Goal: Use online tool/utility: Utilize a website feature to perform a specific function

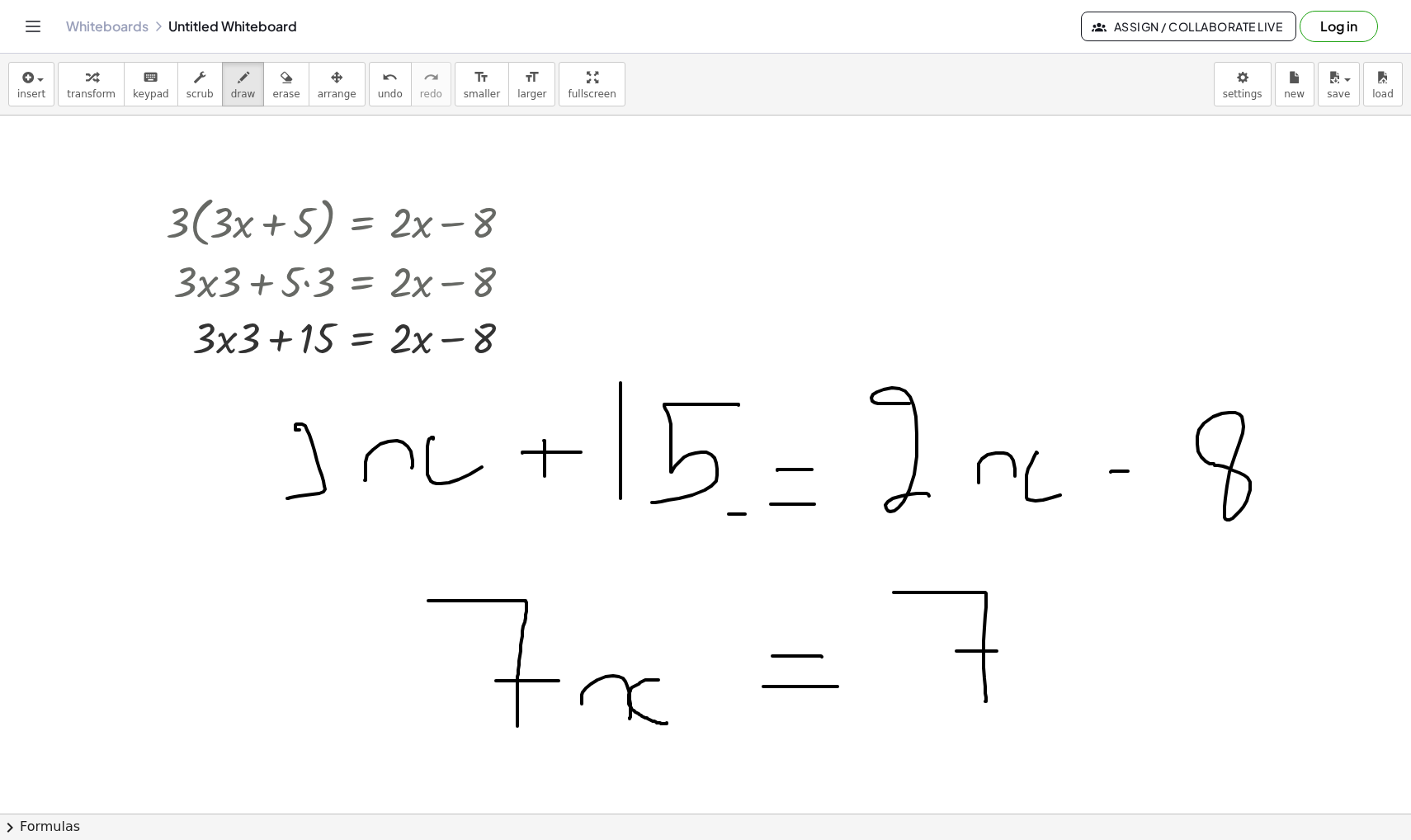
scroll to position [30009, 0]
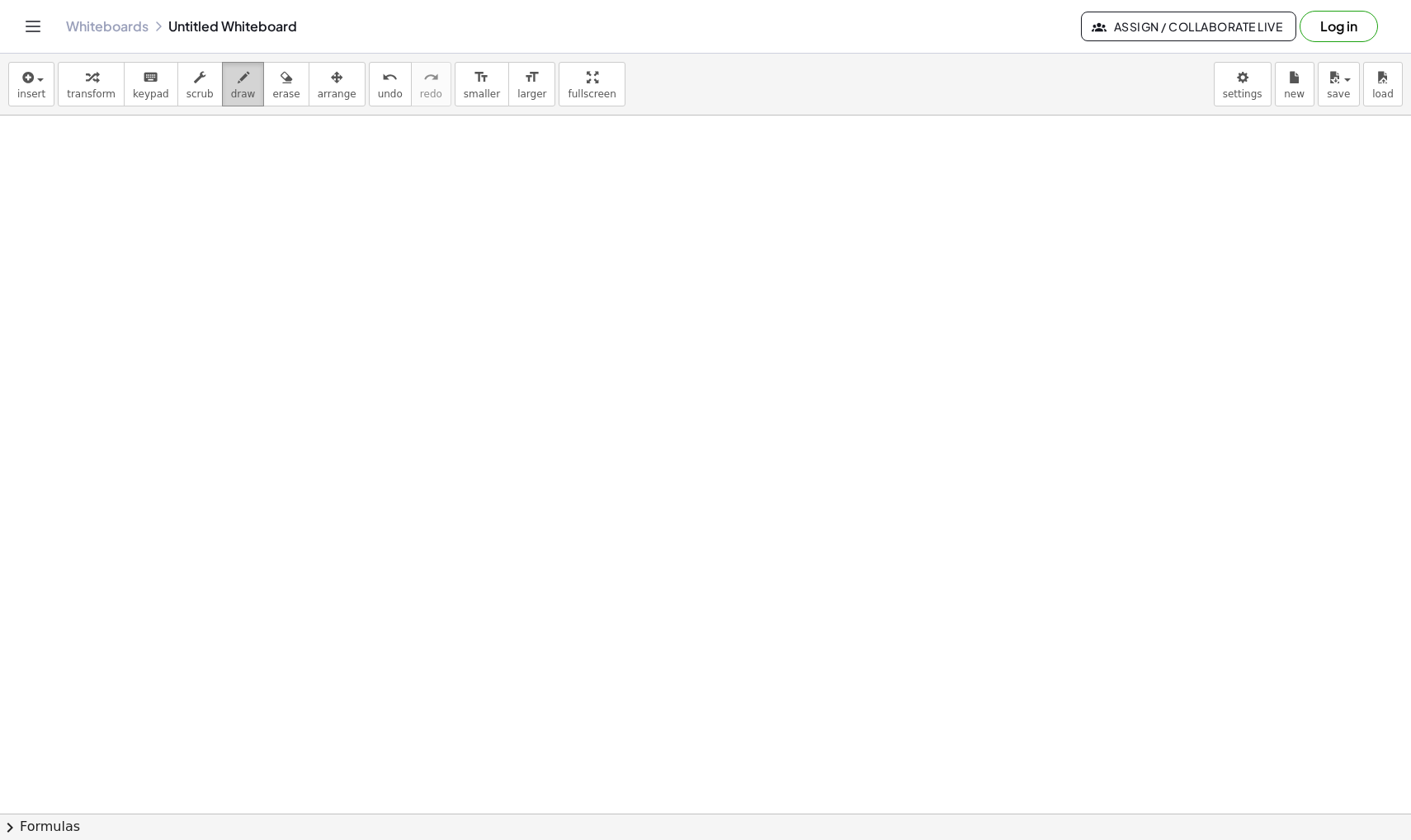
click at [239, 82] on icon "button" at bounding box center [243, 77] width 11 height 20
drag, startPoint x: 528, startPoint y: 317, endPoint x: 457, endPoint y: 414, distance: 120.2
drag, startPoint x: 408, startPoint y: 428, endPoint x: 594, endPoint y: 429, distance: 186.0
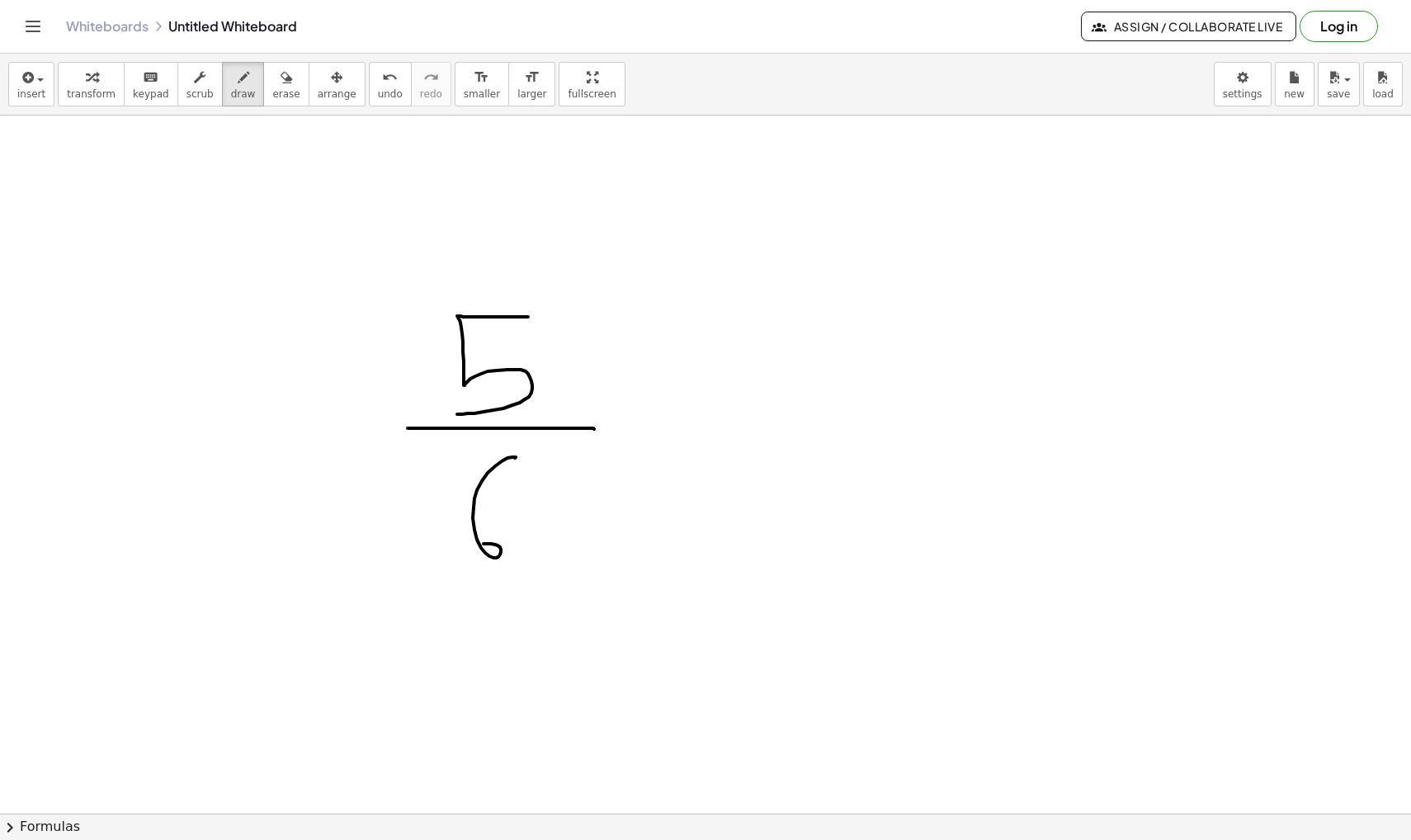
drag, startPoint x: 516, startPoint y: 457, endPoint x: 478, endPoint y: 544, distance: 94.9
click at [382, 78] on icon "undo" at bounding box center [390, 77] width 16 height 20
drag, startPoint x: 467, startPoint y: 512, endPoint x: 496, endPoint y: 551, distance: 48.6
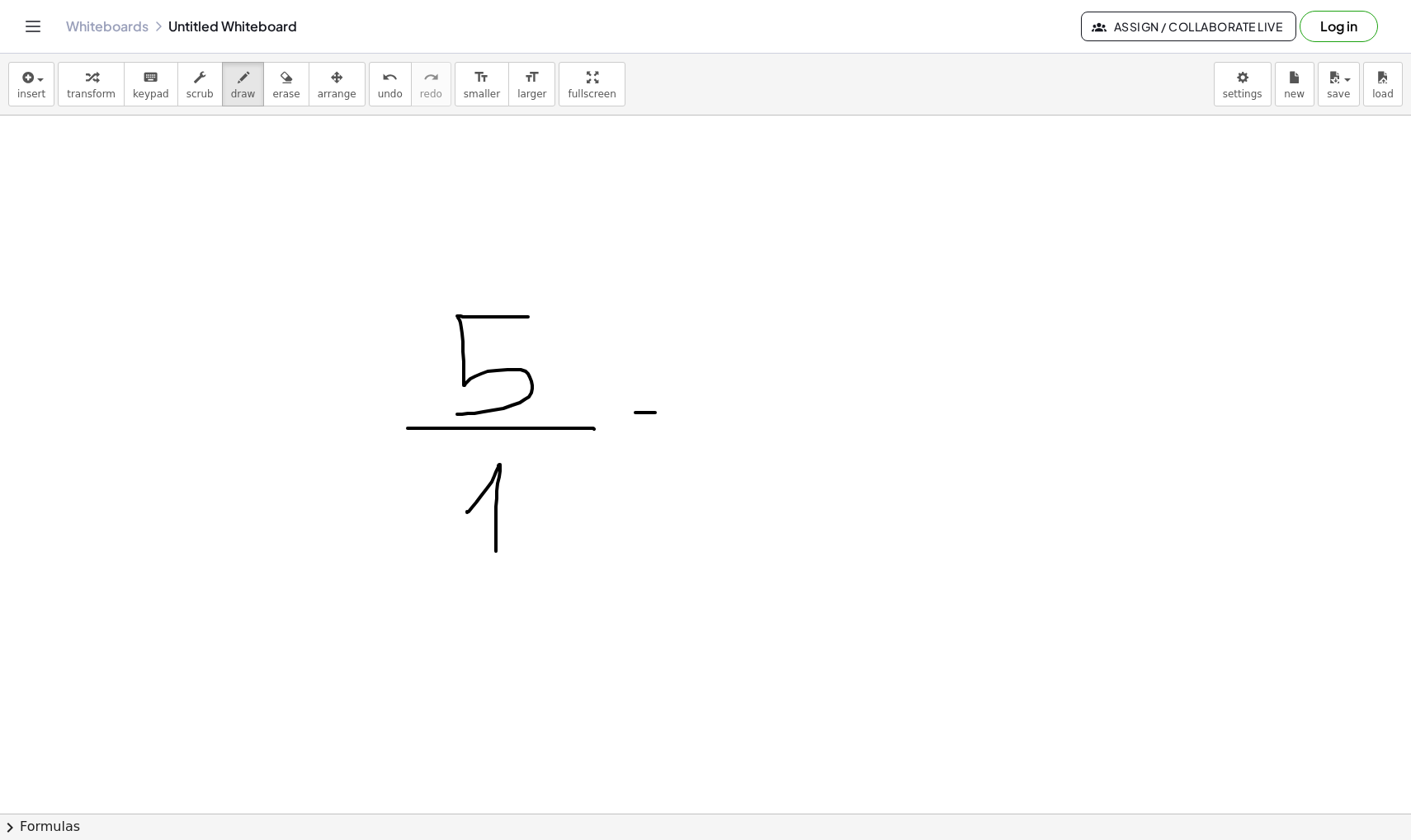
drag, startPoint x: 635, startPoint y: 412, endPoint x: 715, endPoint y: 413, distance: 80.0
drag, startPoint x: 627, startPoint y: 448, endPoint x: 712, endPoint y: 448, distance: 85.0
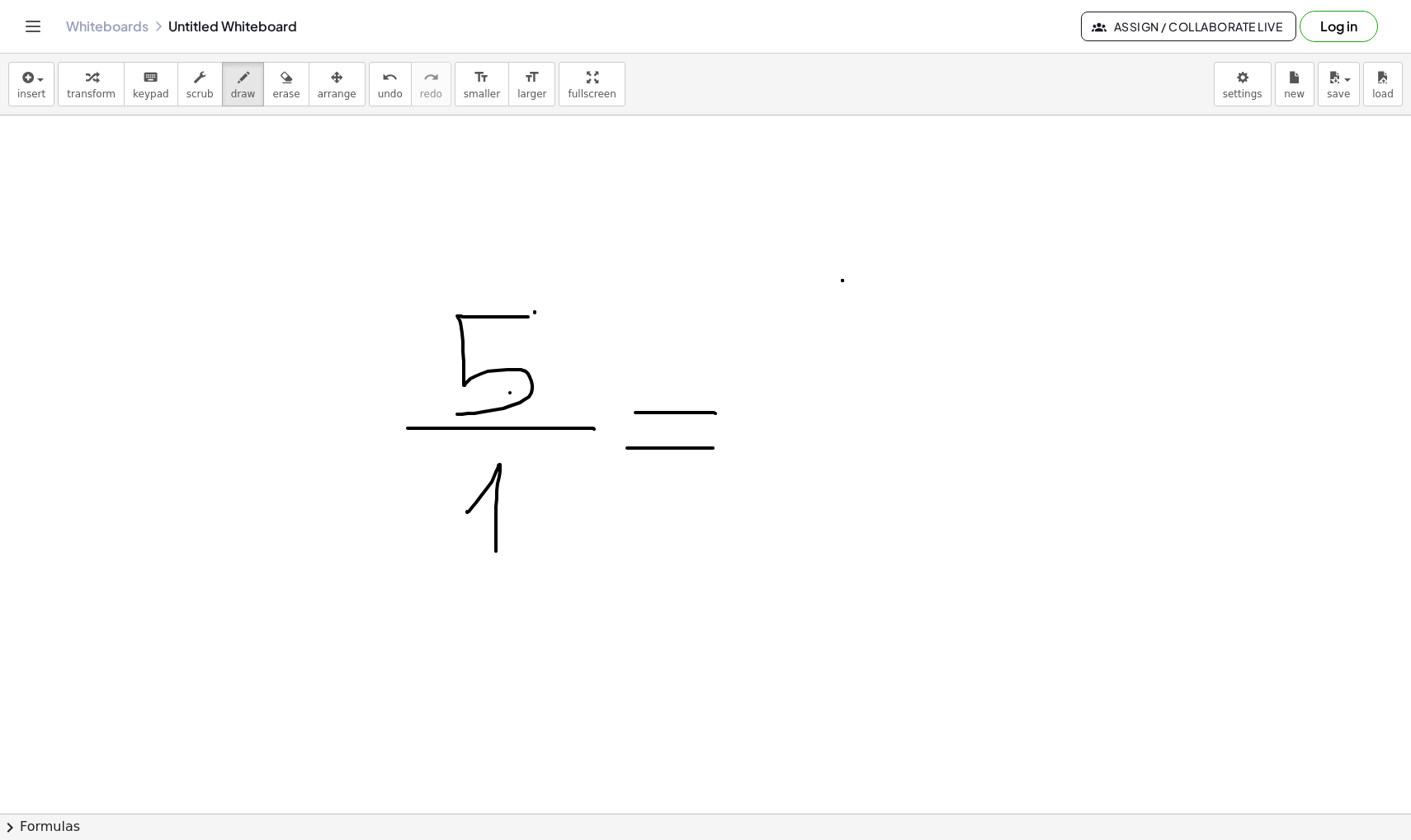
drag, startPoint x: 790, startPoint y: 402, endPoint x: 843, endPoint y: 420, distance: 56.0
drag, startPoint x: 763, startPoint y: 452, endPoint x: 927, endPoint y: 452, distance: 164.0
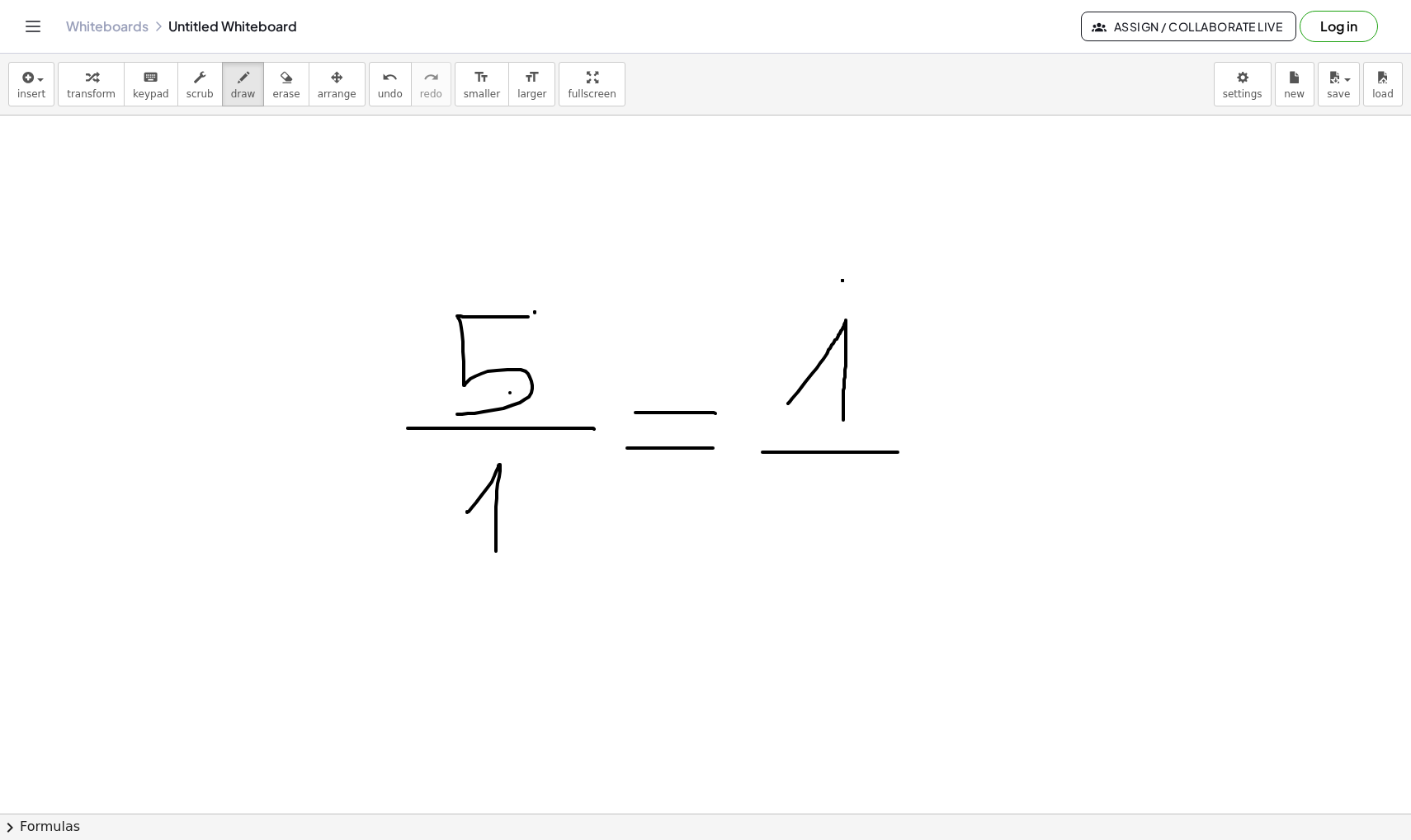
drag, startPoint x: 806, startPoint y: 522, endPoint x: 850, endPoint y: 526, distance: 44.2
drag, startPoint x: 871, startPoint y: 496, endPoint x: 874, endPoint y: 528, distance: 32.1
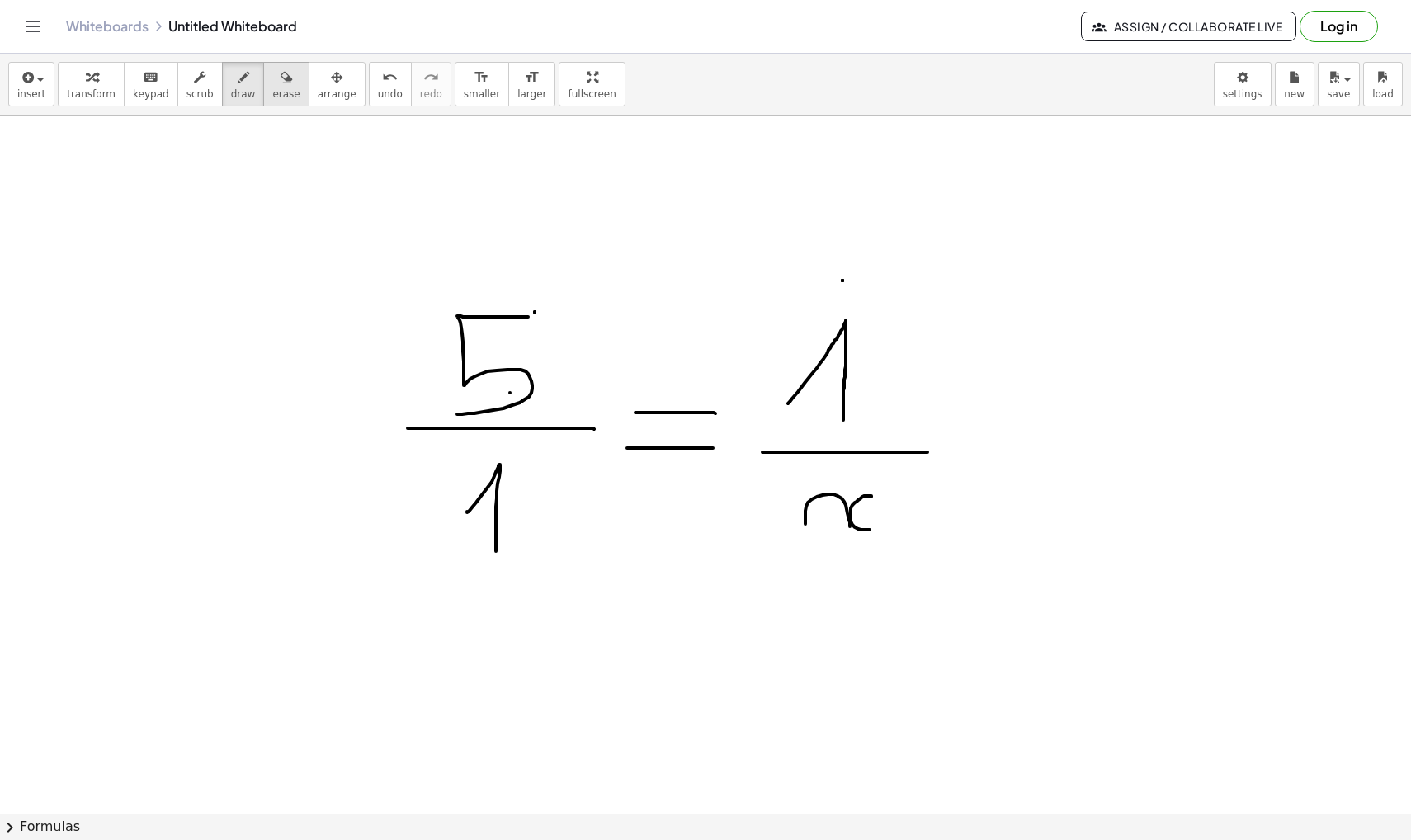
click at [281, 82] on icon "button" at bounding box center [286, 77] width 11 height 20
drag, startPoint x: 475, startPoint y: 348, endPoint x: 563, endPoint y: 441, distance: 128.0
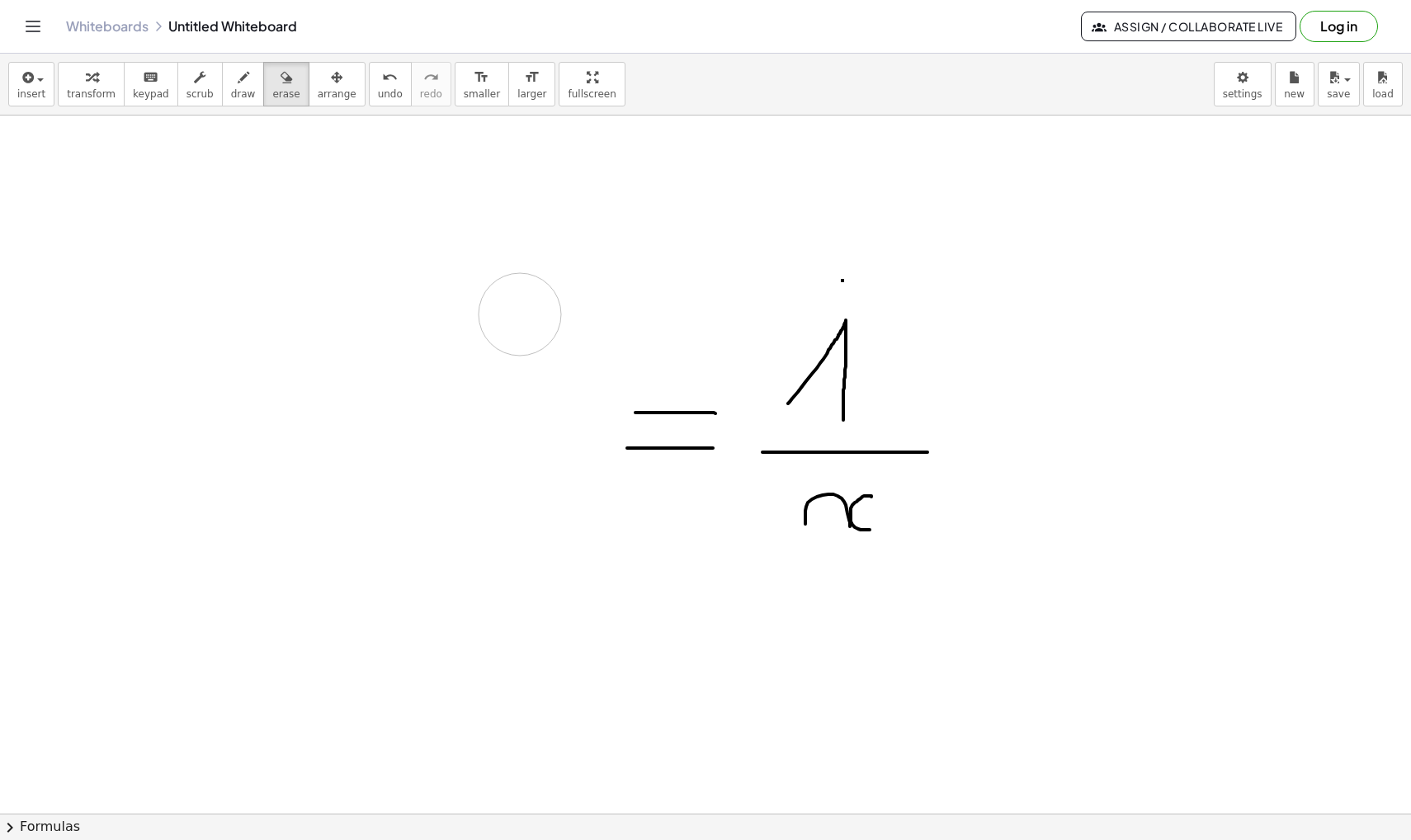
drag, startPoint x: 483, startPoint y: 540, endPoint x: 531, endPoint y: 320, distance: 225.2
click at [226, 87] on button "draw" at bounding box center [243, 84] width 43 height 45
click at [238, 86] on icon "button" at bounding box center [243, 77] width 11 height 20
drag, startPoint x: 323, startPoint y: 213, endPoint x: 332, endPoint y: 284, distance: 71.6
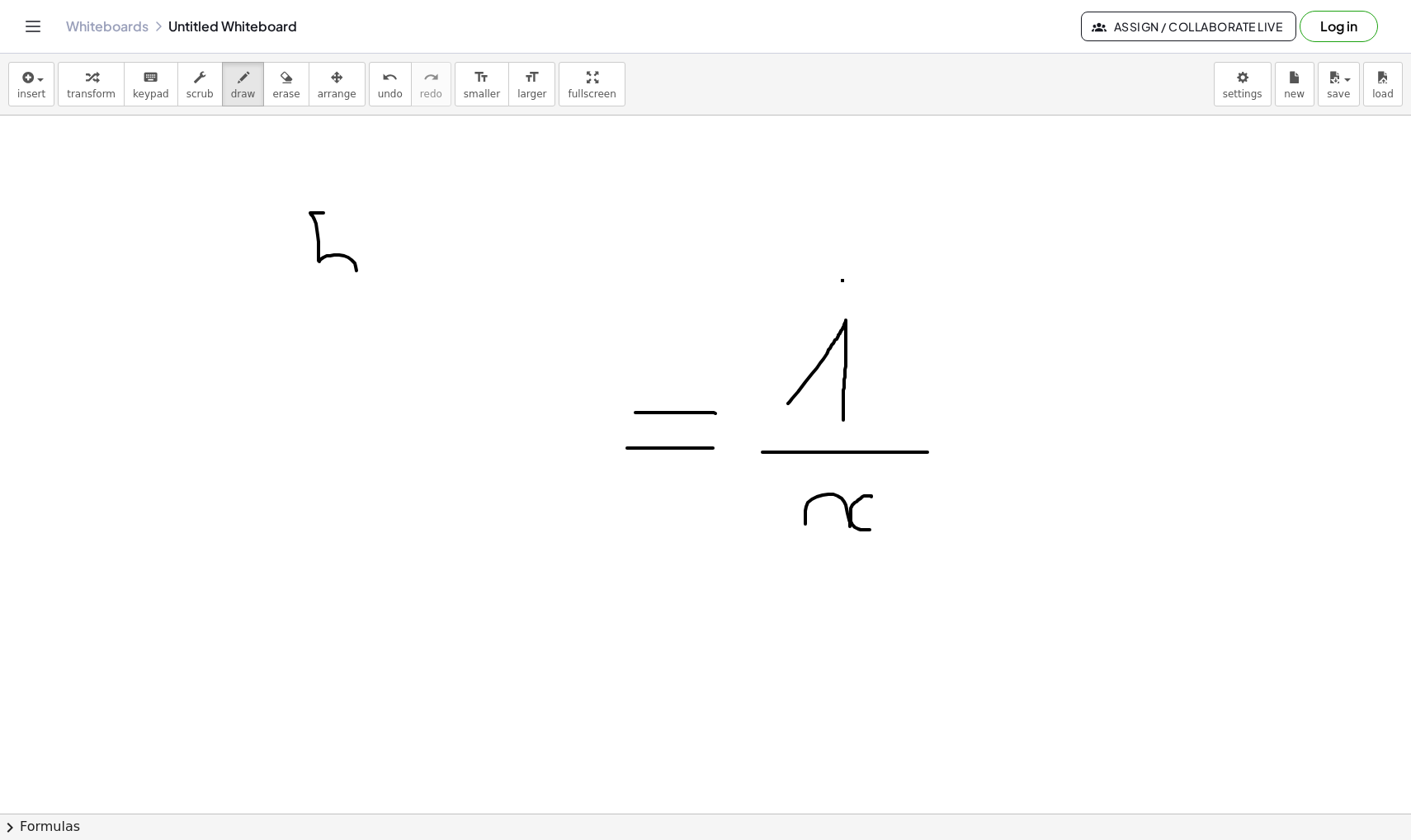
drag, startPoint x: 319, startPoint y: 212, endPoint x: 362, endPoint y: 212, distance: 43.0
drag, startPoint x: 415, startPoint y: 272, endPoint x: 574, endPoint y: 272, distance: 159.0
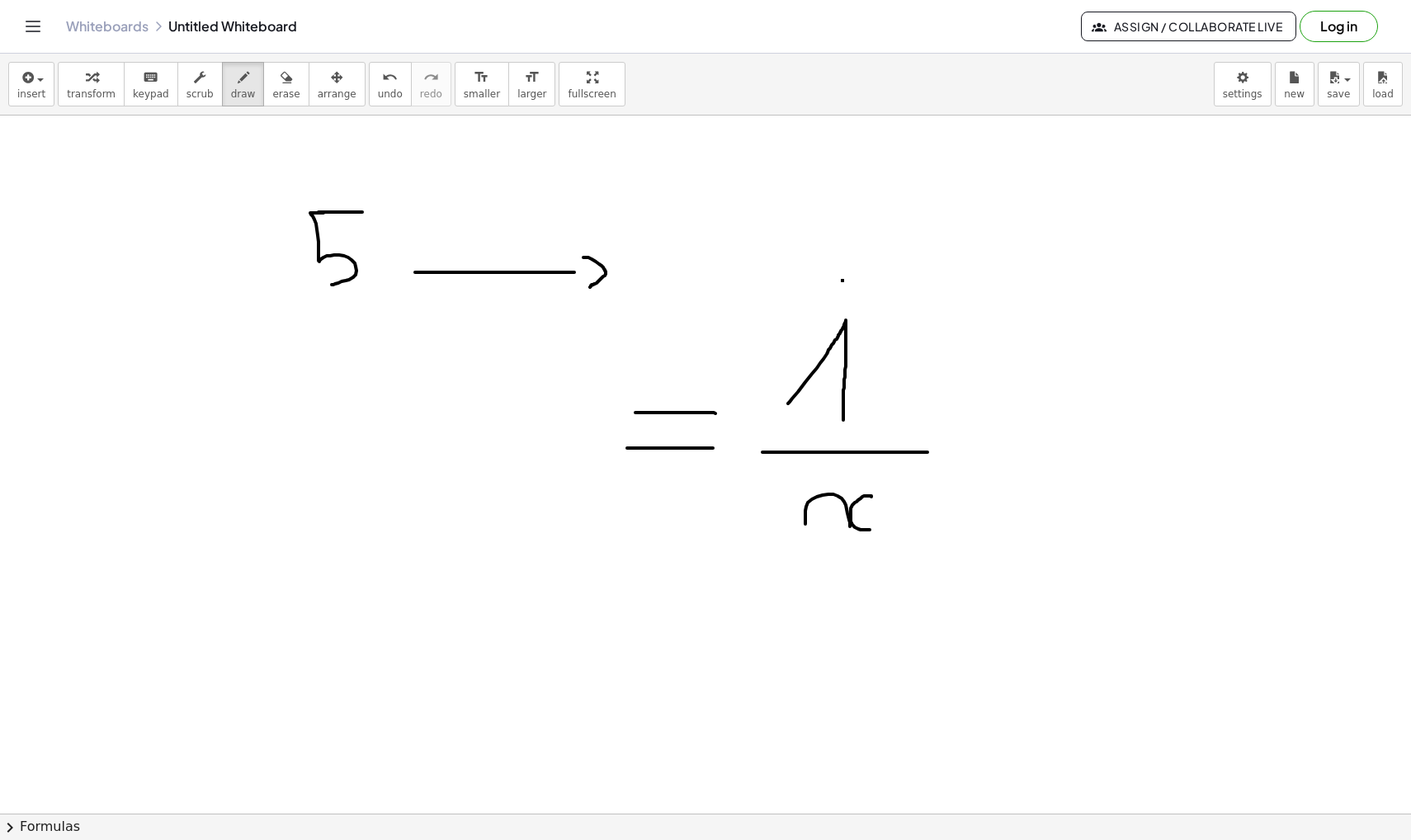
drag, startPoint x: 584, startPoint y: 257, endPoint x: 590, endPoint y: 287, distance: 30.6
drag, startPoint x: 695, startPoint y: 272, endPoint x: 723, endPoint y: 290, distance: 33.3
click at [281, 82] on icon "button" at bounding box center [286, 77] width 11 height 20
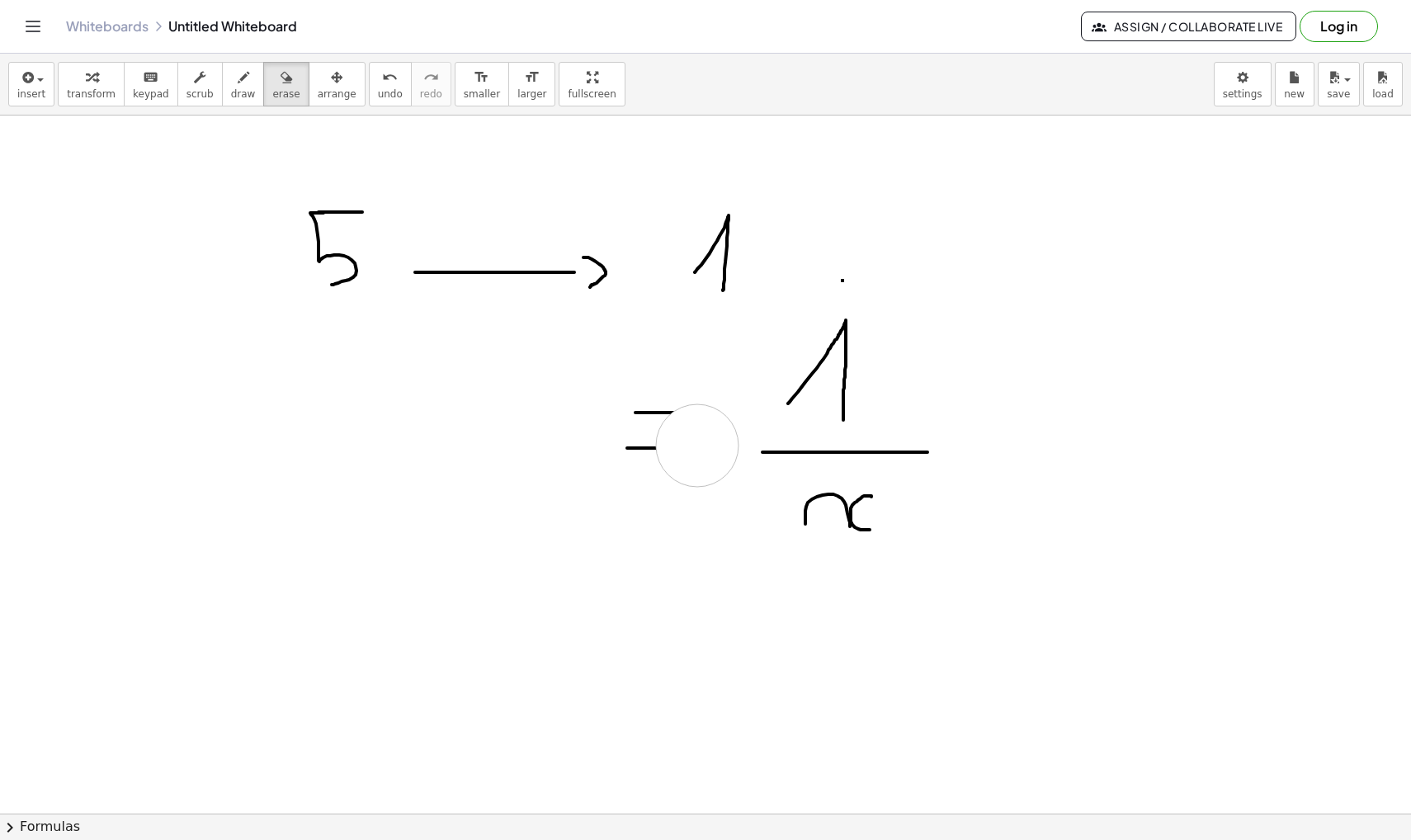
drag, startPoint x: 688, startPoint y: 446, endPoint x: 780, endPoint y: 513, distance: 113.8
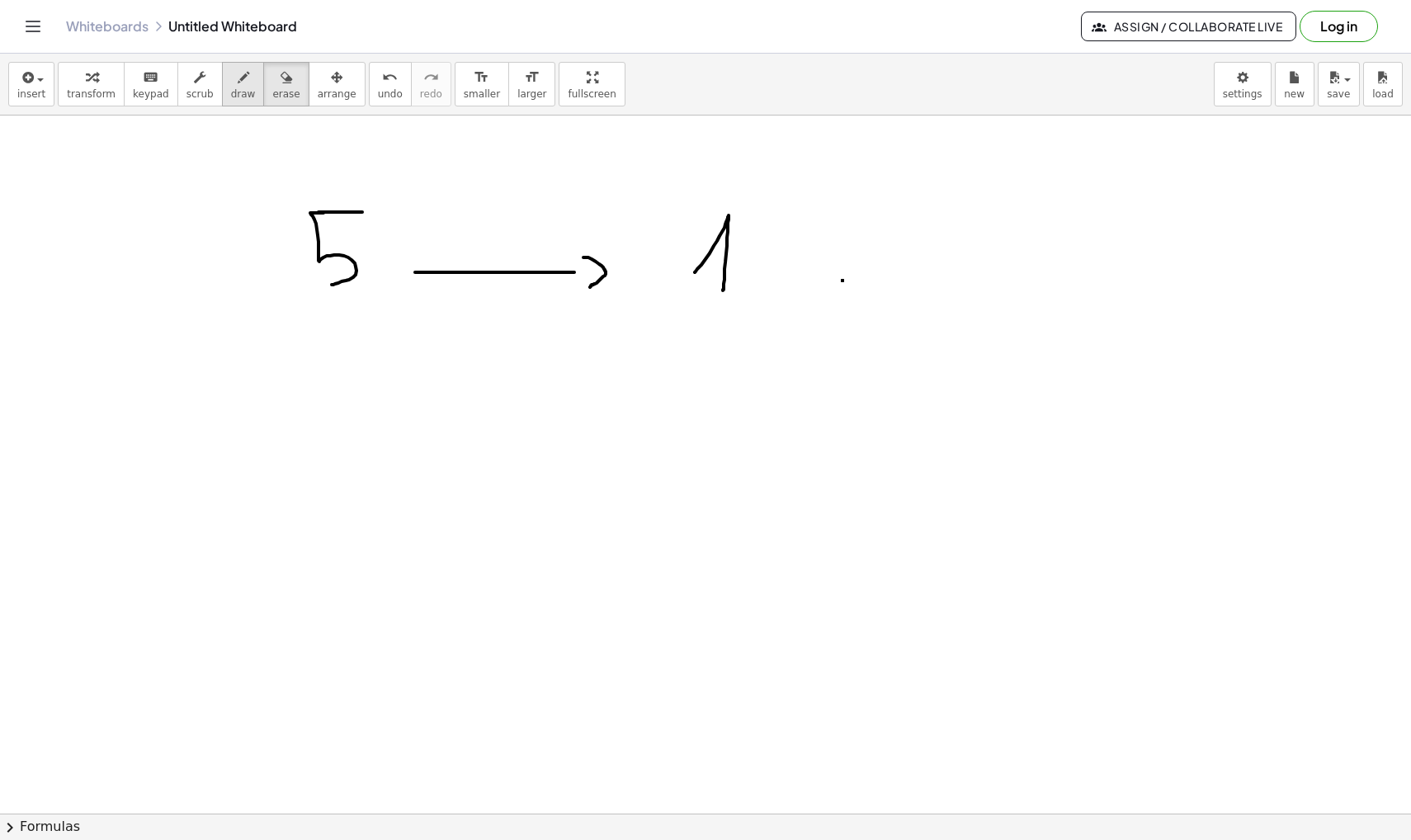
click at [236, 96] on span "draw" at bounding box center [243, 94] width 25 height 11
click at [238, 85] on icon "button" at bounding box center [243, 77] width 11 height 20
drag, startPoint x: 288, startPoint y: 348, endPoint x: 299, endPoint y: 410, distance: 63.0
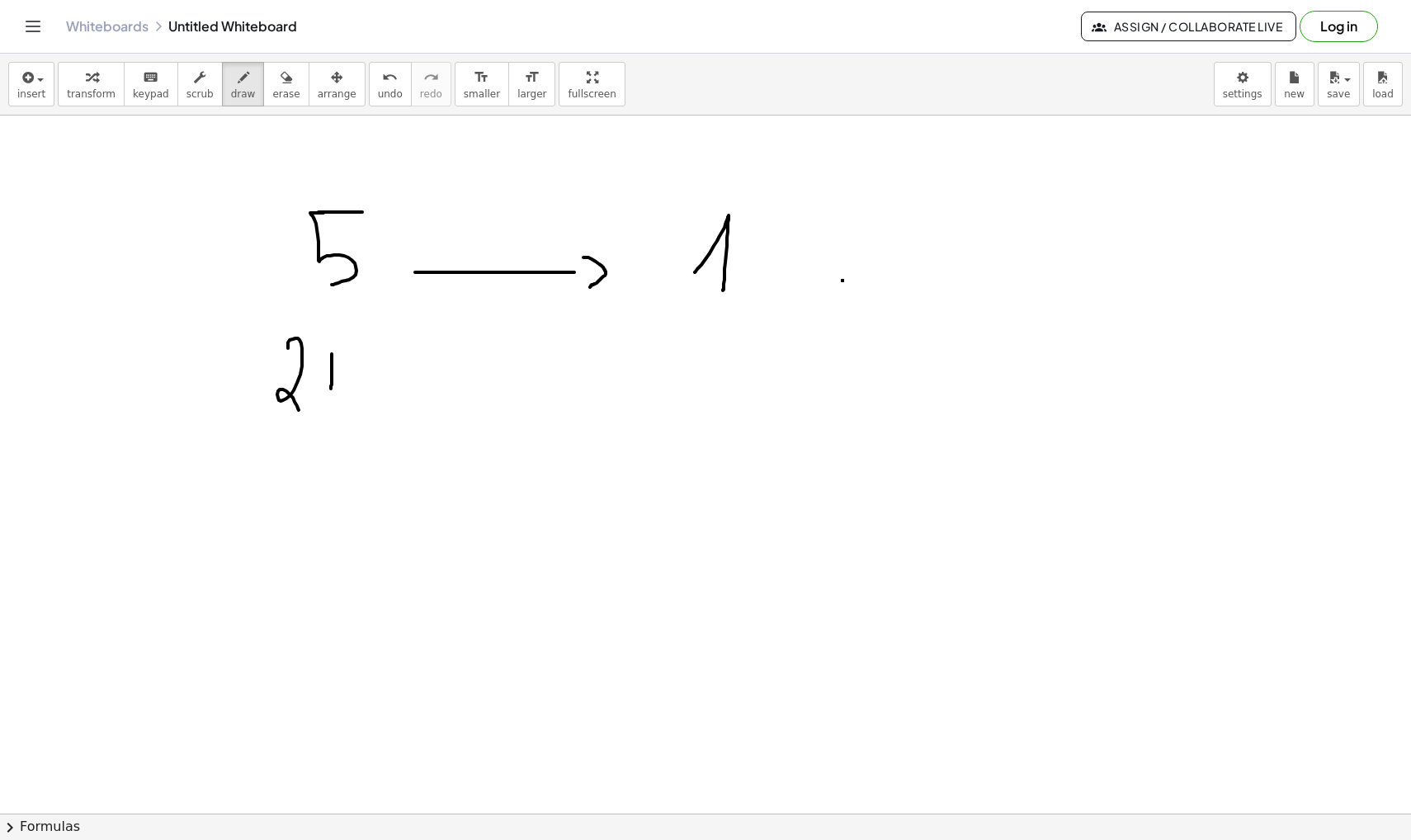
drag, startPoint x: 332, startPoint y: 354, endPoint x: 349, endPoint y: 383, distance: 33.6
drag, startPoint x: 349, startPoint y: 376, endPoint x: 348, endPoint y: 392, distance: 16.0
drag, startPoint x: 368, startPoint y: 360, endPoint x: 367, endPoint y: 341, distance: 19.0
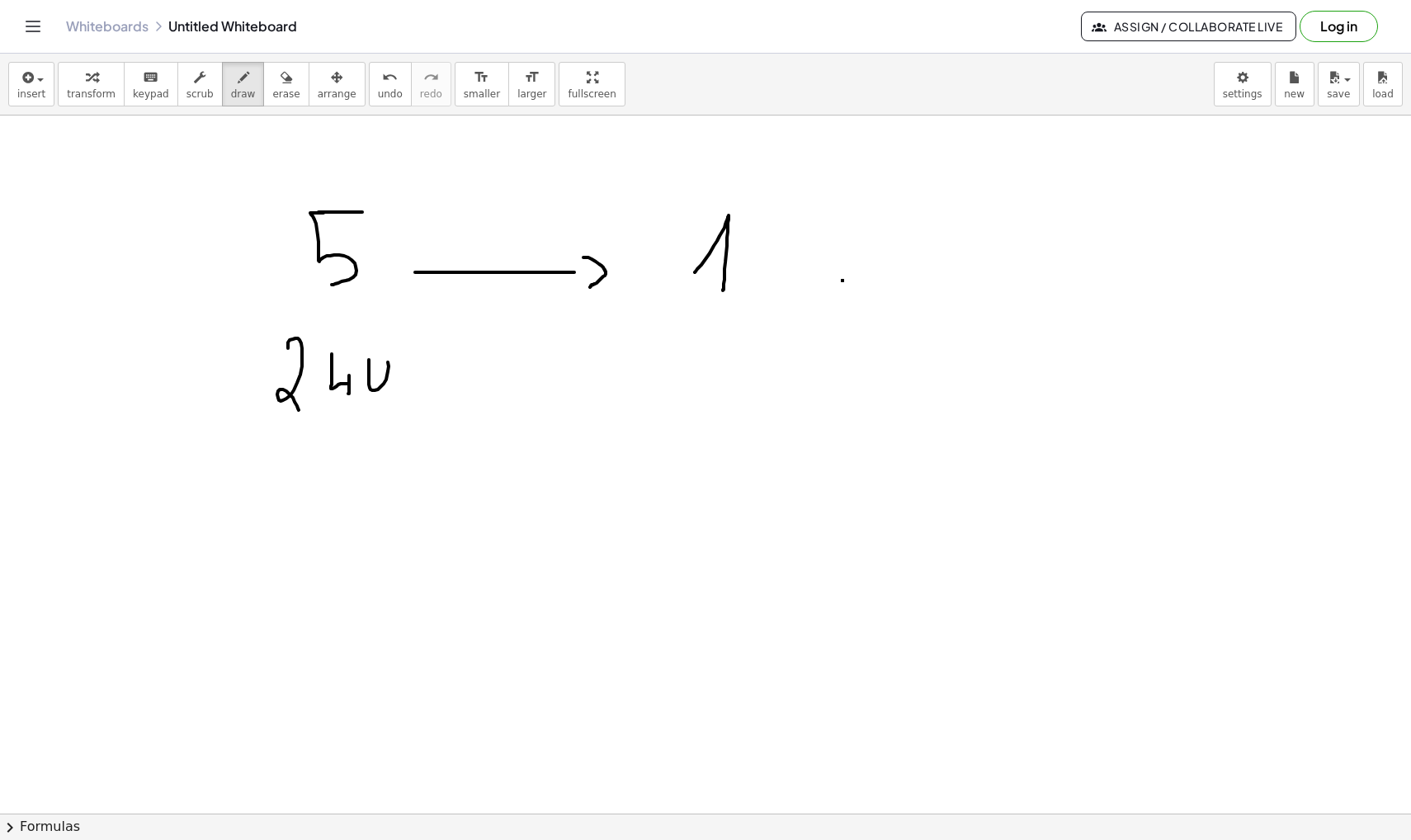
drag, startPoint x: 437, startPoint y: 375, endPoint x: 547, endPoint y: 375, distance: 110.0
drag, startPoint x: 562, startPoint y: 362, endPoint x: 554, endPoint y: 387, distance: 26.2
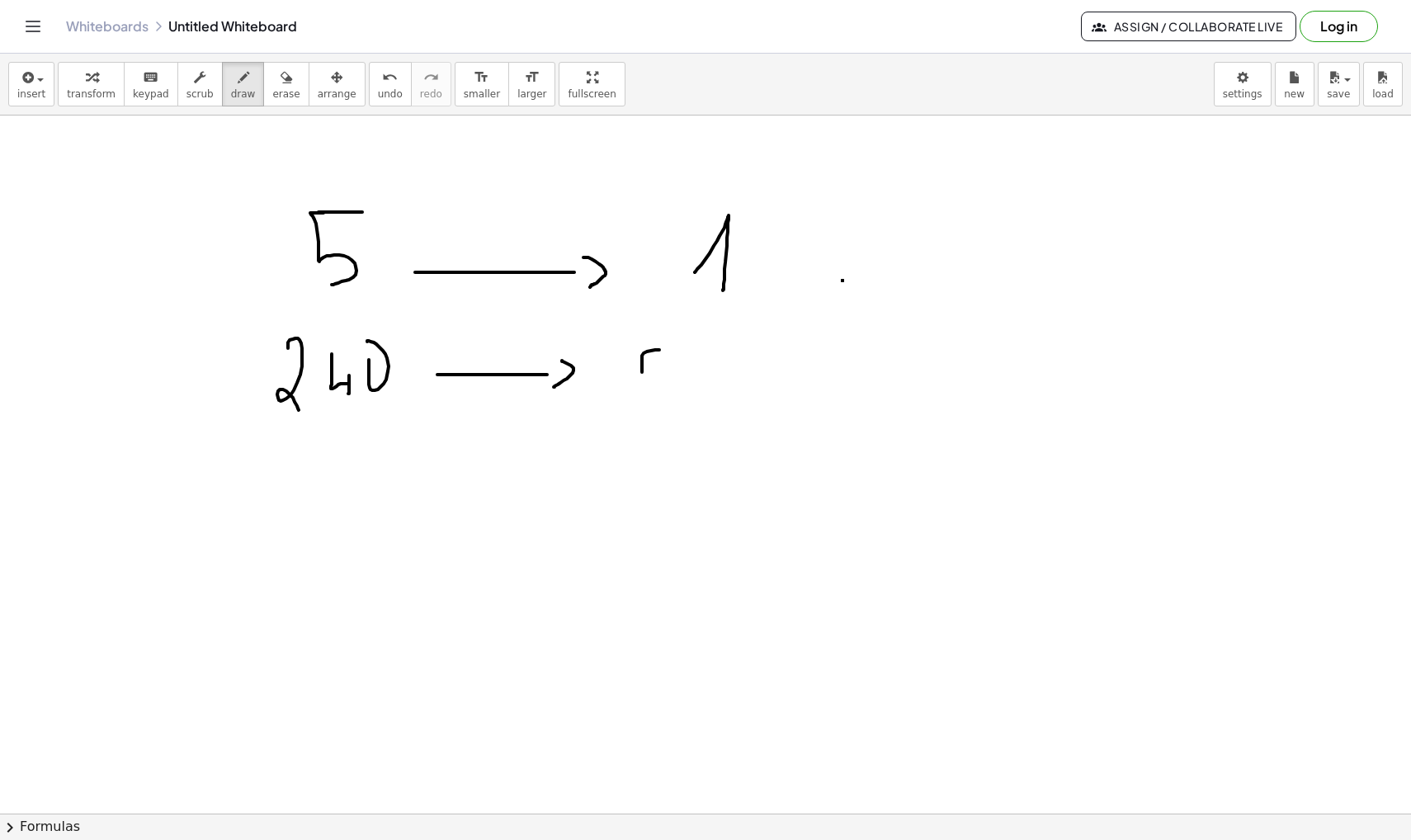
drag, startPoint x: 642, startPoint y: 366, endPoint x: 676, endPoint y: 380, distance: 36.8
drag, startPoint x: 690, startPoint y: 354, endPoint x: 696, endPoint y: 379, distance: 25.7
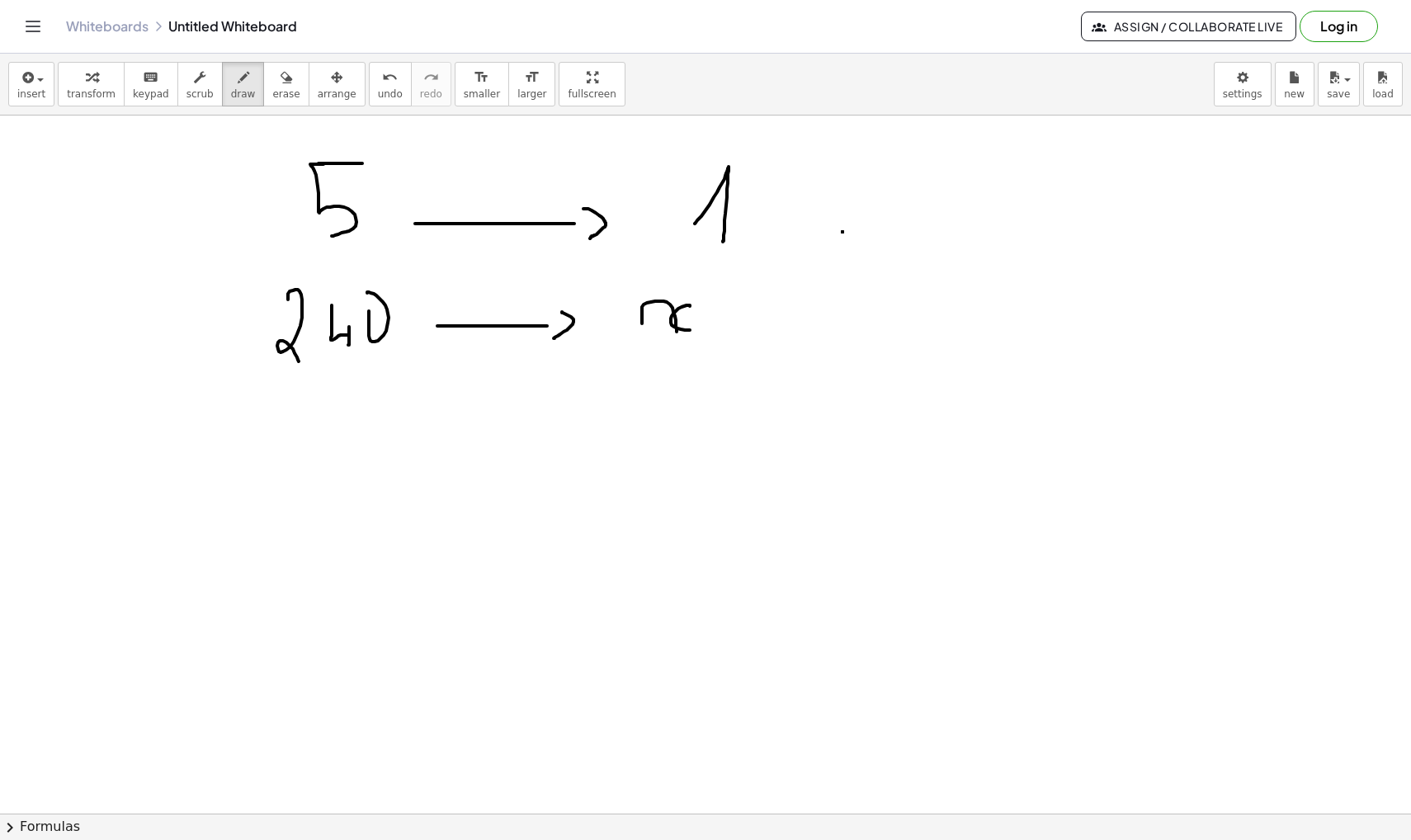
scroll to position [30008, 0]
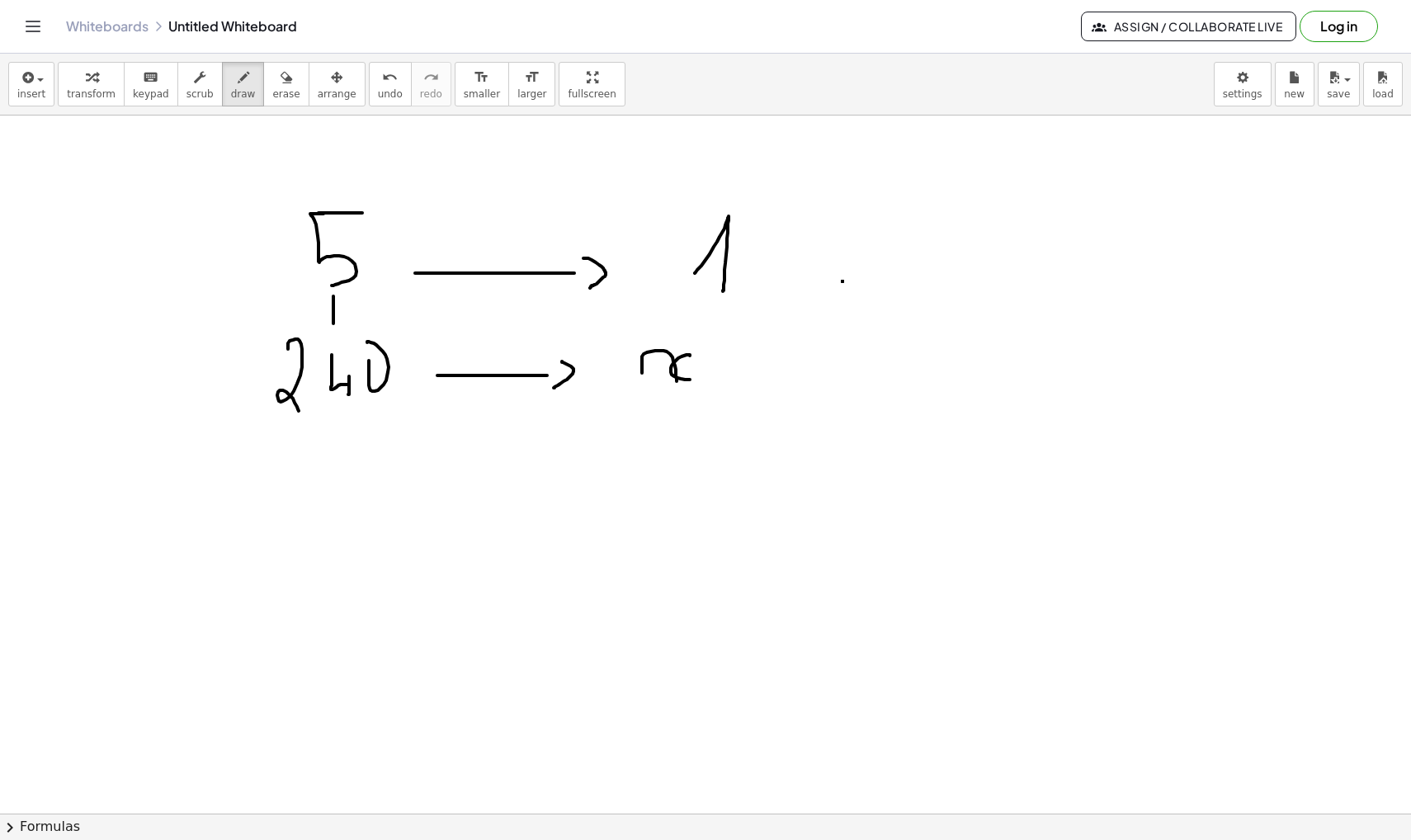
drag, startPoint x: 333, startPoint y: 296, endPoint x: 333, endPoint y: 324, distance: 28.0
drag, startPoint x: 325, startPoint y: 325, endPoint x: 339, endPoint y: 325, distance: 14.0
drag, startPoint x: 322, startPoint y: 296, endPoint x: 342, endPoint y: 301, distance: 20.6
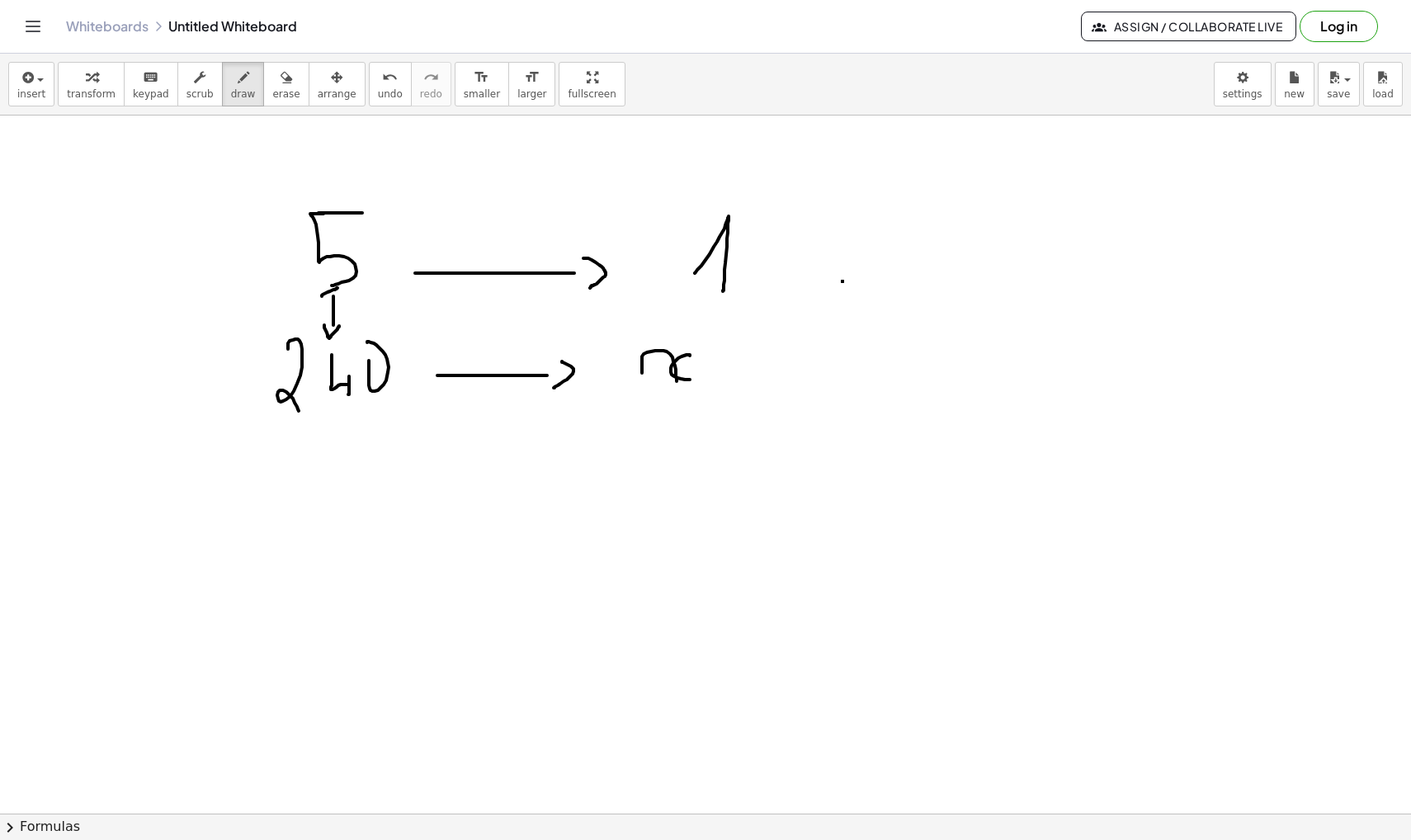
drag, startPoint x: 283, startPoint y: 203, endPoint x: 371, endPoint y: 225, distance: 90.7
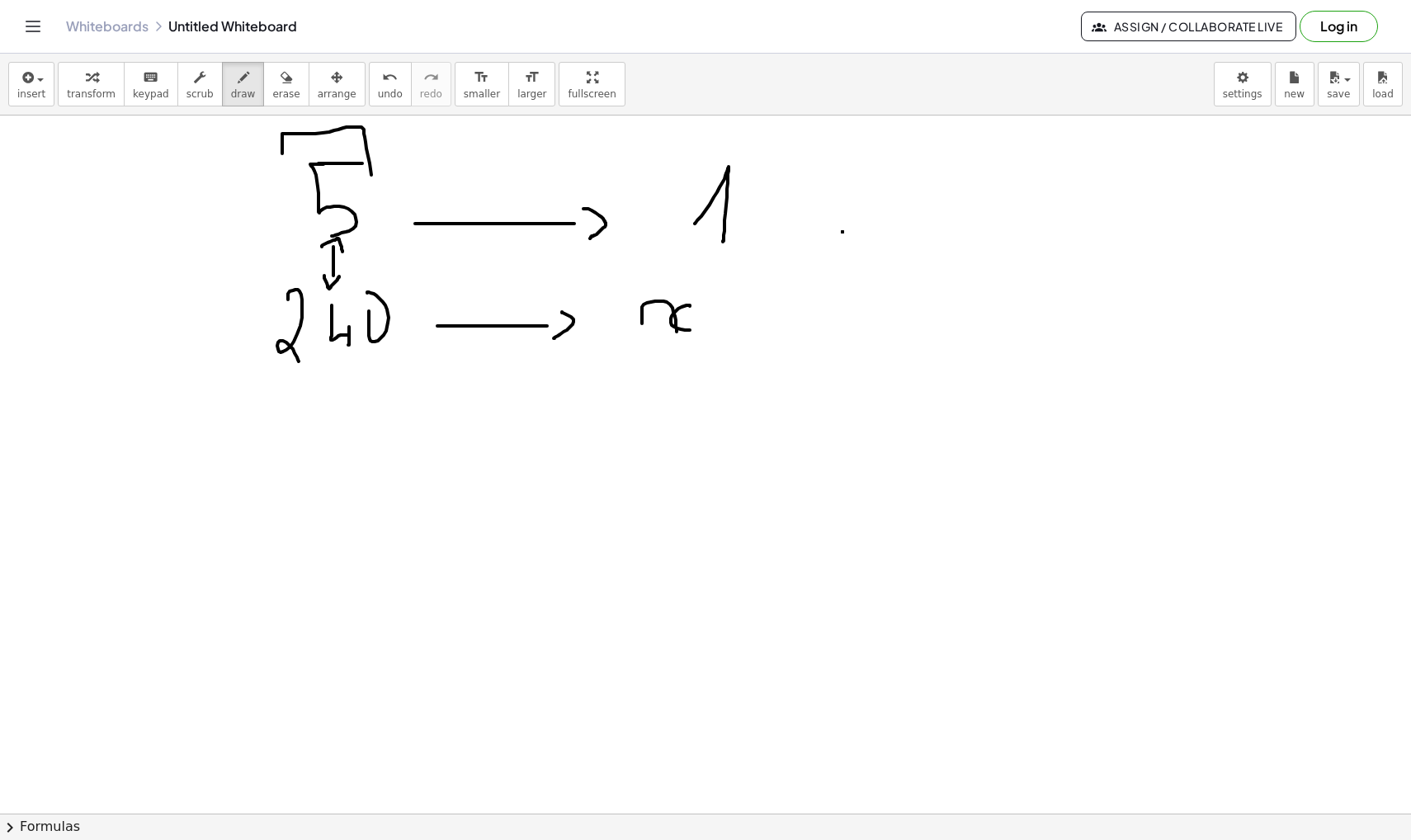
scroll to position [30059, 0]
drag, startPoint x: 404, startPoint y: 530, endPoint x: 469, endPoint y: 596, distance: 92.6
drag, startPoint x: 369, startPoint y: 629, endPoint x: 557, endPoint y: 629, distance: 188.0
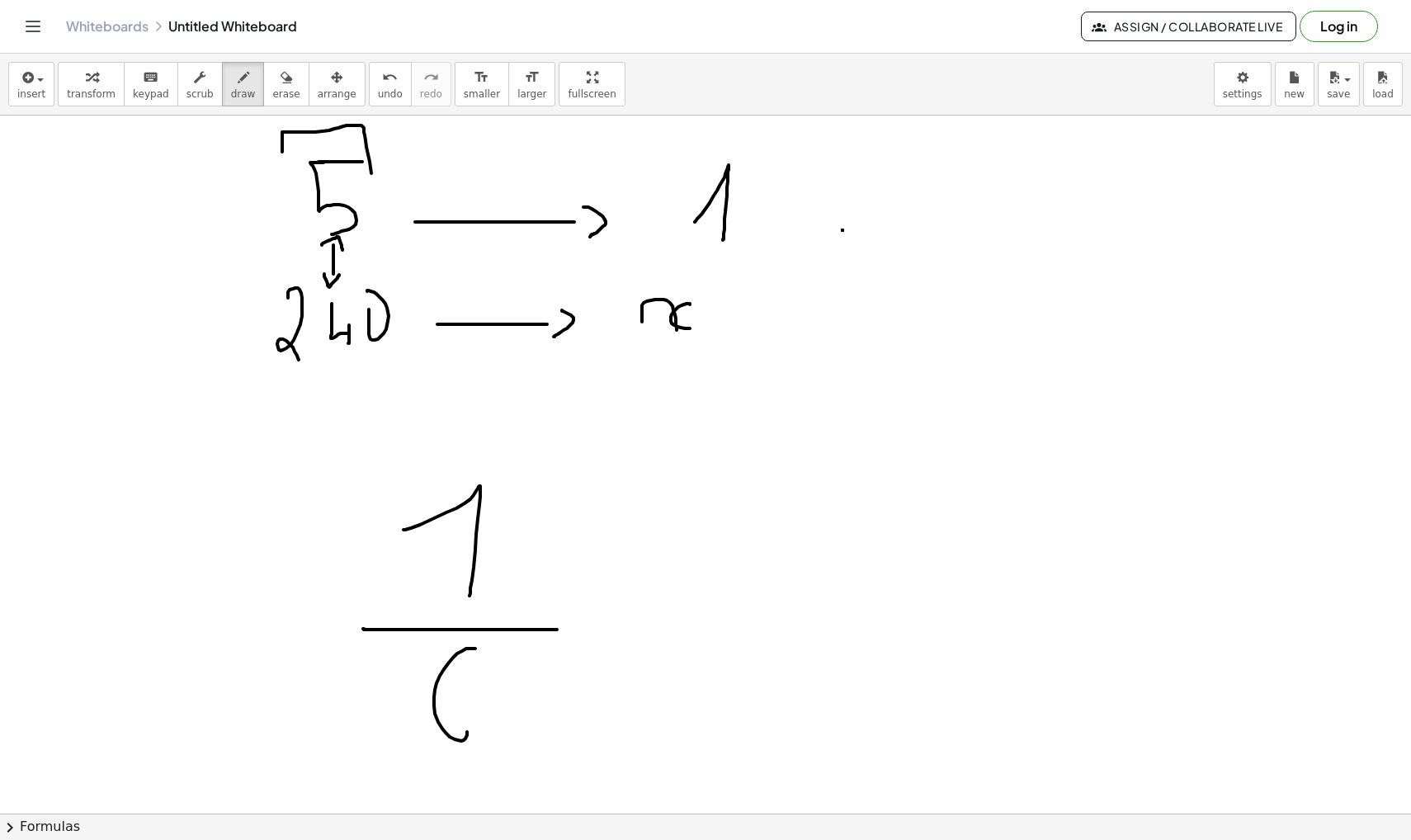
drag, startPoint x: 476, startPoint y: 648, endPoint x: 447, endPoint y: 734, distance: 90.8
drag, startPoint x: 885, startPoint y: 482, endPoint x: 820, endPoint y: 580, distance: 117.6
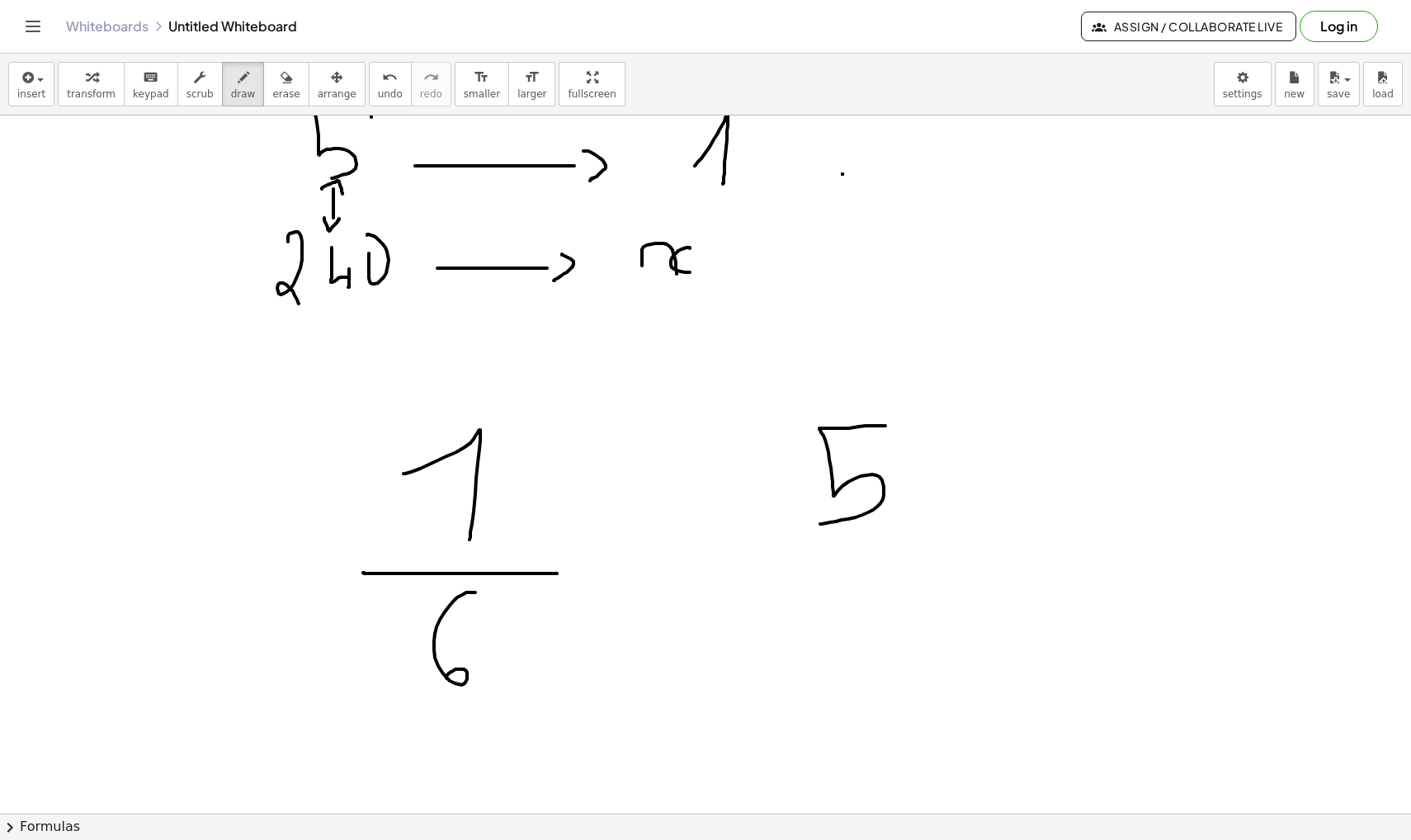
scroll to position [30130, 0]
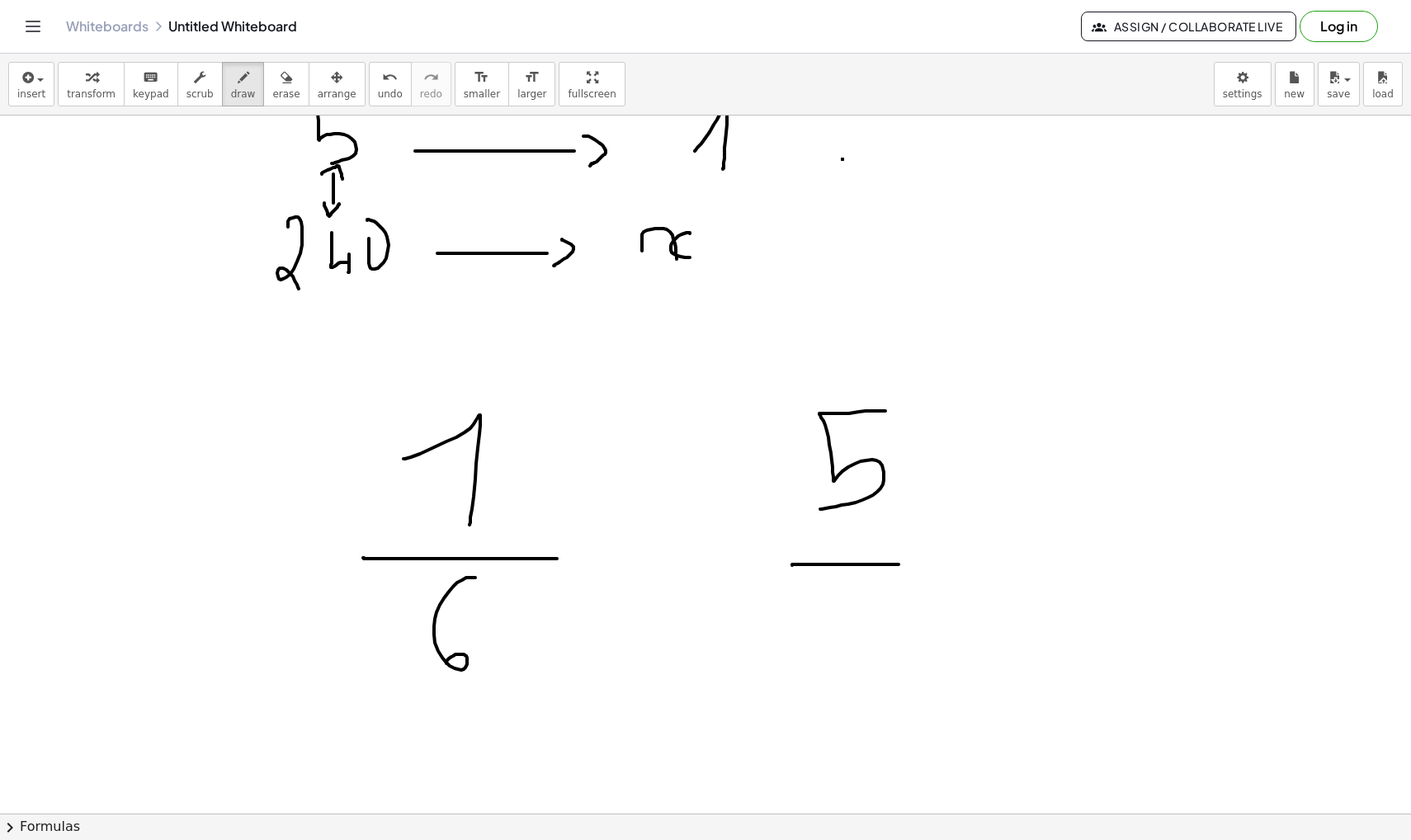
drag, startPoint x: 792, startPoint y: 565, endPoint x: 941, endPoint y: 565, distance: 149.0
drag, startPoint x: 892, startPoint y: 582, endPoint x: 834, endPoint y: 673, distance: 107.9
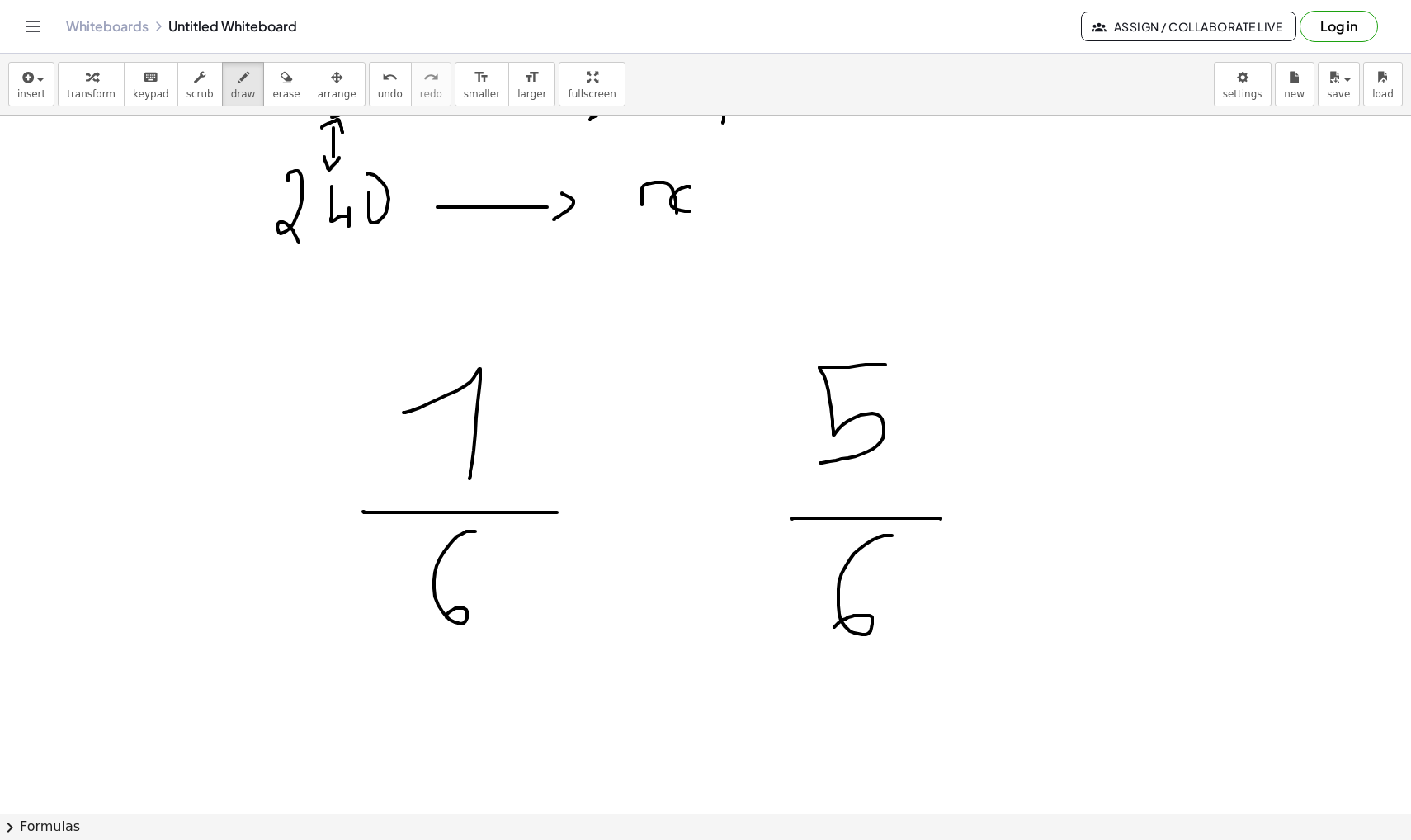
scroll to position [30246, 0]
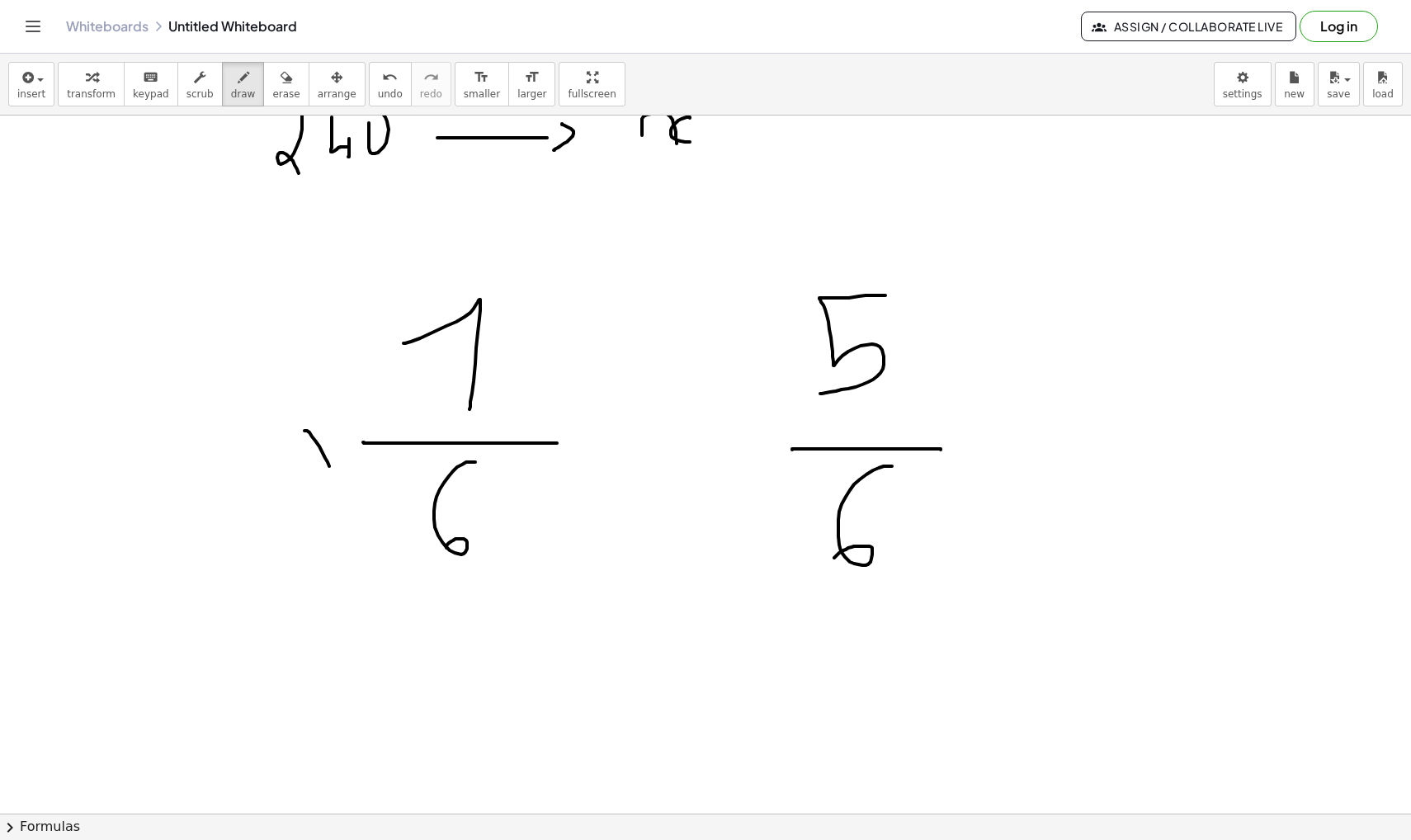
drag, startPoint x: 304, startPoint y: 431, endPoint x: 333, endPoint y: 471, distance: 49.4
drag, startPoint x: 332, startPoint y: 426, endPoint x: 309, endPoint y: 468, distance: 47.9
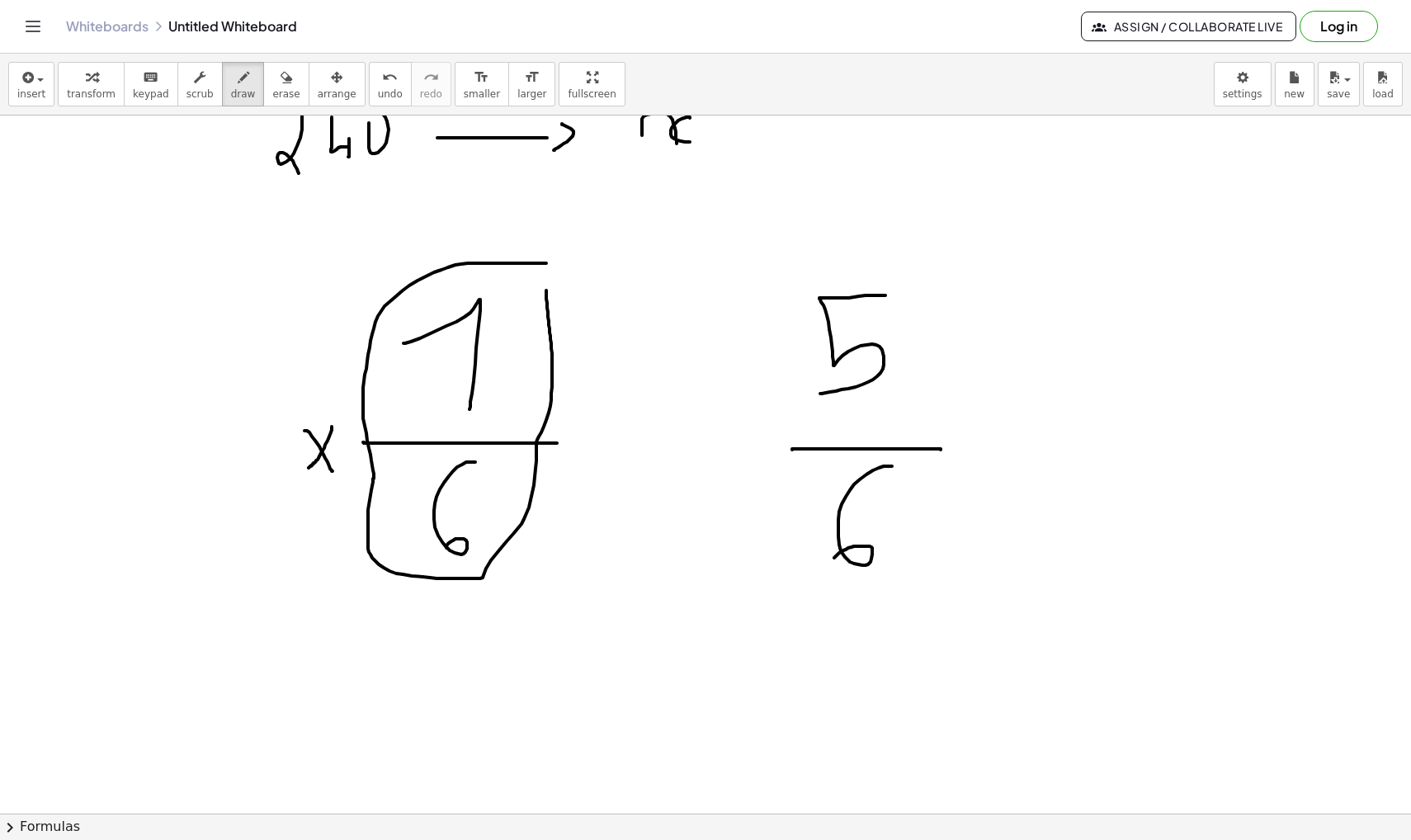
drag, startPoint x: 546, startPoint y: 263, endPoint x: 545, endPoint y: 246, distance: 17.0
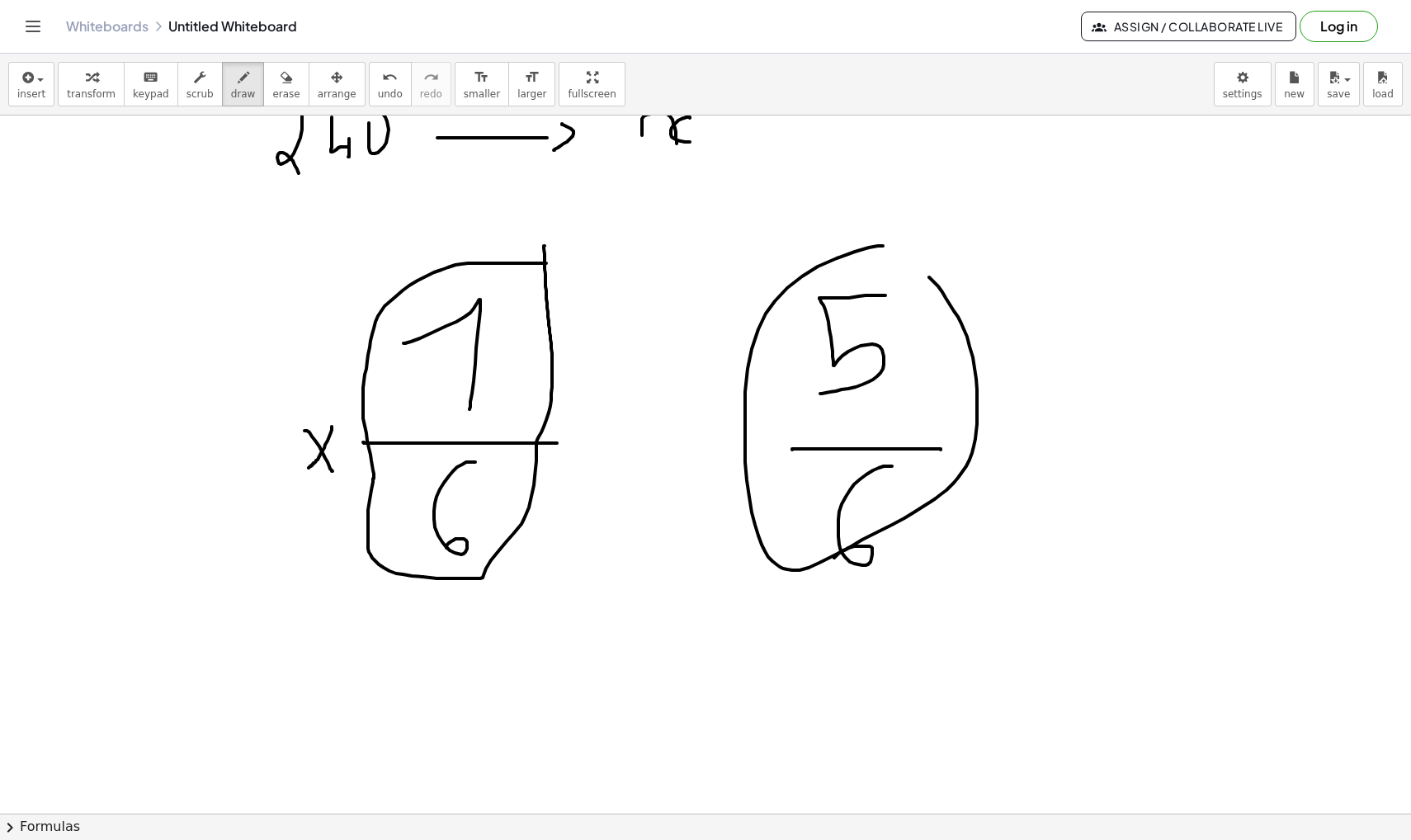
drag, startPoint x: 883, startPoint y: 246, endPoint x: 882, endPoint y: 238, distance: 8.1
drag, startPoint x: 45, startPoint y: 404, endPoint x: 72, endPoint y: 512, distance: 111.3
drag, startPoint x: 104, startPoint y: 426, endPoint x: 137, endPoint y: 470, distance: 55.0
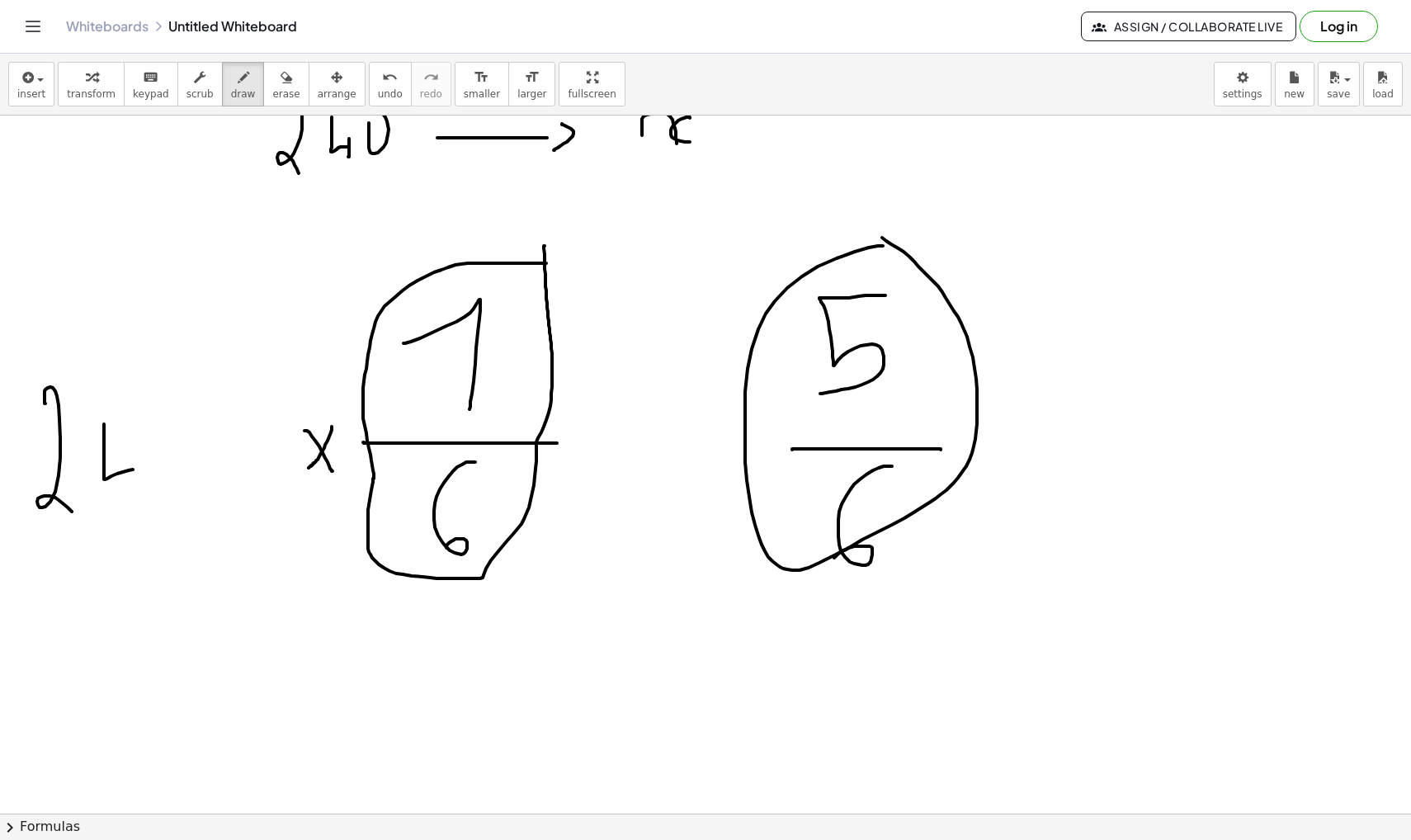
drag, startPoint x: 136, startPoint y: 458, endPoint x: 135, endPoint y: 481, distance: 23.0
drag, startPoint x: 169, startPoint y: 426, endPoint x: 145, endPoint y: 440, distance: 27.8
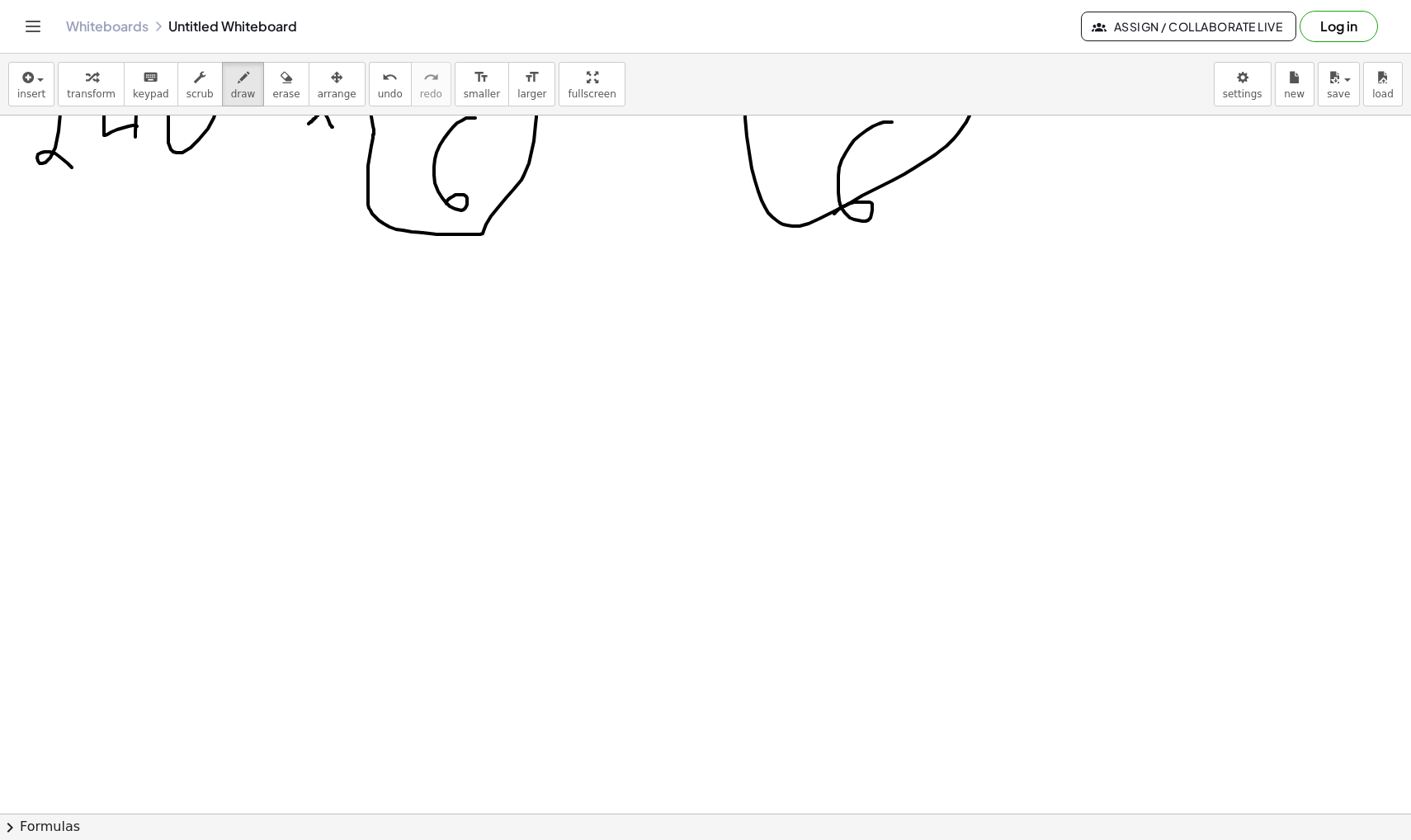
scroll to position [30594, 0]
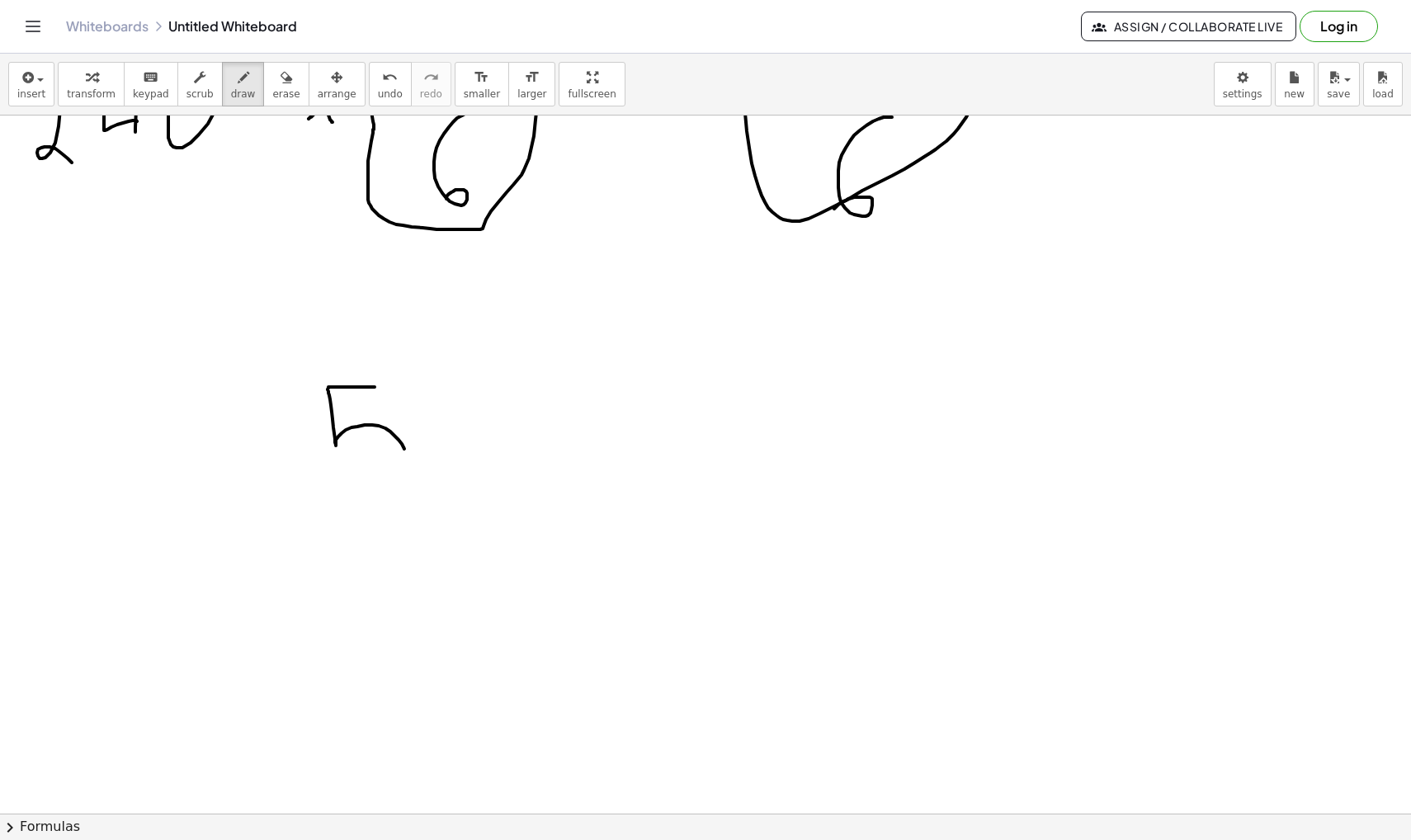
drag, startPoint x: 375, startPoint y: 387, endPoint x: 363, endPoint y: 483, distance: 96.7
drag, startPoint x: 513, startPoint y: 431, endPoint x: 513, endPoint y: 464, distance: 33.0
drag, startPoint x: 496, startPoint y: 448, endPoint x: 533, endPoint y: 448, distance: 37.0
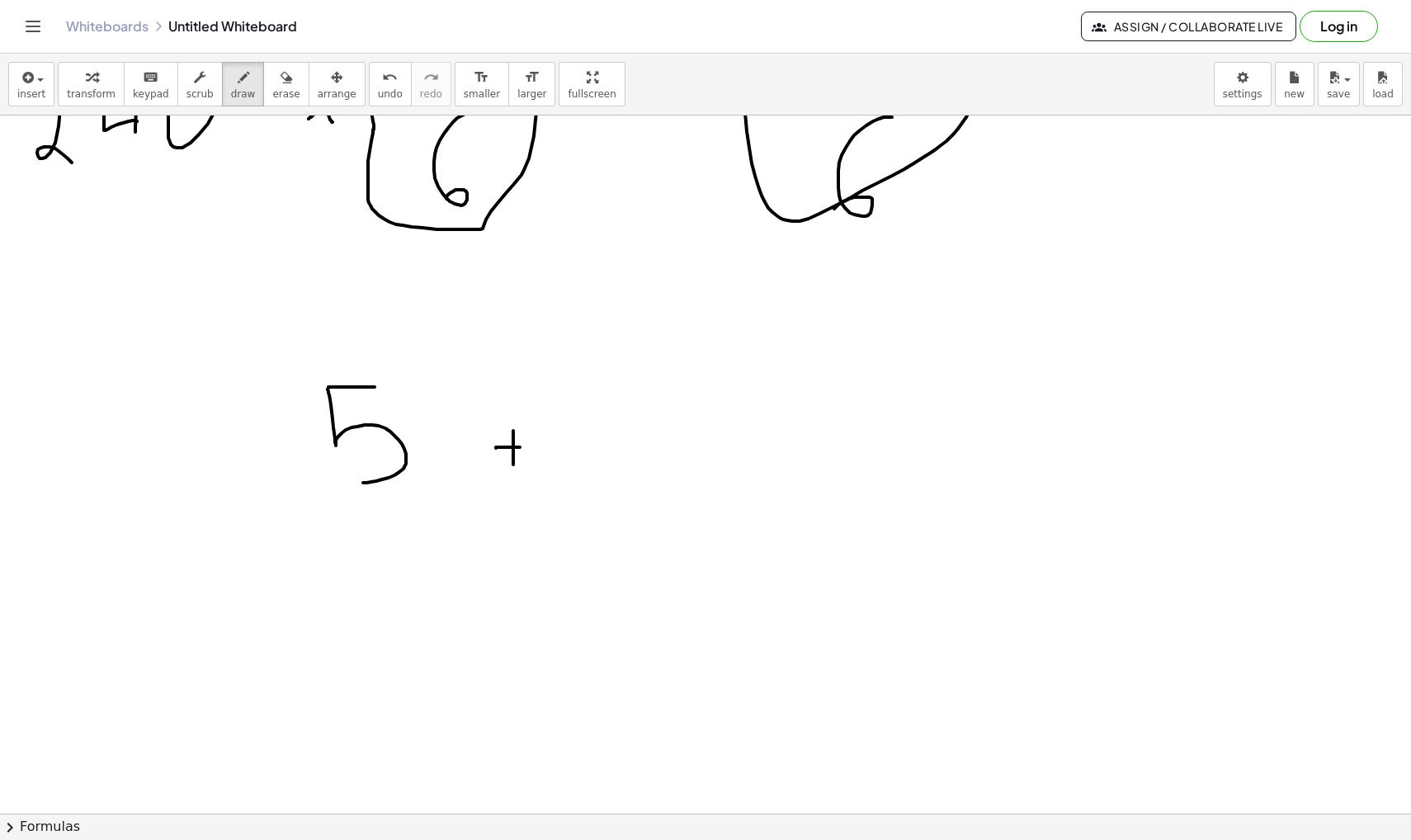
drag, startPoint x: 587, startPoint y: 438, endPoint x: 648, endPoint y: 470, distance: 68.9
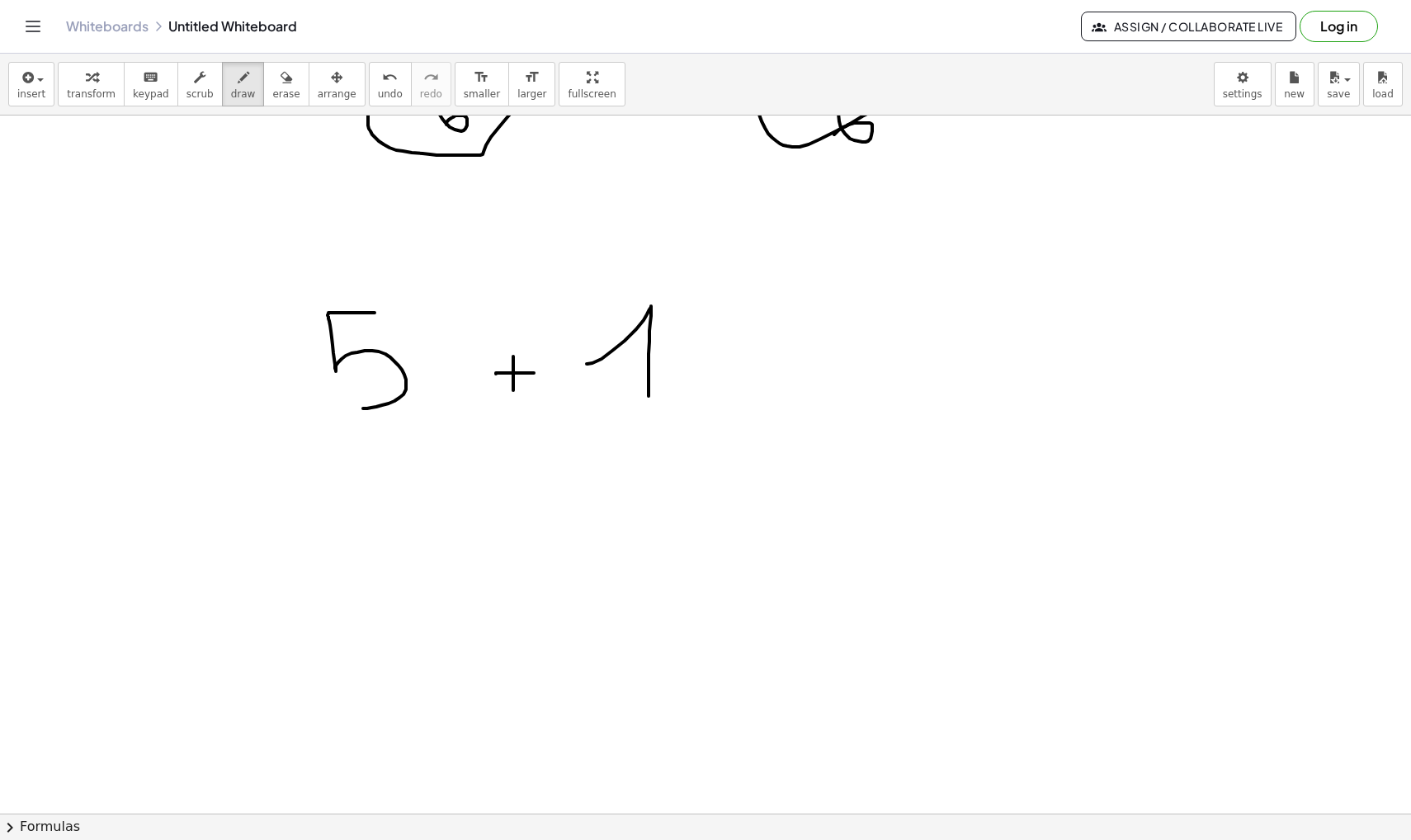
scroll to position [30674, 0]
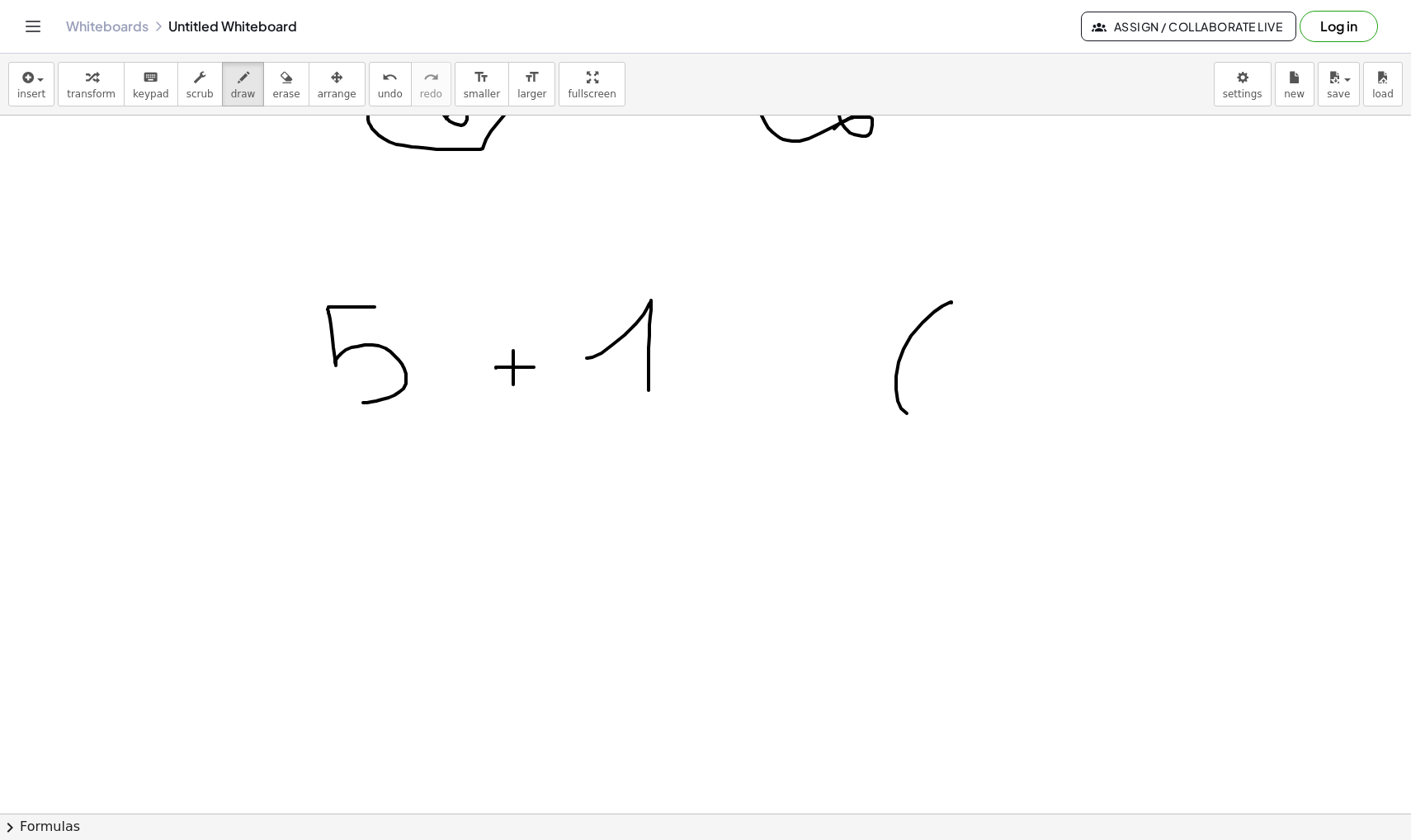
drag, startPoint x: 951, startPoint y: 303, endPoint x: 909, endPoint y: 397, distance: 103.0
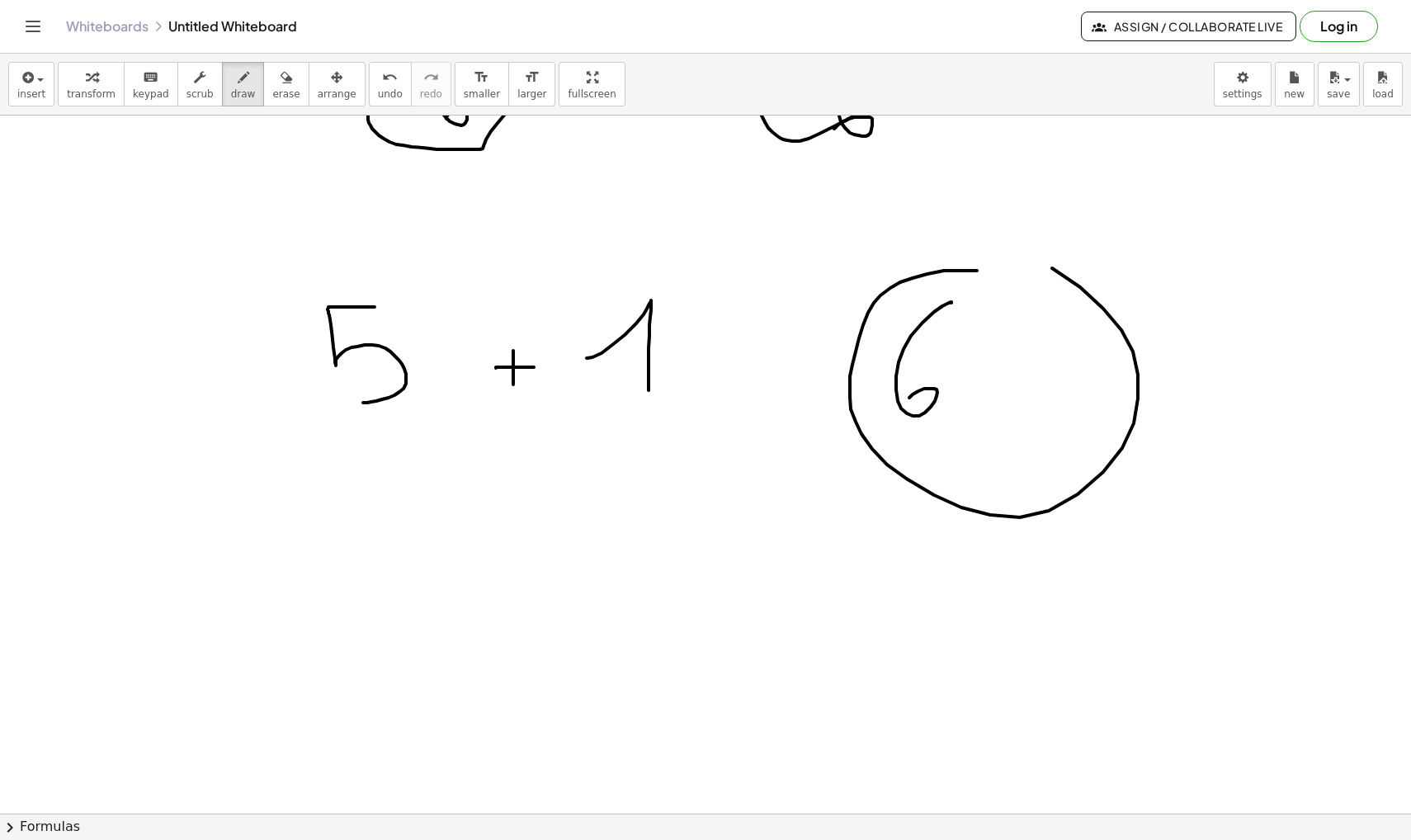
drag, startPoint x: 977, startPoint y: 270, endPoint x: 968, endPoint y: 241, distance: 30.4
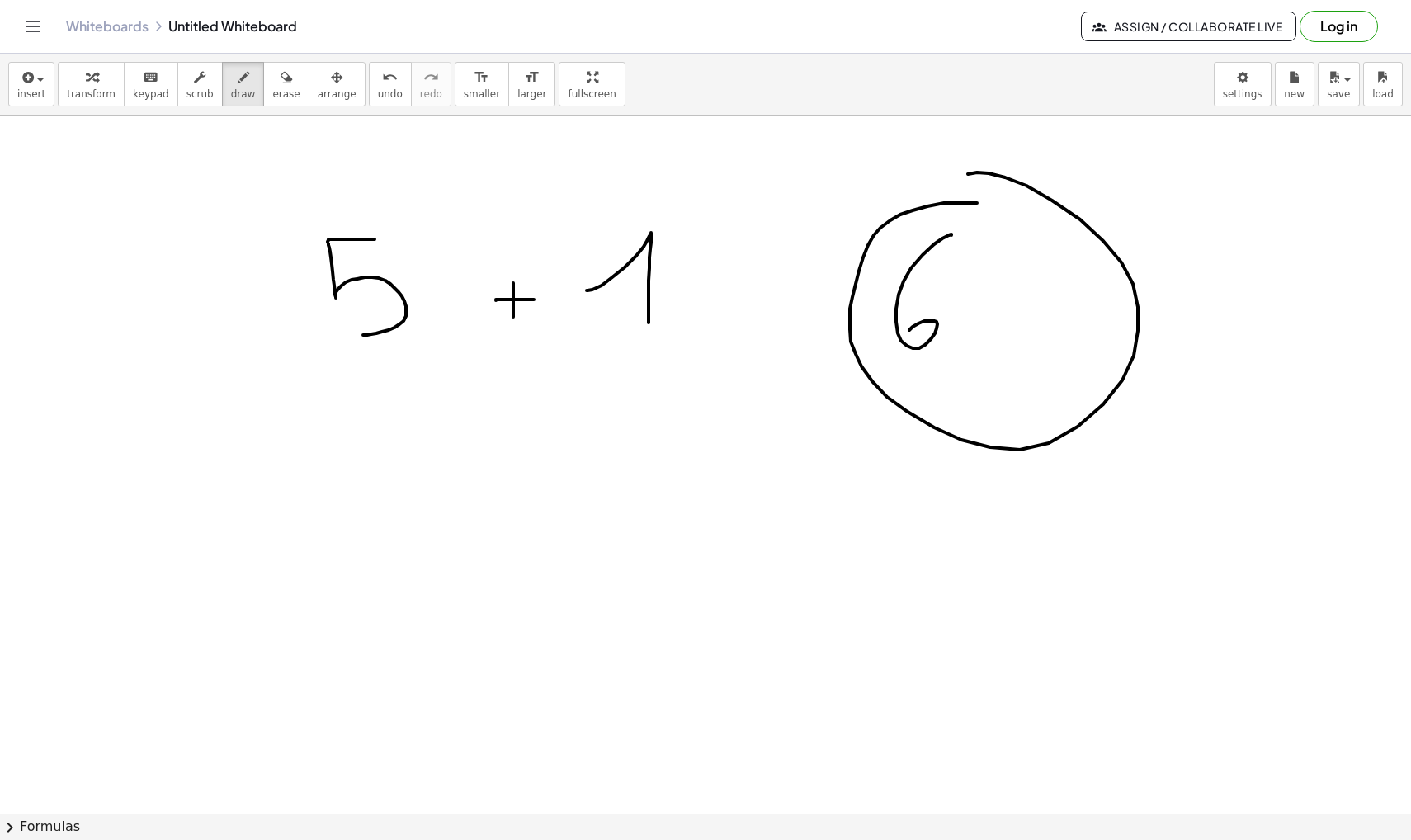
scroll to position [30753, 0]
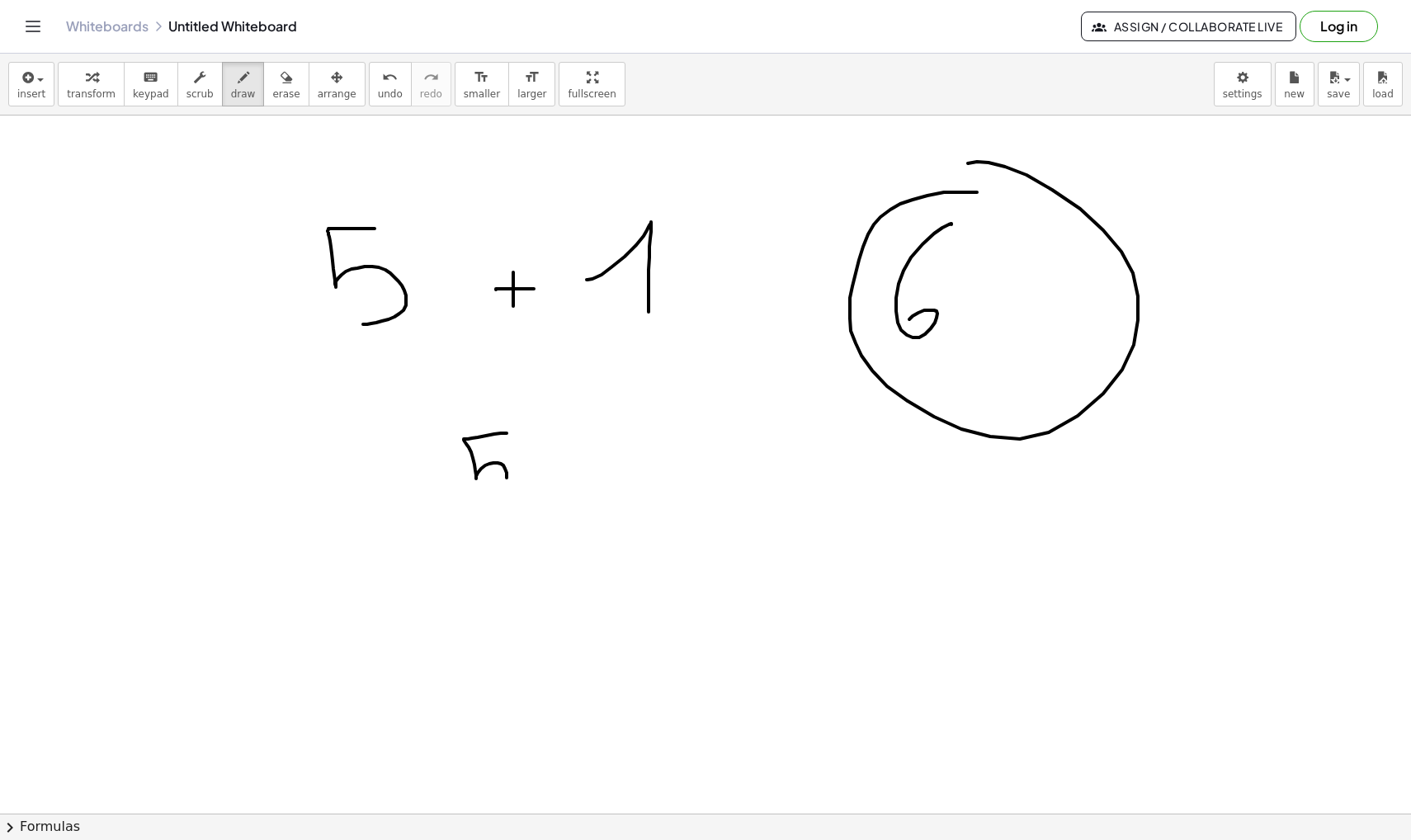
drag, startPoint x: 506, startPoint y: 433, endPoint x: 477, endPoint y: 505, distance: 77.6
drag, startPoint x: 435, startPoint y: 532, endPoint x: 541, endPoint y: 532, distance: 106.0
drag, startPoint x: 508, startPoint y: 557, endPoint x: 487, endPoint y: 606, distance: 53.3
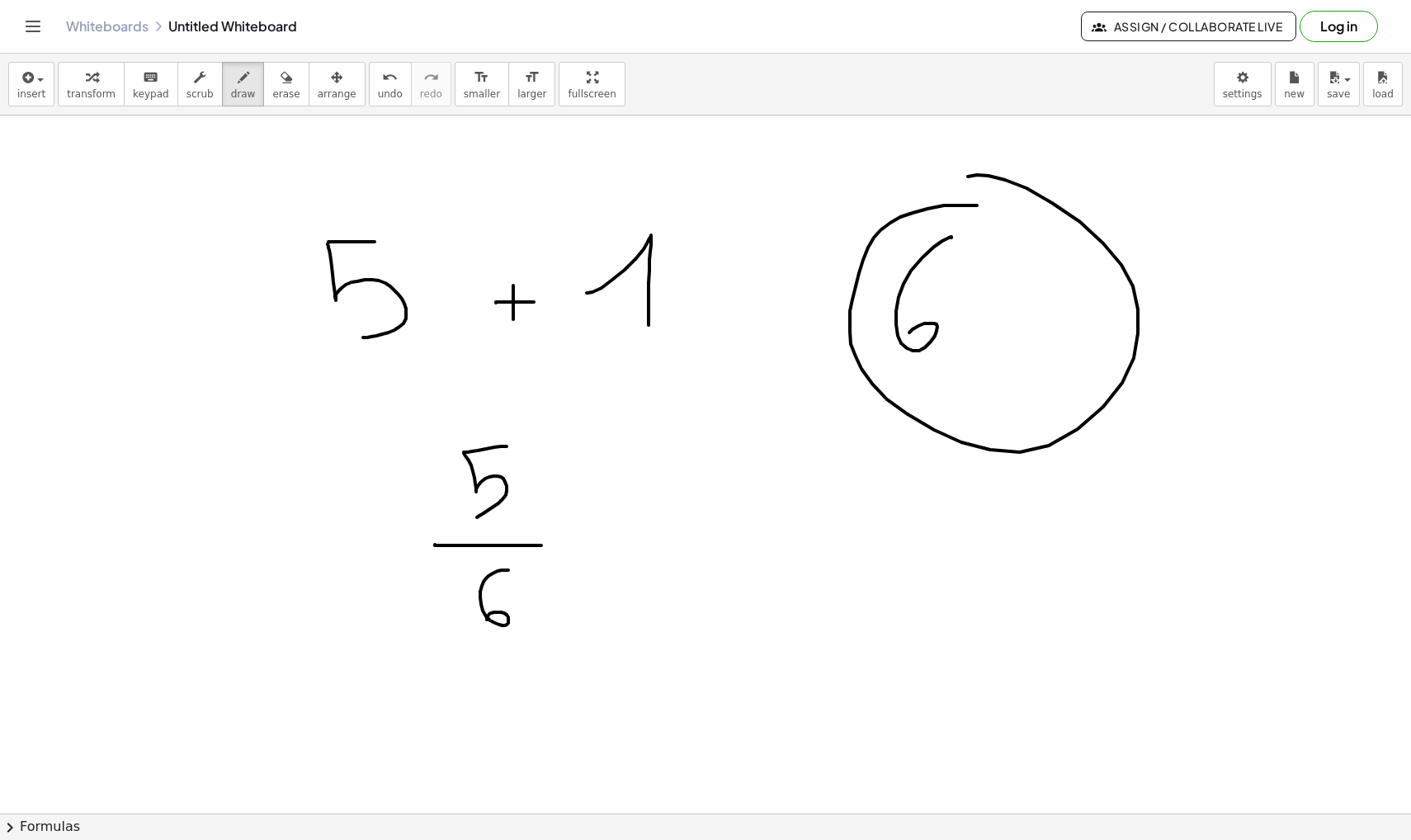
scroll to position [30770, 0]
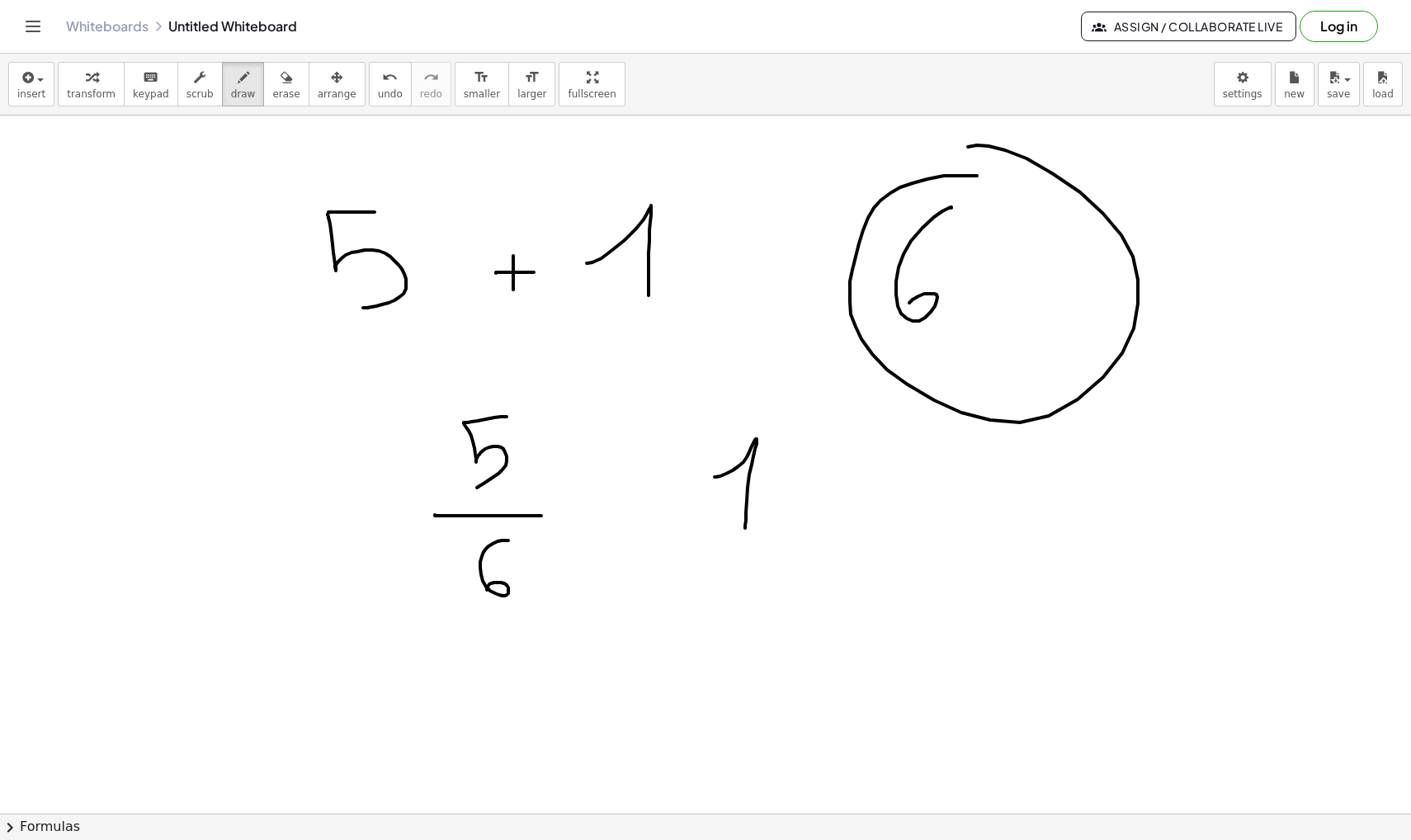
drag, startPoint x: 714, startPoint y: 476, endPoint x: 745, endPoint y: 528, distance: 60.5
drag, startPoint x: 712, startPoint y: 538, endPoint x: 782, endPoint y: 538, distance: 70.0
drag, startPoint x: 757, startPoint y: 555, endPoint x: 720, endPoint y: 613, distance: 68.8
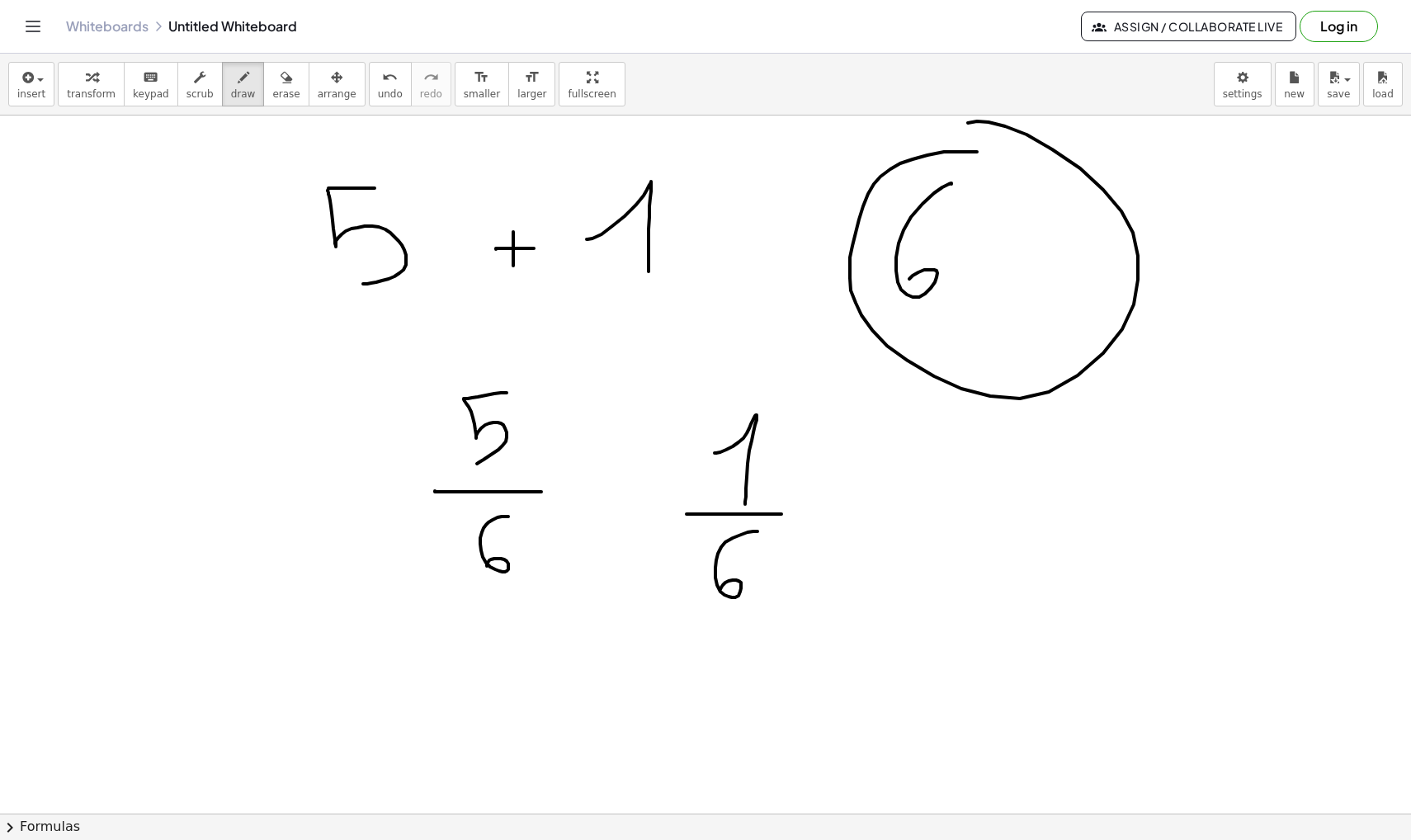
scroll to position [30782, 0]
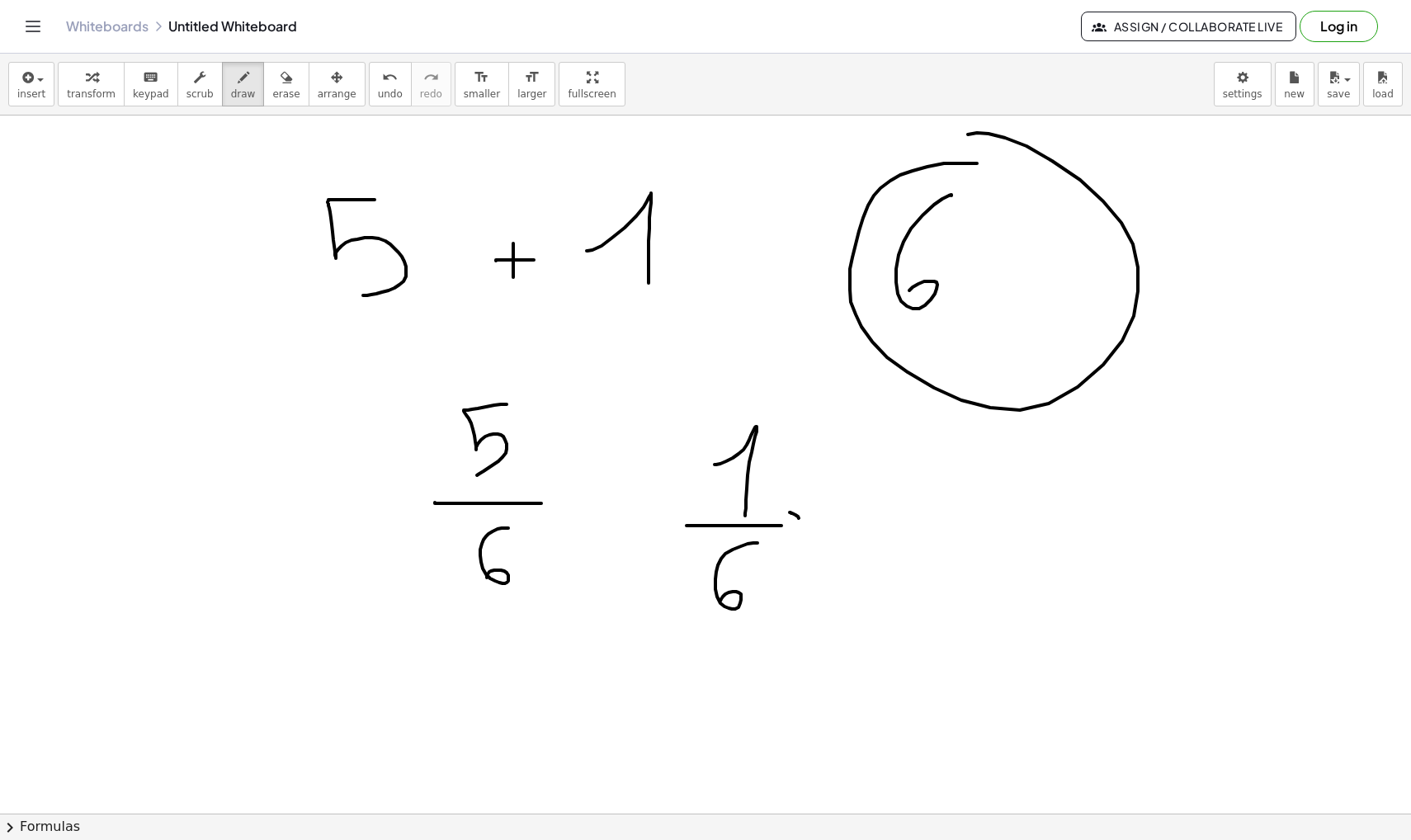
drag, startPoint x: 791, startPoint y: 512, endPoint x: 803, endPoint y: 522, distance: 15.6
drag, startPoint x: 808, startPoint y: 493, endPoint x: 788, endPoint y: 530, distance: 42.1
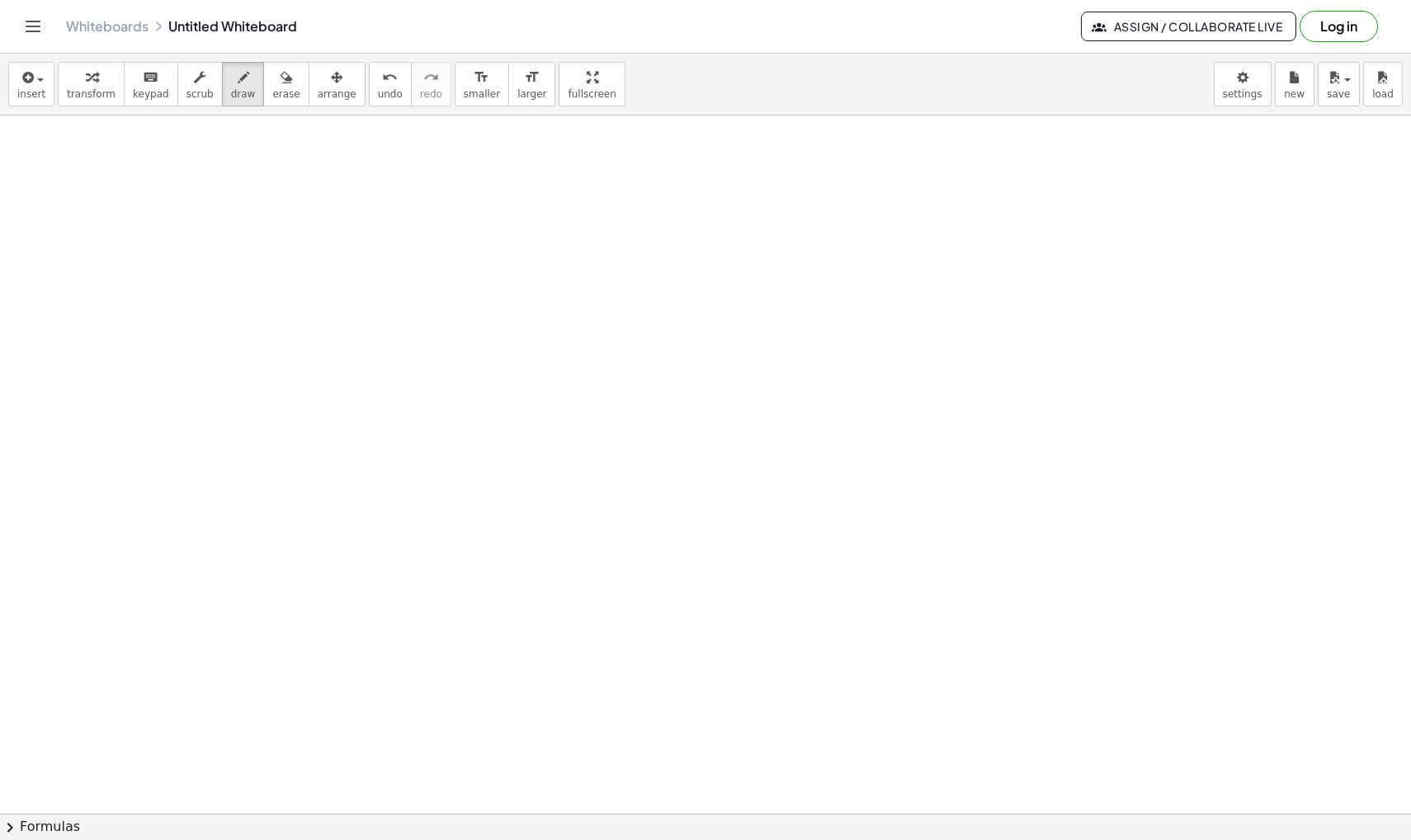
scroll to position [31313, 0]
click at [250, 99] on button "draw" at bounding box center [243, 84] width 43 height 45
drag, startPoint x: 547, startPoint y: 310, endPoint x: 539, endPoint y: 401, distance: 91.4
drag, startPoint x: 491, startPoint y: 420, endPoint x: 630, endPoint y: 421, distance: 139.0
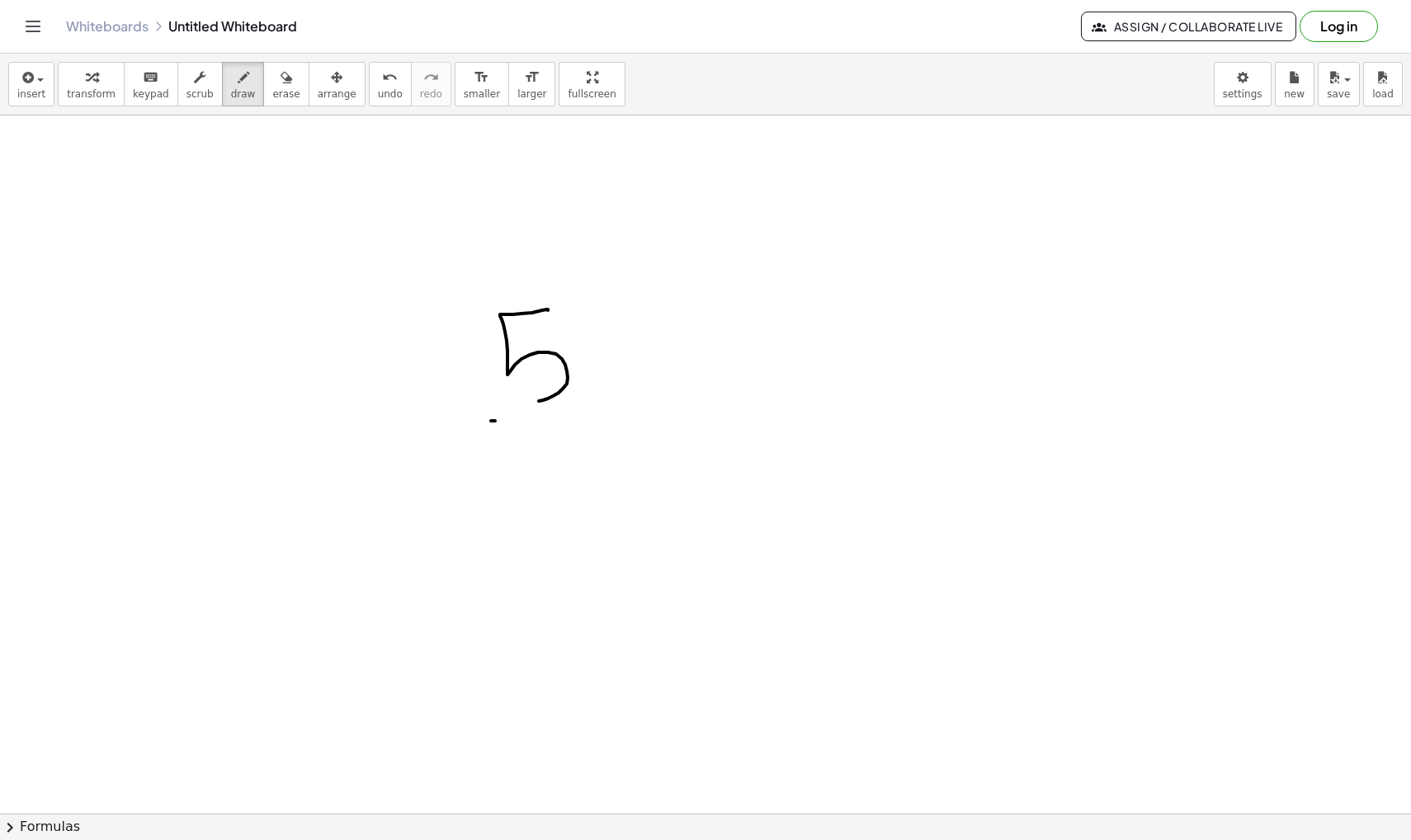
drag, startPoint x: 576, startPoint y: 444, endPoint x: 559, endPoint y: 516, distance: 74.0
drag, startPoint x: 699, startPoint y: 386, endPoint x: 699, endPoint y: 416, distance: 30.0
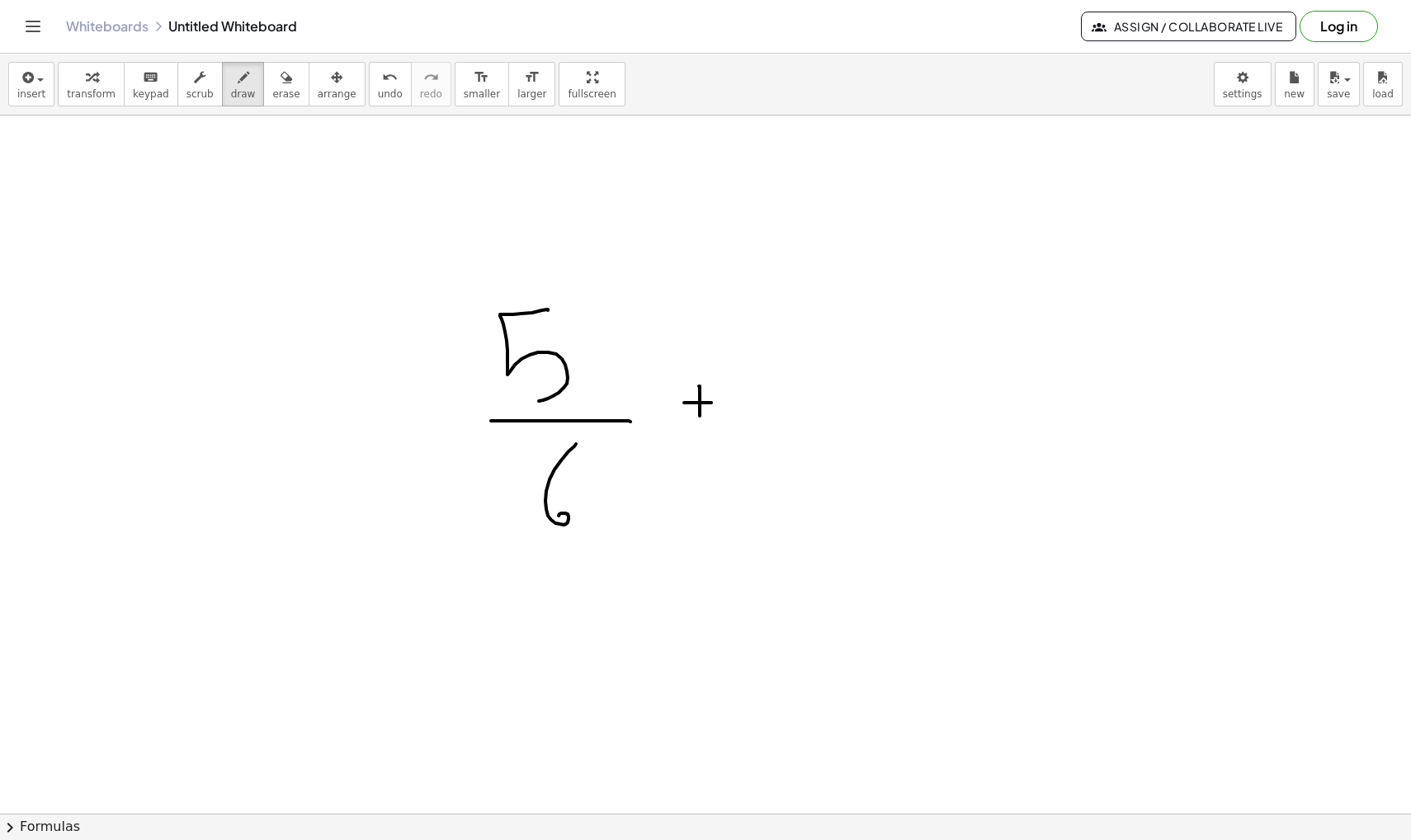
drag, startPoint x: 684, startPoint y: 403, endPoint x: 723, endPoint y: 403, distance: 39.0
click at [382, 79] on icon "undo" at bounding box center [390, 77] width 16 height 20
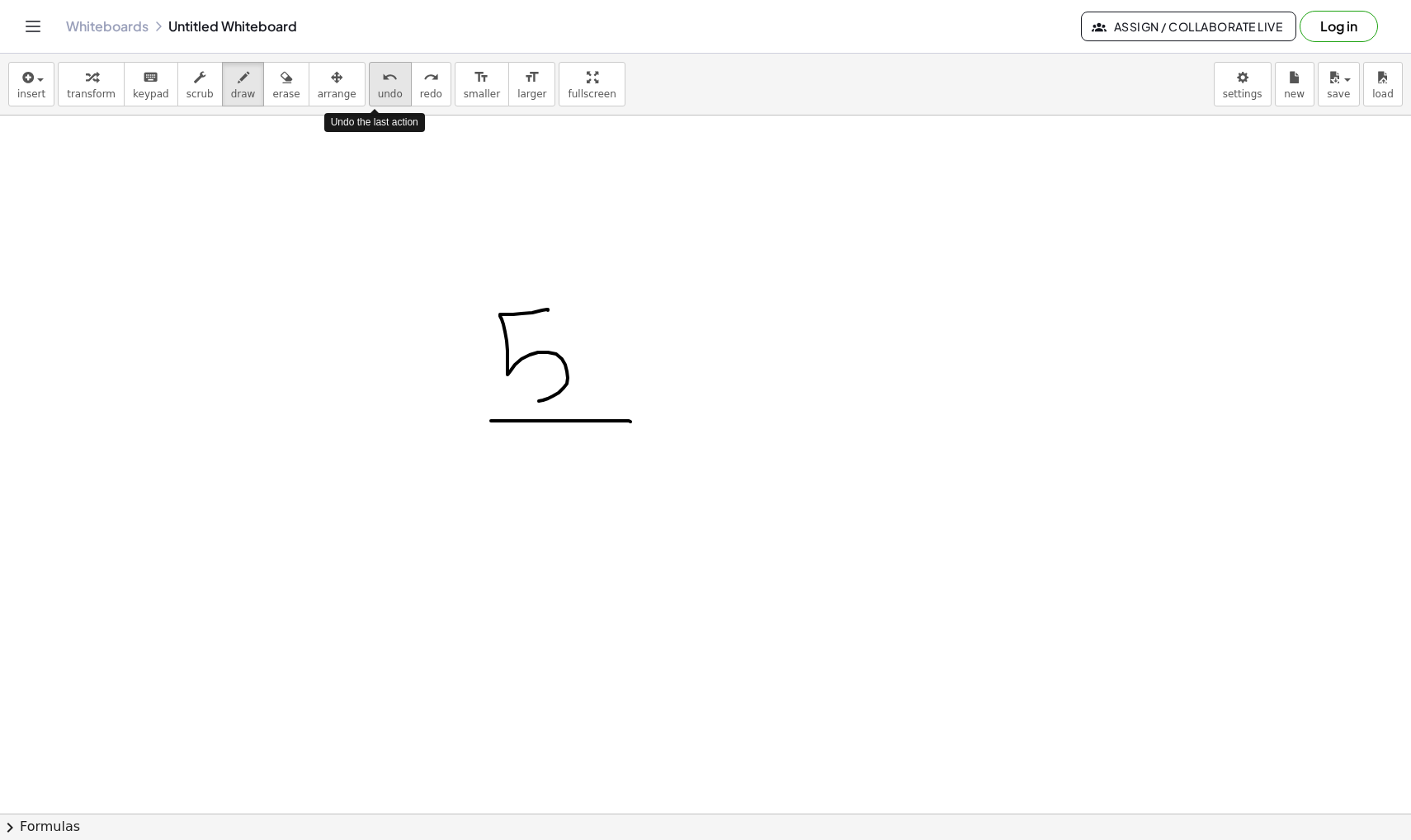
click at [382, 79] on icon "undo" at bounding box center [390, 77] width 16 height 20
drag, startPoint x: 616, startPoint y: 377, endPoint x: 593, endPoint y: 461, distance: 87.1
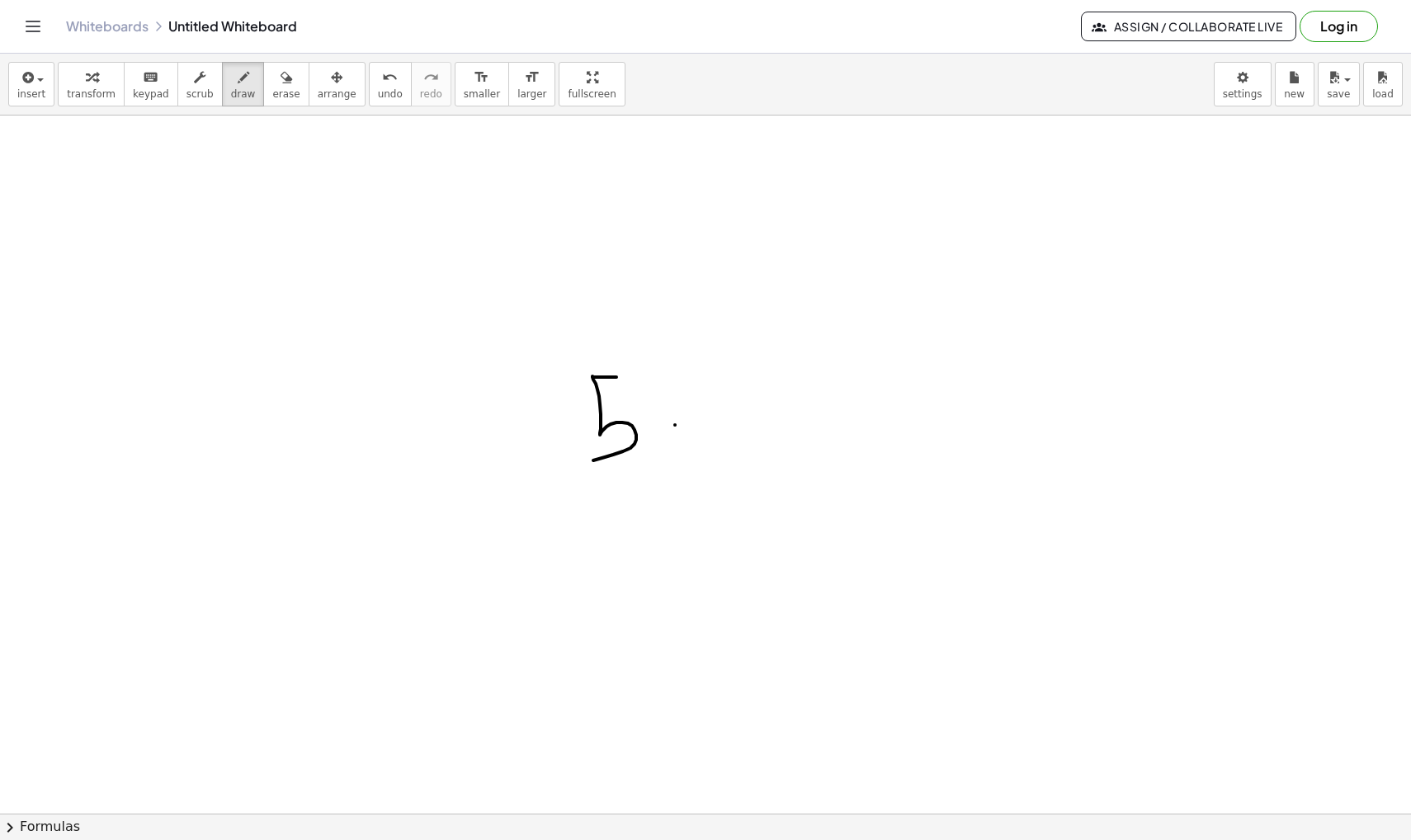
drag, startPoint x: 675, startPoint y: 425, endPoint x: 675, endPoint y: 450, distance: 25.0
drag, startPoint x: 664, startPoint y: 434, endPoint x: 700, endPoint y: 434, distance: 36.0
drag, startPoint x: 720, startPoint y: 419, endPoint x: 754, endPoint y: 448, distance: 44.7
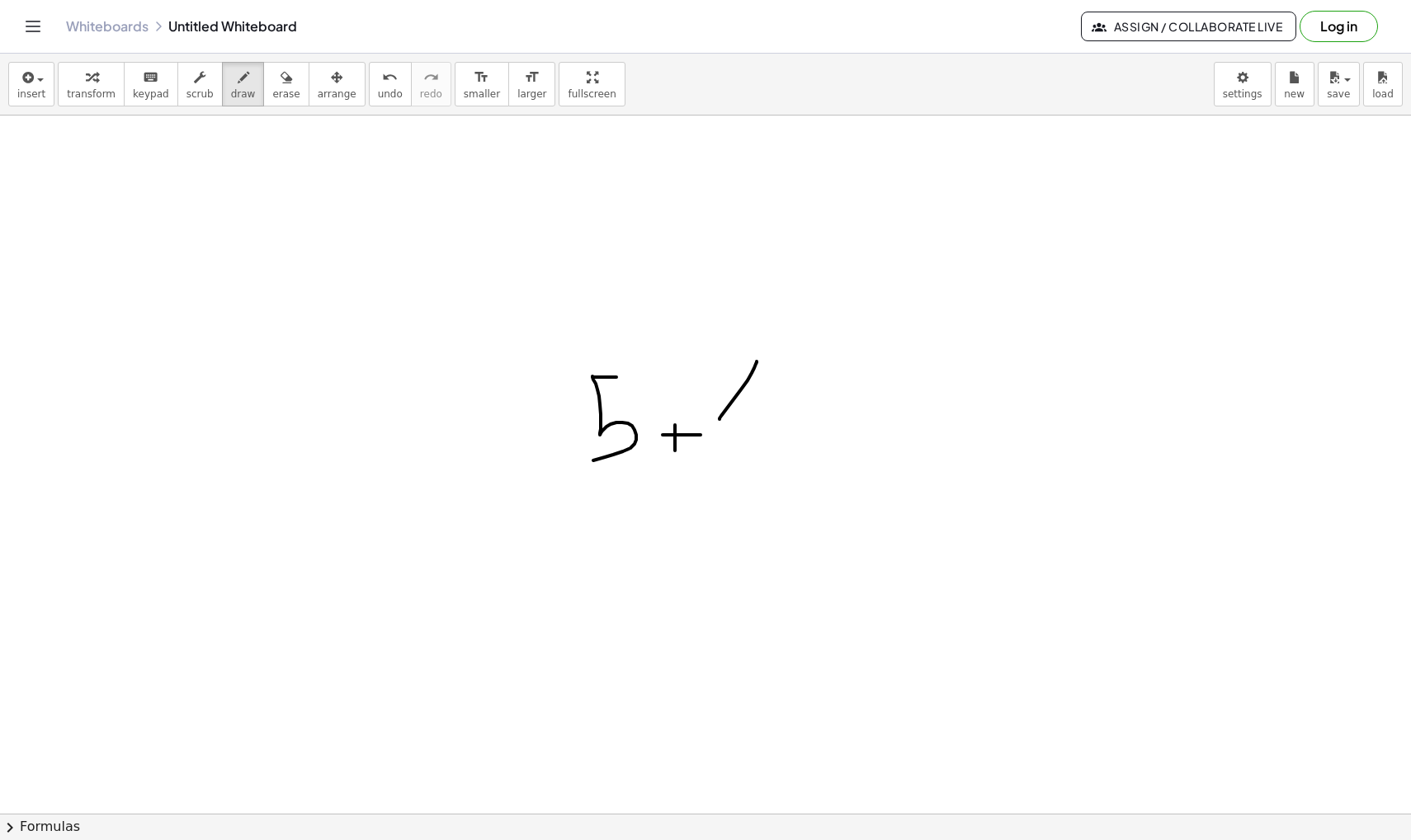
drag, startPoint x: 840, startPoint y: 411, endPoint x: 869, endPoint y: 411, distance: 29.0
drag, startPoint x: 841, startPoint y: 434, endPoint x: 883, endPoint y: 434, distance: 42.0
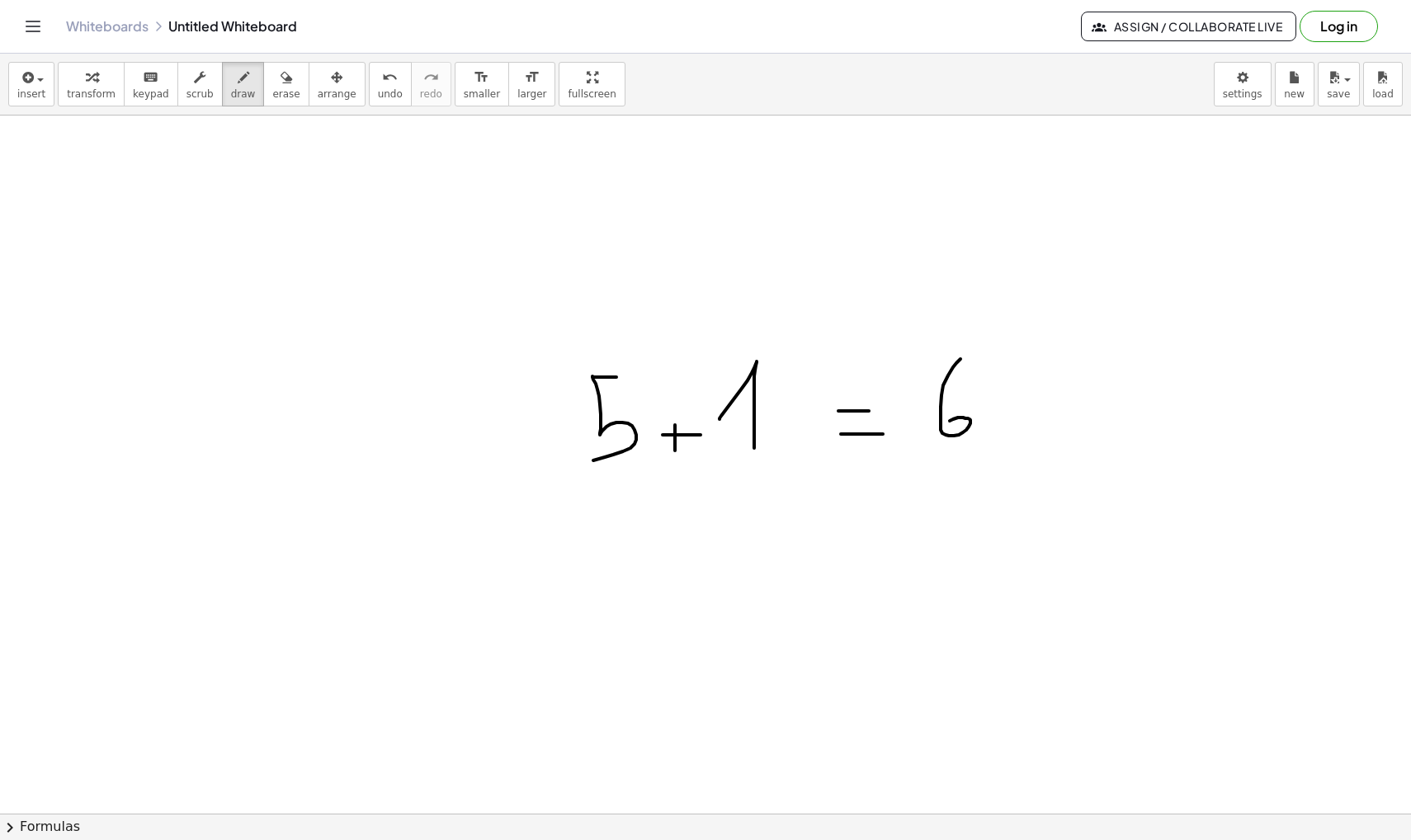
drag, startPoint x: 961, startPoint y: 359, endPoint x: 945, endPoint y: 428, distance: 70.8
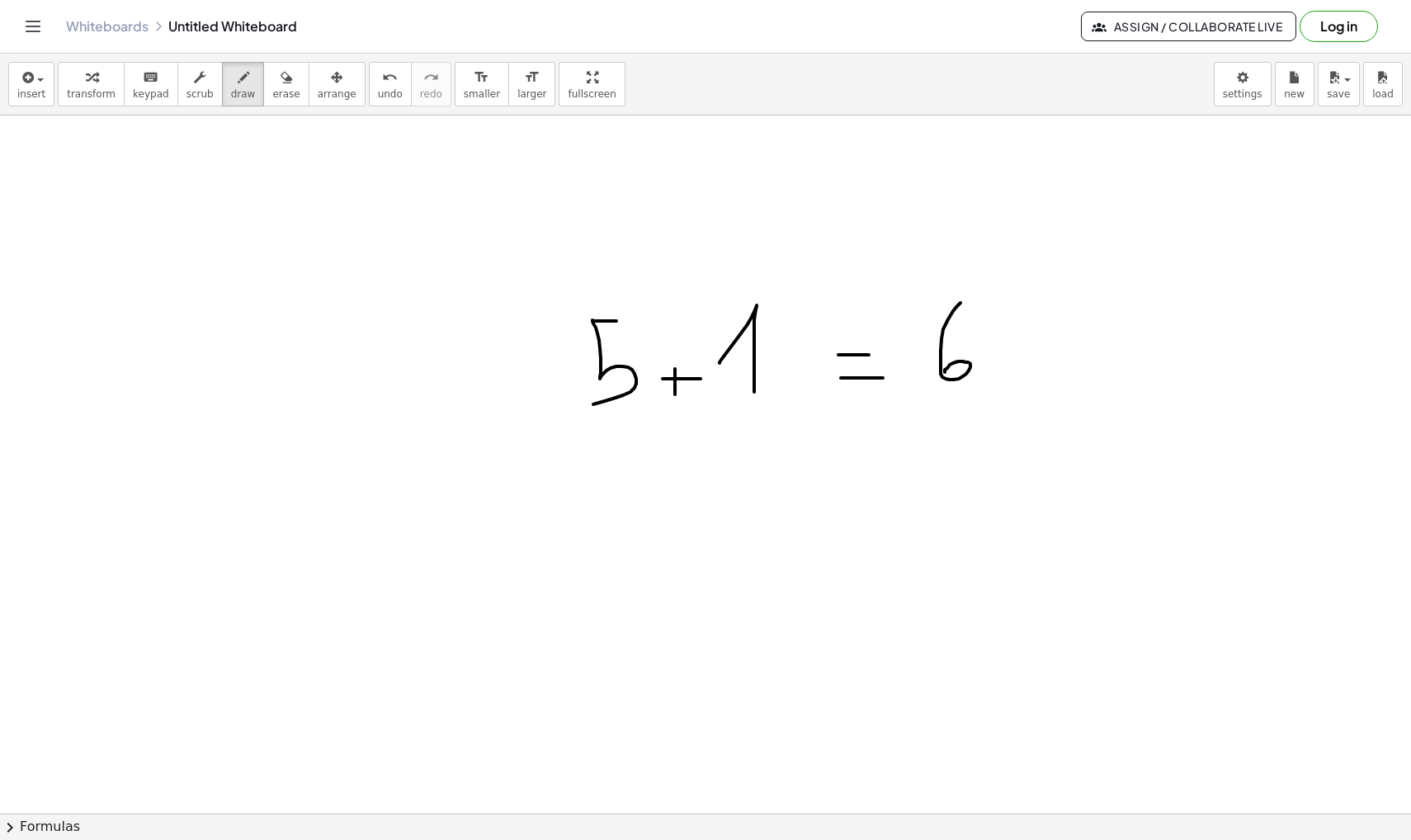
scroll to position [31419, 0]
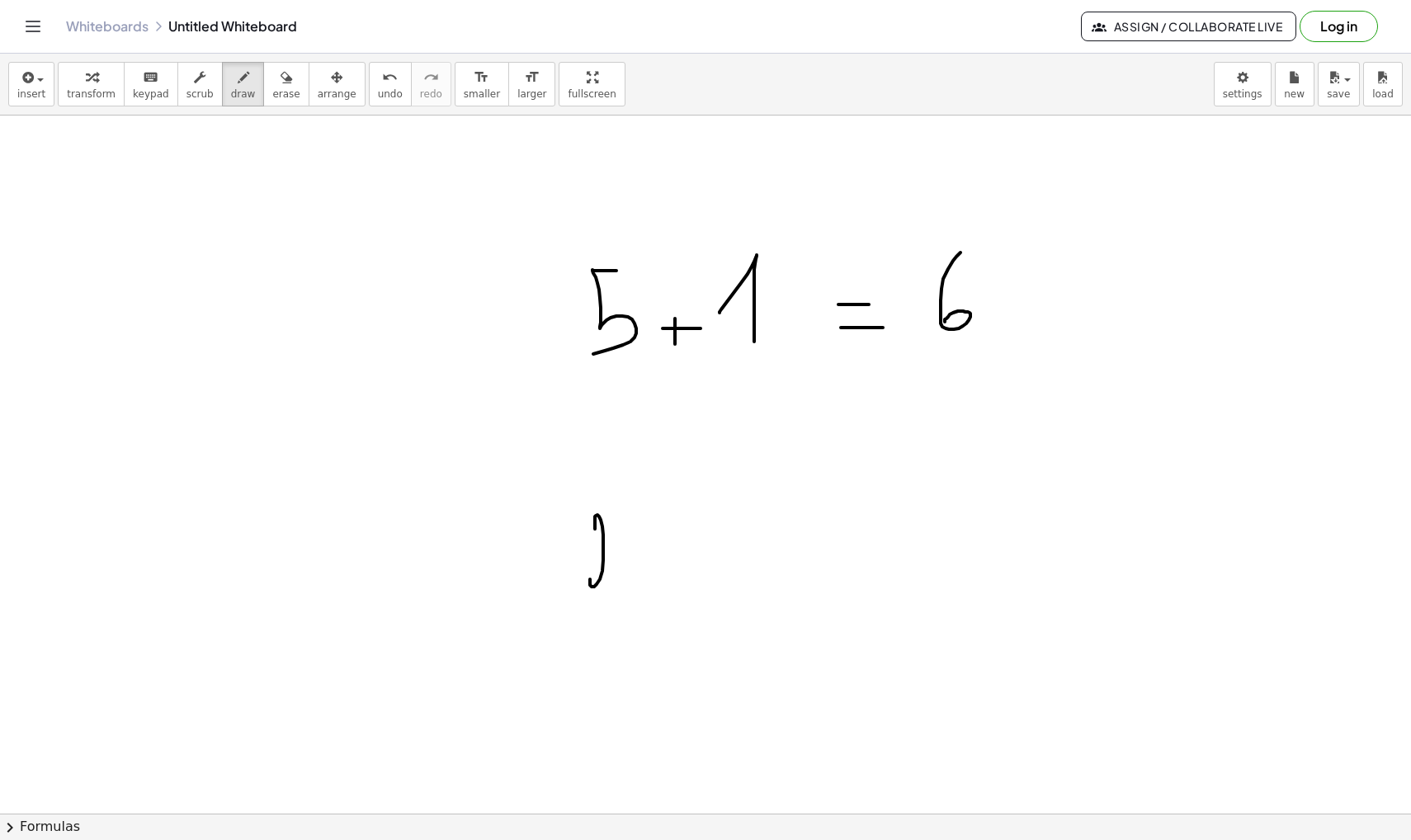
drag, startPoint x: 595, startPoint y: 529, endPoint x: 607, endPoint y: 587, distance: 59.2
drag, startPoint x: 621, startPoint y: 530, endPoint x: 650, endPoint y: 562, distance: 43.2
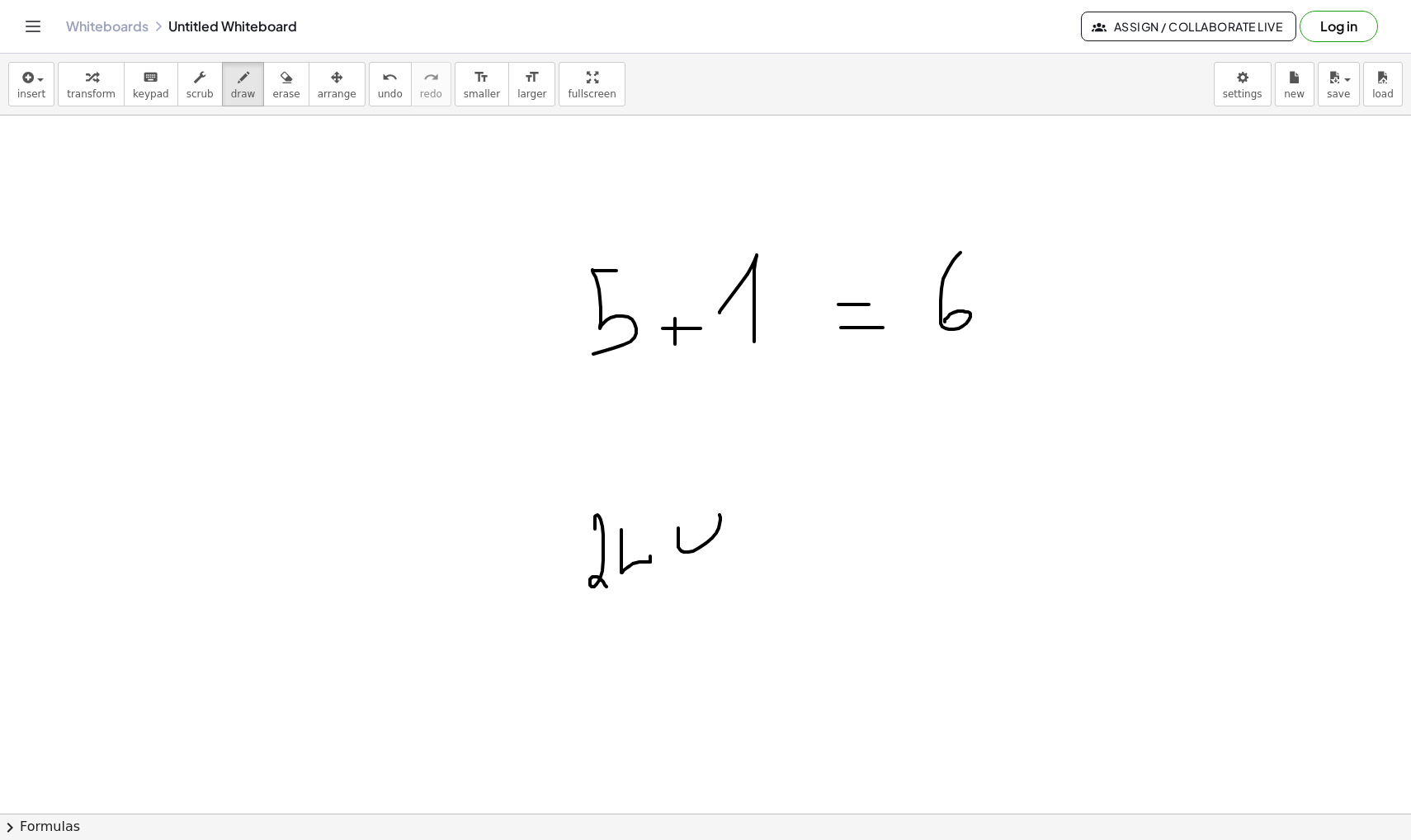
drag, startPoint x: 678, startPoint y: 528, endPoint x: 689, endPoint y: 530, distance: 11.2
drag, startPoint x: 555, startPoint y: 625, endPoint x: 768, endPoint y: 627, distance: 213.0
drag, startPoint x: 690, startPoint y: 649, endPoint x: 660, endPoint y: 691, distance: 51.6
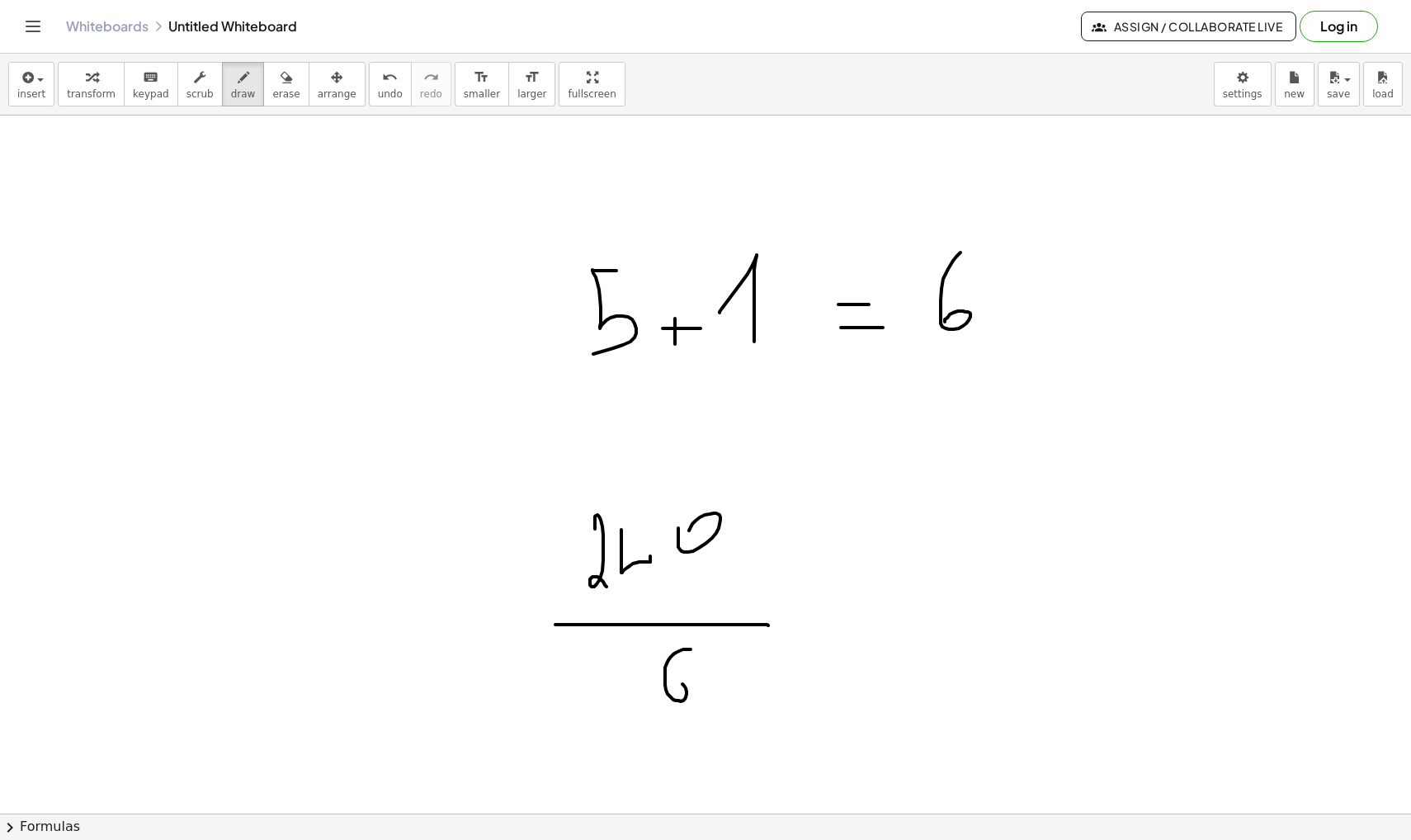
drag, startPoint x: 798, startPoint y: 604, endPoint x: 837, endPoint y: 605, distance: 39.0
drag, startPoint x: 800, startPoint y: 636, endPoint x: 855, endPoint y: 637, distance: 55.0
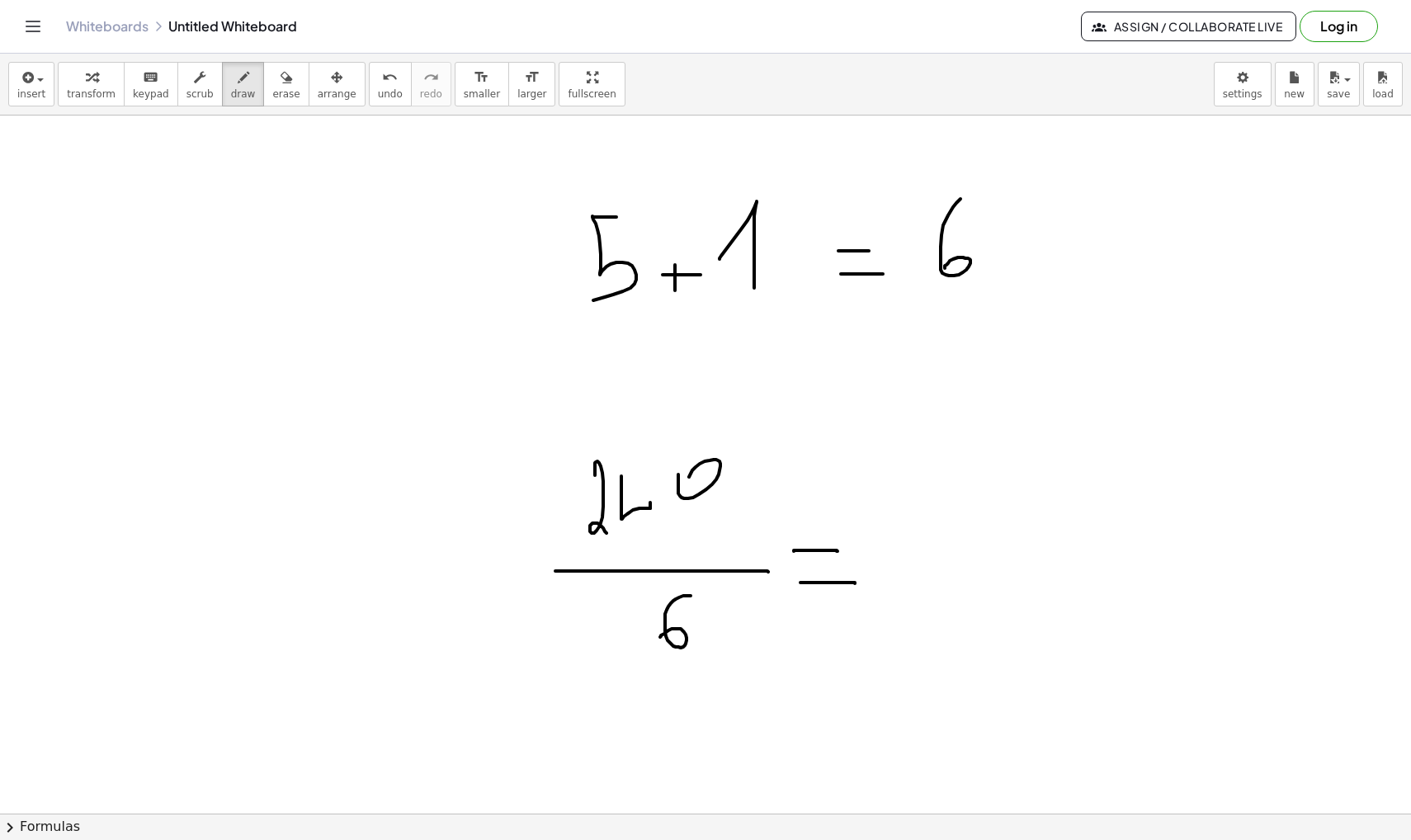
scroll to position [31525, 0]
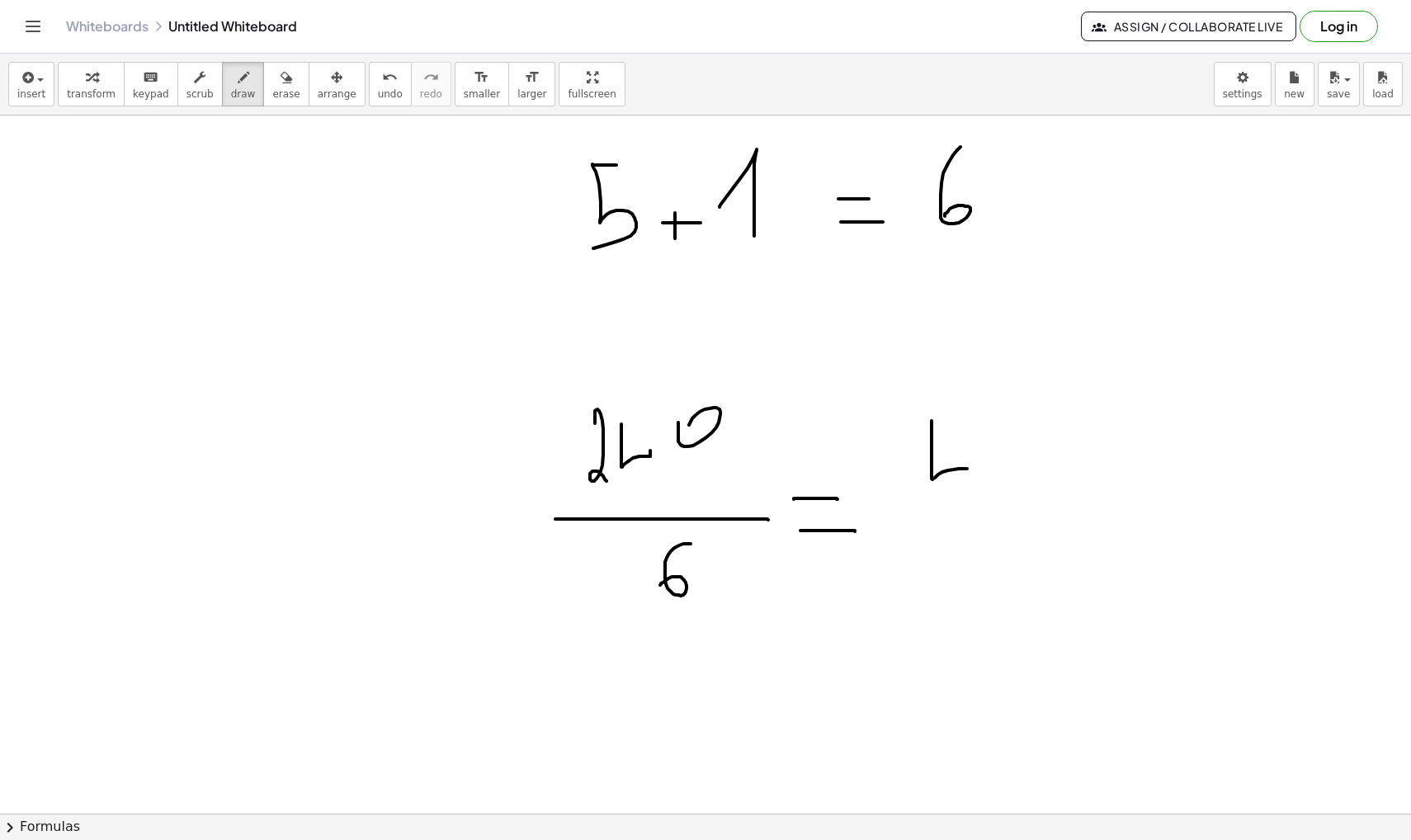
drag, startPoint x: 932, startPoint y: 420, endPoint x: 970, endPoint y: 469, distance: 62.0
drag, startPoint x: 970, startPoint y: 457, endPoint x: 970, endPoint y: 477, distance: 20.0
drag, startPoint x: 1021, startPoint y: 426, endPoint x: 1011, endPoint y: 426, distance: 10.0
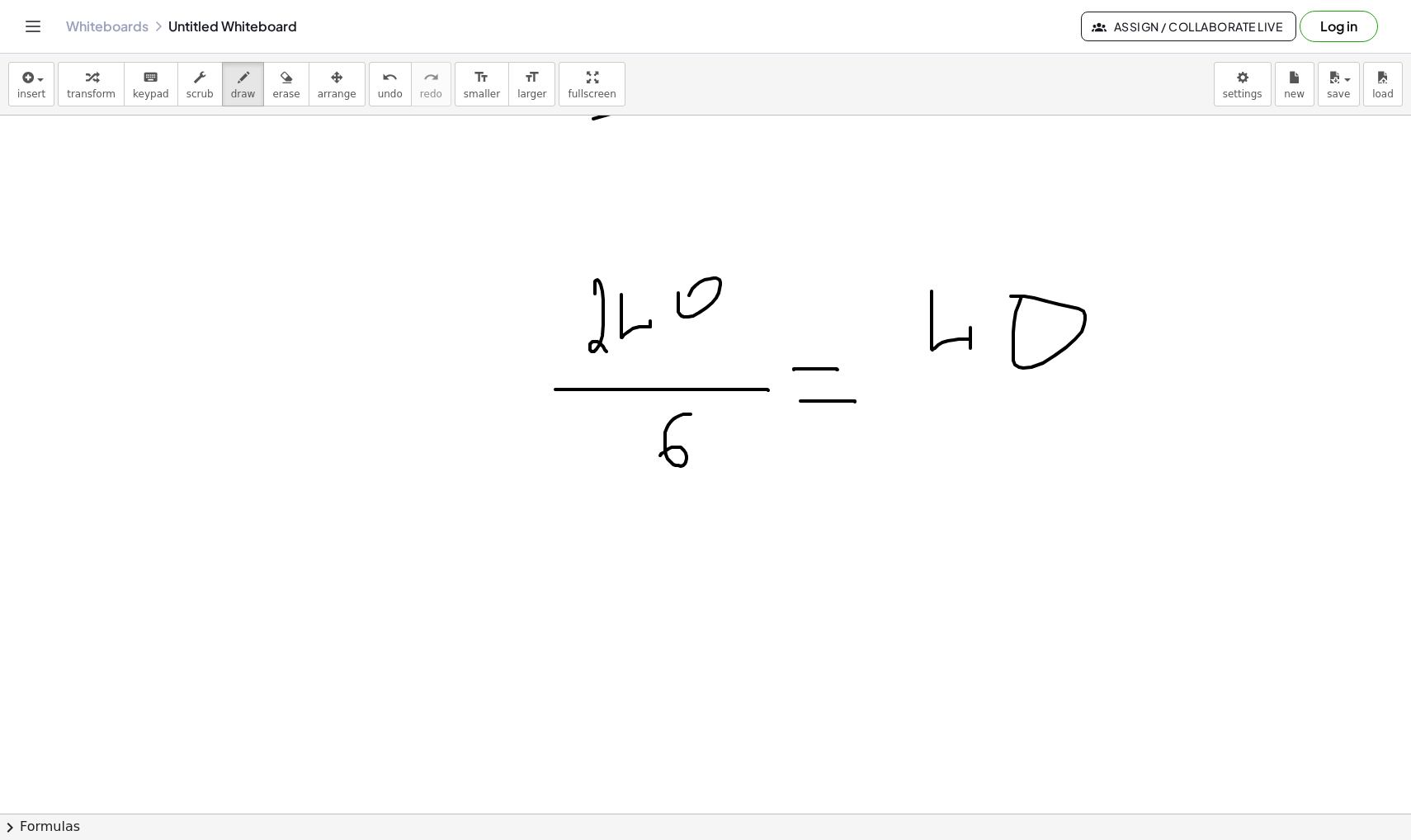
scroll to position [31662, 0]
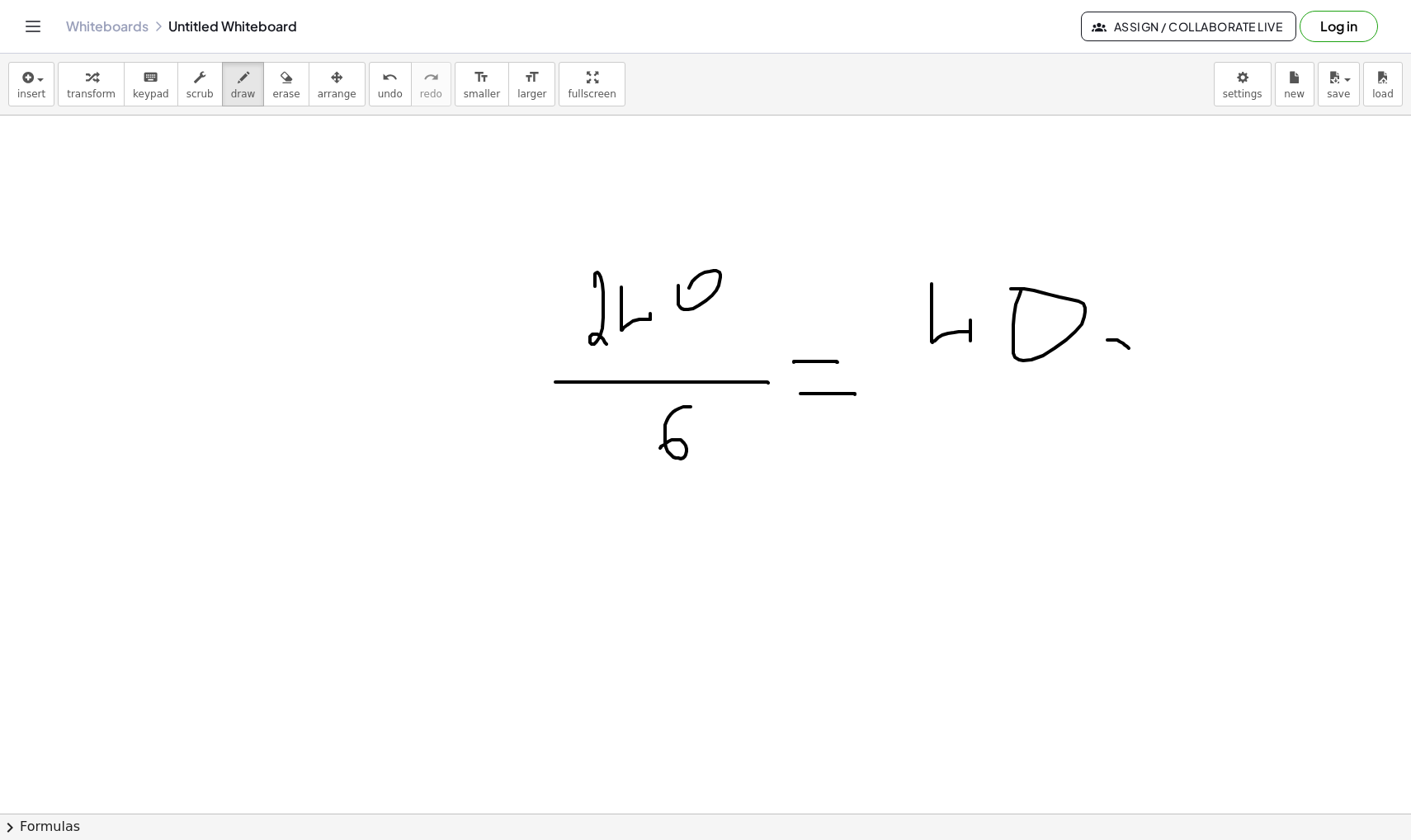
drag, startPoint x: 1107, startPoint y: 340, endPoint x: 1131, endPoint y: 352, distance: 26.8
drag, startPoint x: 1130, startPoint y: 340, endPoint x: 1118, endPoint y: 358, distance: 21.6
drag, startPoint x: 1169, startPoint y: 337, endPoint x: 1200, endPoint y: 360, distance: 38.6
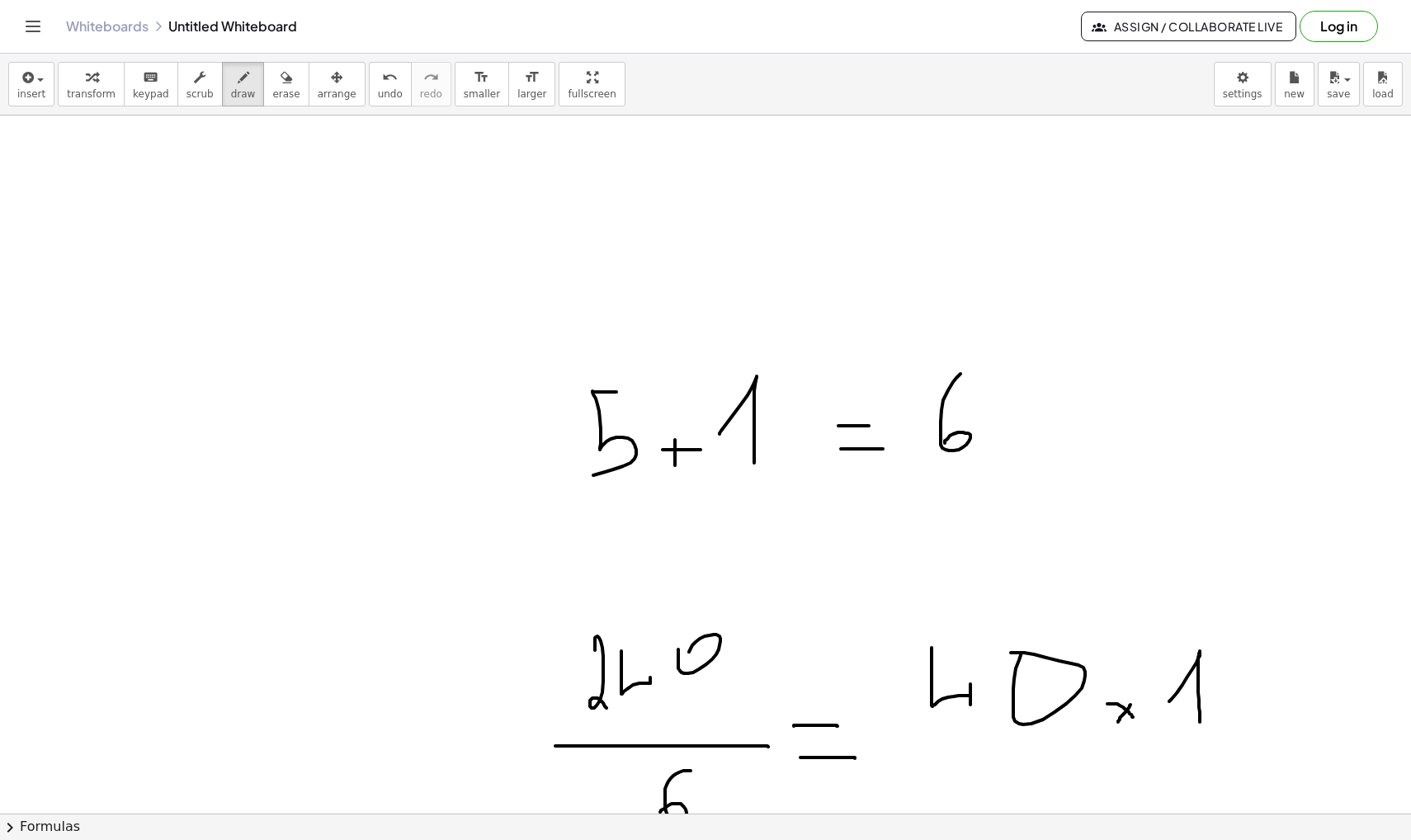
scroll to position [31310, 0]
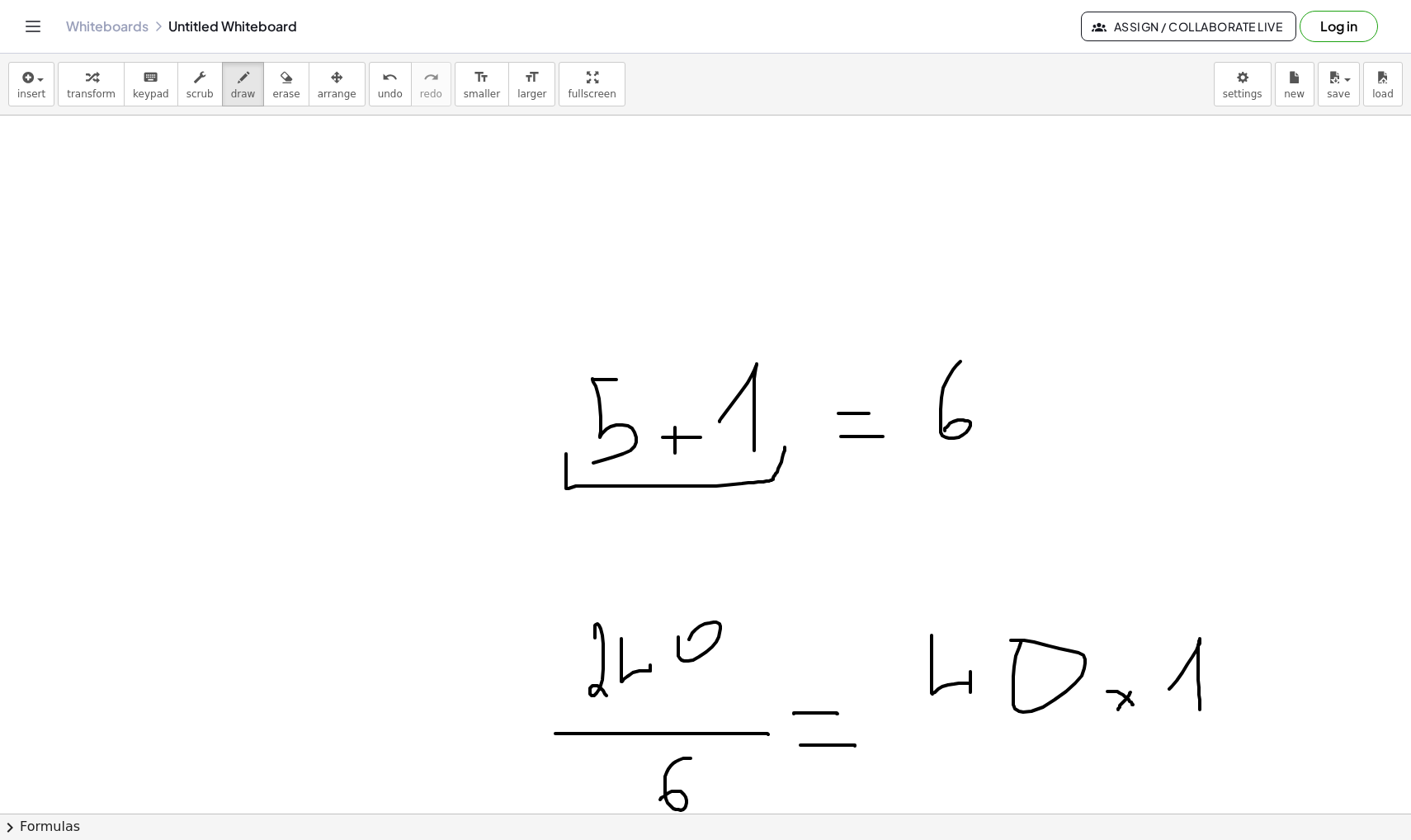
drag, startPoint x: 566, startPoint y: 454, endPoint x: 784, endPoint y: 448, distance: 218.1
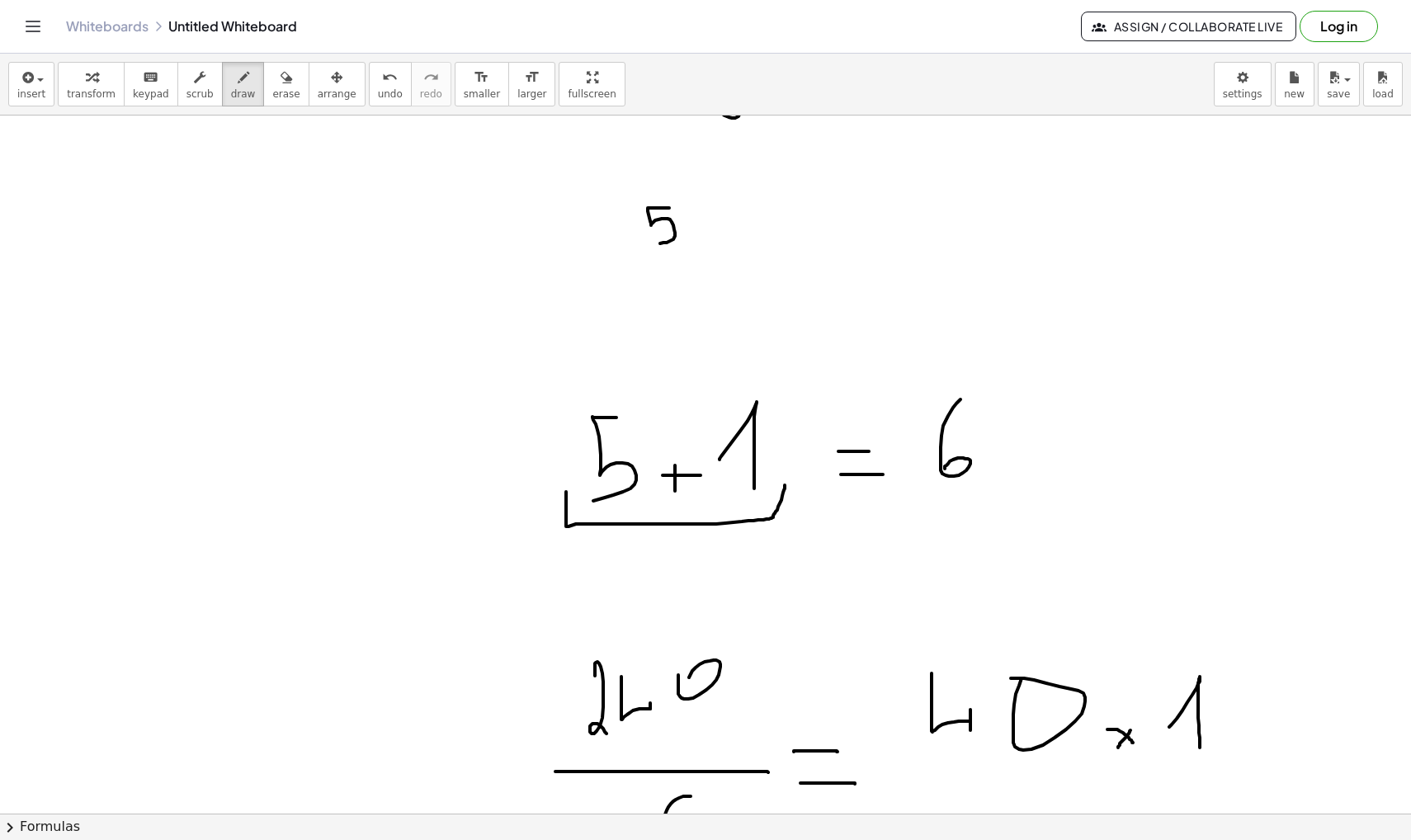
drag, startPoint x: 670, startPoint y: 208, endPoint x: 658, endPoint y: 243, distance: 37.0
drag, startPoint x: 643, startPoint y: 251, endPoint x: 685, endPoint y: 252, distance: 42.0
drag, startPoint x: 662, startPoint y: 263, endPoint x: 652, endPoint y: 311, distance: 49.0
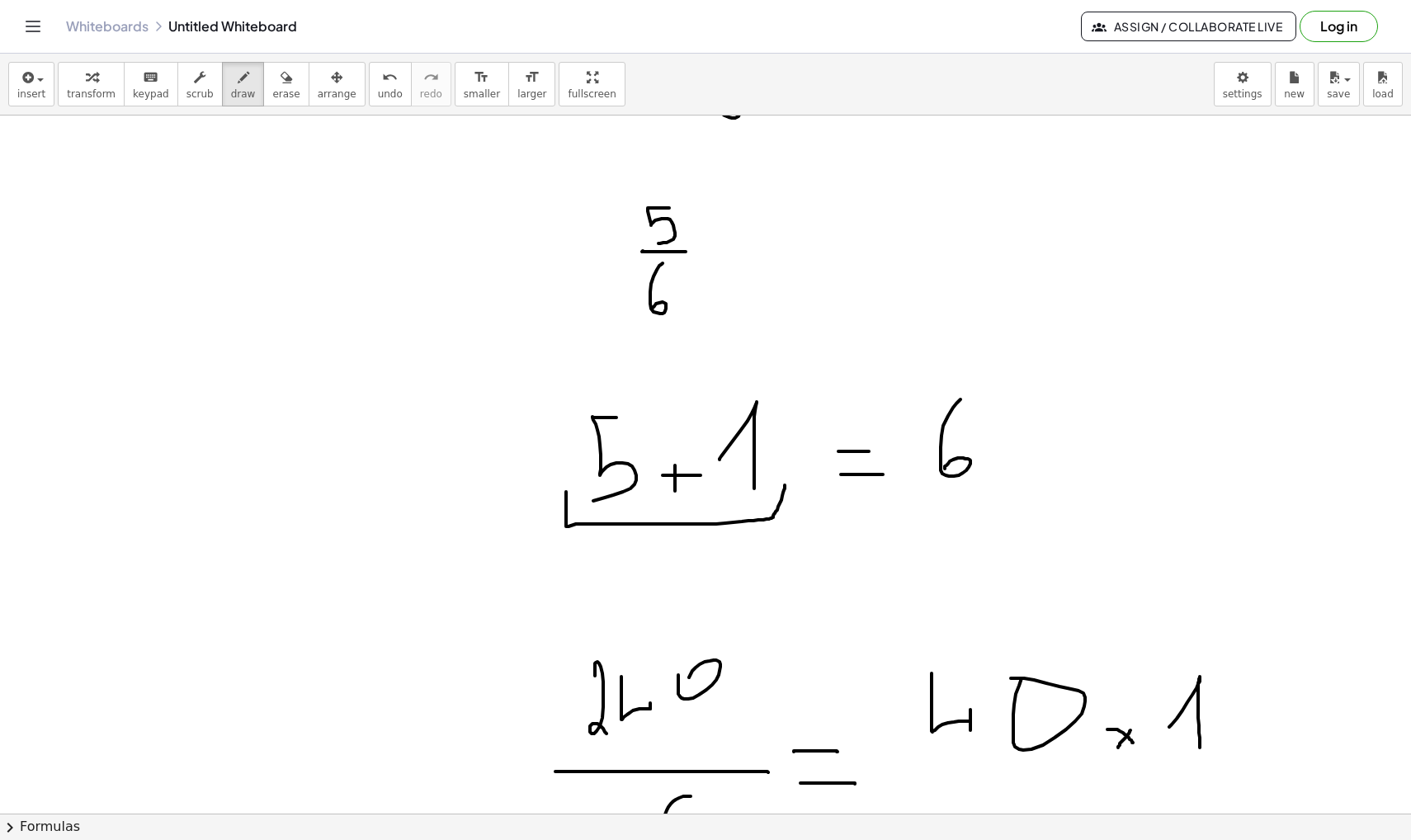
drag, startPoint x: 714, startPoint y: 250, endPoint x: 714, endPoint y: 278, distance: 28.0
drag
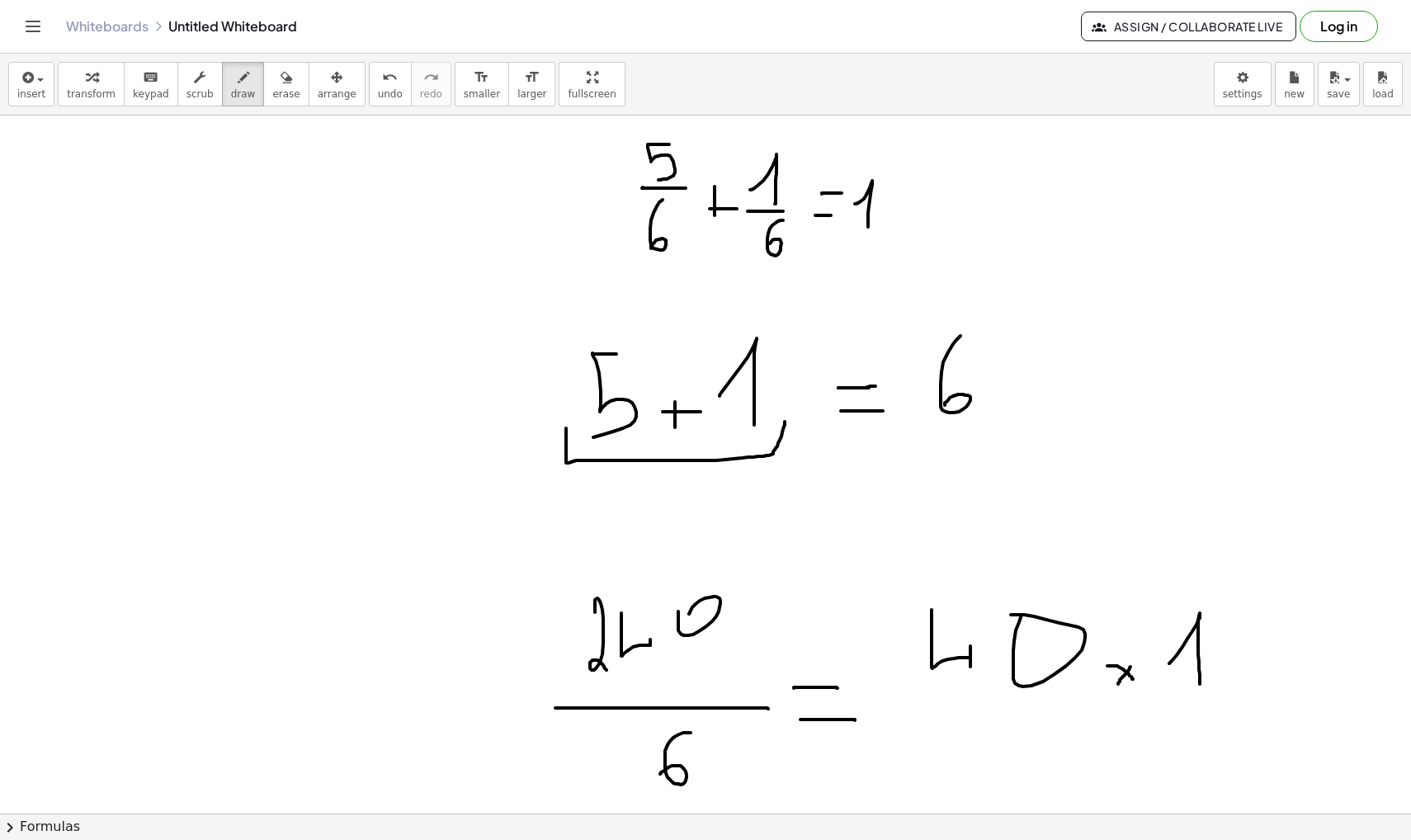
scroll to position [31280, 0]
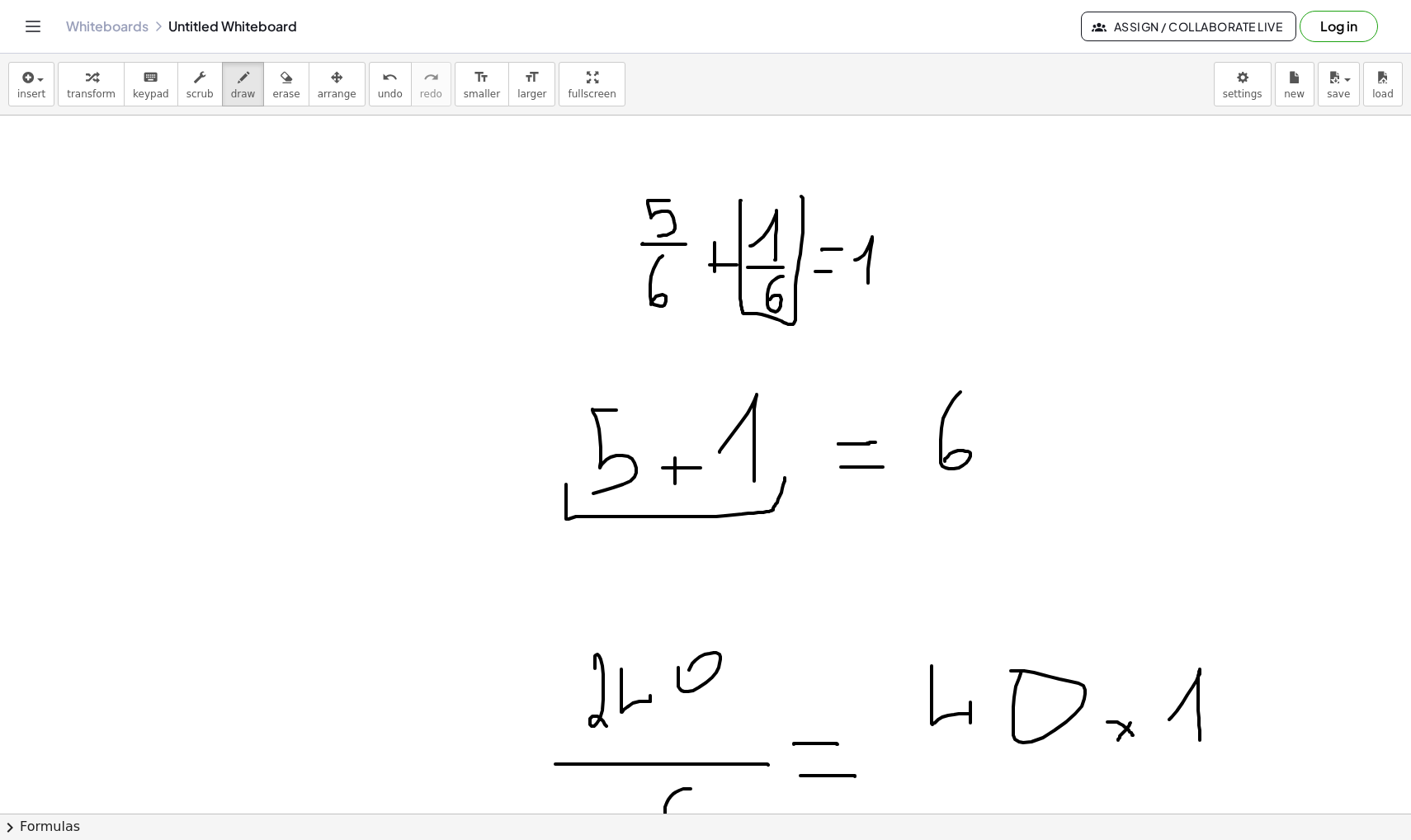
drag, startPoint x: 741, startPoint y: 200, endPoint x: 732, endPoint y: 196, distance: 9.8
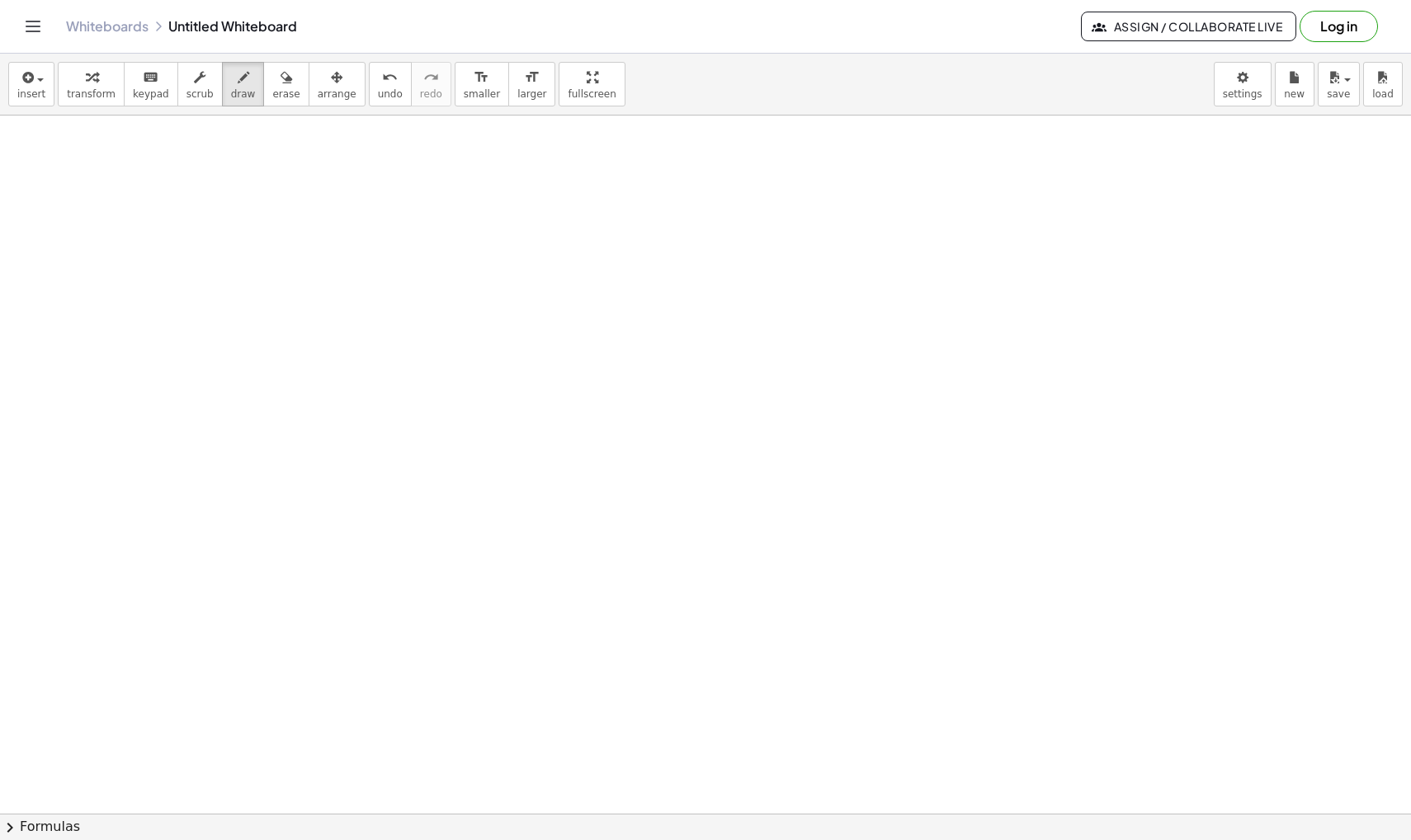
scroll to position [32502, 0]
drag, startPoint x: 397, startPoint y: 288, endPoint x: 455, endPoint y: 366, distance: 97.2
drag, startPoint x: 365, startPoint y: 398, endPoint x: 487, endPoint y: 398, distance: 122.0
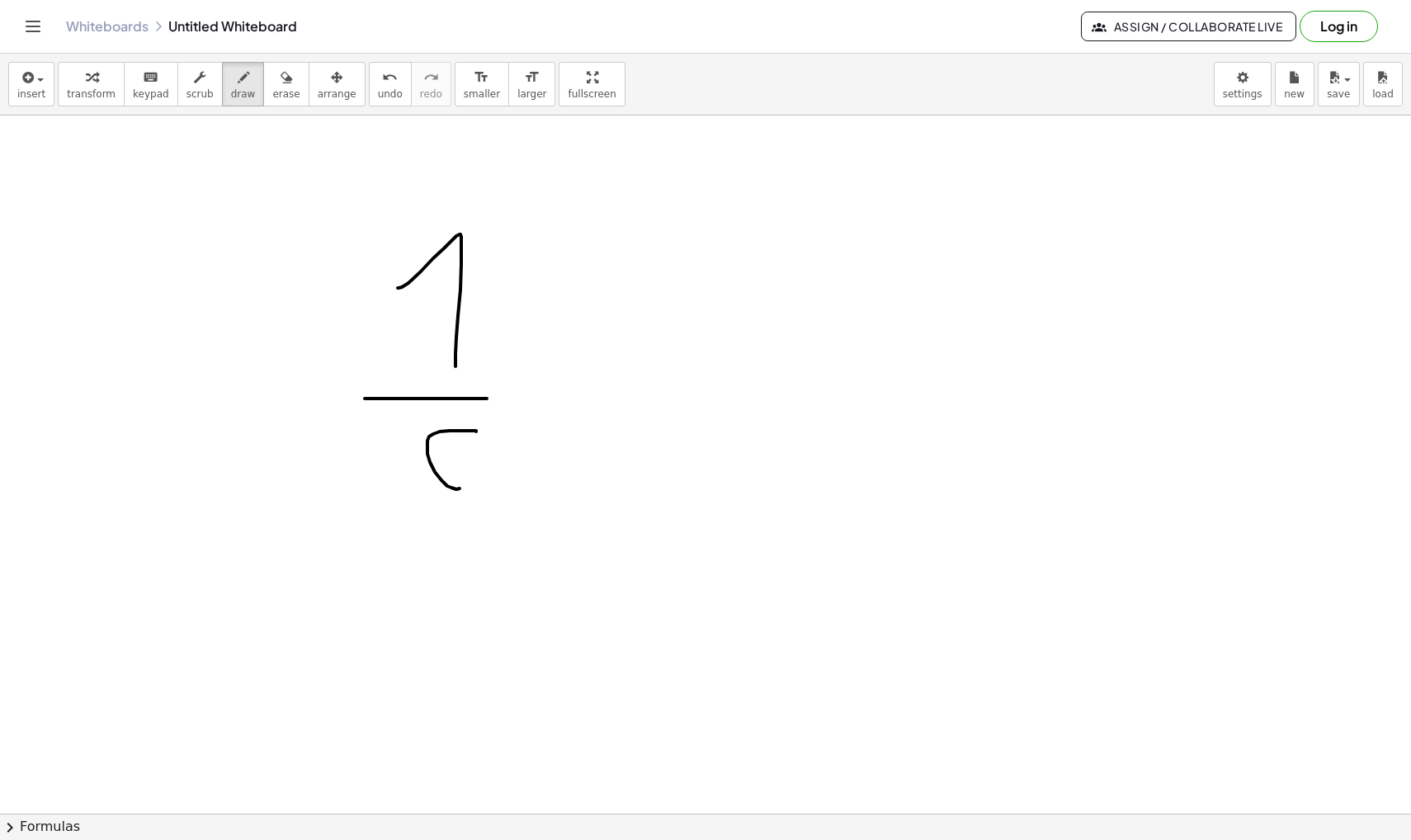
drag, startPoint x: 477, startPoint y: 431, endPoint x: 444, endPoint y: 482, distance: 60.7
drag, startPoint x: 894, startPoint y: 251, endPoint x: 853, endPoint y: 384, distance: 139.2
drag, startPoint x: 812, startPoint y: 403, endPoint x: 931, endPoint y: 404, distance: 119.0
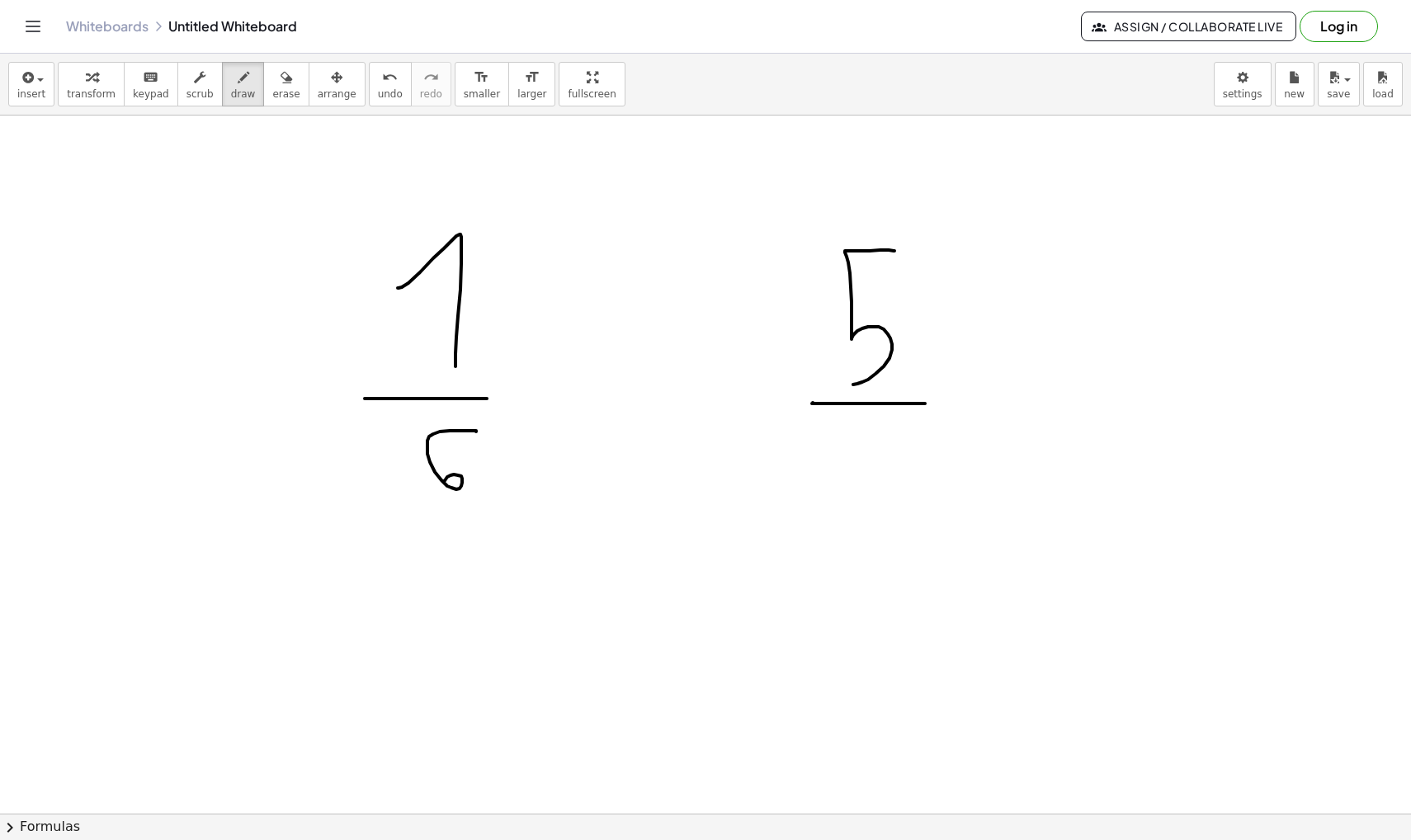
drag, startPoint x: 871, startPoint y: 438, endPoint x: 826, endPoint y: 520, distance: 93.5
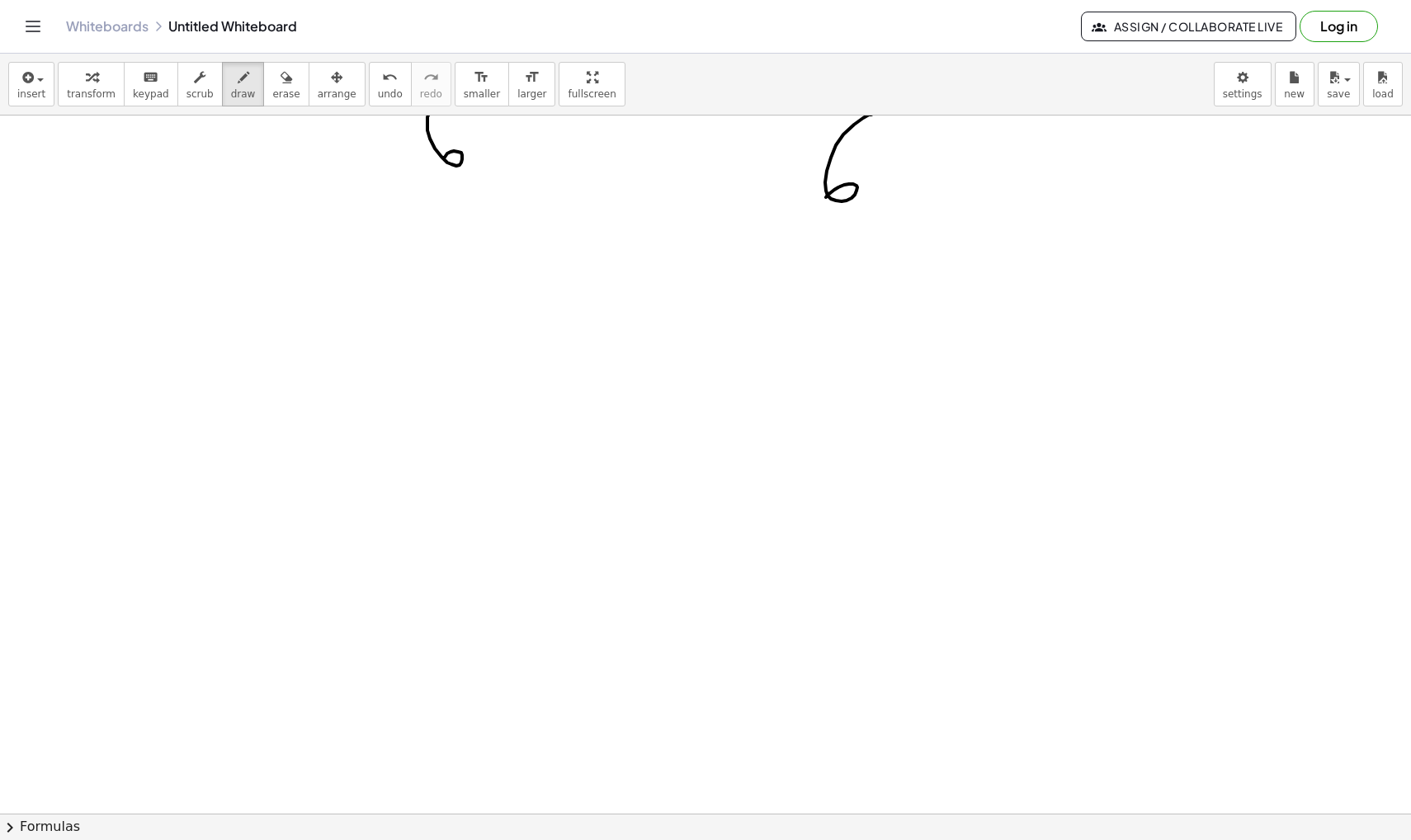
scroll to position [32826, 0]
drag, startPoint x: 333, startPoint y: 412, endPoint x: 348, endPoint y: 468, distance: 58.0
drag, startPoint x: 372, startPoint y: 437, endPoint x: 362, endPoint y: 433, distance: 10.8
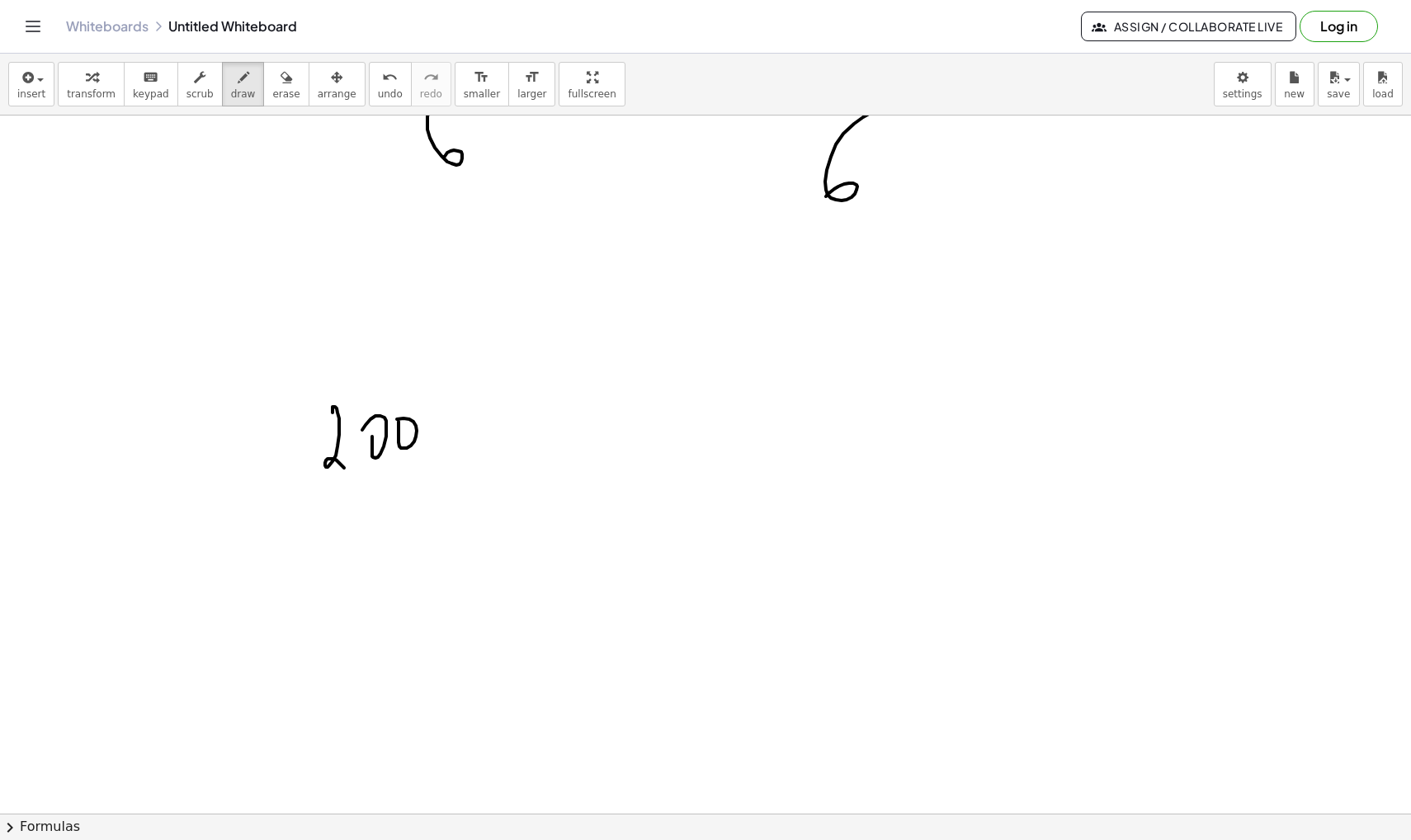
drag, startPoint x: 398, startPoint y: 421, endPoint x: 389, endPoint y: 429, distance: 12.0
drag, startPoint x: 276, startPoint y: 493, endPoint x: 504, endPoint y: 493, distance: 228.0
drag, startPoint x: 348, startPoint y: 544, endPoint x: 369, endPoint y: 602, distance: 61.7
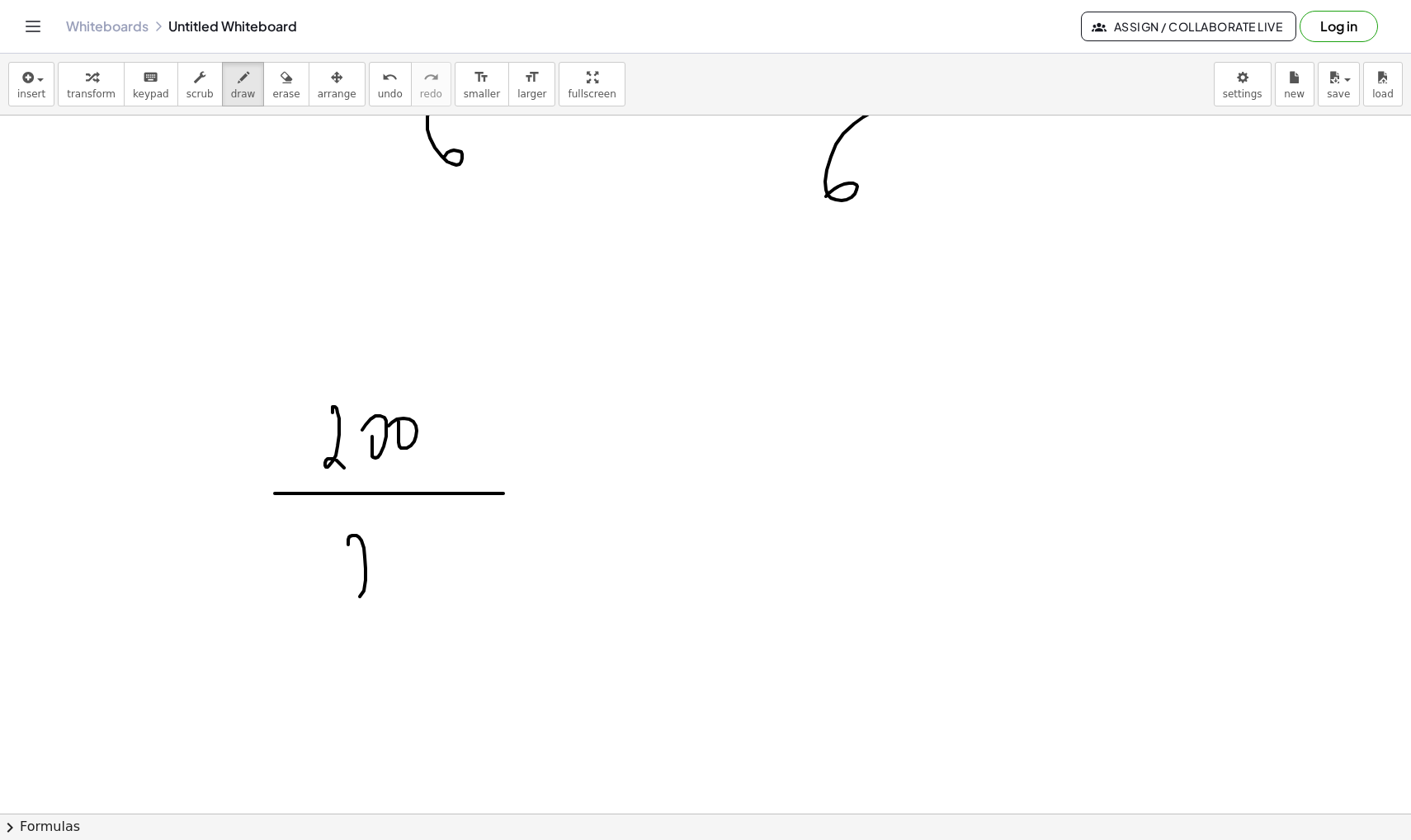
drag, startPoint x: 386, startPoint y: 558, endPoint x: 403, endPoint y: 578, distance: 26.2
drag, startPoint x: 405, startPoint y: 564, endPoint x: 405, endPoint y: 585, distance: 21.0
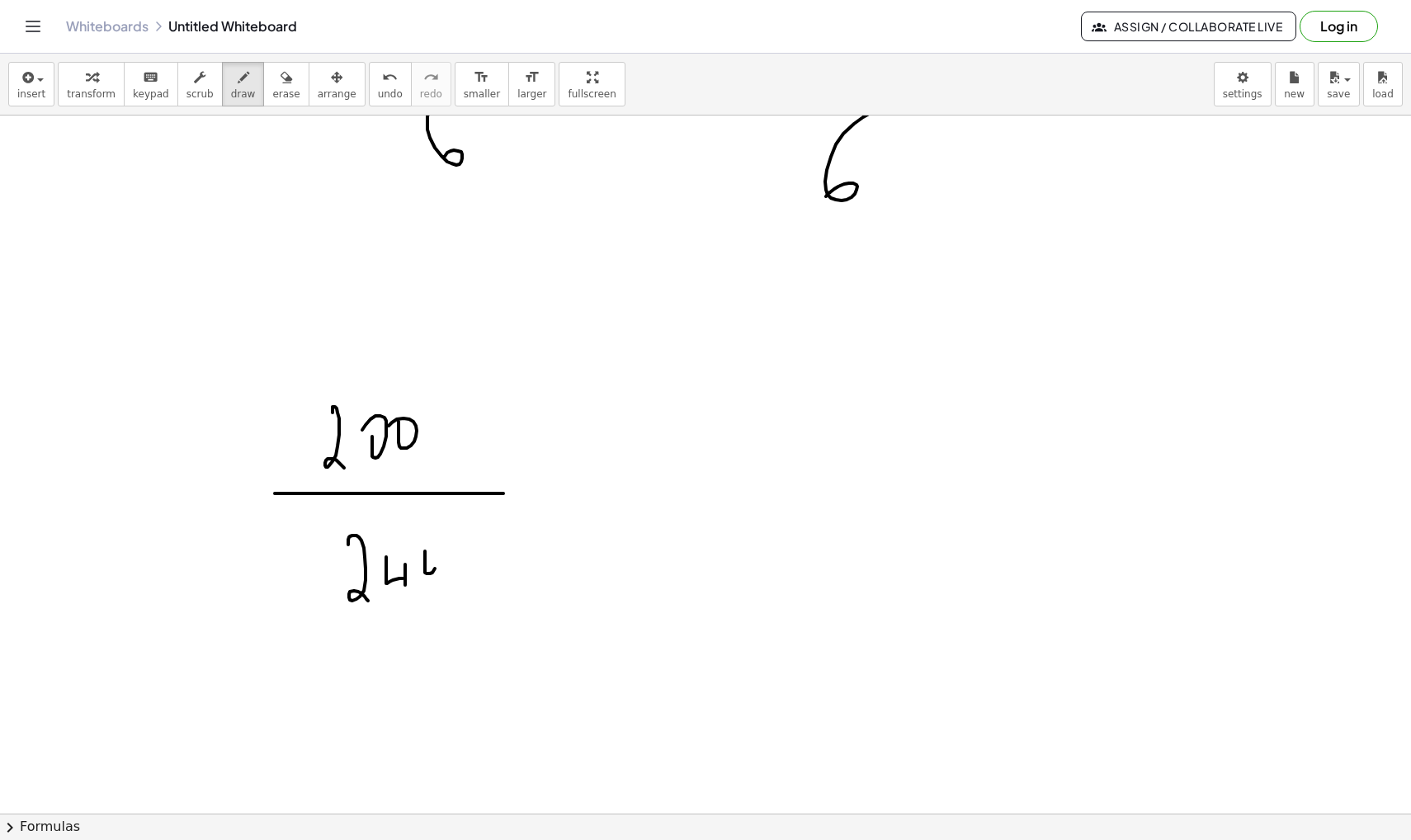
drag, startPoint x: 425, startPoint y: 552, endPoint x: 412, endPoint y: 529, distance: 26.4
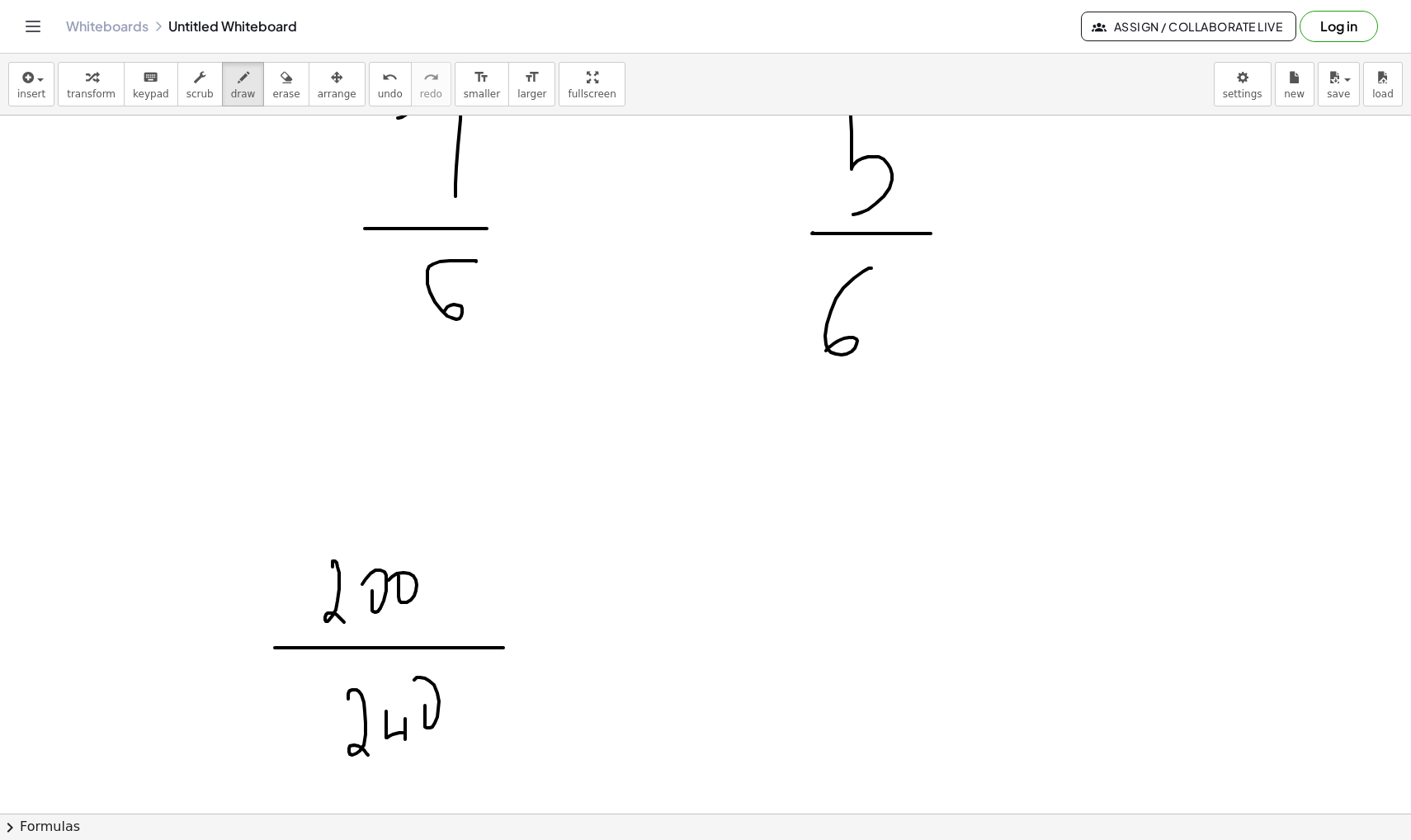
scroll to position [32666, 0]
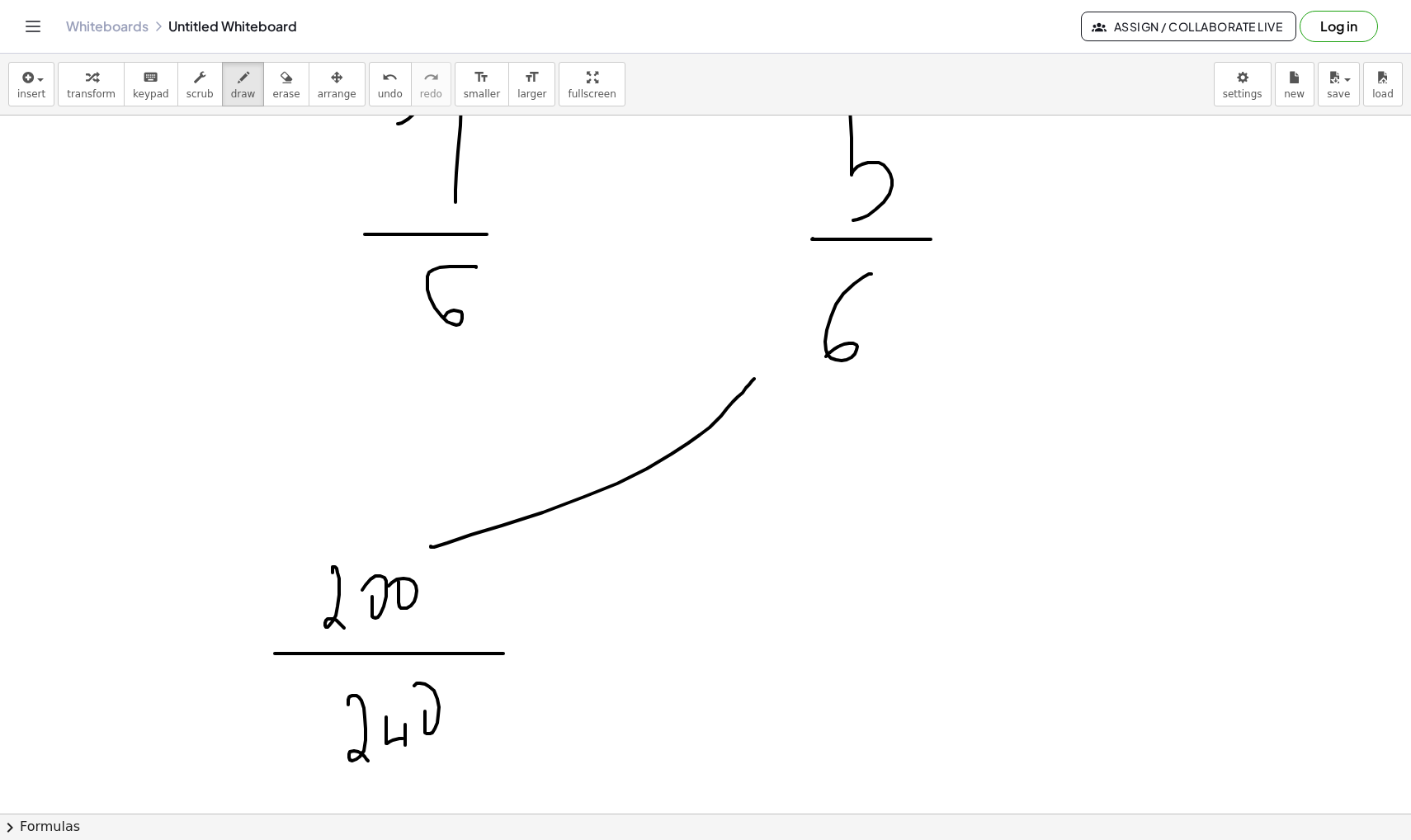
drag, startPoint x: 431, startPoint y: 547, endPoint x: 762, endPoint y: 365, distance: 377.7
drag, startPoint x: 751, startPoint y: 351, endPoint x: 768, endPoint y: 384, distance: 37.1
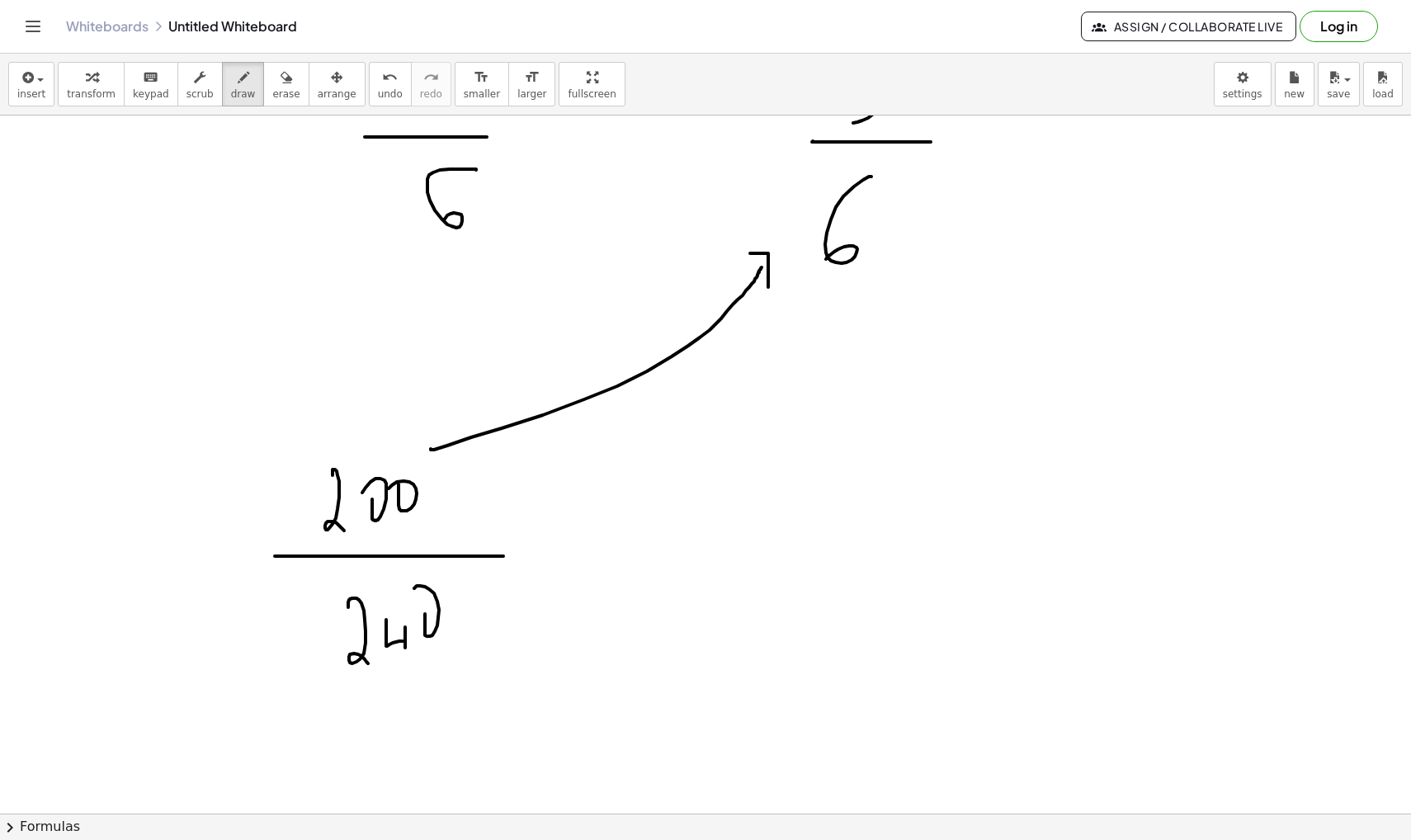
scroll to position [32787, 0]
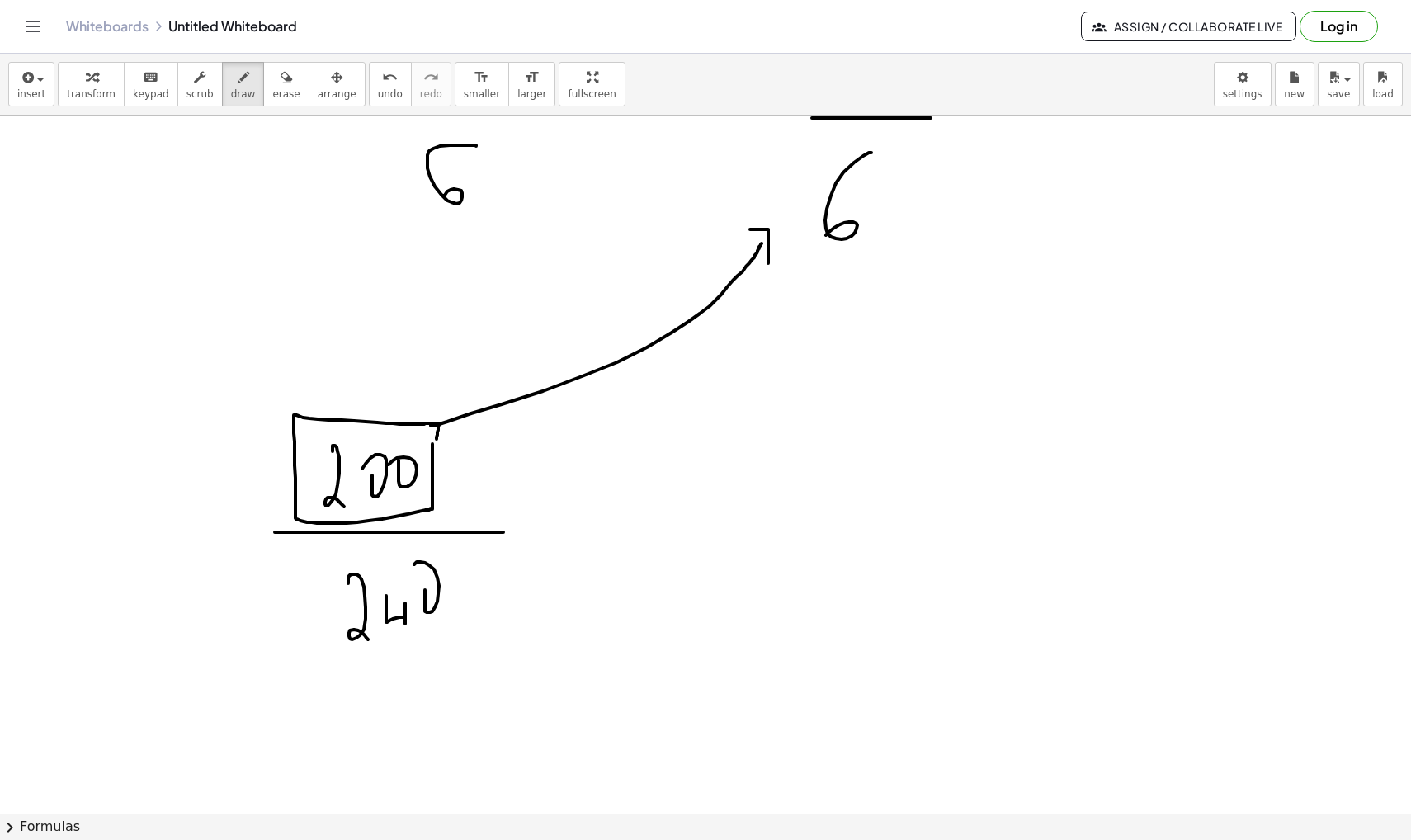
drag, startPoint x: 869, startPoint y: 435, endPoint x: 895, endPoint y: 480, distance: 52.0
drag, startPoint x: 895, startPoint y: 476, endPoint x: 895, endPoint y: 490, distance: 14.0
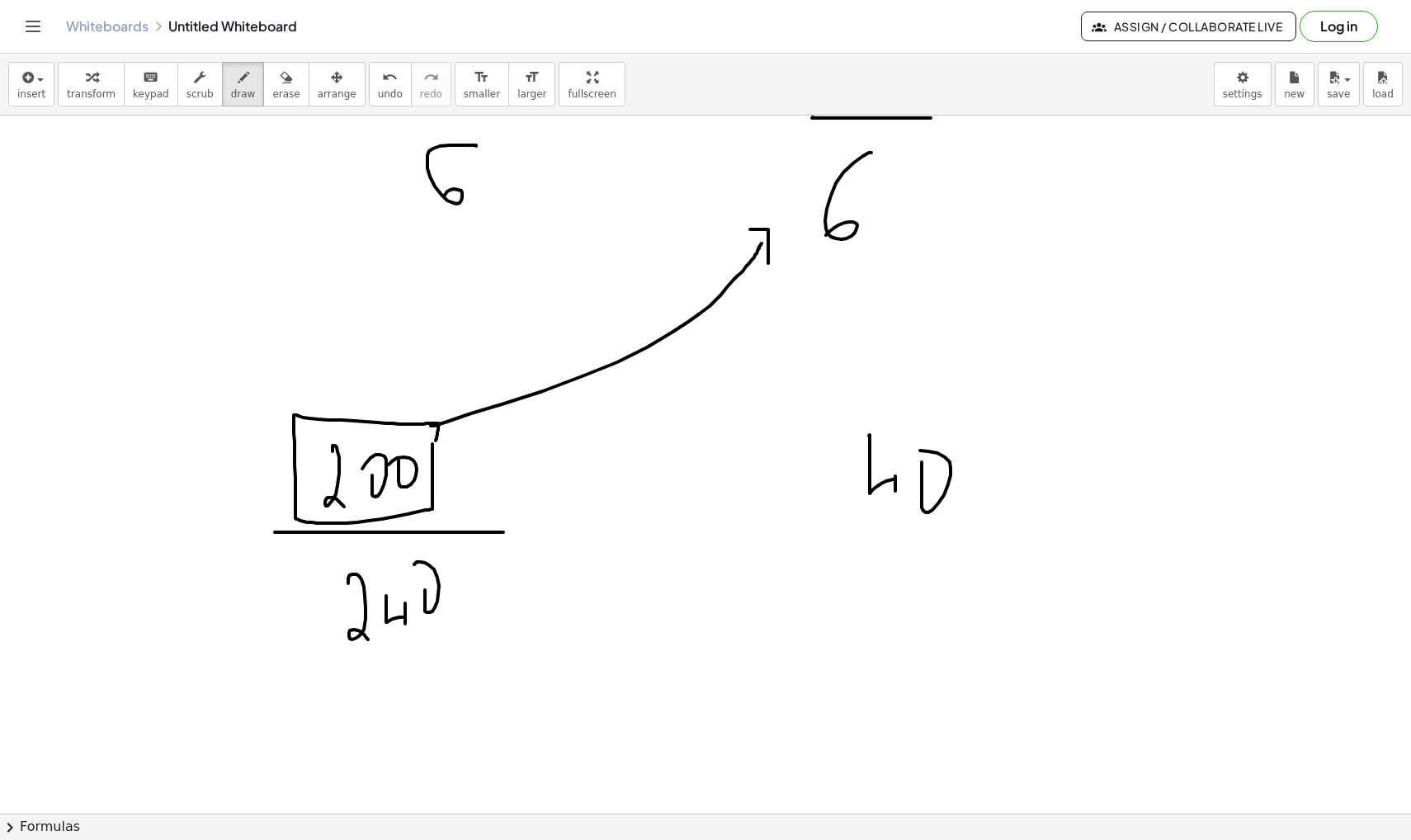
drag, startPoint x: 921, startPoint y: 464, endPoint x: 904, endPoint y: 461, distance: 17.3
drag, startPoint x: 841, startPoint y: 526, endPoint x: 1006, endPoint y: 526, distance: 165.0
drag, startPoint x: 906, startPoint y: 579, endPoint x: 922, endPoint y: 608, distance: 33.1
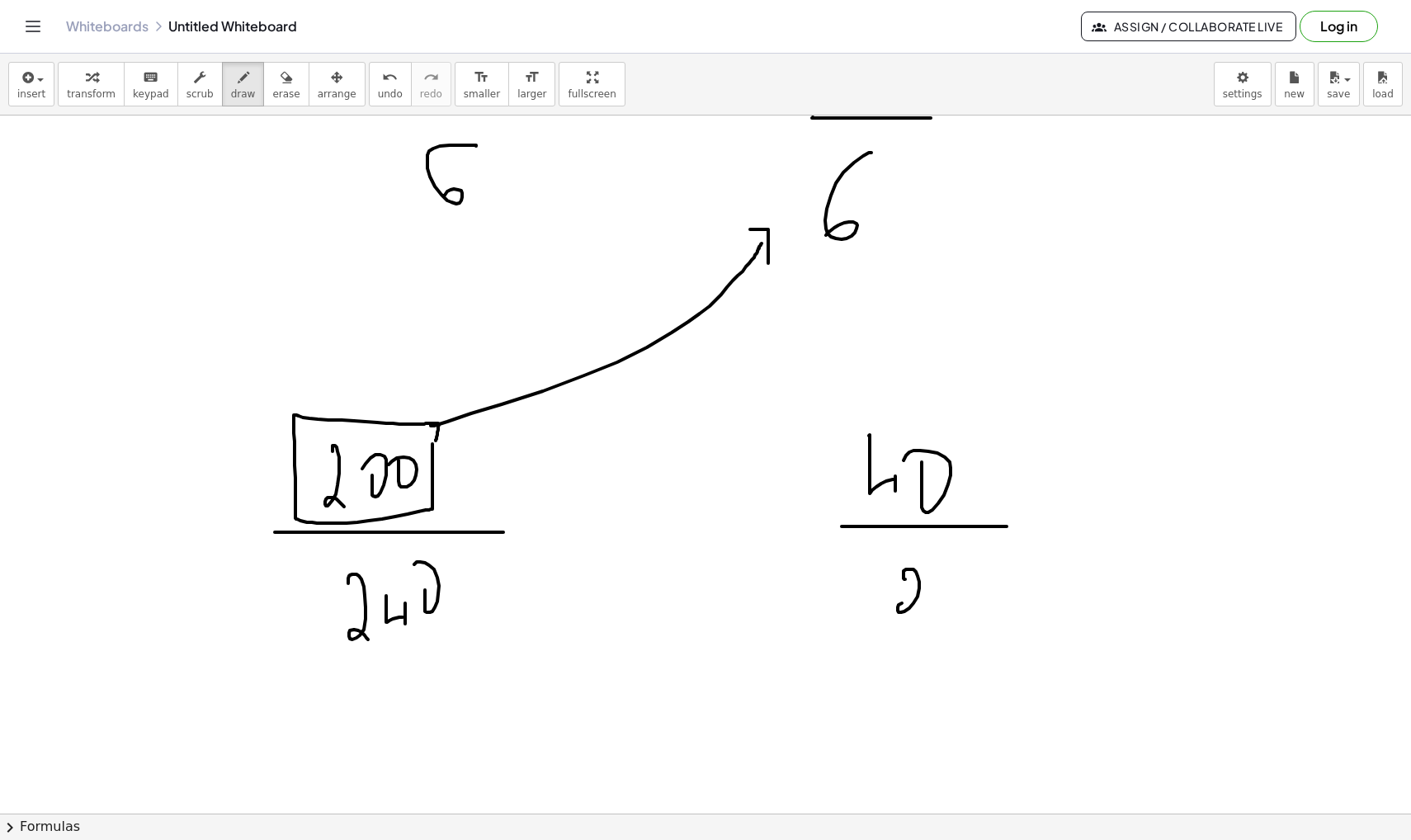
drag, startPoint x: 939, startPoint y: 578, endPoint x: 961, endPoint y: 579, distance: 22.0
drag, startPoint x: 961, startPoint y: 575, endPoint x: 961, endPoint y: 613, distance: 38.0
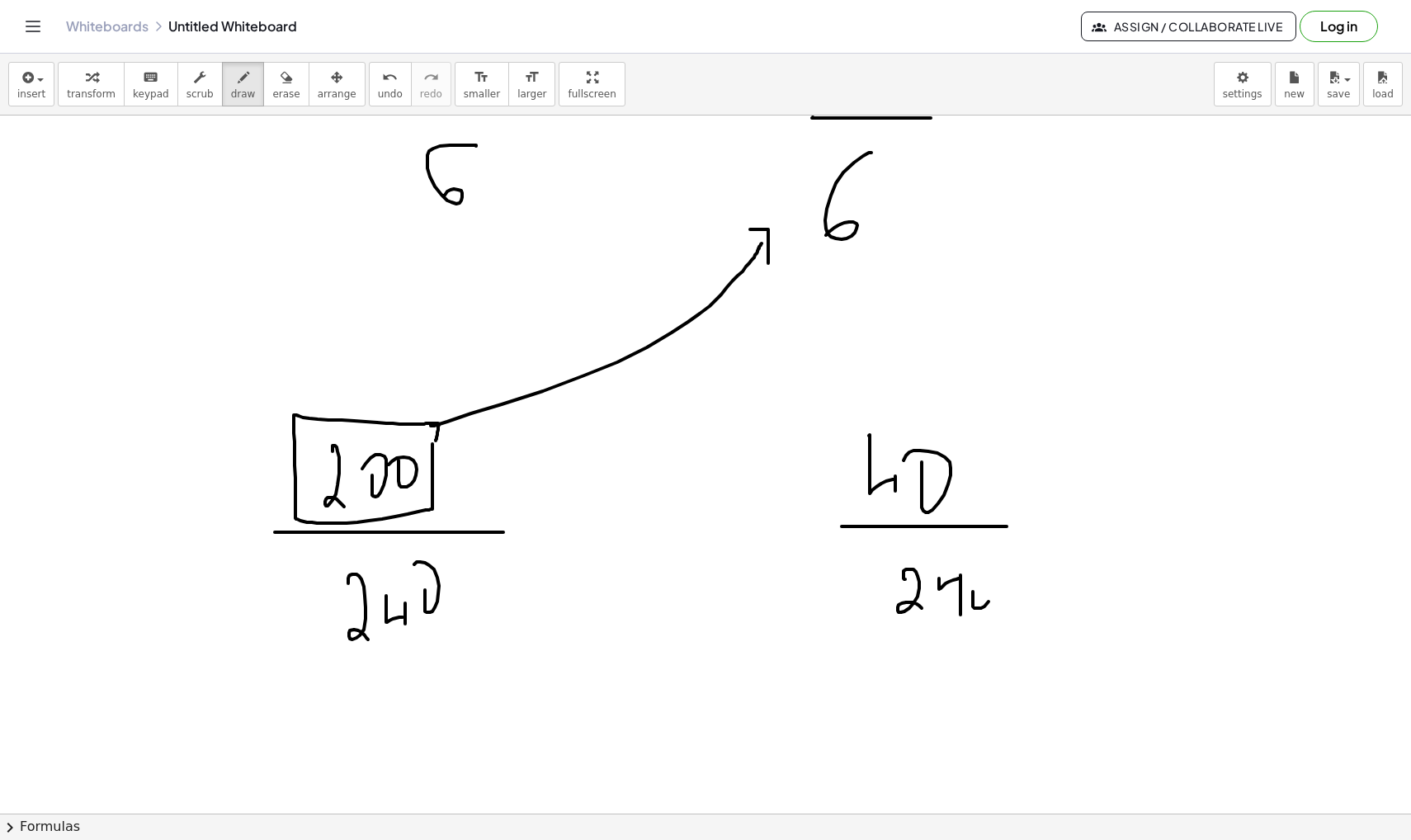
drag, startPoint x: 973, startPoint y: 592, endPoint x: 963, endPoint y: 558, distance: 35.4
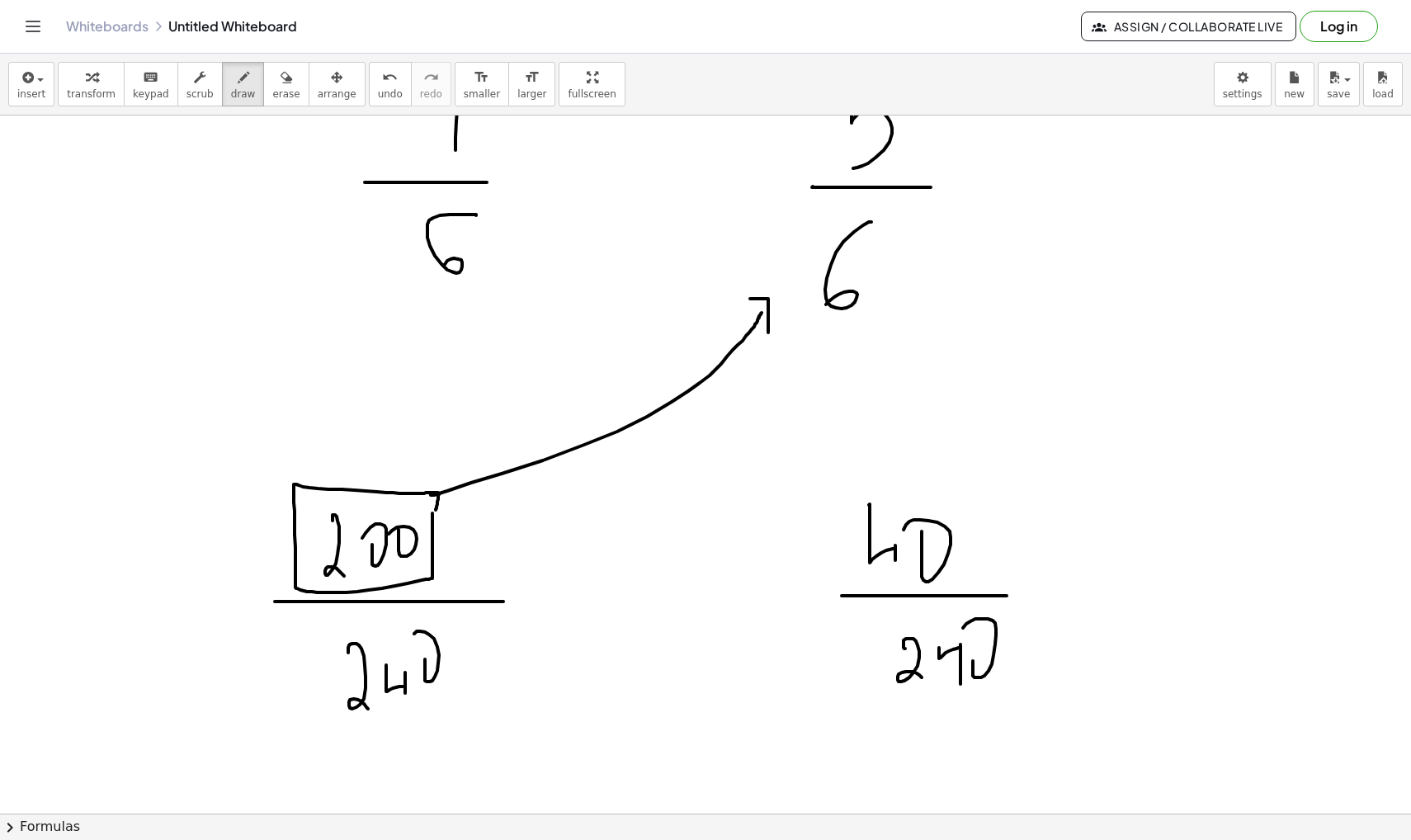
scroll to position [32678, 0]
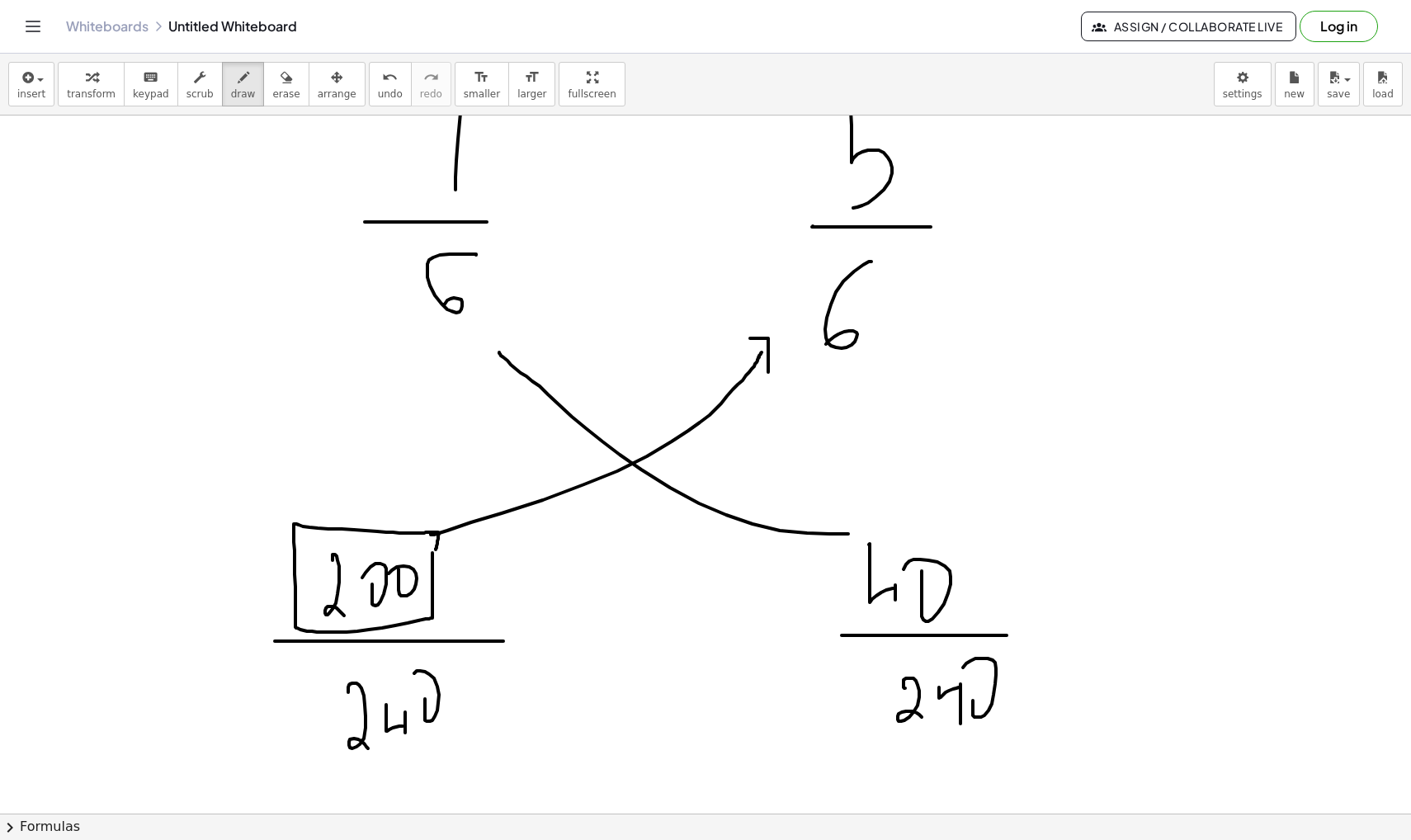
drag, startPoint x: 849, startPoint y: 533, endPoint x: 498, endPoint y: 352, distance: 394.9
drag, startPoint x: 481, startPoint y: 353, endPoint x: 509, endPoint y: 337, distance: 32.2
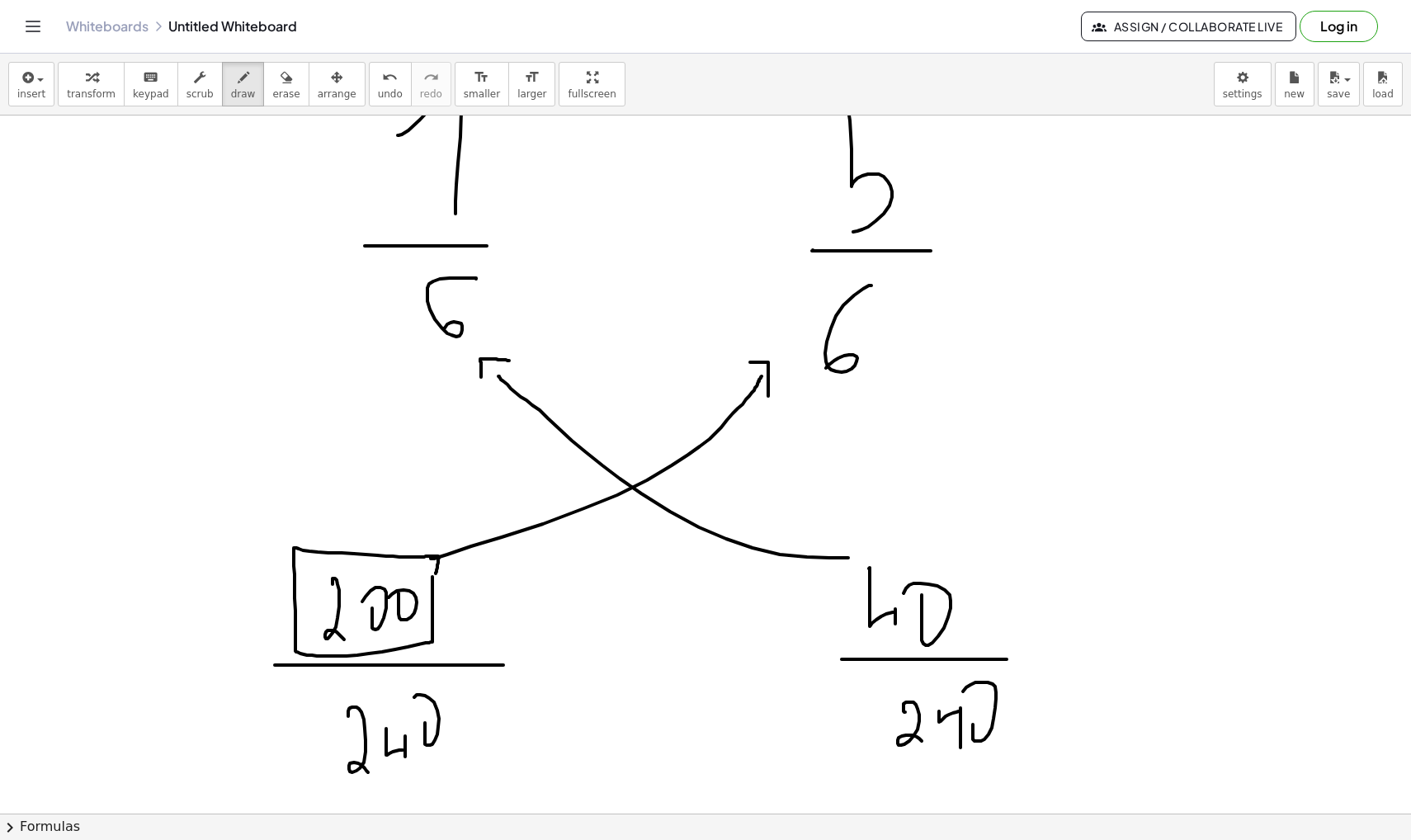
scroll to position [32636, 0]
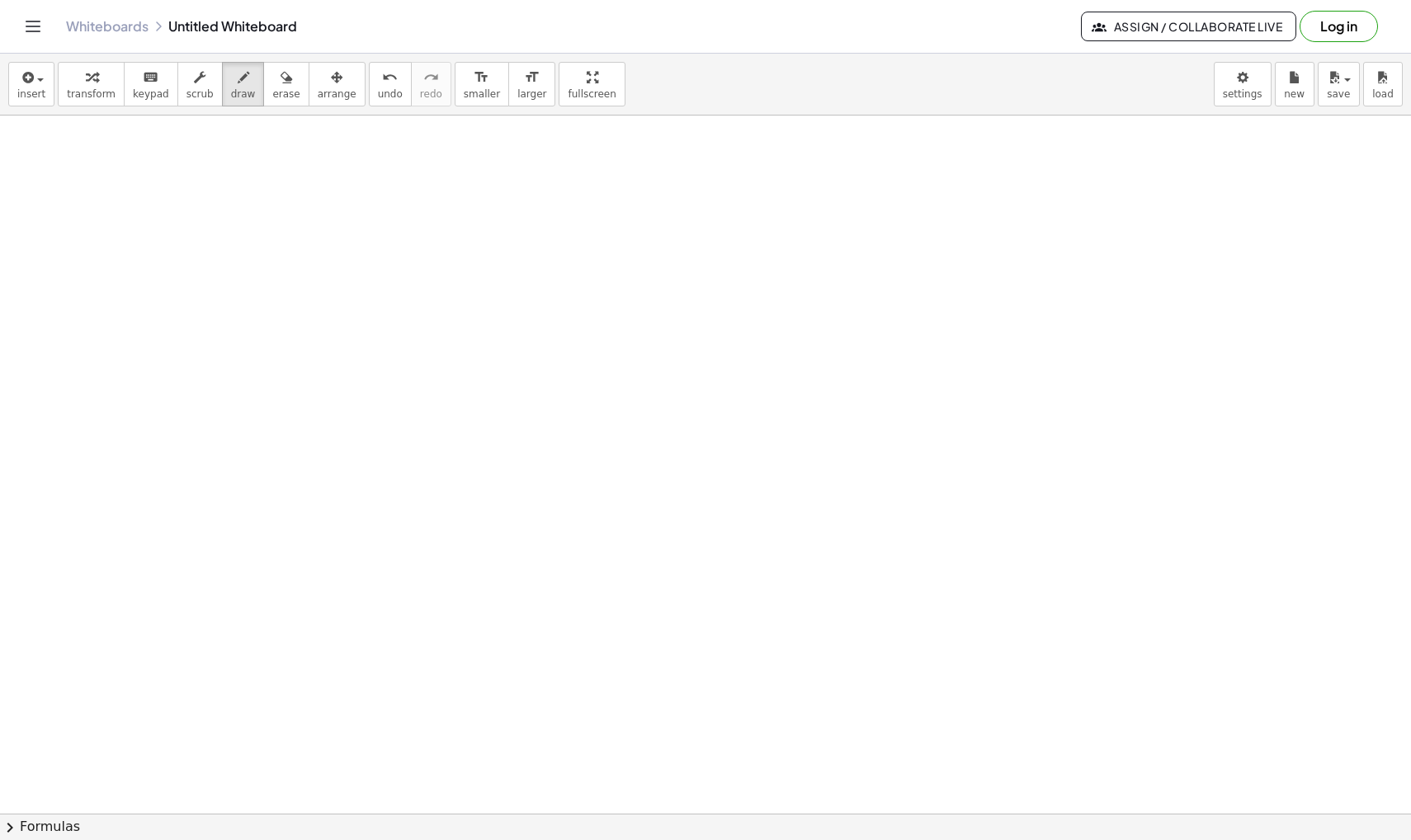
scroll to position [33553, 0]
drag, startPoint x: 282, startPoint y: 374, endPoint x: 360, endPoint y: 413, distance: 87.2
drag, startPoint x: 454, startPoint y: 373, endPoint x: 579, endPoint y: 381, distance: 125.3
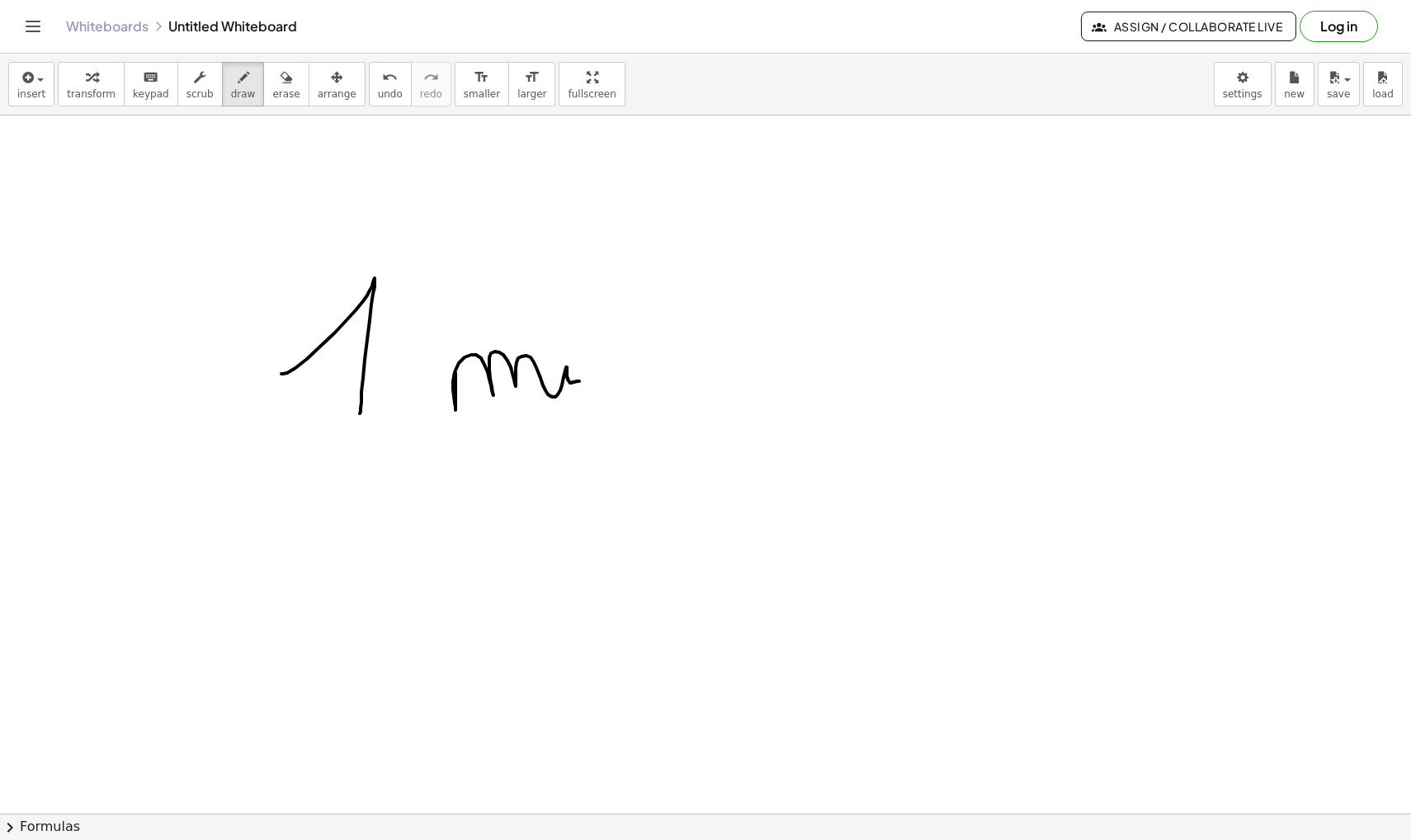
drag, startPoint x: 572, startPoint y: 378, endPoint x: 678, endPoint y: 429, distance: 117.6
drag, startPoint x: 698, startPoint y: 395, endPoint x: 913, endPoint y: 395, distance: 215.0
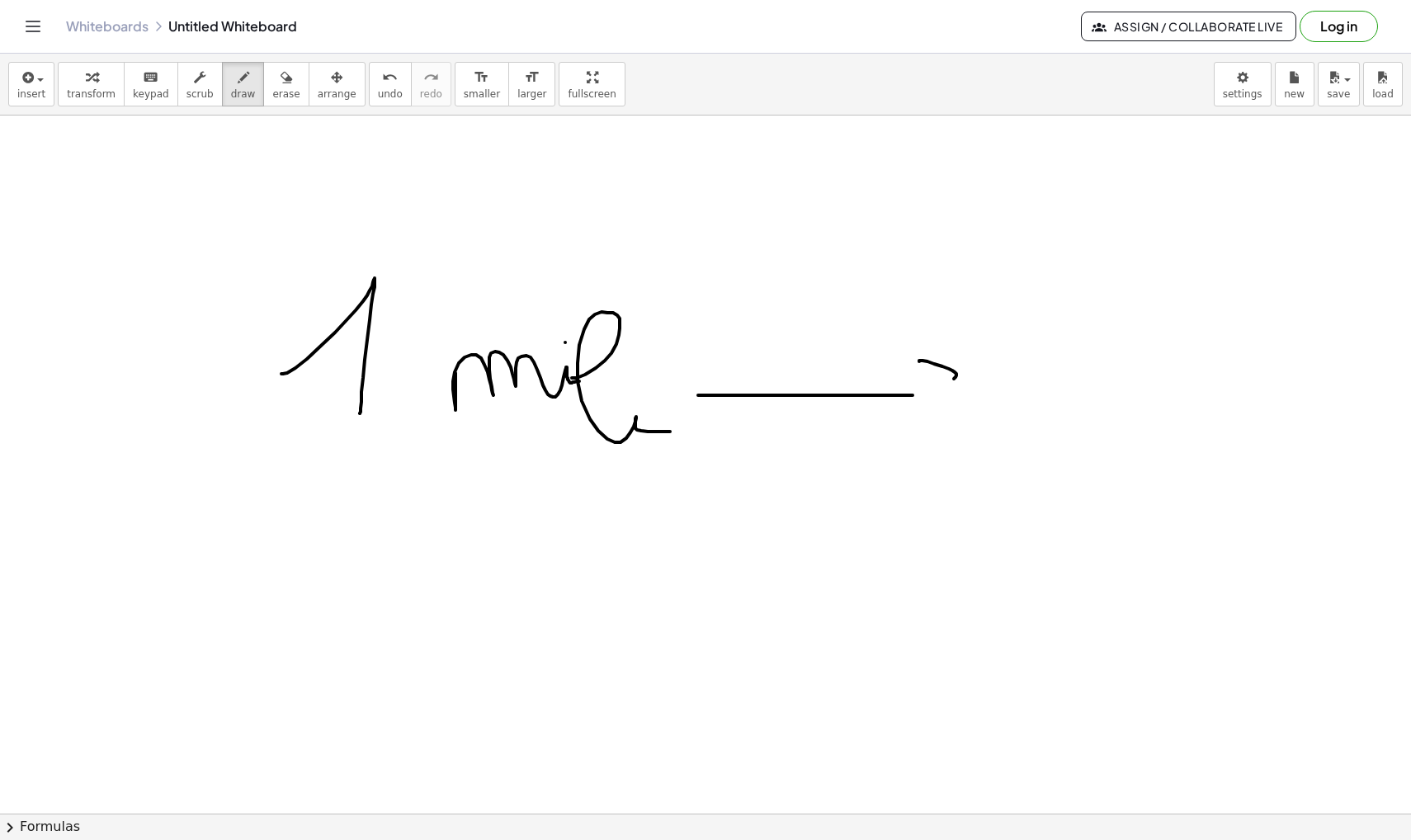
drag, startPoint x: 920, startPoint y: 361, endPoint x: 930, endPoint y: 406, distance: 46.1
drag, startPoint x: 985, startPoint y: 376, endPoint x: 1030, endPoint y: 480, distance: 113.3
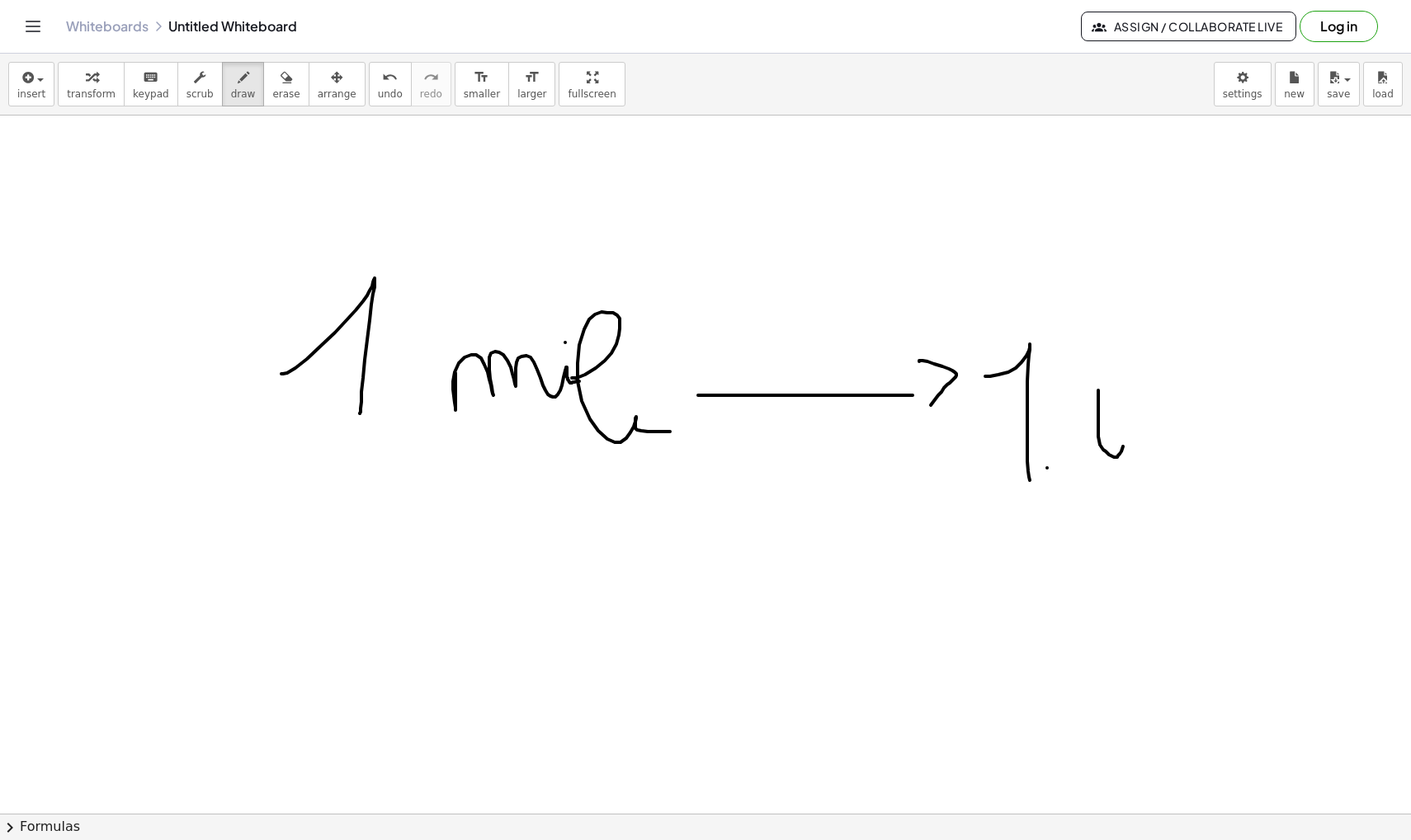
drag, startPoint x: 1099, startPoint y: 391, endPoint x: 1106, endPoint y: 442, distance: 51.5
drag, startPoint x: 1161, startPoint y: 379, endPoint x: 1161, endPoint y: 443, distance: 64.0
drag, startPoint x: 1161, startPoint y: 422, endPoint x: 1185, endPoint y: 392, distance: 38.4
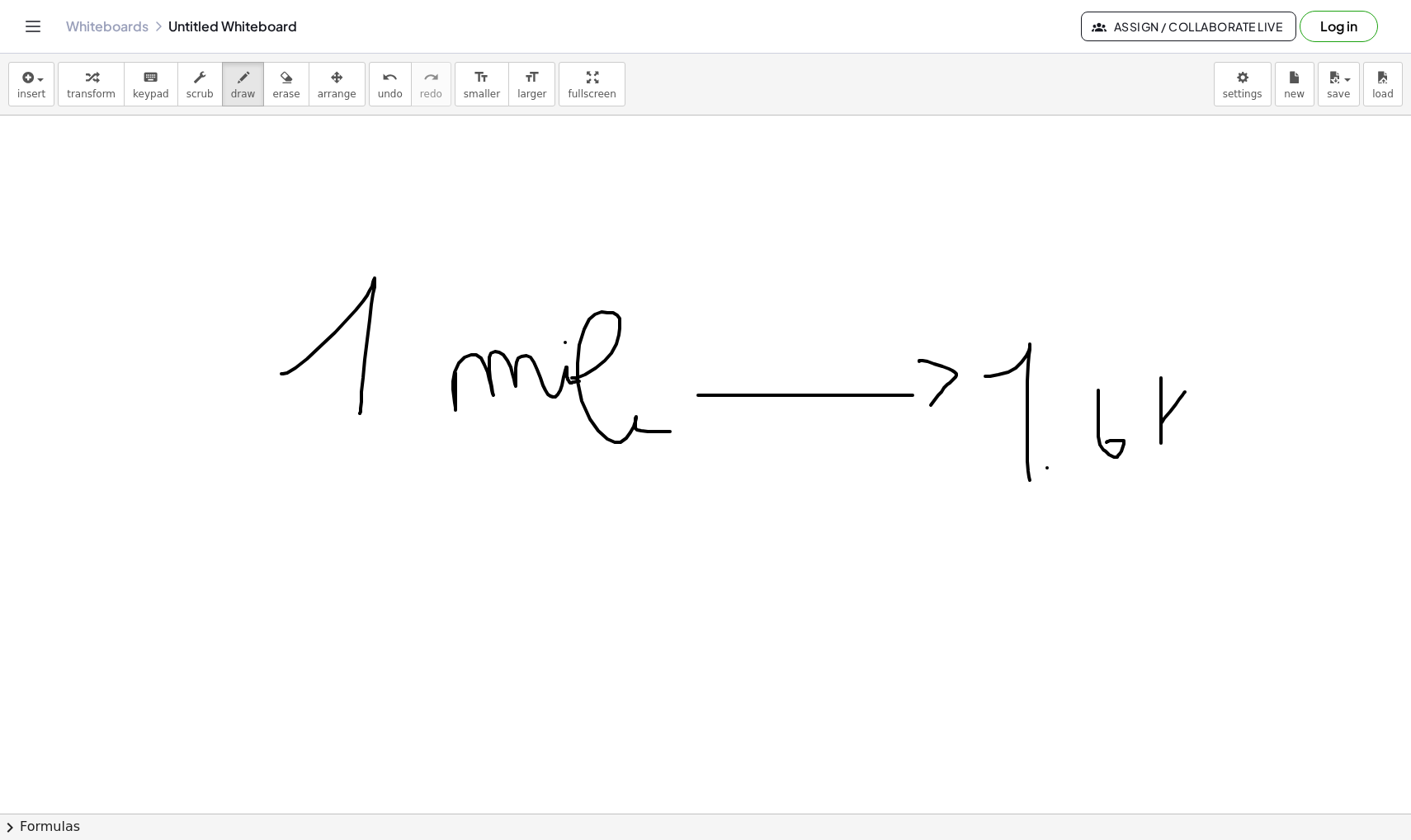
drag, startPoint x: 1162, startPoint y: 418, endPoint x: 1190, endPoint y: 448, distance: 41.0
drag, startPoint x: 1204, startPoint y: 435, endPoint x: 1250, endPoint y: 433, distance: 46.0
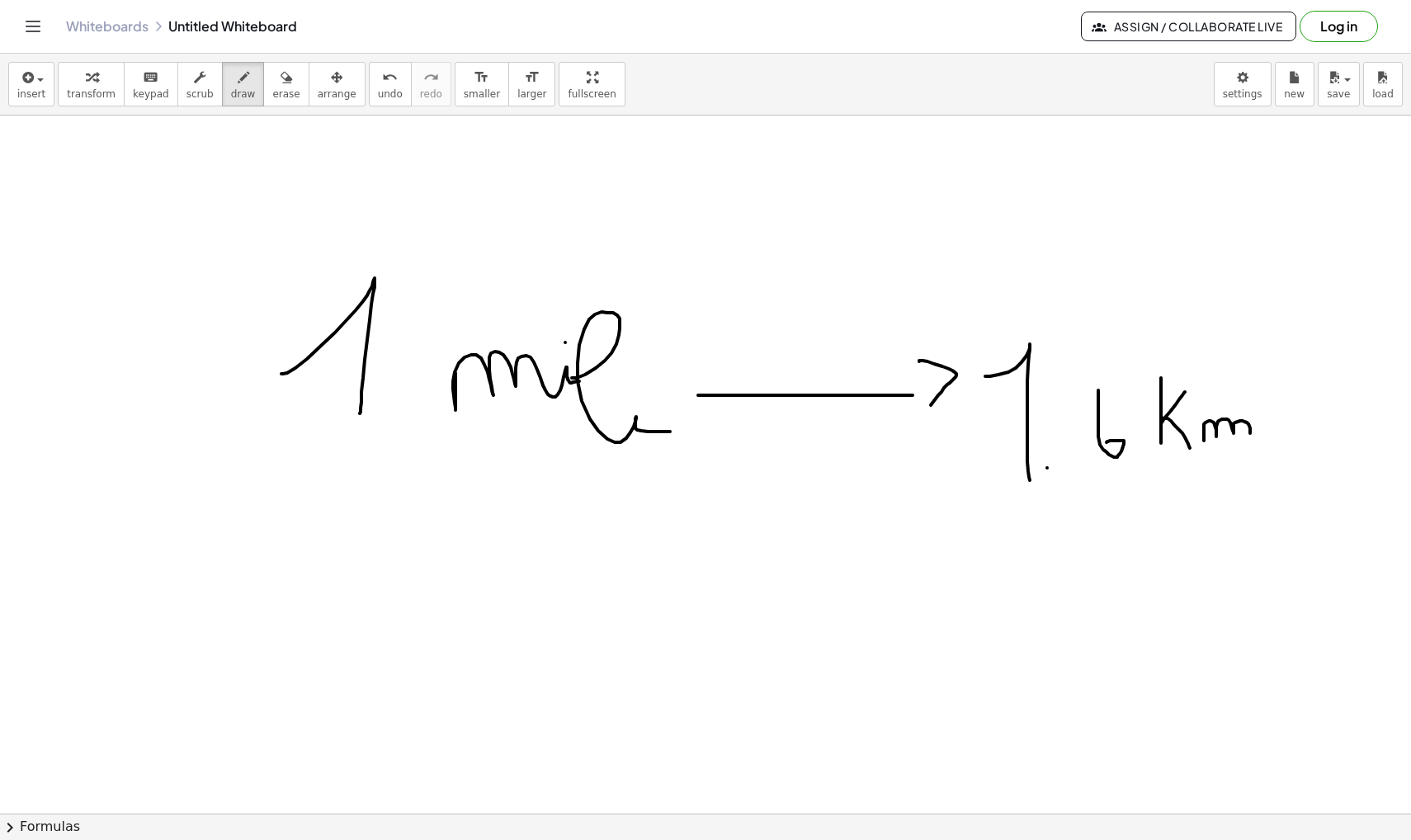
scroll to position [33607, 0]
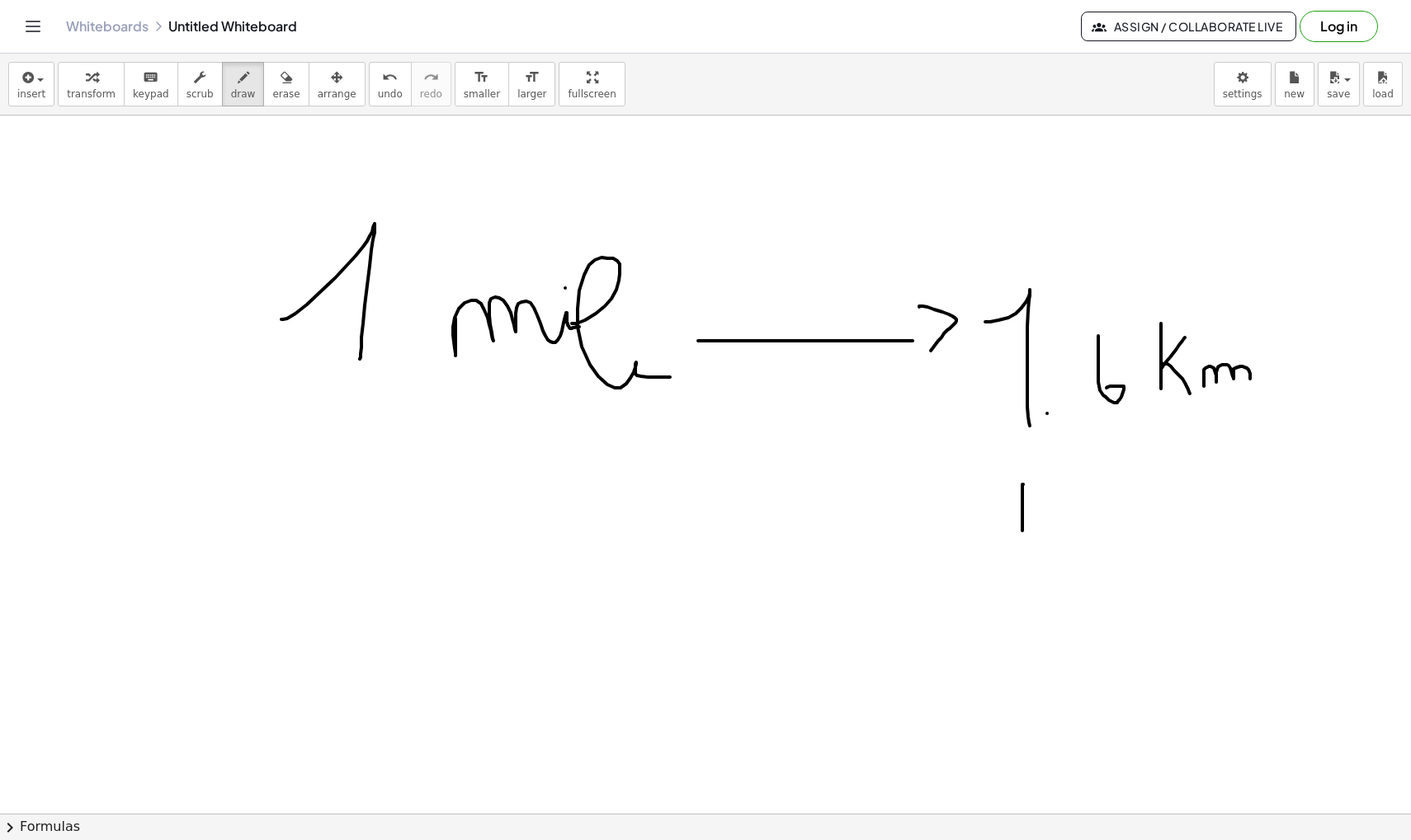
drag, startPoint x: 1023, startPoint y: 484, endPoint x: 1022, endPoint y: 530, distance: 46.0
drag, startPoint x: 1057, startPoint y: 491, endPoint x: 1055, endPoint y: 516, distance: 25.1
drag, startPoint x: 1091, startPoint y: 509, endPoint x: 1093, endPoint y: 551, distance: 42.0
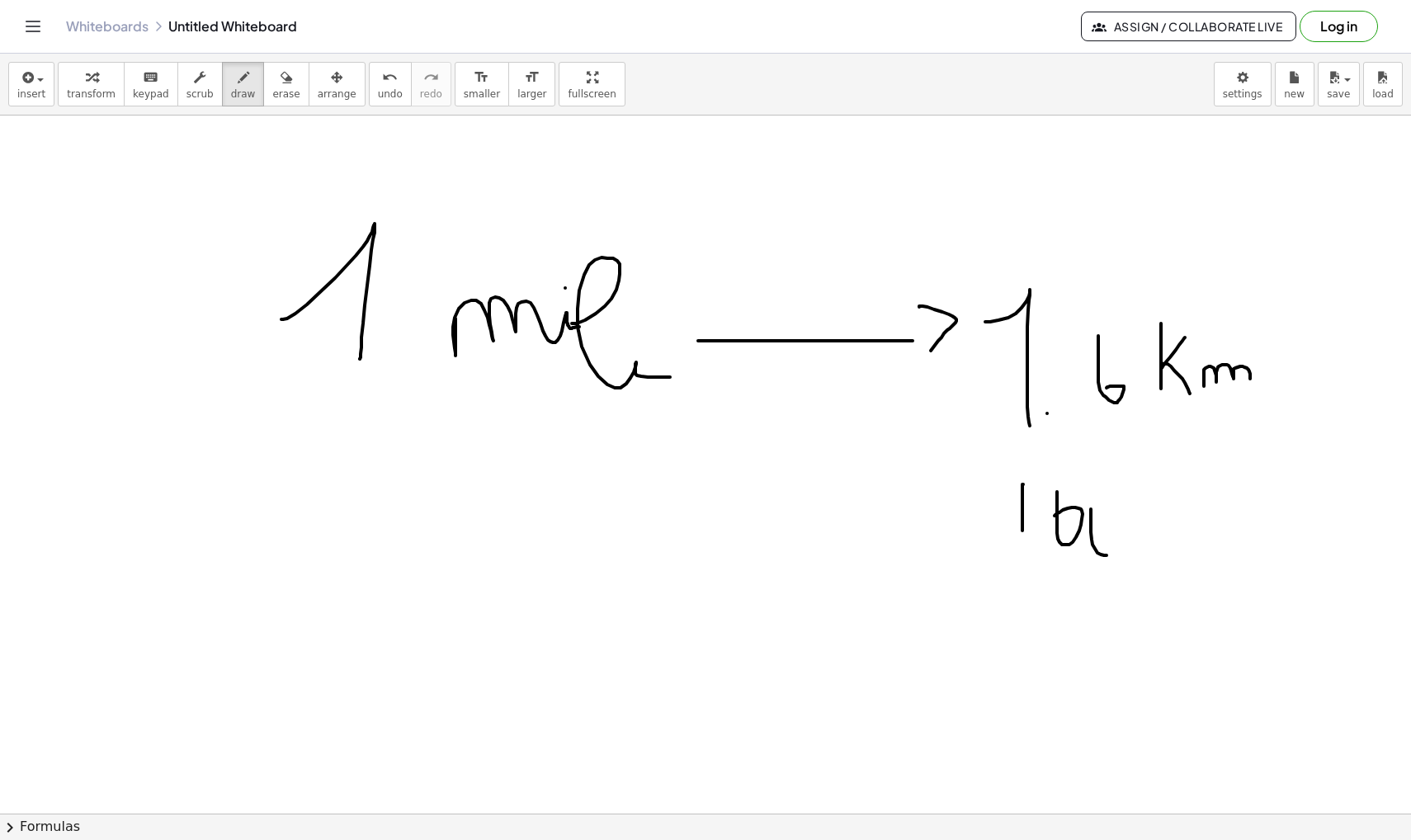
drag, startPoint x: 1134, startPoint y: 525, endPoint x: 1120, endPoint y: 518, distance: 15.7
drag, startPoint x: 1192, startPoint y: 497, endPoint x: 1192, endPoint y: 537, distance: 40.0
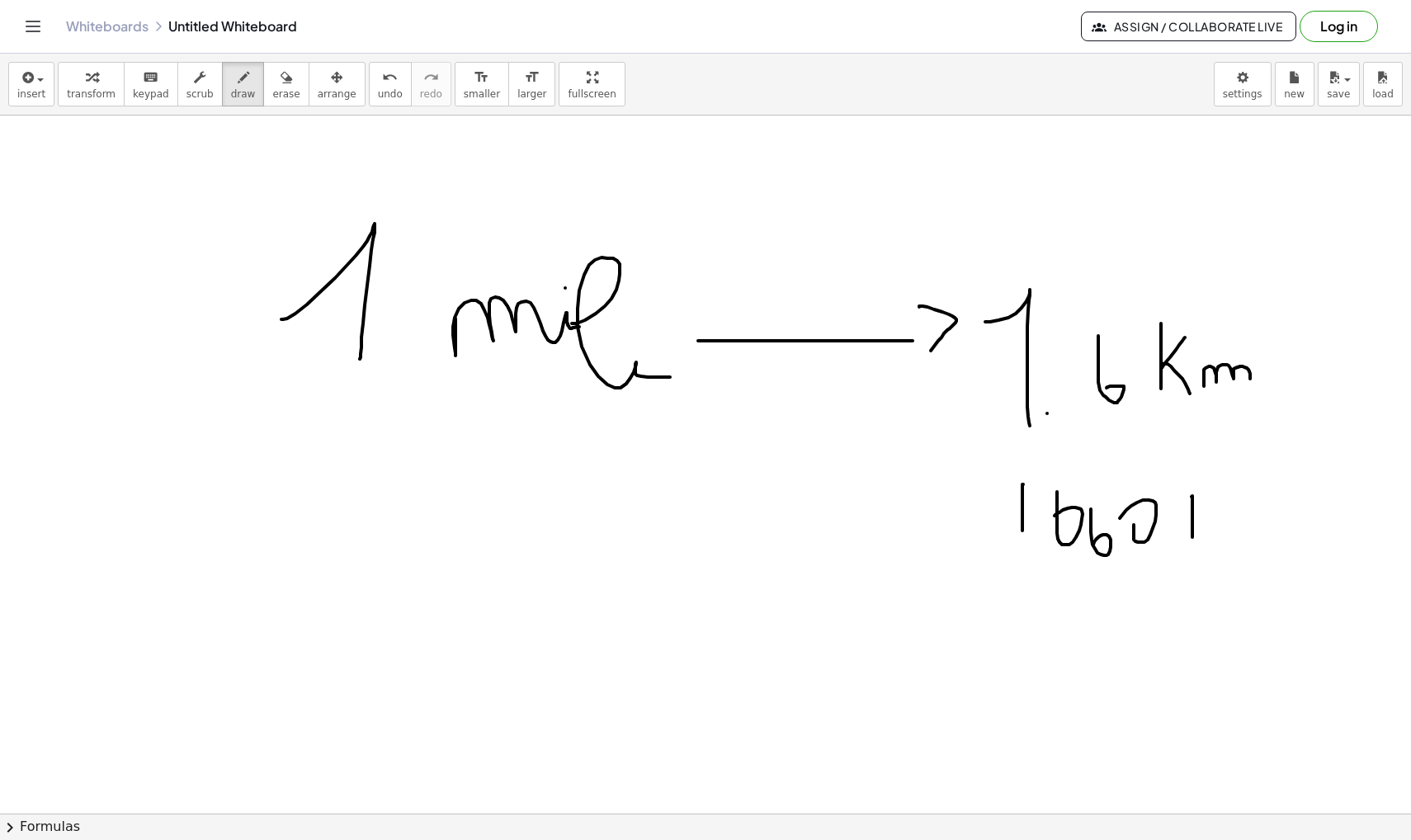
drag, startPoint x: 1192, startPoint y: 515, endPoint x: 1214, endPoint y: 502, distance: 25.6
drag, startPoint x: 1195, startPoint y: 516, endPoint x: 1213, endPoint y: 540, distance: 30.0
drag, startPoint x: 1225, startPoint y: 523, endPoint x: 1254, endPoint y: 513, distance: 30.7
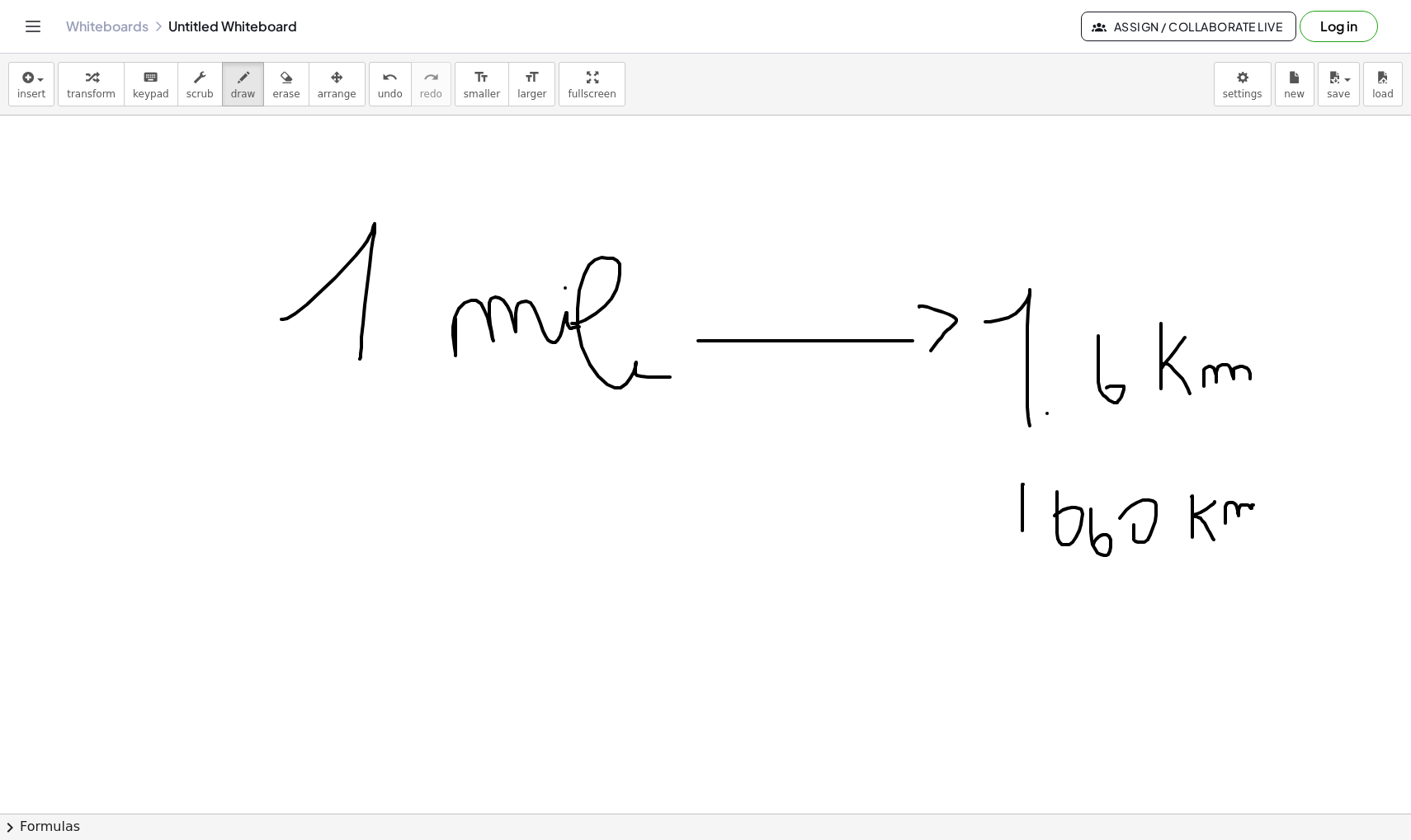
drag, startPoint x: 1013, startPoint y: 513, endPoint x: 590, endPoint y: 443, distance: 428.8
drag, startPoint x: 573, startPoint y: 445, endPoint x: 609, endPoint y: 436, distance: 37.1
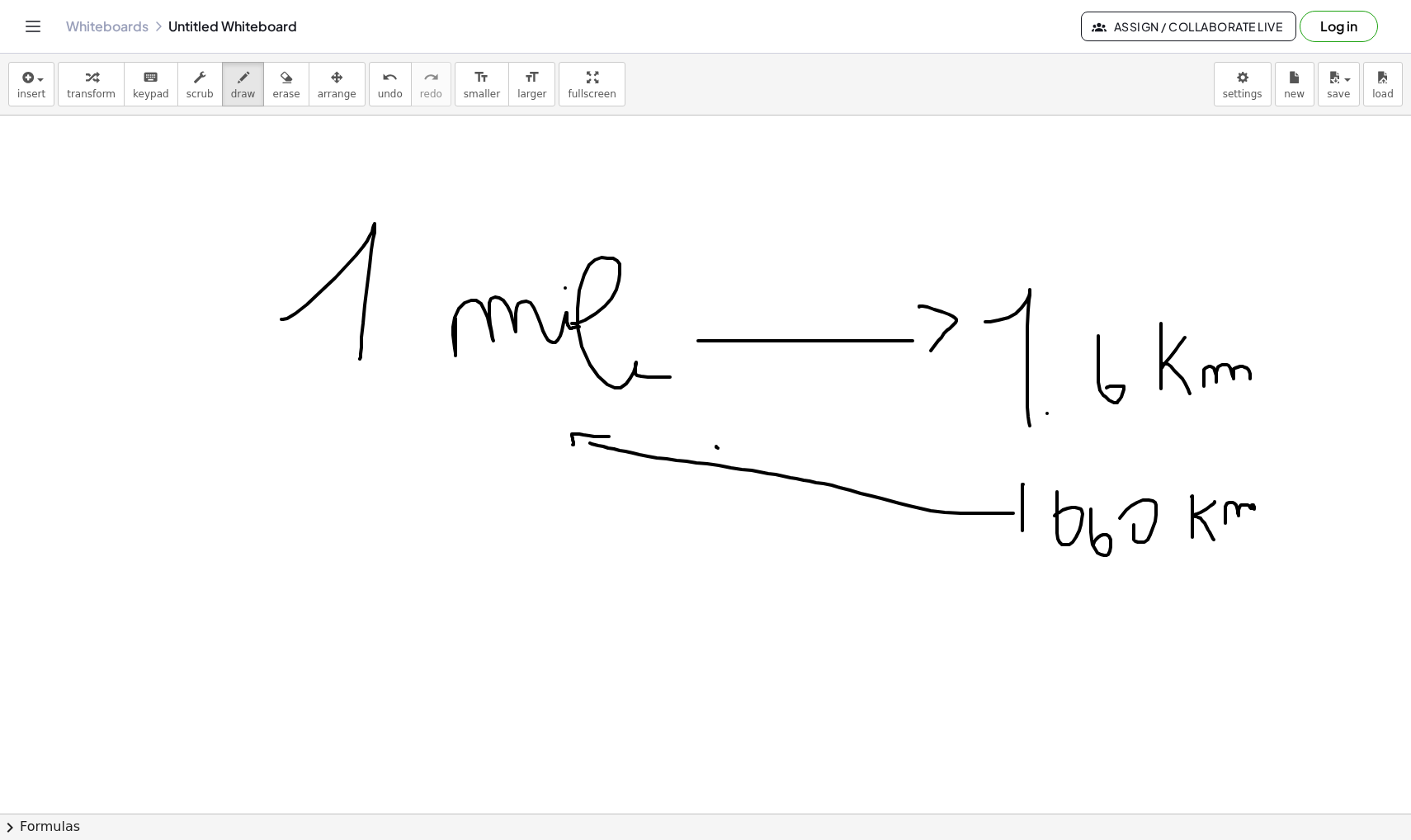
drag, startPoint x: 716, startPoint y: 447, endPoint x: 734, endPoint y: 463, distance: 24.1
drag, startPoint x: 744, startPoint y: 440, endPoint x: 731, endPoint y: 463, distance: 26.4
drag, startPoint x: 610, startPoint y: 233, endPoint x: 970, endPoint y: 251, distance: 360.4
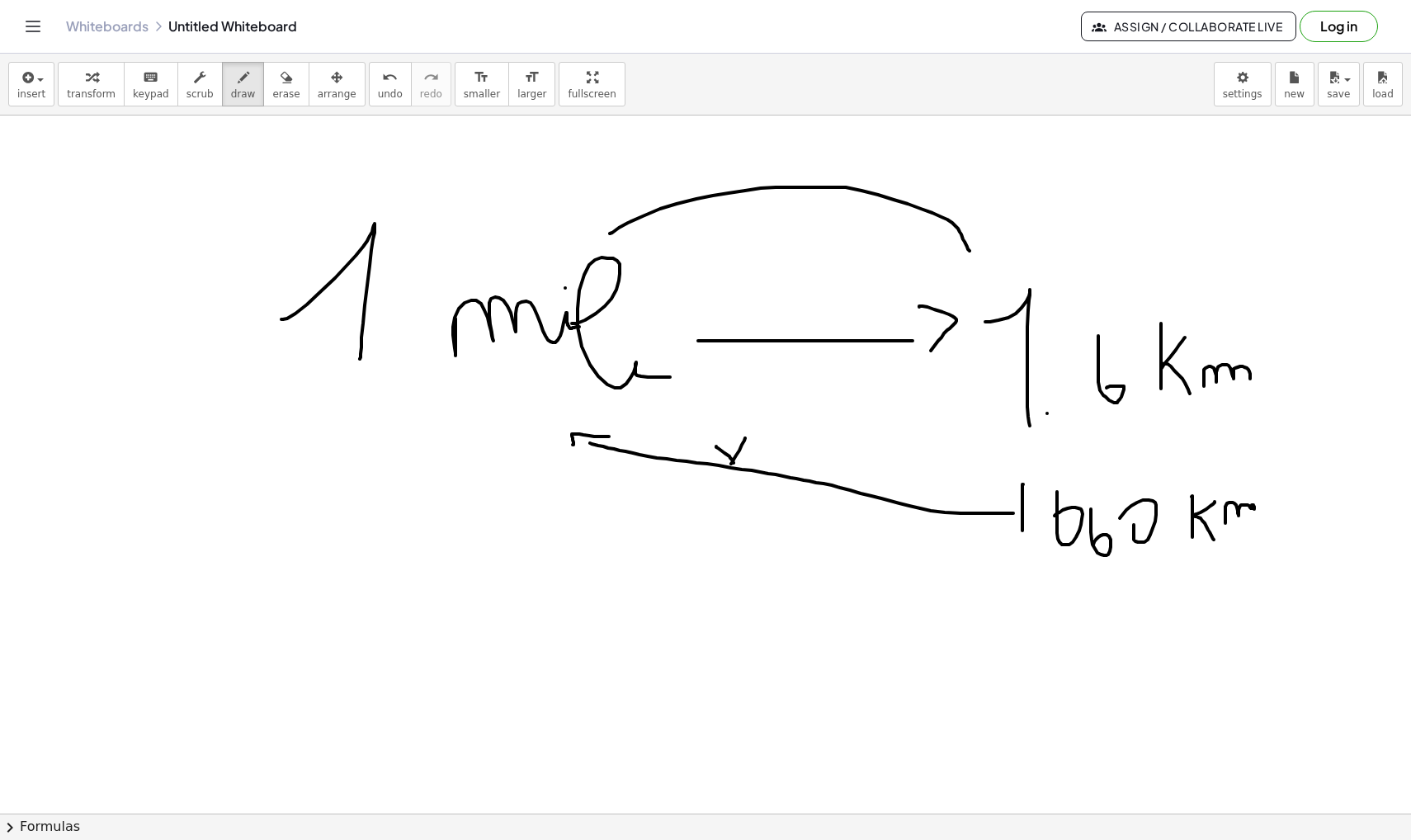
drag, startPoint x: 958, startPoint y: 253, endPoint x: 977, endPoint y: 233, distance: 27.6
drag, startPoint x: 782, startPoint y: 166, endPoint x: 795, endPoint y: 166, distance: 13.0
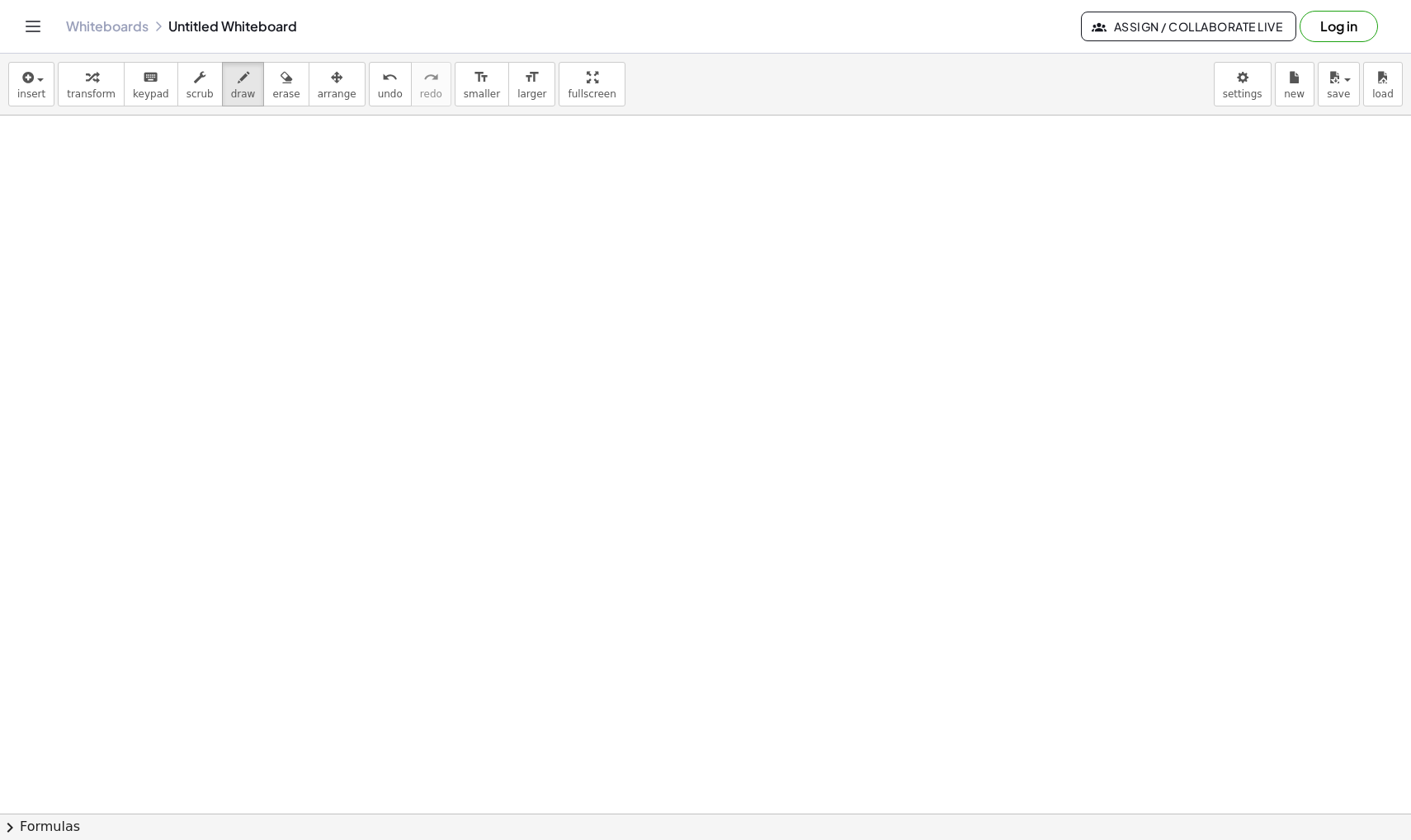
scroll to position [34491, 0]
drag, startPoint x: 118, startPoint y: 261, endPoint x: 200, endPoint y: 242, distance: 84.2
drag, startPoint x: 116, startPoint y: 239, endPoint x: 214, endPoint y: 239, distance: 98.0
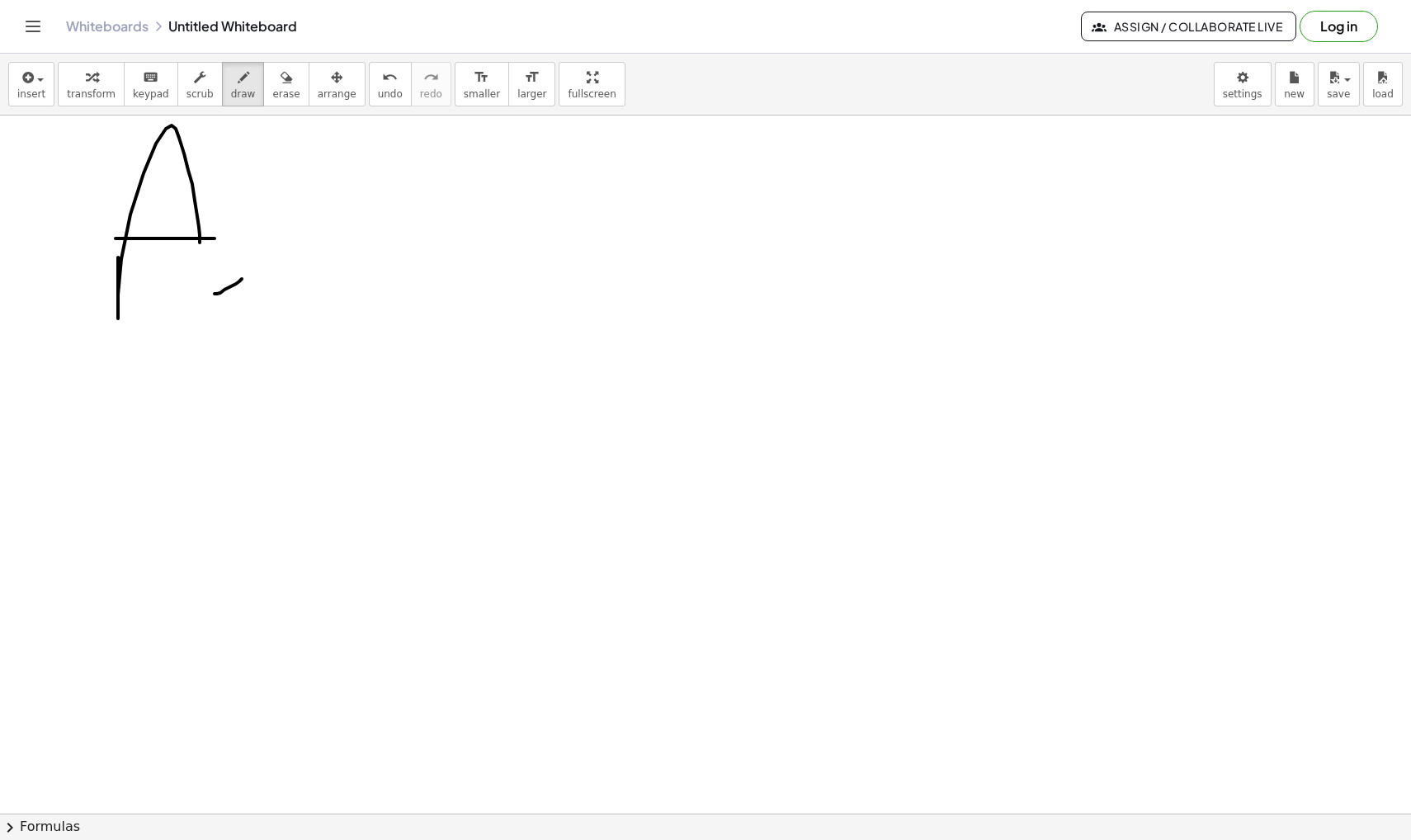
drag, startPoint x: 214, startPoint y: 294, endPoint x: 239, endPoint y: 381, distance: 90.5
drag, startPoint x: 357, startPoint y: 205, endPoint x: 383, endPoint y: 304, distance: 102.4
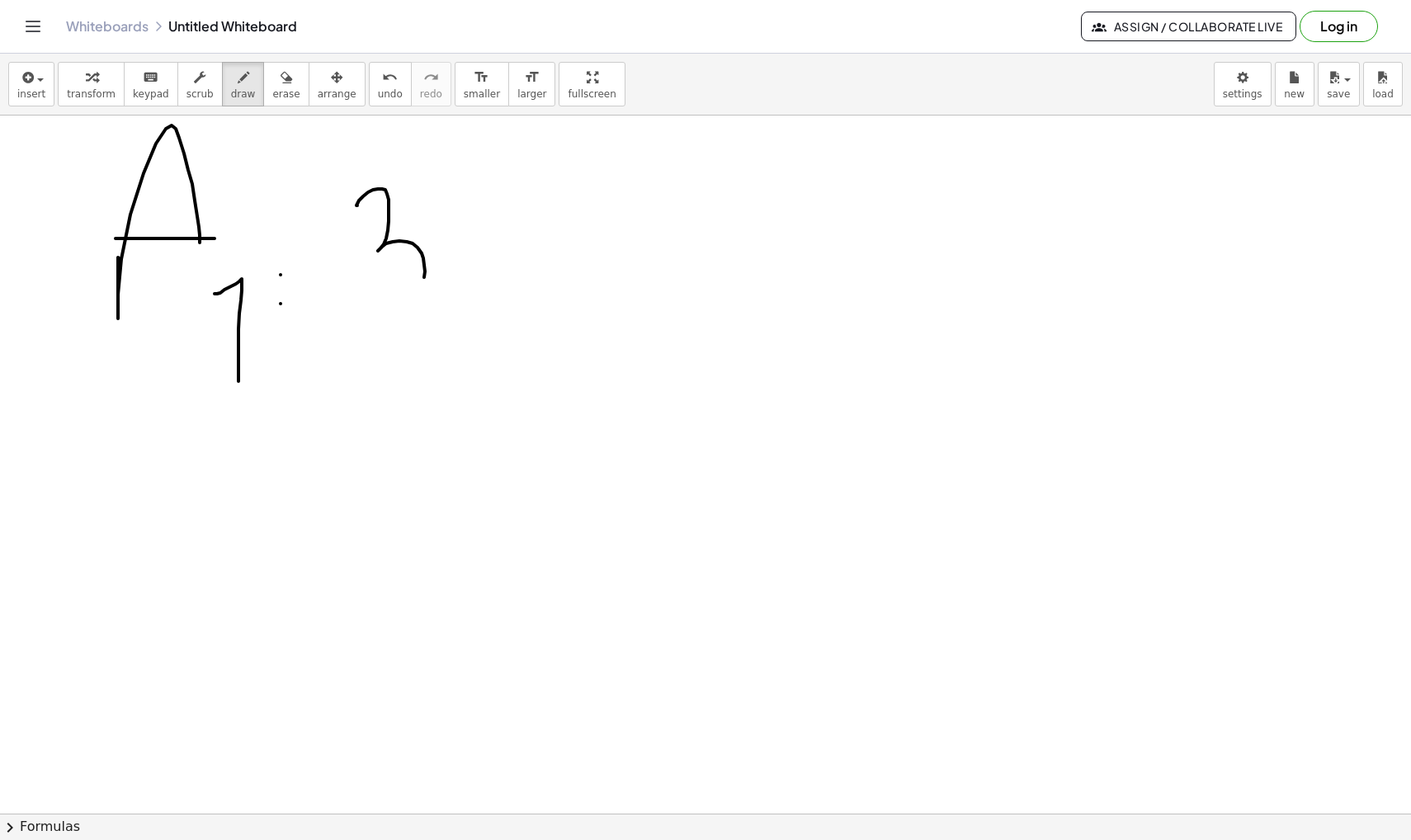
drag, startPoint x: 487, startPoint y: 225, endPoint x: 465, endPoint y: 233, distance: 23.4
drag, startPoint x: 568, startPoint y: 276, endPoint x: 615, endPoint y: 282, distance: 47.4
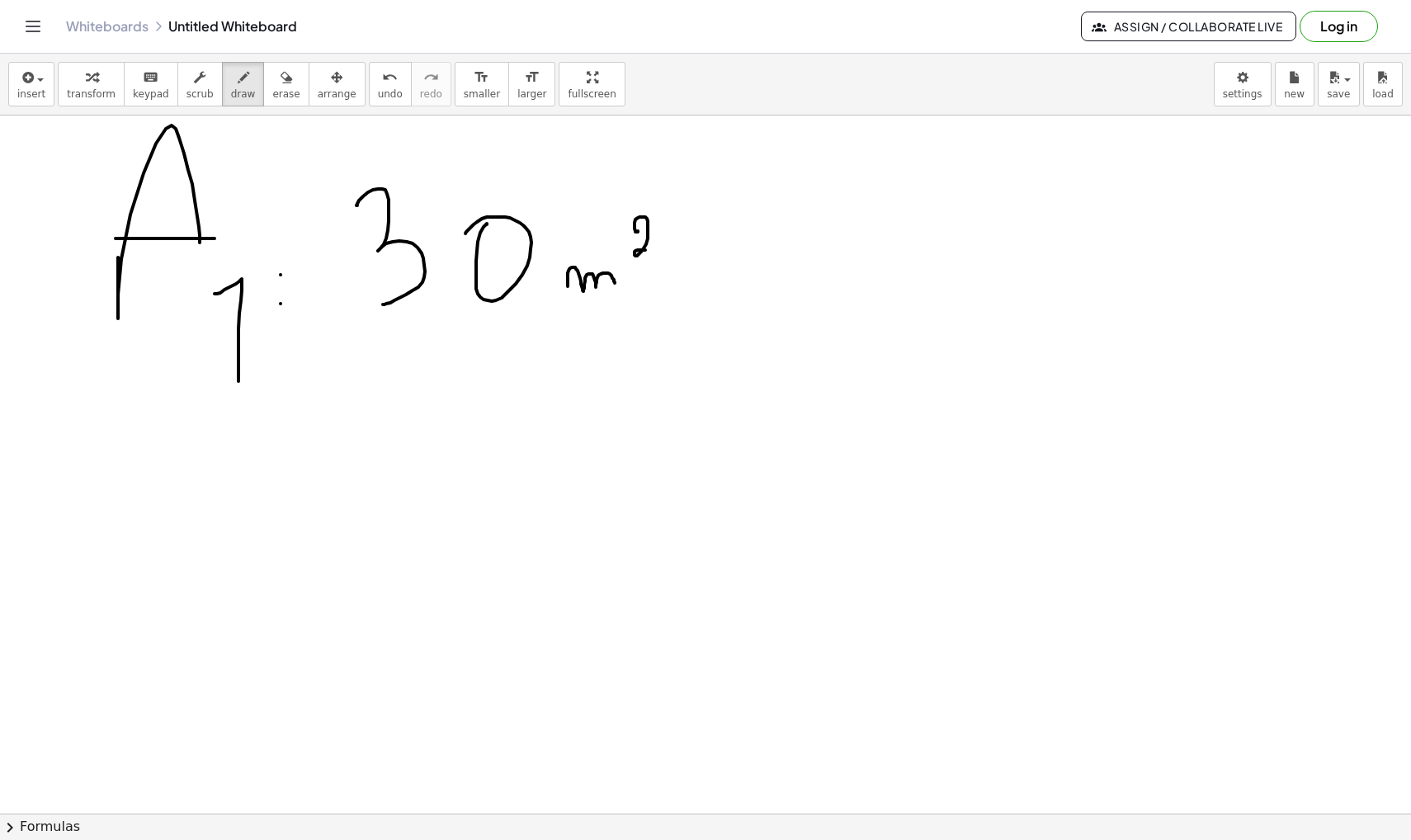
drag, startPoint x: 638, startPoint y: 232, endPoint x: 650, endPoint y: 254, distance: 25.1
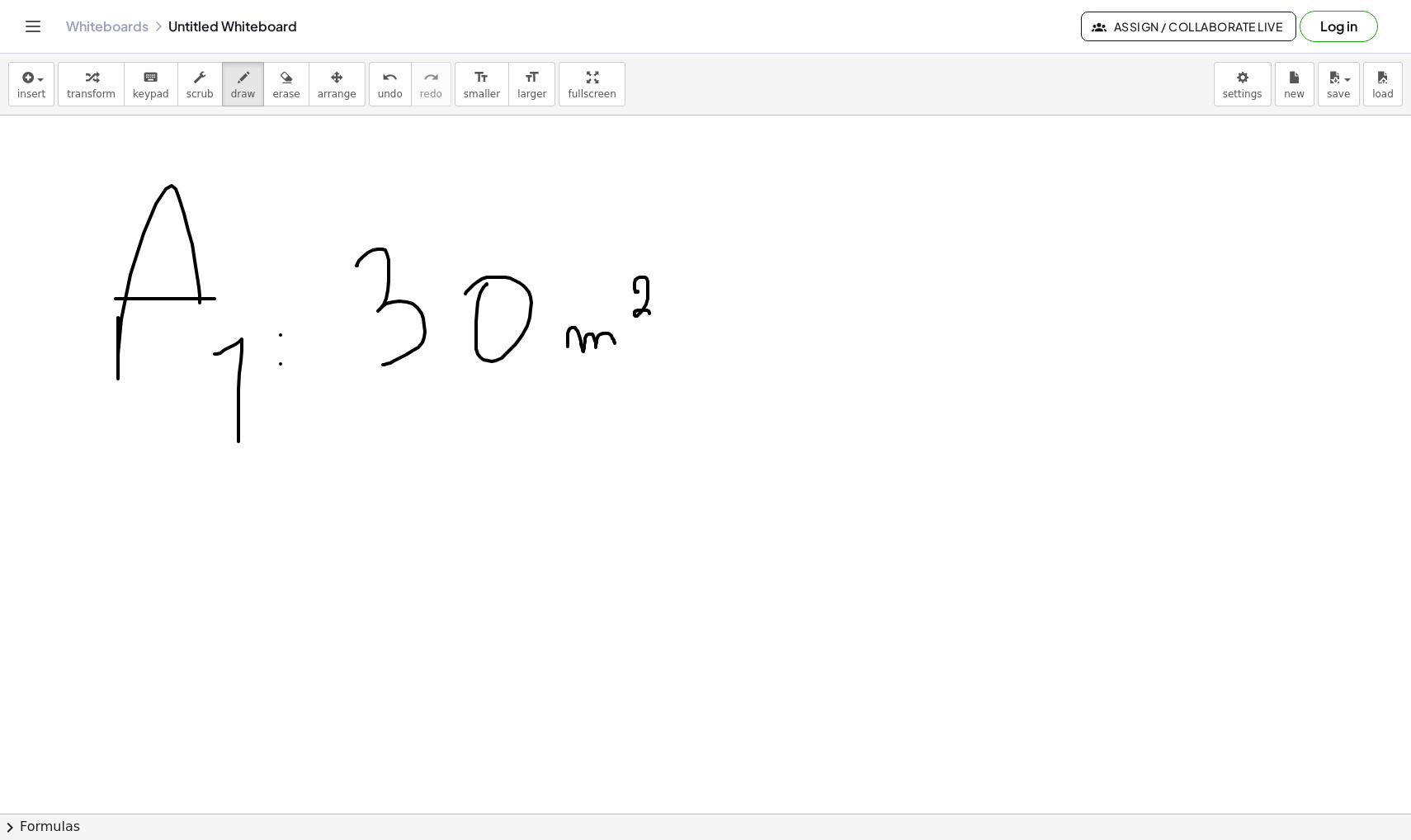
scroll to position [34430, 0]
drag, startPoint x: 788, startPoint y: 281, endPoint x: 779, endPoint y: 301, distance: 21.9
drag, startPoint x: 805, startPoint y: 348, endPoint x: 809, endPoint y: 369, distance: 21.4
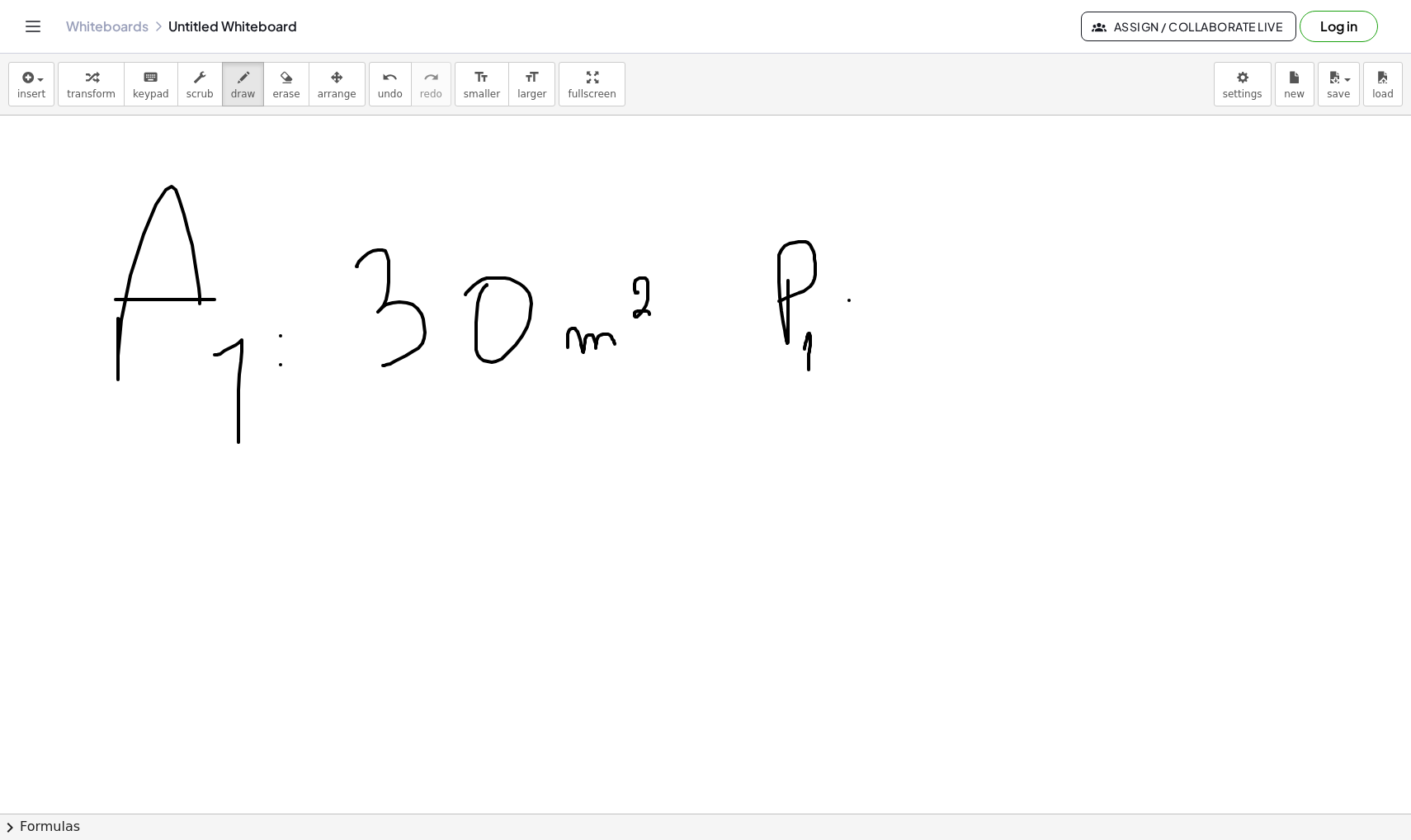
drag, startPoint x: 902, startPoint y: 263, endPoint x: 921, endPoint y: 331, distance: 70.6
drag, startPoint x: 948, startPoint y: 255, endPoint x: 975, endPoint y: 309, distance: 60.4
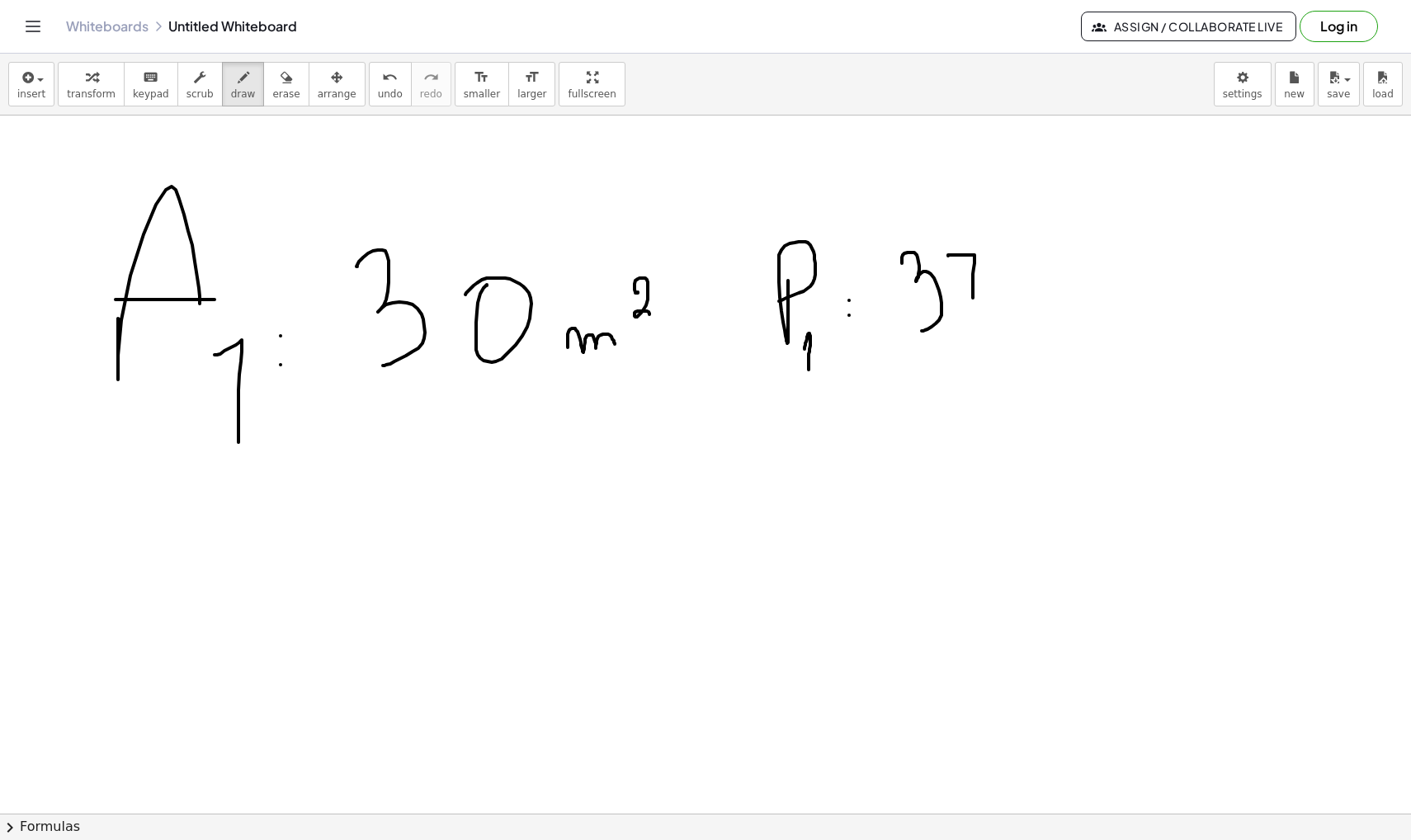
drag, startPoint x: 968, startPoint y: 290, endPoint x: 985, endPoint y: 290, distance: 17.0
drag, startPoint x: 998, startPoint y: 275, endPoint x: 988, endPoint y: 272, distance: 10.4
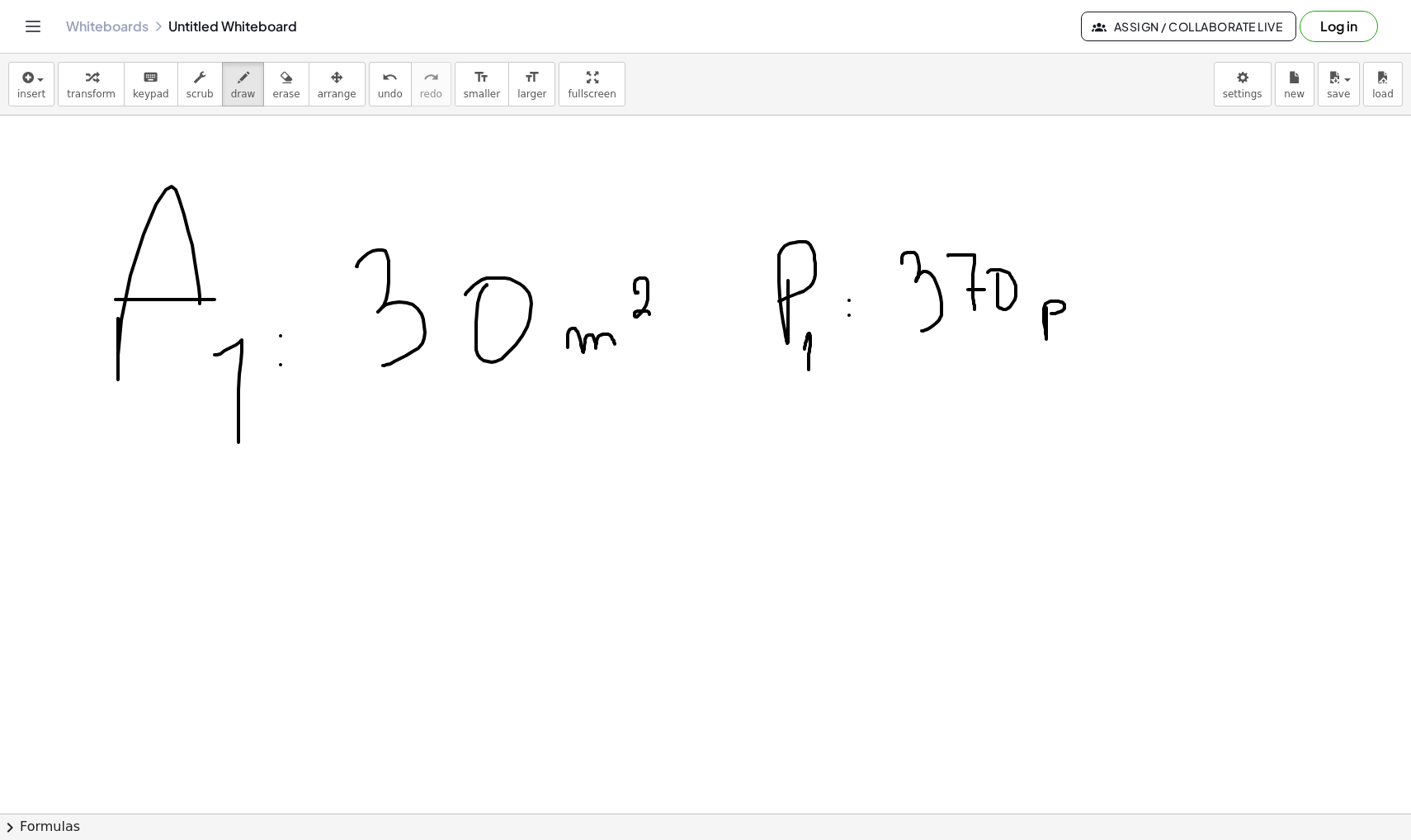
drag, startPoint x: 1103, startPoint y: 268, endPoint x: 1092, endPoint y: 338, distance: 70.9
drag, startPoint x: 1107, startPoint y: 328, endPoint x: 1147, endPoint y: 325, distance: 40.1
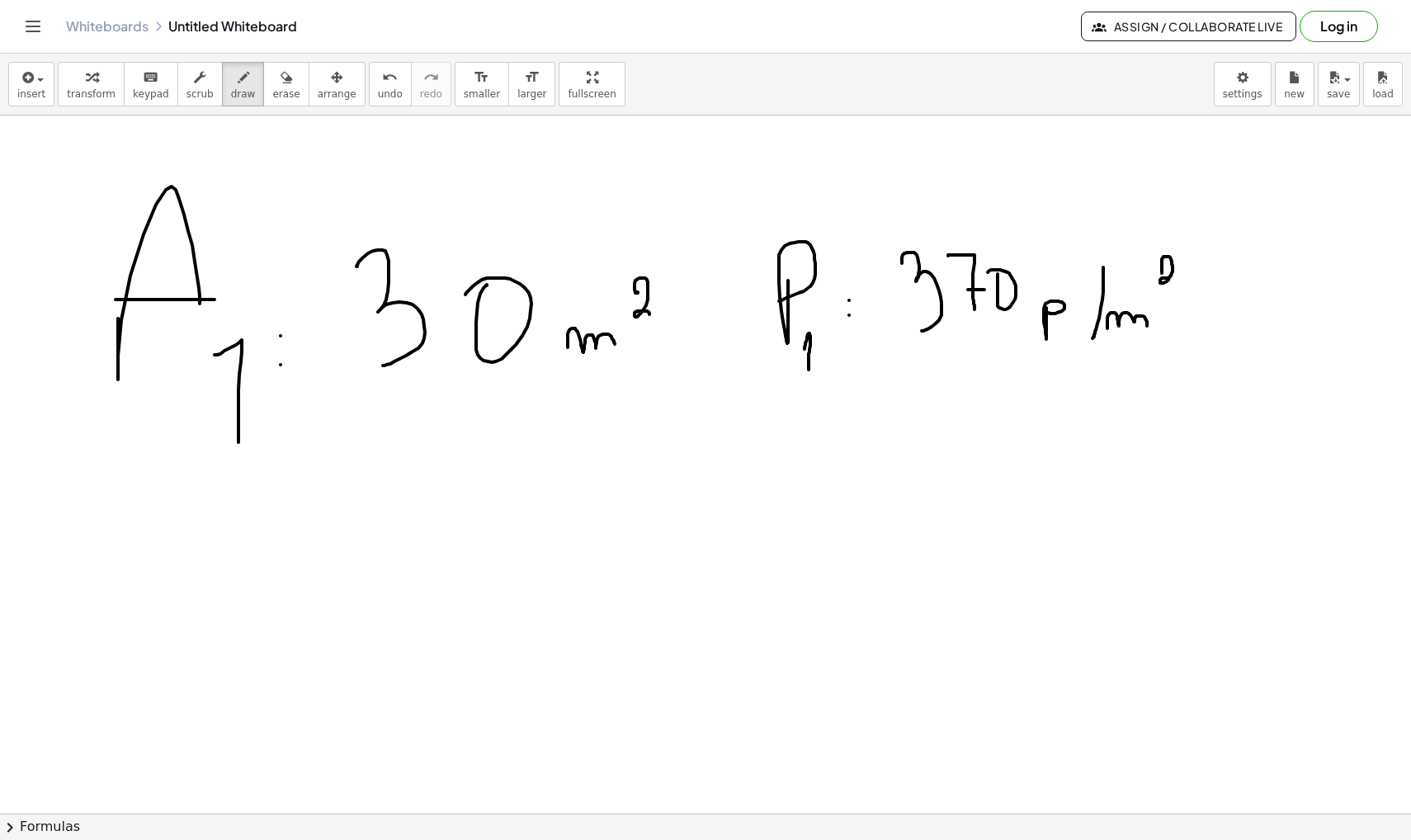
drag, startPoint x: 1162, startPoint y: 273, endPoint x: 1177, endPoint y: 287, distance: 20.5
drag, startPoint x: 199, startPoint y: 297, endPoint x: 201, endPoint y: 368, distance: 71.0
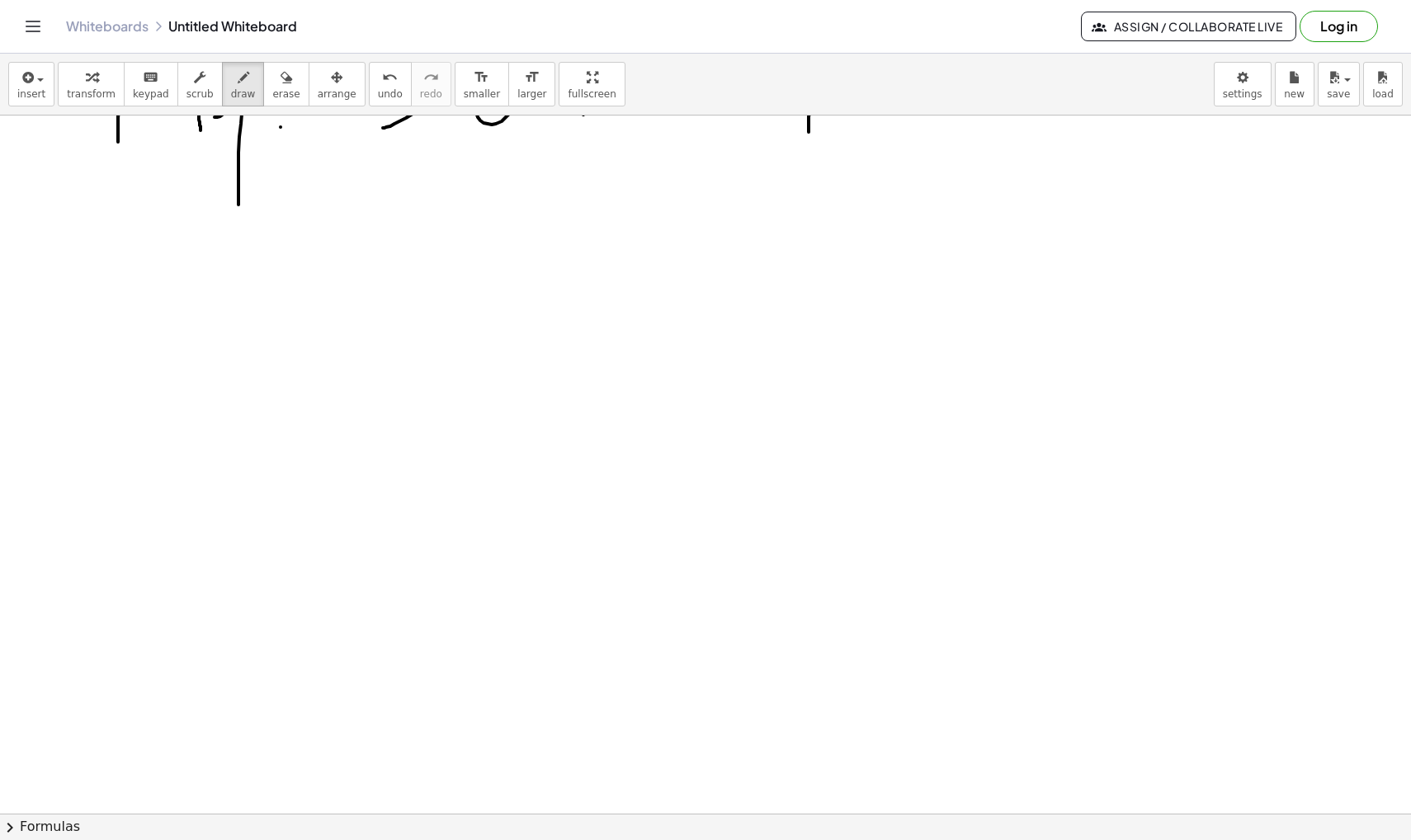
scroll to position [34670, 0]
drag, startPoint x: 129, startPoint y: 406, endPoint x: 194, endPoint y: 442, distance: 74.3
drag, startPoint x: 117, startPoint y: 418, endPoint x: 183, endPoint y: 418, distance: 66.0
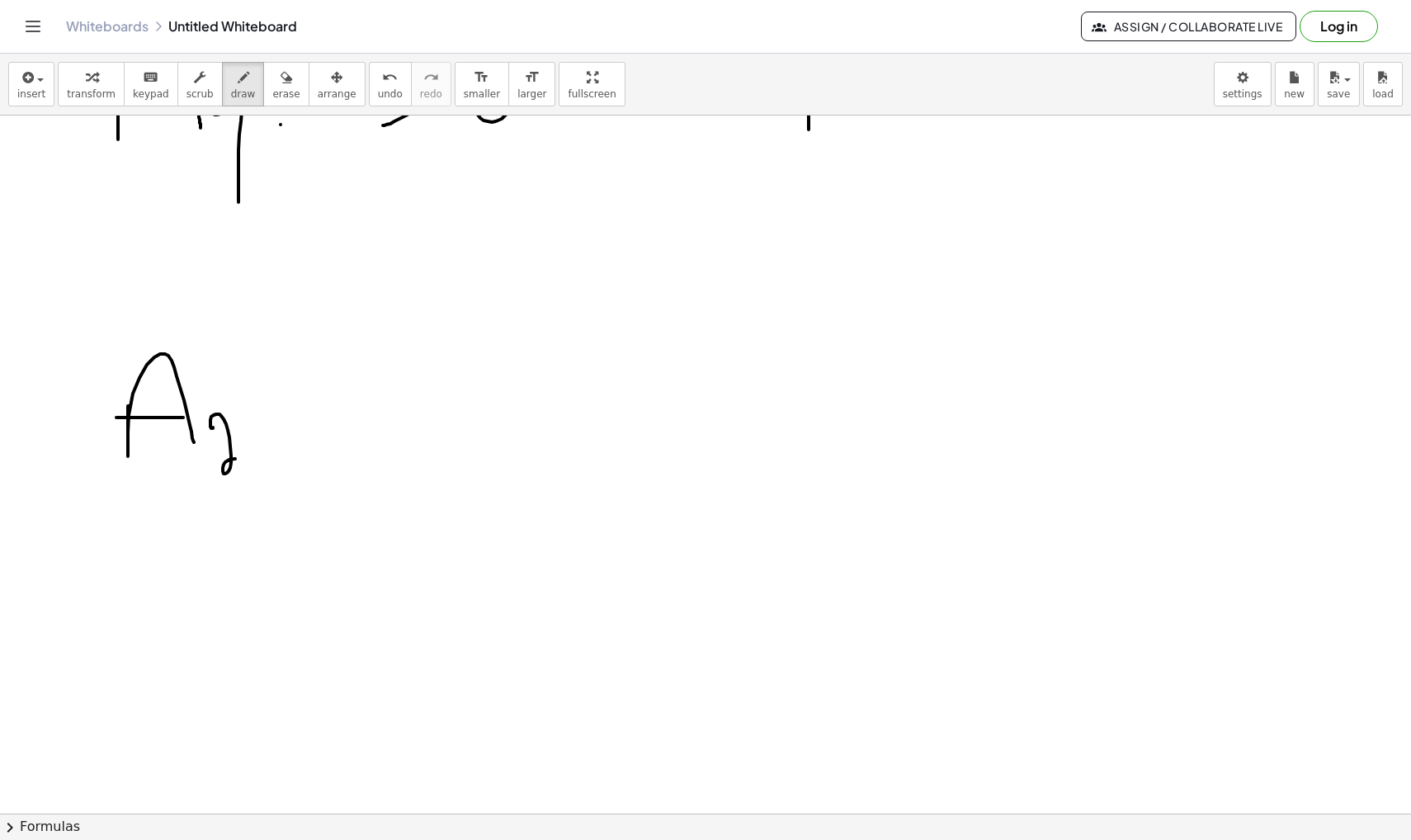
drag, startPoint x: 213, startPoint y: 427, endPoint x: 259, endPoint y: 473, distance: 65.1
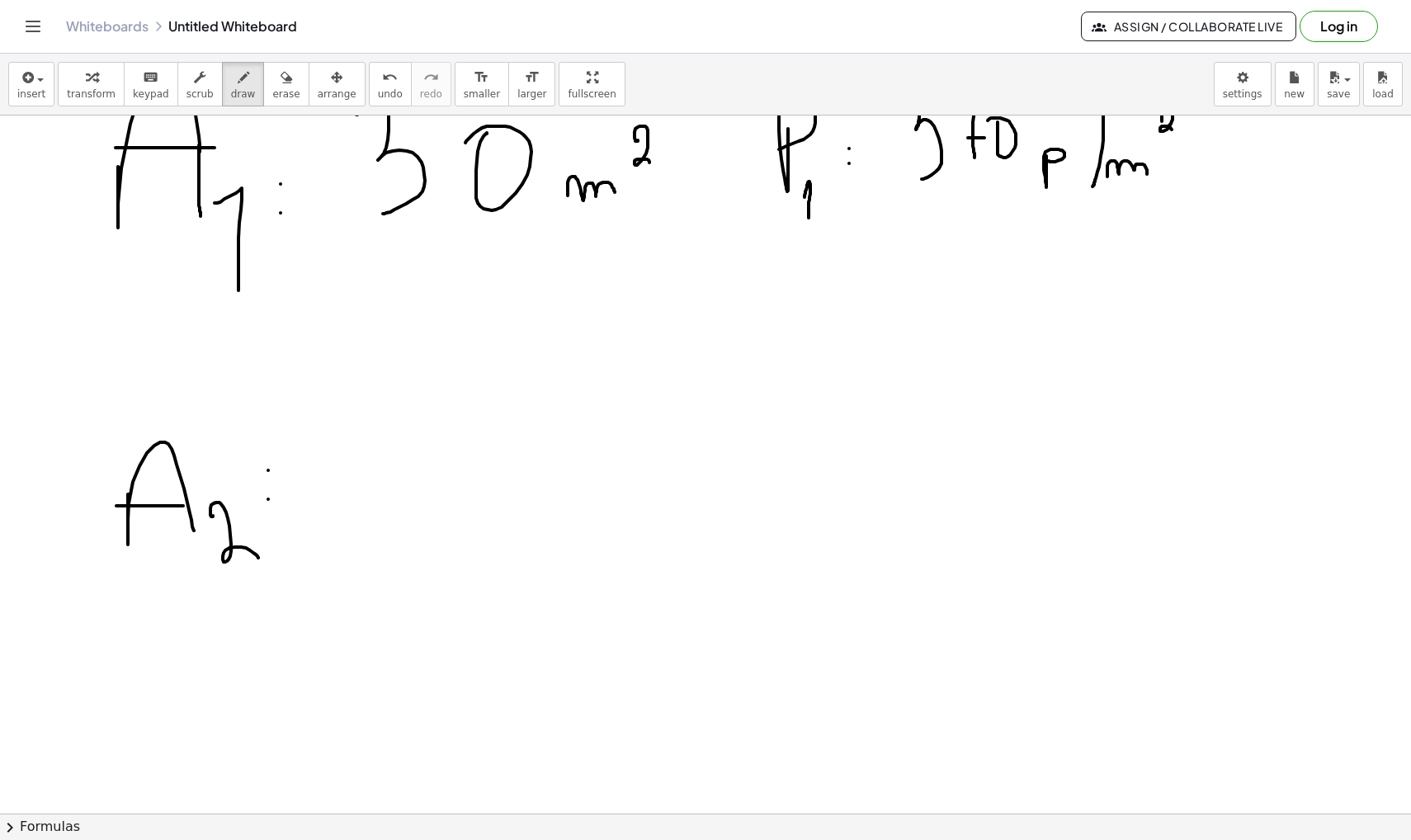
scroll to position [34580, 0]
drag, startPoint x: 396, startPoint y: 405, endPoint x: 394, endPoint y: 503, distance: 98.0
drag, startPoint x: 468, startPoint y: 442, endPoint x: 460, endPoint y: 443, distance: 8.1
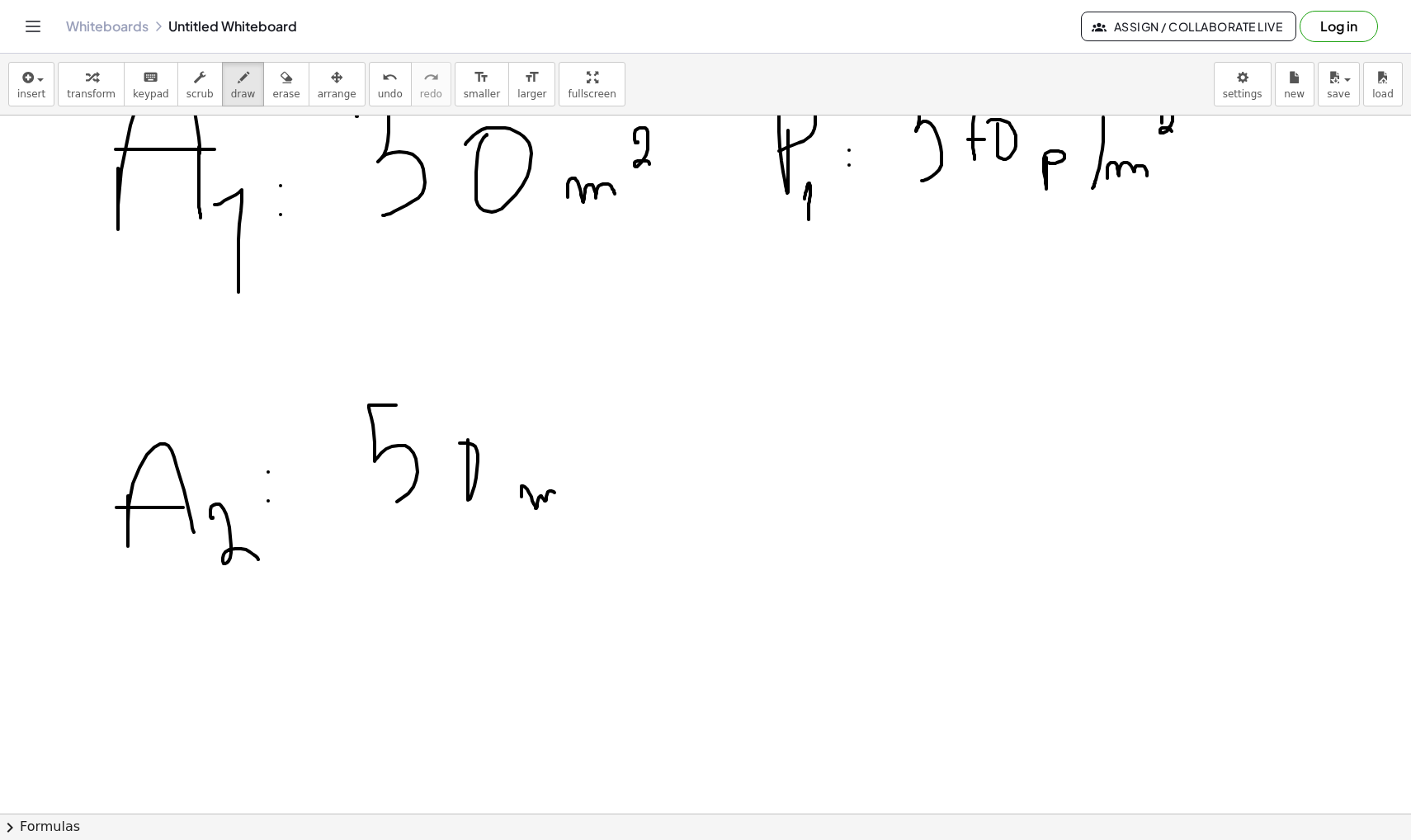
drag, startPoint x: 521, startPoint y: 497, endPoint x: 557, endPoint y: 497, distance: 36.0
drag, startPoint x: 583, startPoint y: 435, endPoint x: 611, endPoint y: 452, distance: 32.8
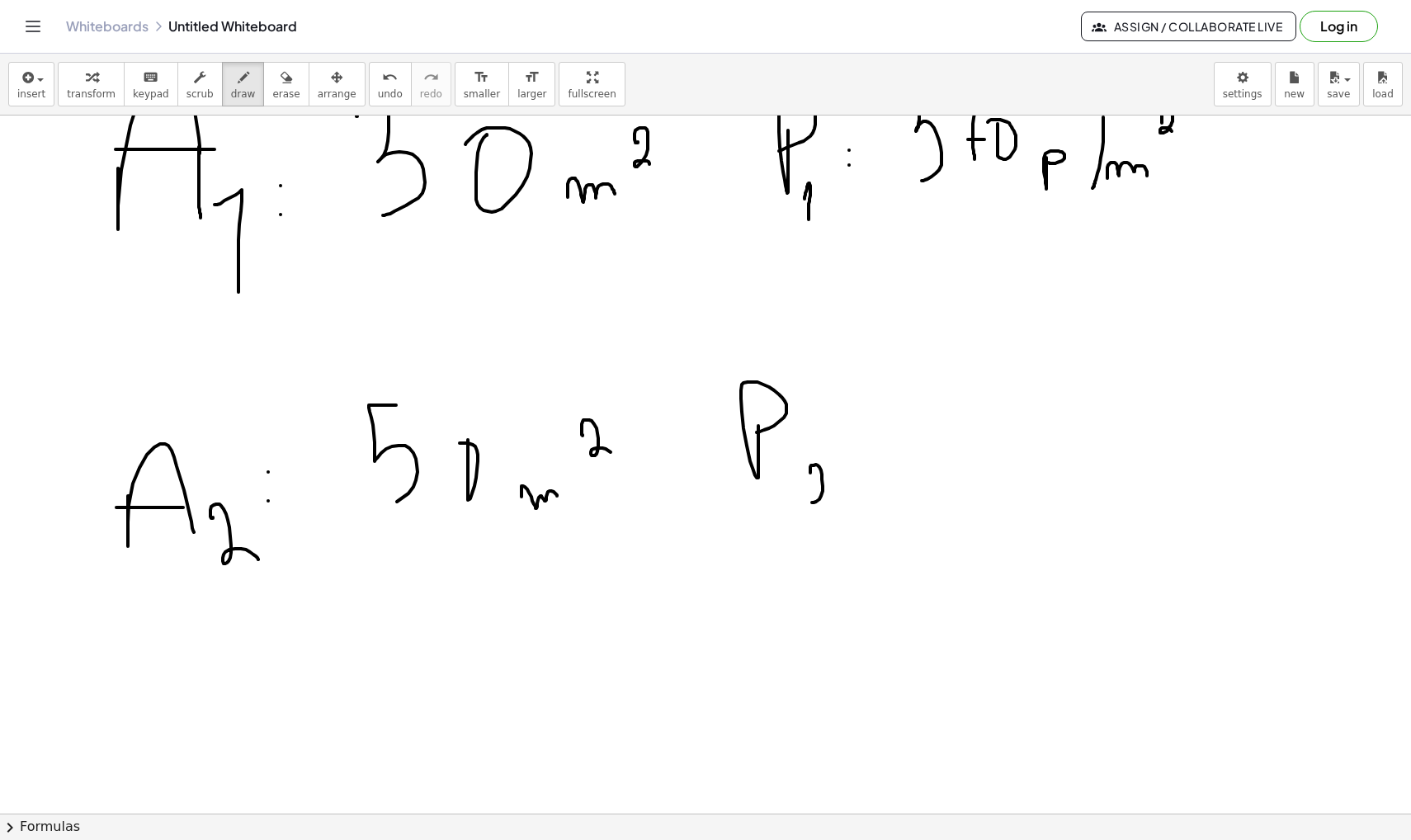
drag, startPoint x: 810, startPoint y: 472, endPoint x: 828, endPoint y: 500, distance: 33.3
drag, startPoint x: 925, startPoint y: 397, endPoint x: 941, endPoint y: 471, distance: 75.7
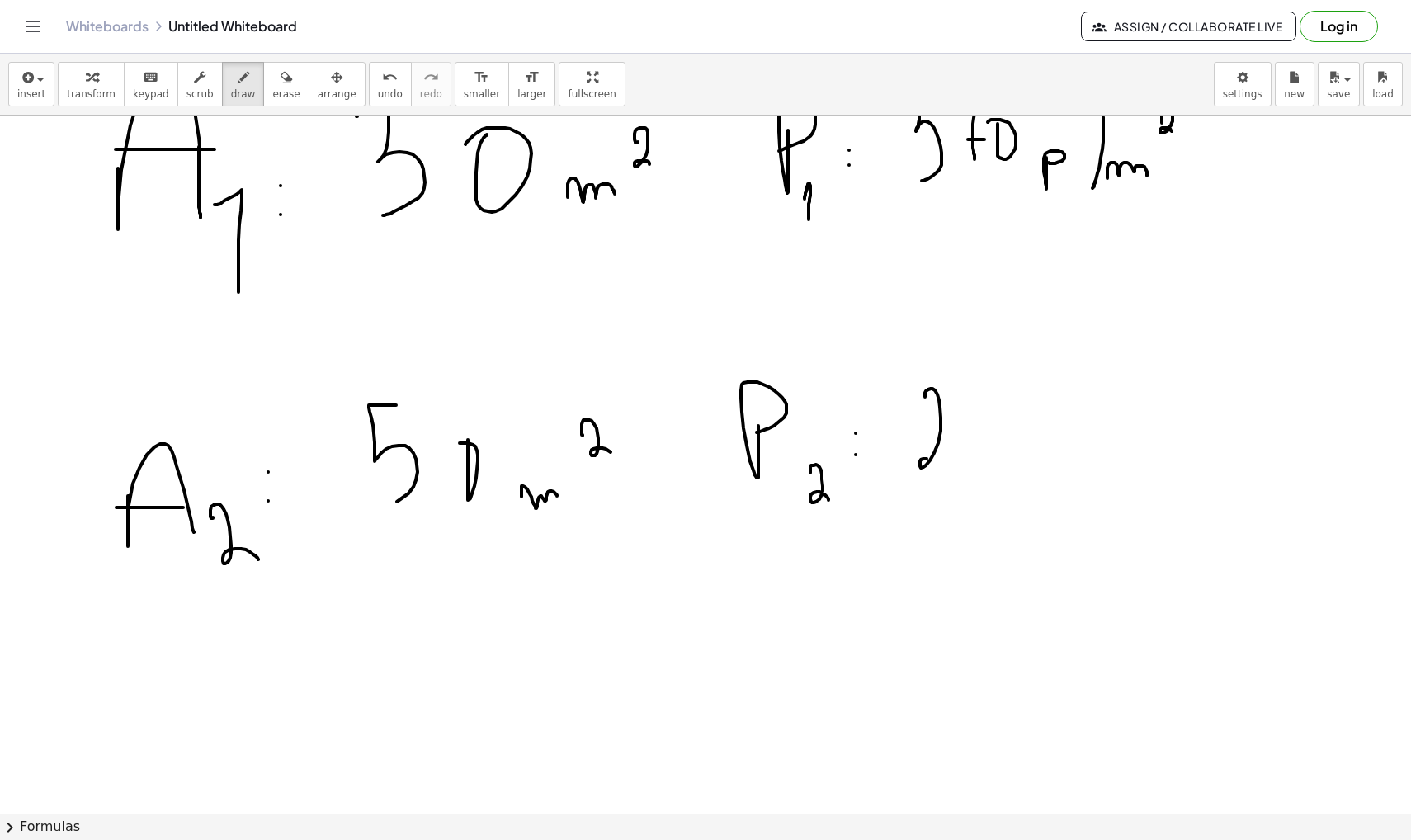
drag, startPoint x: 1003, startPoint y: 415, endPoint x: 1006, endPoint y: 453, distance: 38.1
drag, startPoint x: 1107, startPoint y: 383, endPoint x: 1104, endPoint y: 392, distance: 9.5
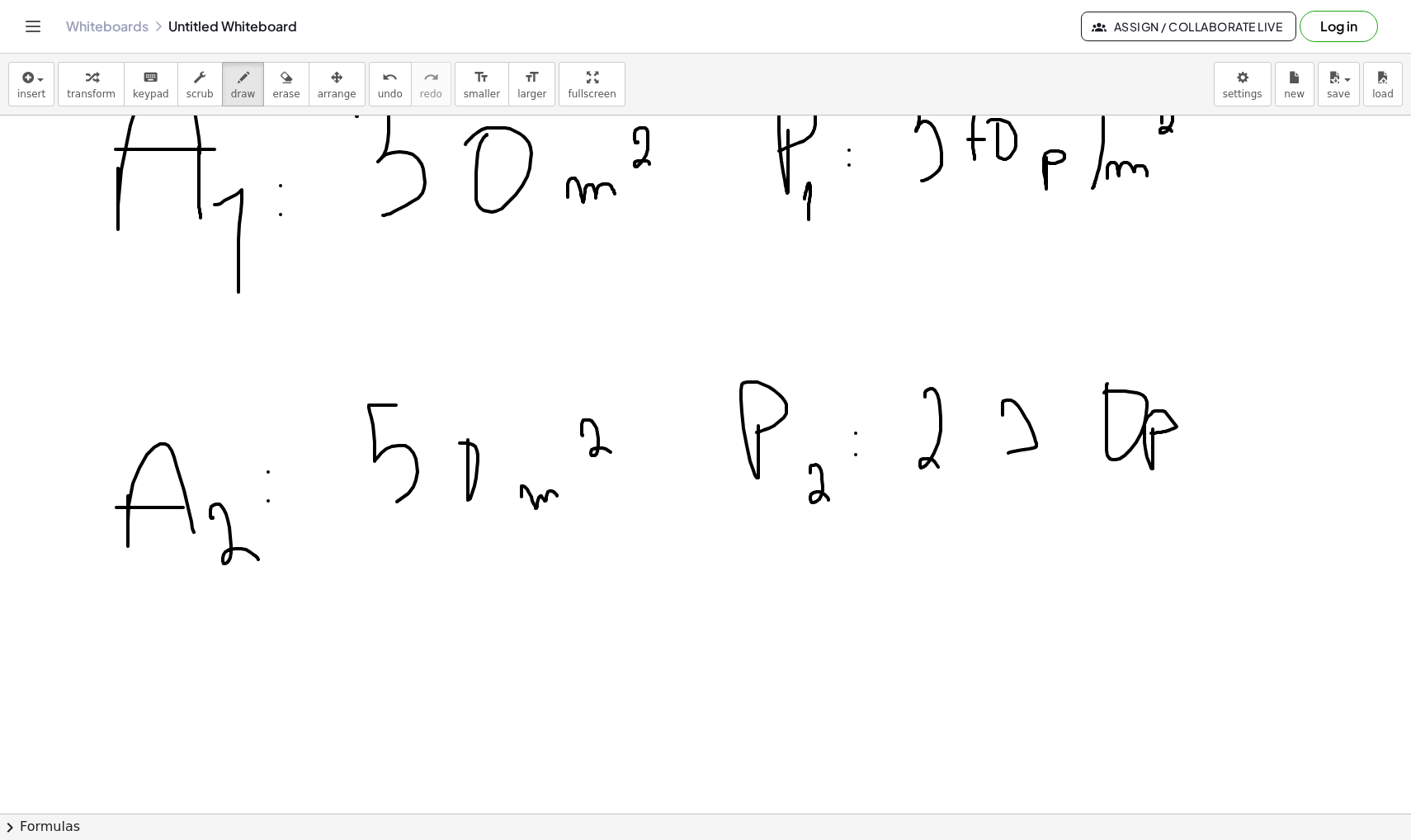
drag, startPoint x: 1228, startPoint y: 386, endPoint x: 1215, endPoint y: 470, distance: 85.0
drag, startPoint x: 1261, startPoint y: 452, endPoint x: 1299, endPoint y: 449, distance: 38.1
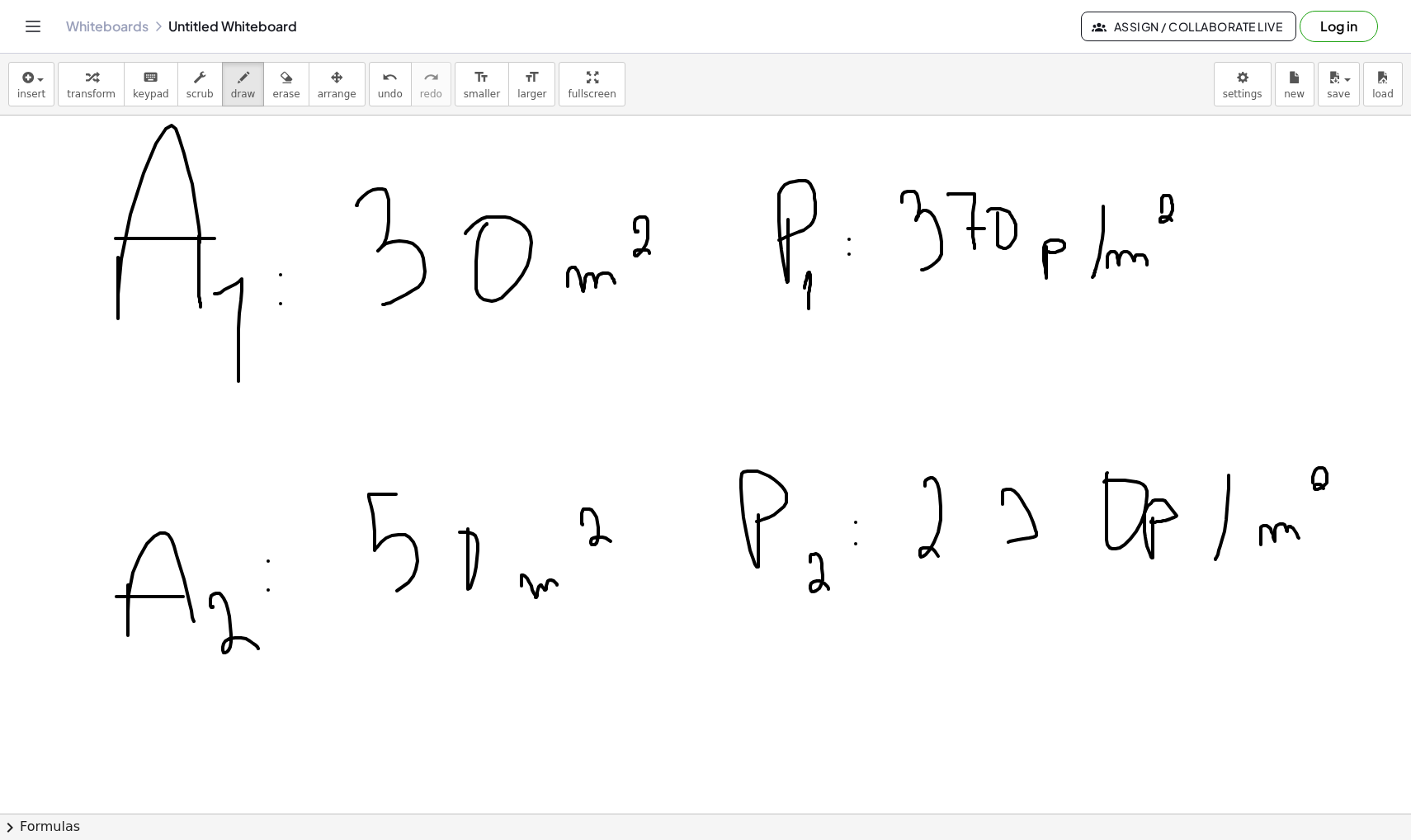
scroll to position [34479, 0]
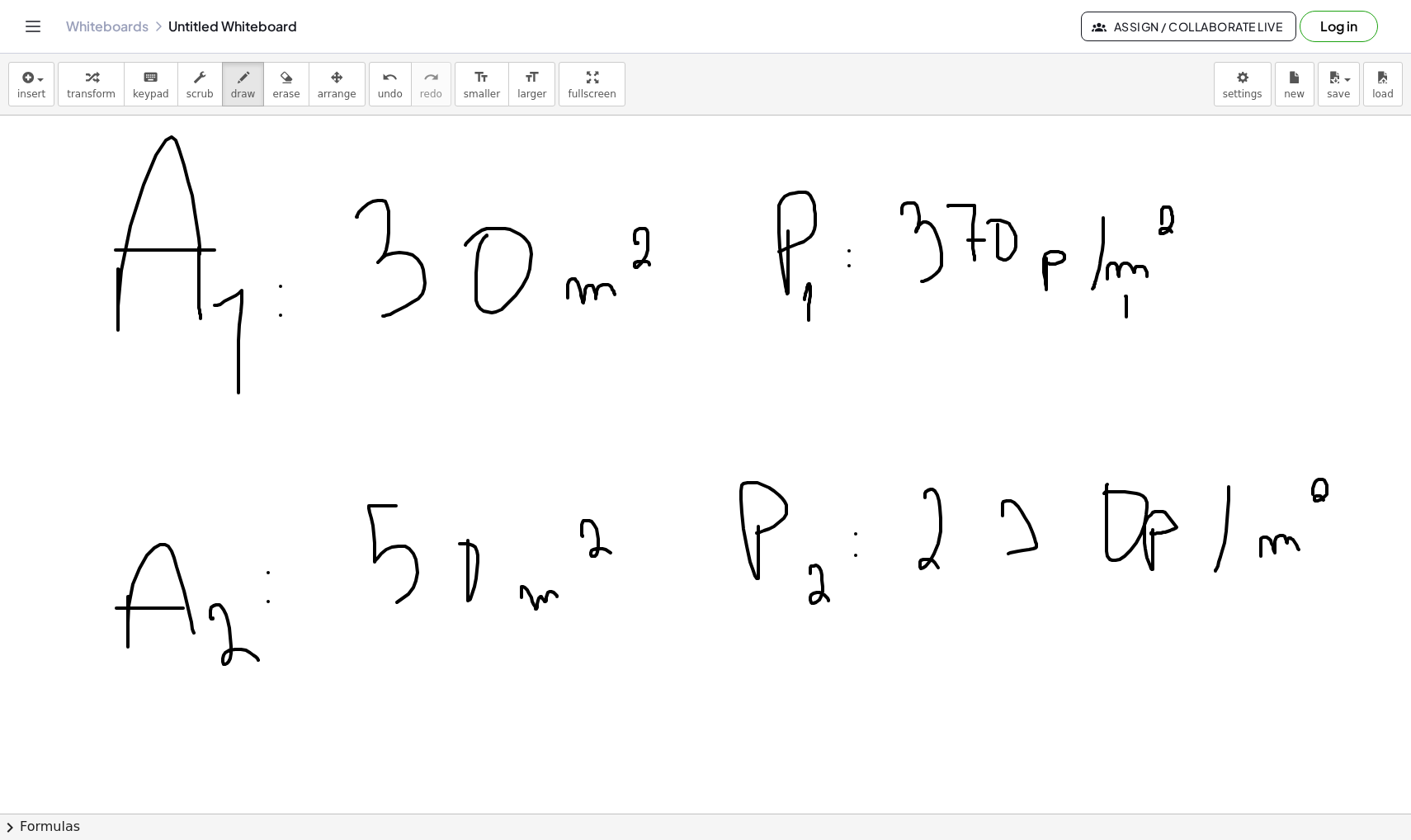
drag, startPoint x: 1126, startPoint y: 296, endPoint x: 1127, endPoint y: 319, distance: 23.0
drag, startPoint x: 1114, startPoint y: 319, endPoint x: 1131, endPoint y: 329, distance: 19.7
drag, startPoint x: 1072, startPoint y: 383, endPoint x: 1096, endPoint y: 408, distance: 34.7
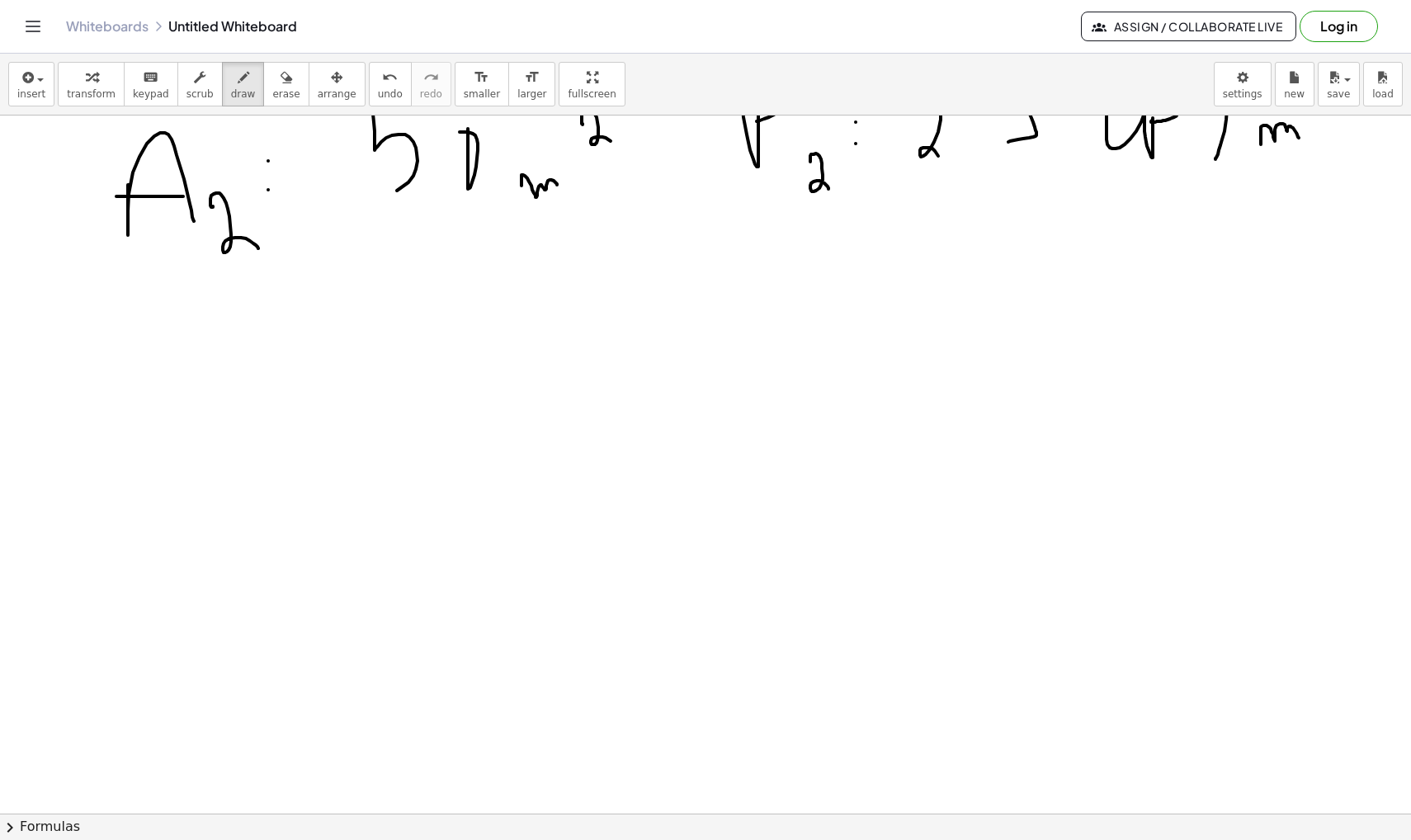
scroll to position [34922, 0]
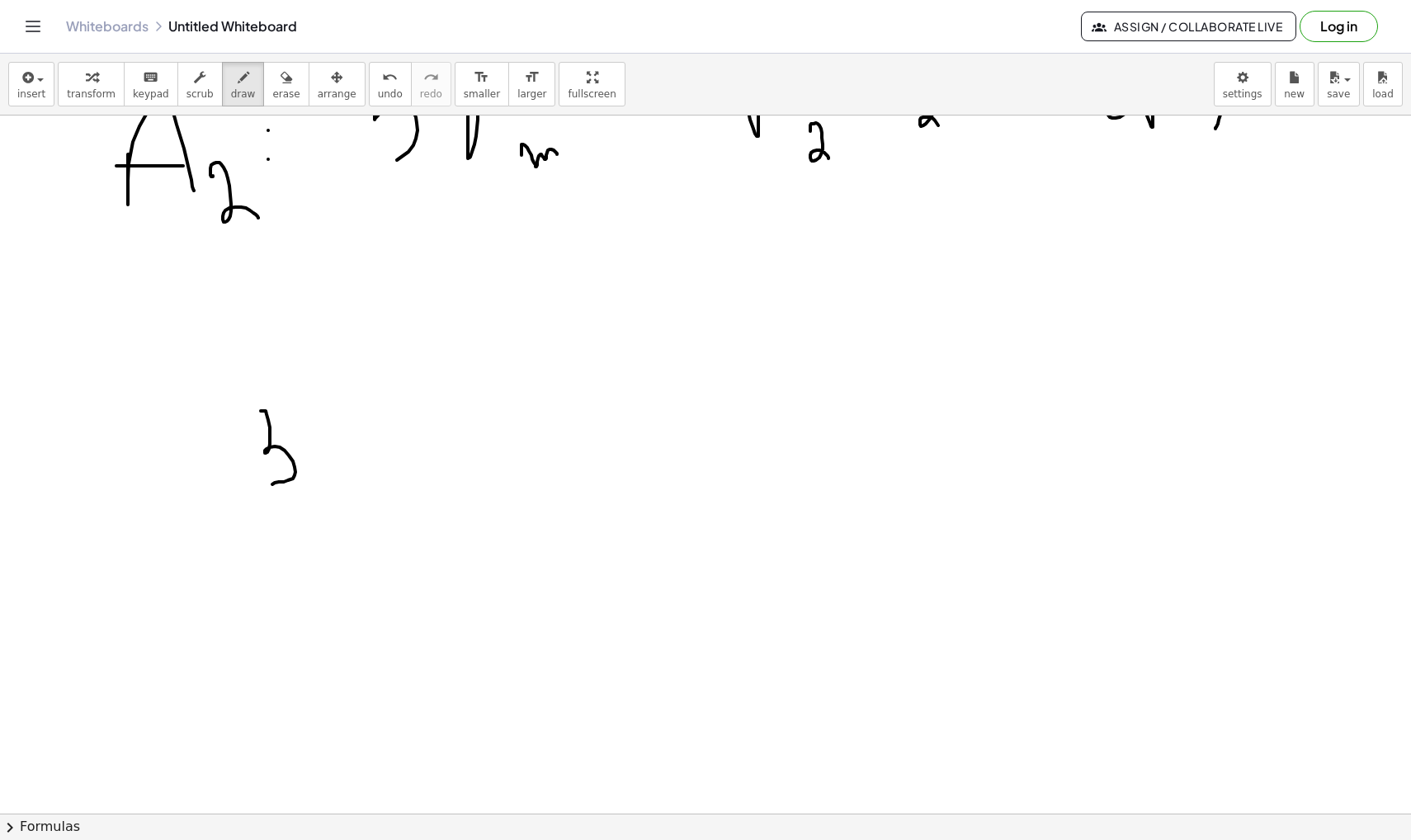
drag, startPoint x: 261, startPoint y: 411, endPoint x: 272, endPoint y: 484, distance: 73.8
drag, startPoint x: 293, startPoint y: 427, endPoint x: 314, endPoint y: 478, distance: 55.2
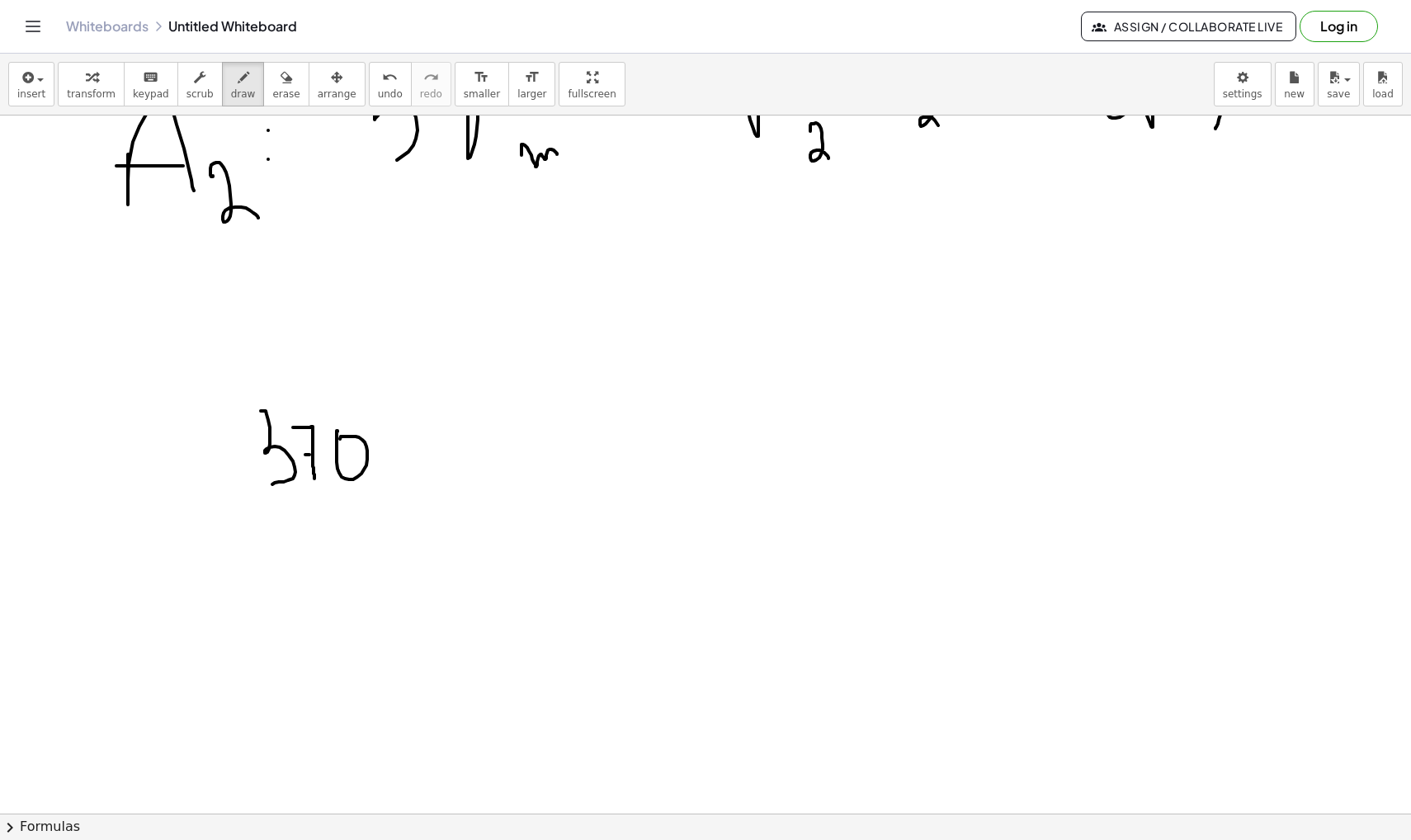
drag, startPoint x: 412, startPoint y: 457, endPoint x: 710, endPoint y: 478, distance: 298.7
drag, startPoint x: 405, startPoint y: 440, endPoint x: 426, endPoint y: 475, distance: 40.8
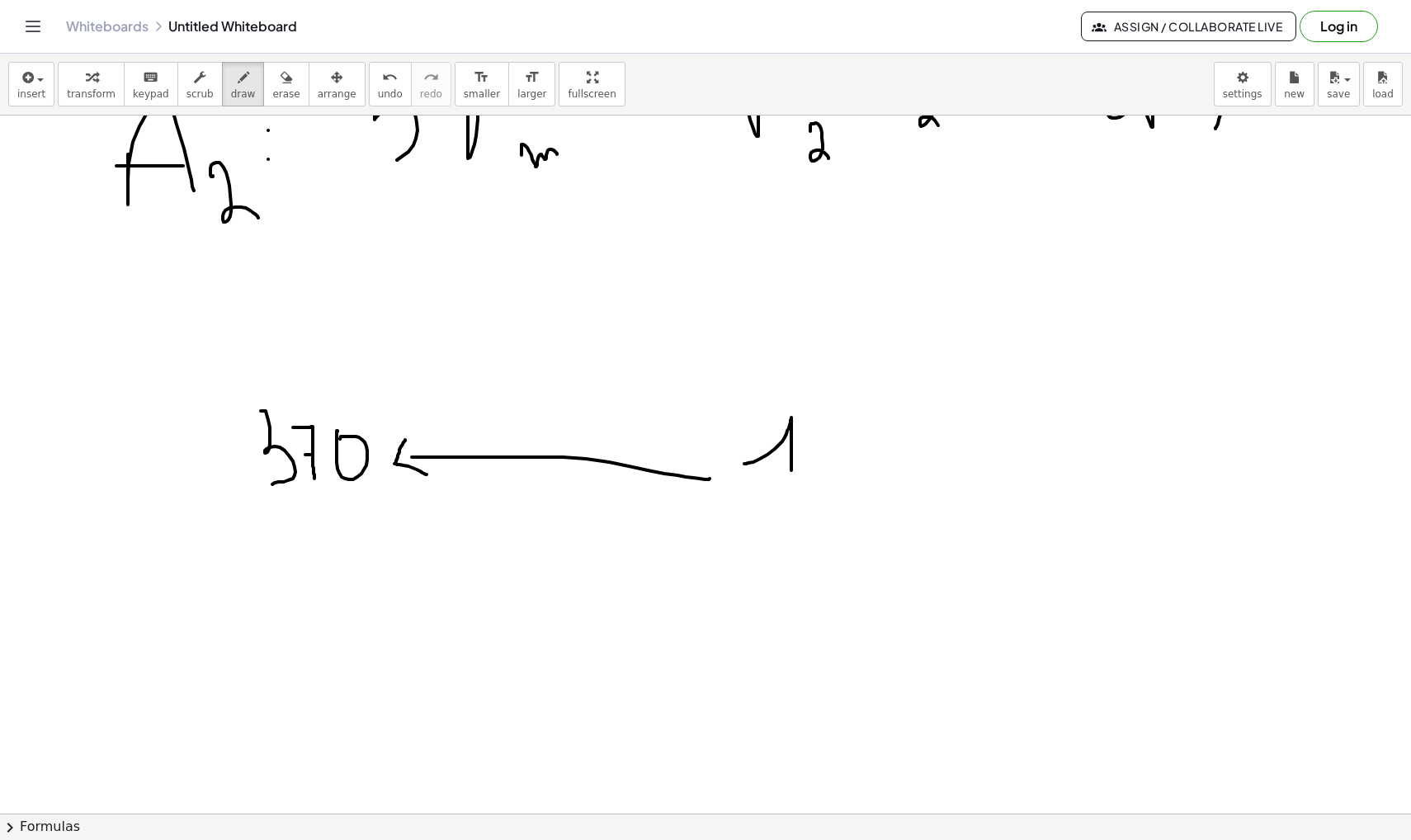
drag, startPoint x: 744, startPoint y: 463, endPoint x: 790, endPoint y: 487, distance: 51.9
drag, startPoint x: 813, startPoint y: 476, endPoint x: 881, endPoint y: 476, distance: 68.0
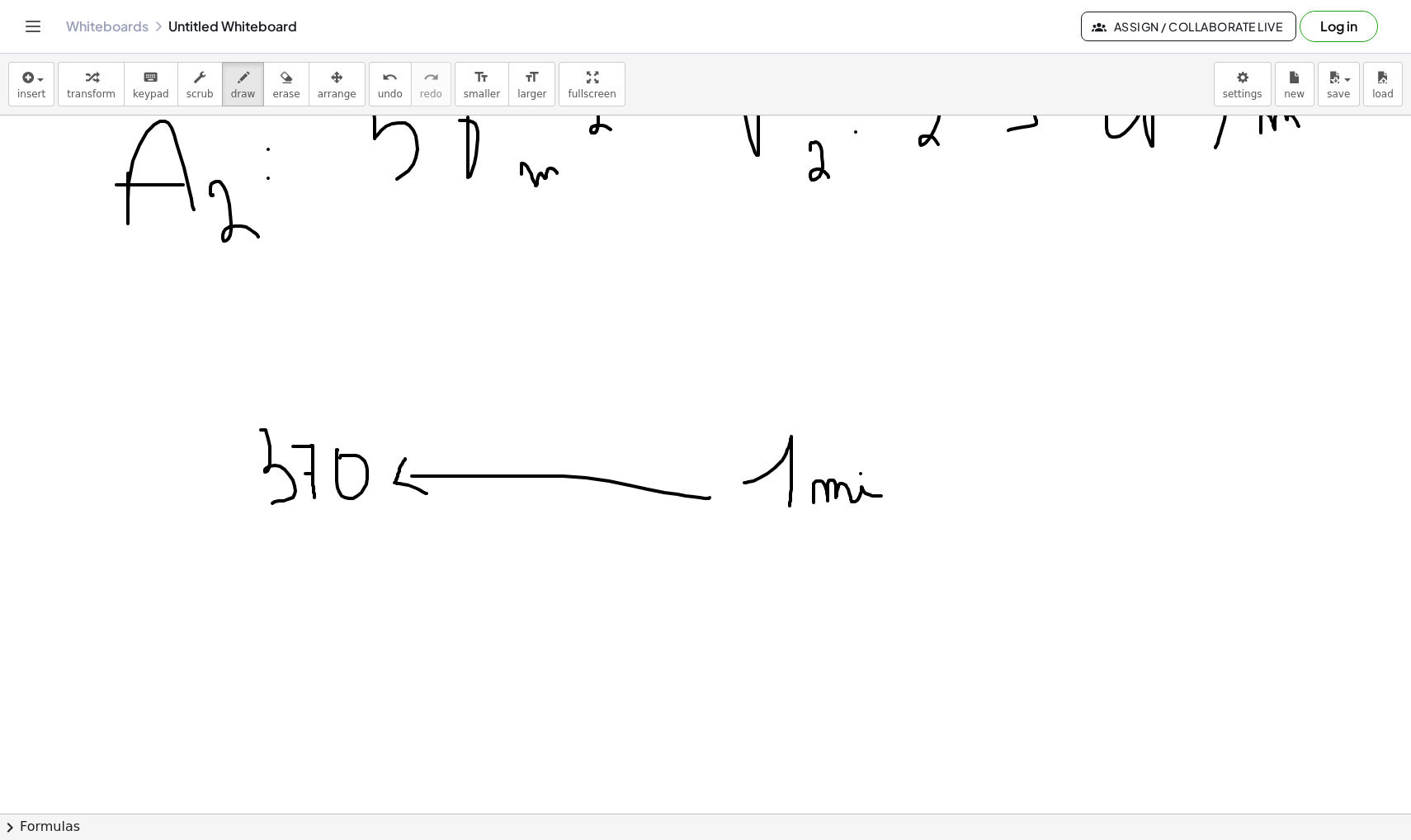
scroll to position [34903, 0]
drag, startPoint x: 877, startPoint y: 493, endPoint x: 902, endPoint y: 491, distance: 25.1
drag, startPoint x: 920, startPoint y: 434, endPoint x: 938, endPoint y: 452, distance: 25.5
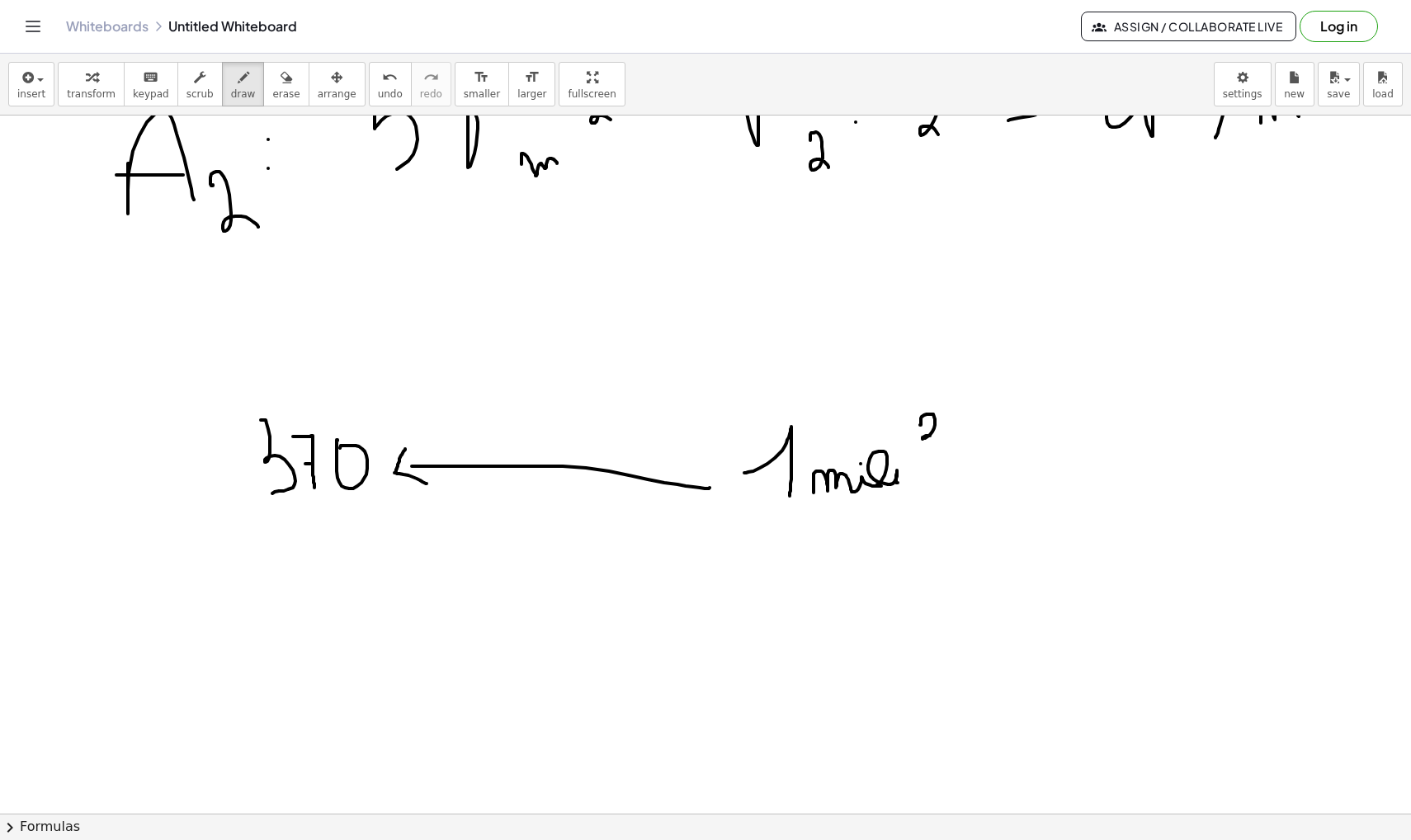
scroll to position [34946, 0]
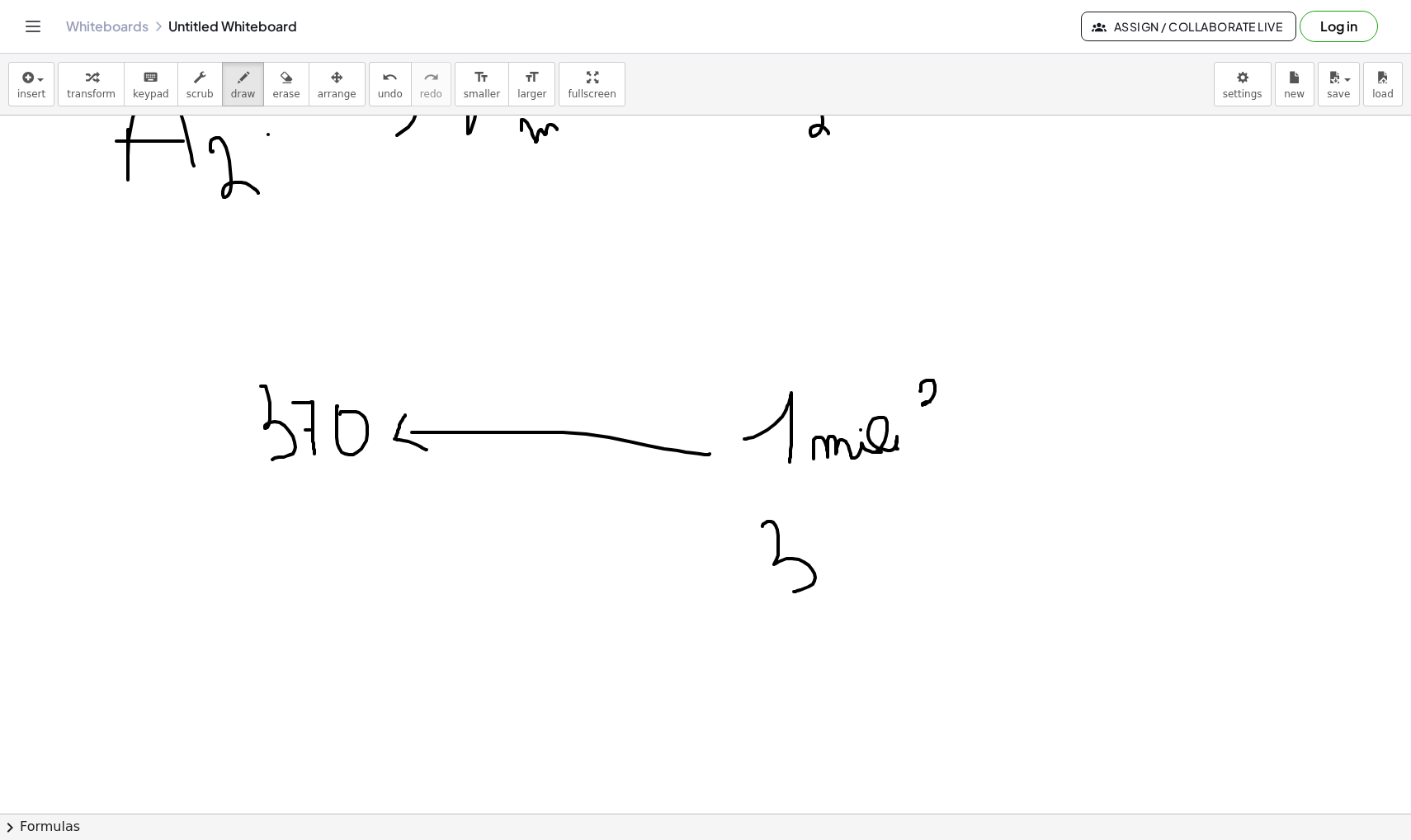
drag, startPoint x: 763, startPoint y: 526, endPoint x: 792, endPoint y: 594, distance: 73.9
drag, startPoint x: 855, startPoint y: 547, endPoint x: 863, endPoint y: 533, distance: 16.1
drag, startPoint x: 920, startPoint y: 577, endPoint x: 964, endPoint y: 584, distance: 44.6
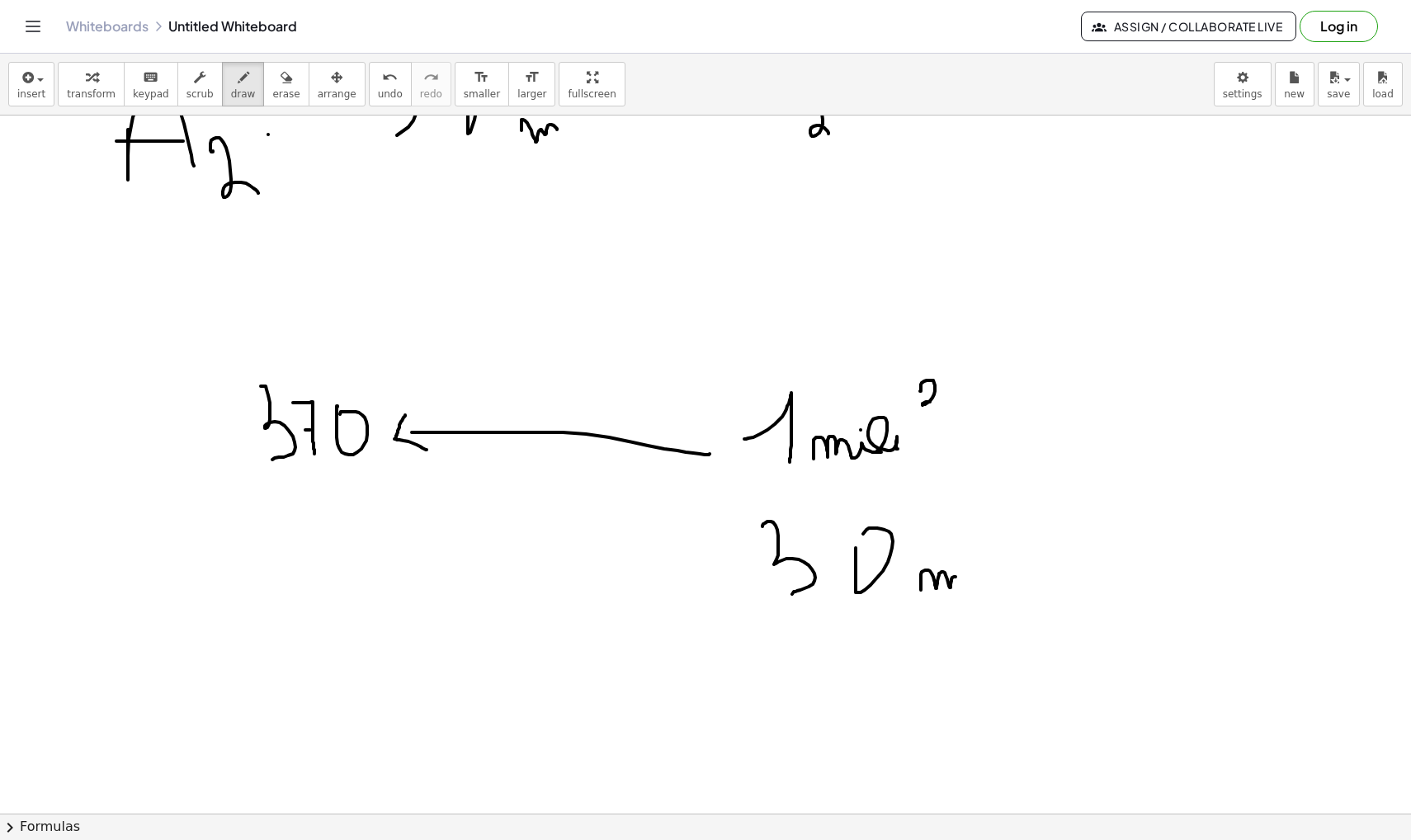
drag, startPoint x: 972, startPoint y: 534, endPoint x: 981, endPoint y: 541, distance: 11.4
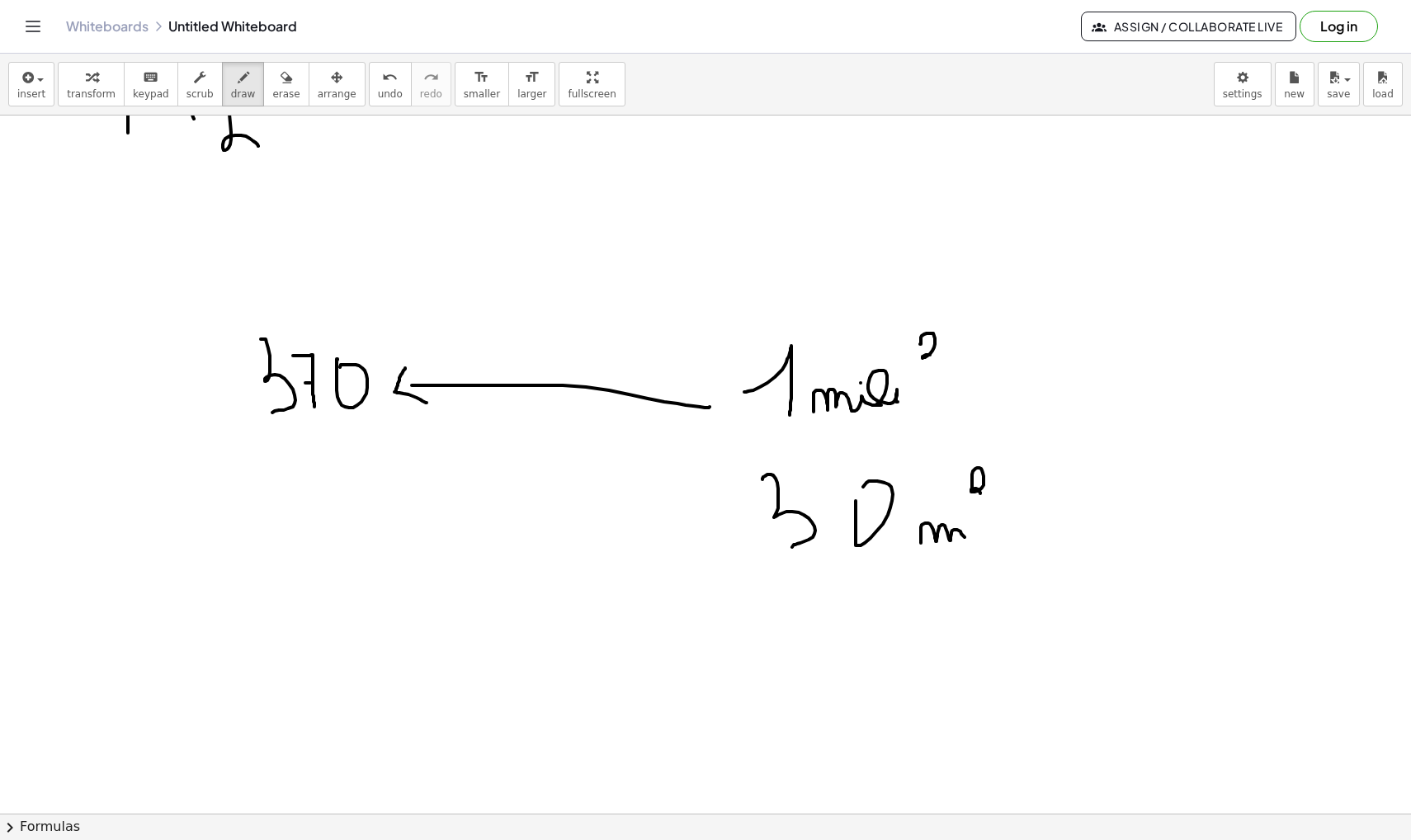
scroll to position [35007, 0]
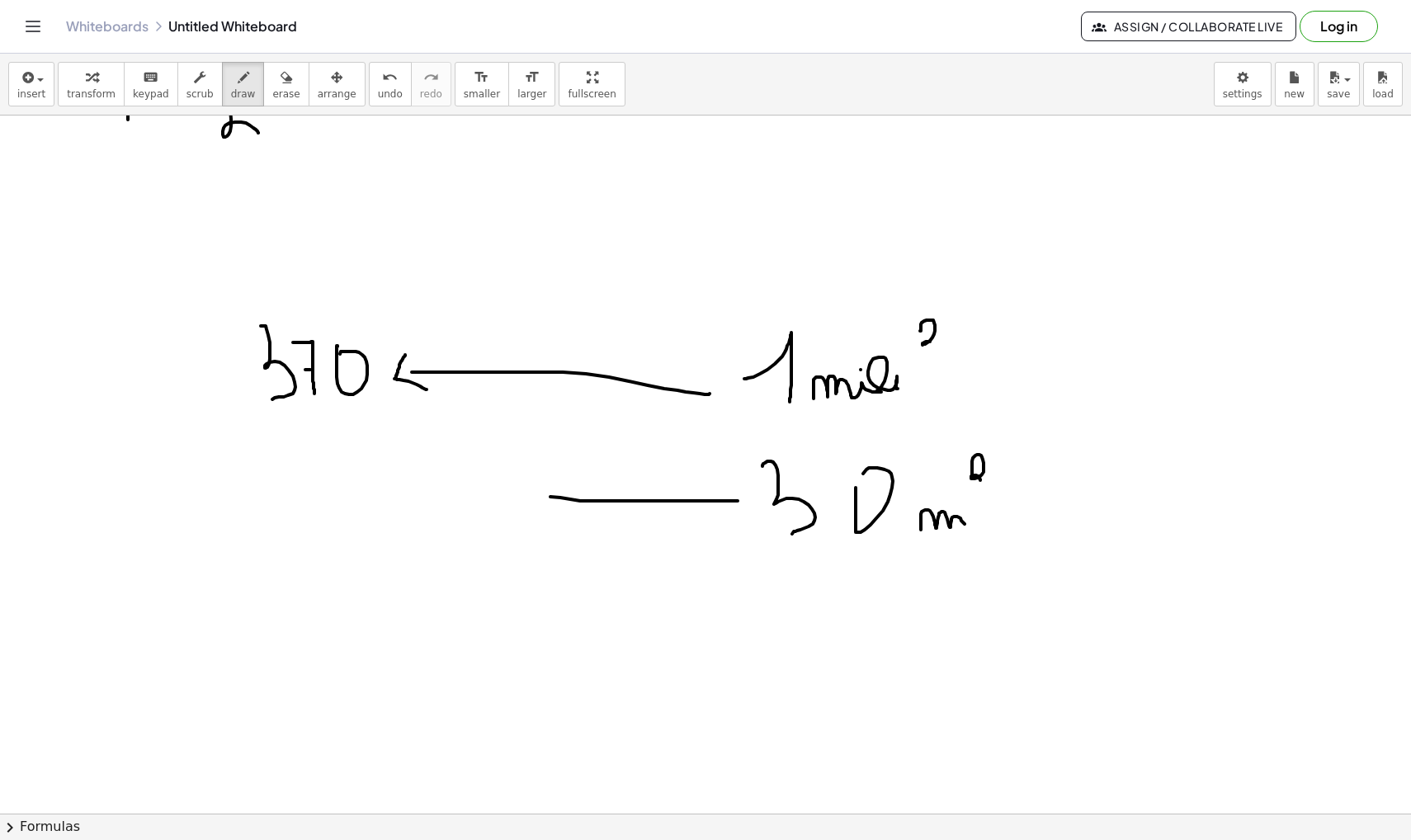
drag, startPoint x: 738, startPoint y: 501, endPoint x: 407, endPoint y: 497, distance: 331.0
drag, startPoint x: 406, startPoint y: 481, endPoint x: 412, endPoint y: 511, distance: 30.6
drag, startPoint x: 257, startPoint y: 499, endPoint x: 291, endPoint y: 492, distance: 34.7
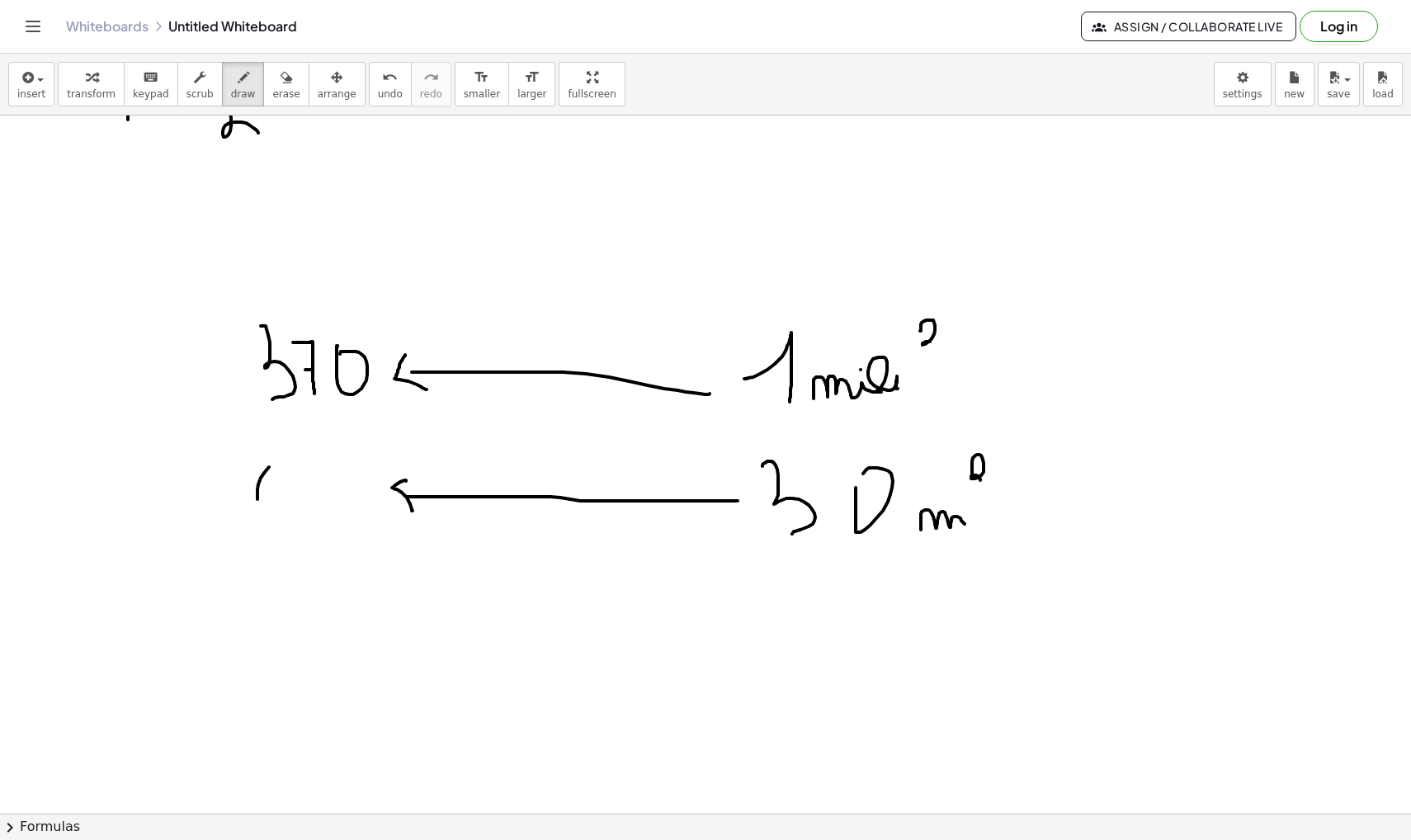
drag, startPoint x: 304, startPoint y: 469, endPoint x: 300, endPoint y: 503, distance: 34.2
drag, startPoint x: 232, startPoint y: 511, endPoint x: 307, endPoint y: 554, distance: 86.5
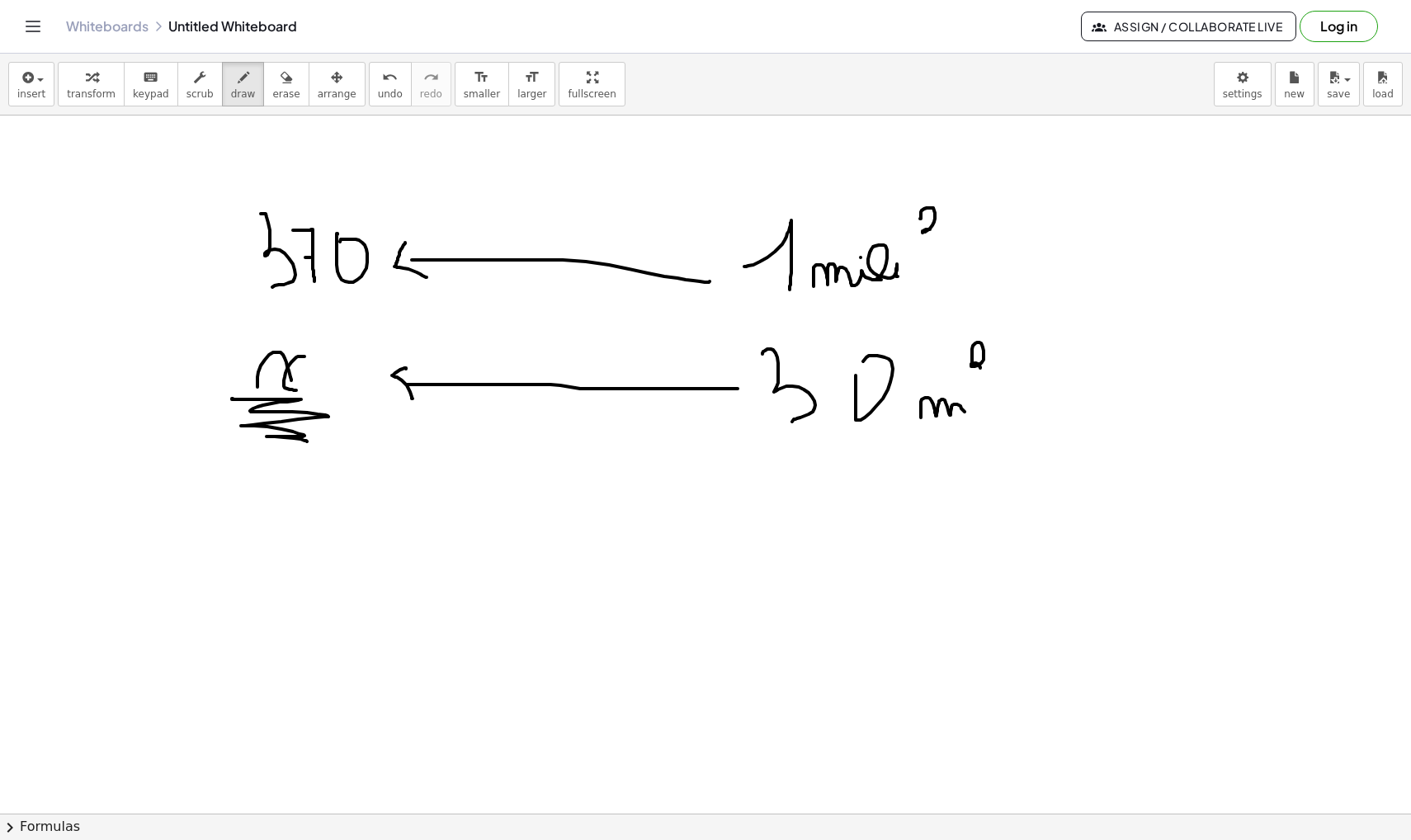
scroll to position [35148, 0]
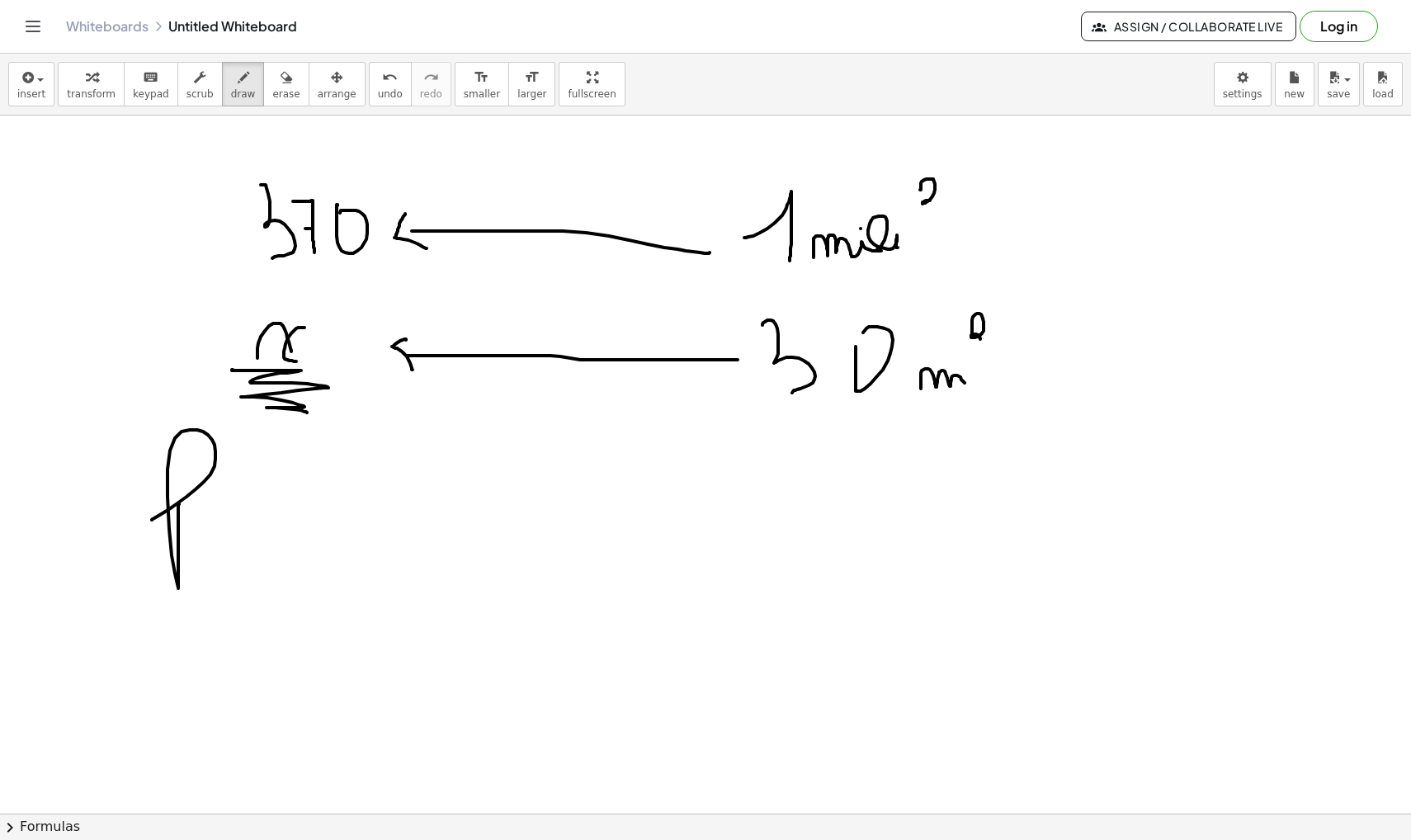
drag, startPoint x: 179, startPoint y: 504, endPoint x: 152, endPoint y: 519, distance: 30.9
drag, startPoint x: 212, startPoint y: 599, endPoint x: 243, endPoint y: 627, distance: 41.8
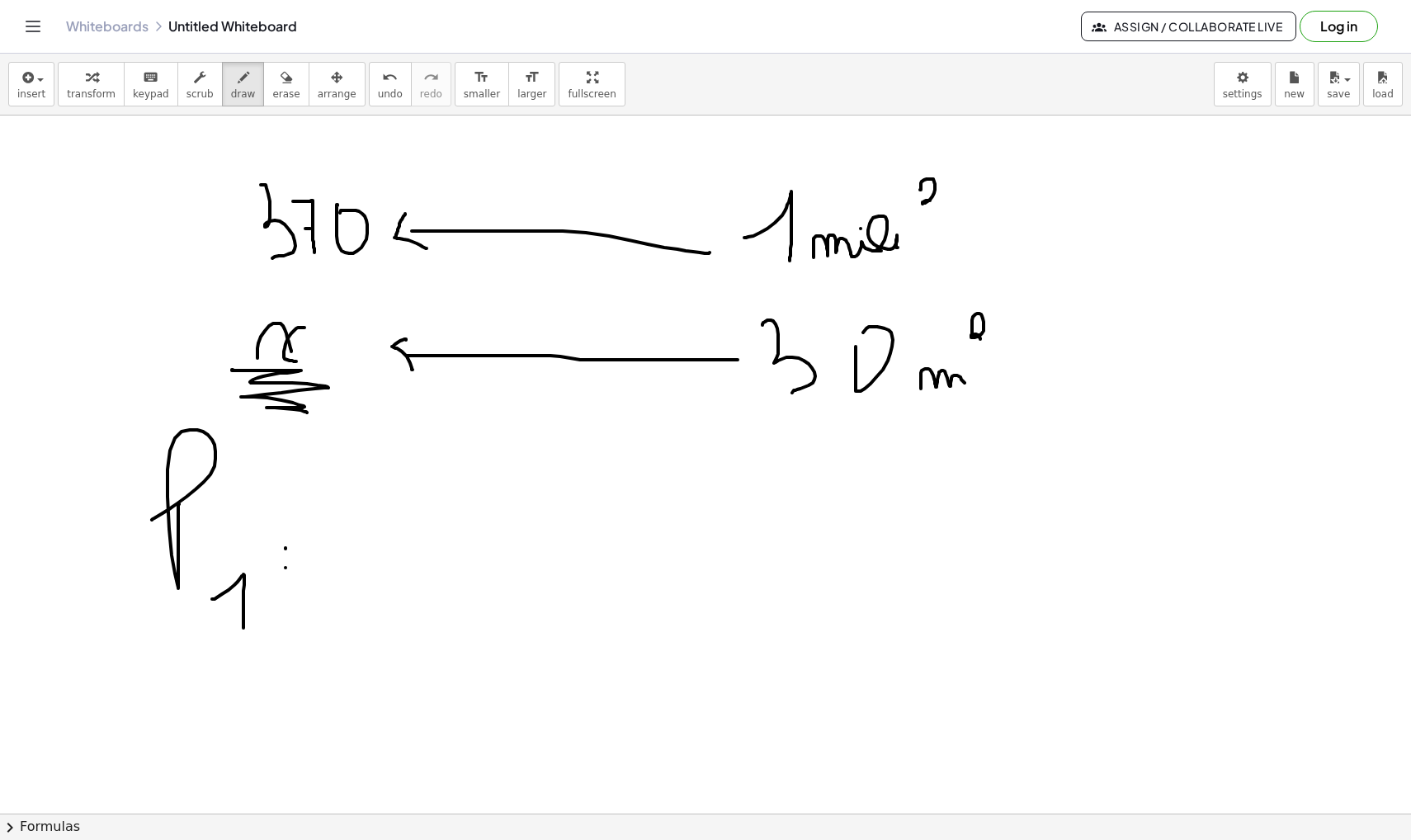
drag, startPoint x: 330, startPoint y: 550, endPoint x: 374, endPoint y: 559, distance: 44.9
drag, startPoint x: 405, startPoint y: 537, endPoint x: 426, endPoint y: 554, distance: 27.0
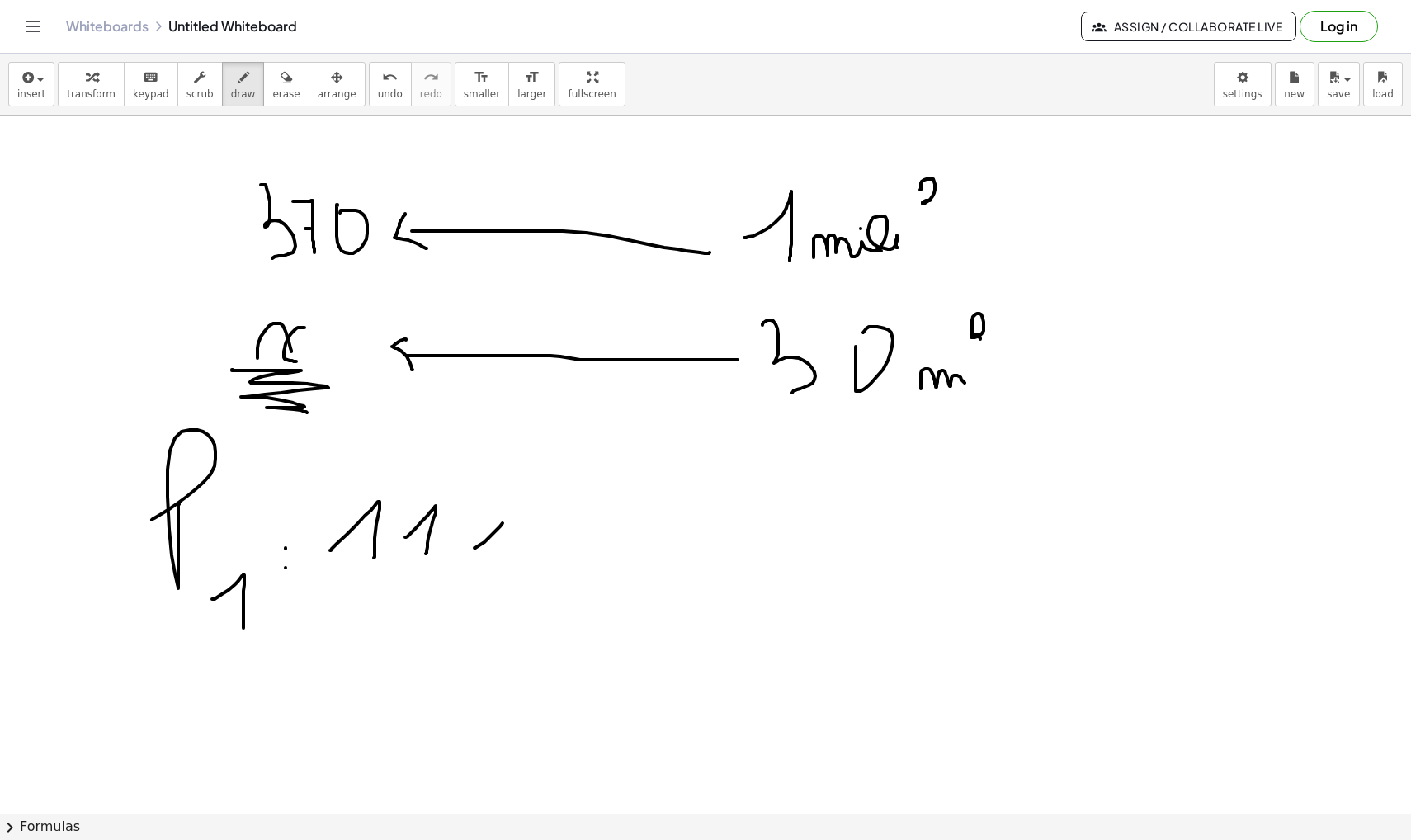
drag, startPoint x: 475, startPoint y: 547, endPoint x: 500, endPoint y: 576, distance: 38.3
drag, startPoint x: 542, startPoint y: 544, endPoint x: 559, endPoint y: 546, distance: 17.1
drag, startPoint x: 606, startPoint y: 541, endPoint x: 612, endPoint y: 530, distance: 12.5
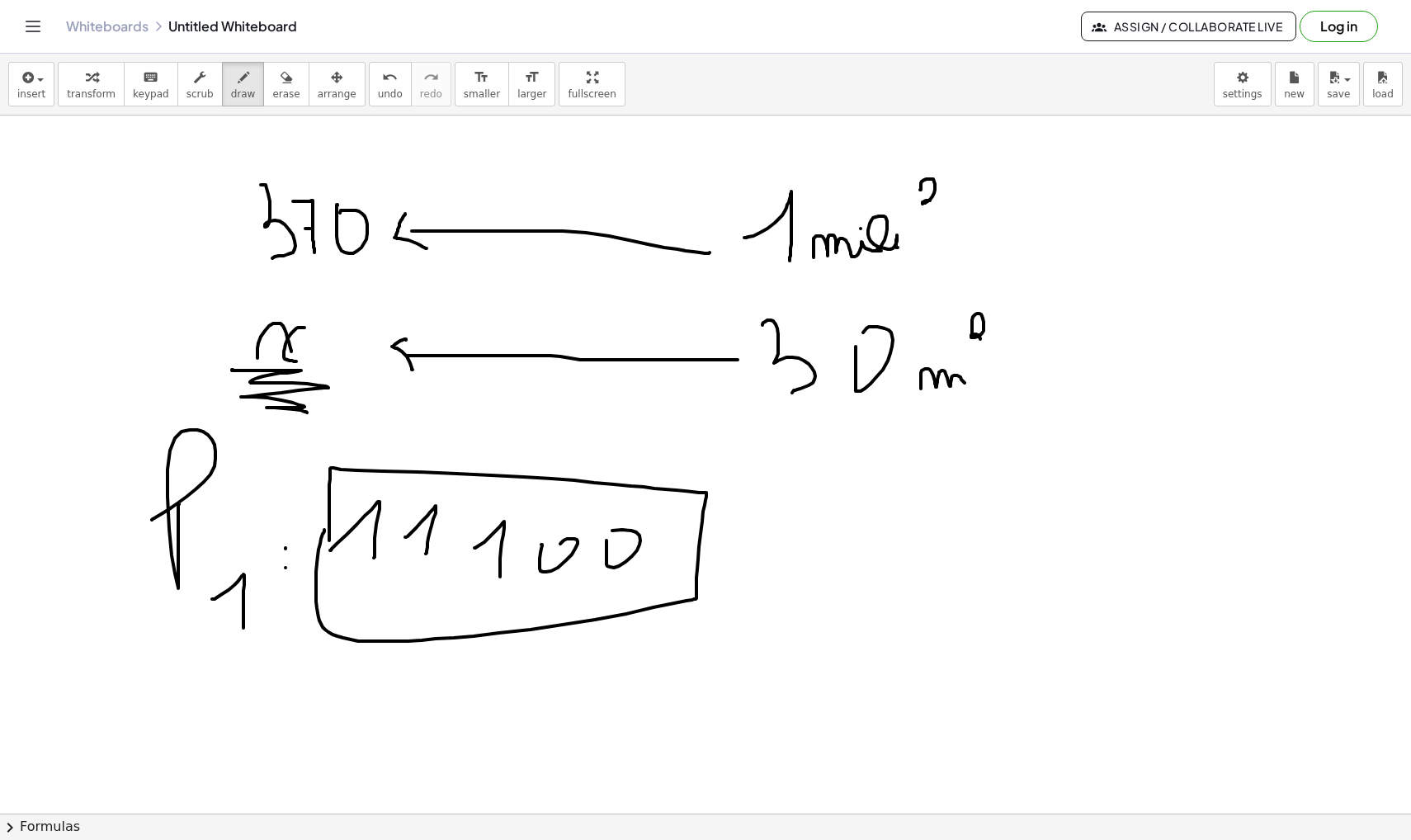
drag, startPoint x: 329, startPoint y: 496, endPoint x: 325, endPoint y: 530, distance: 34.2
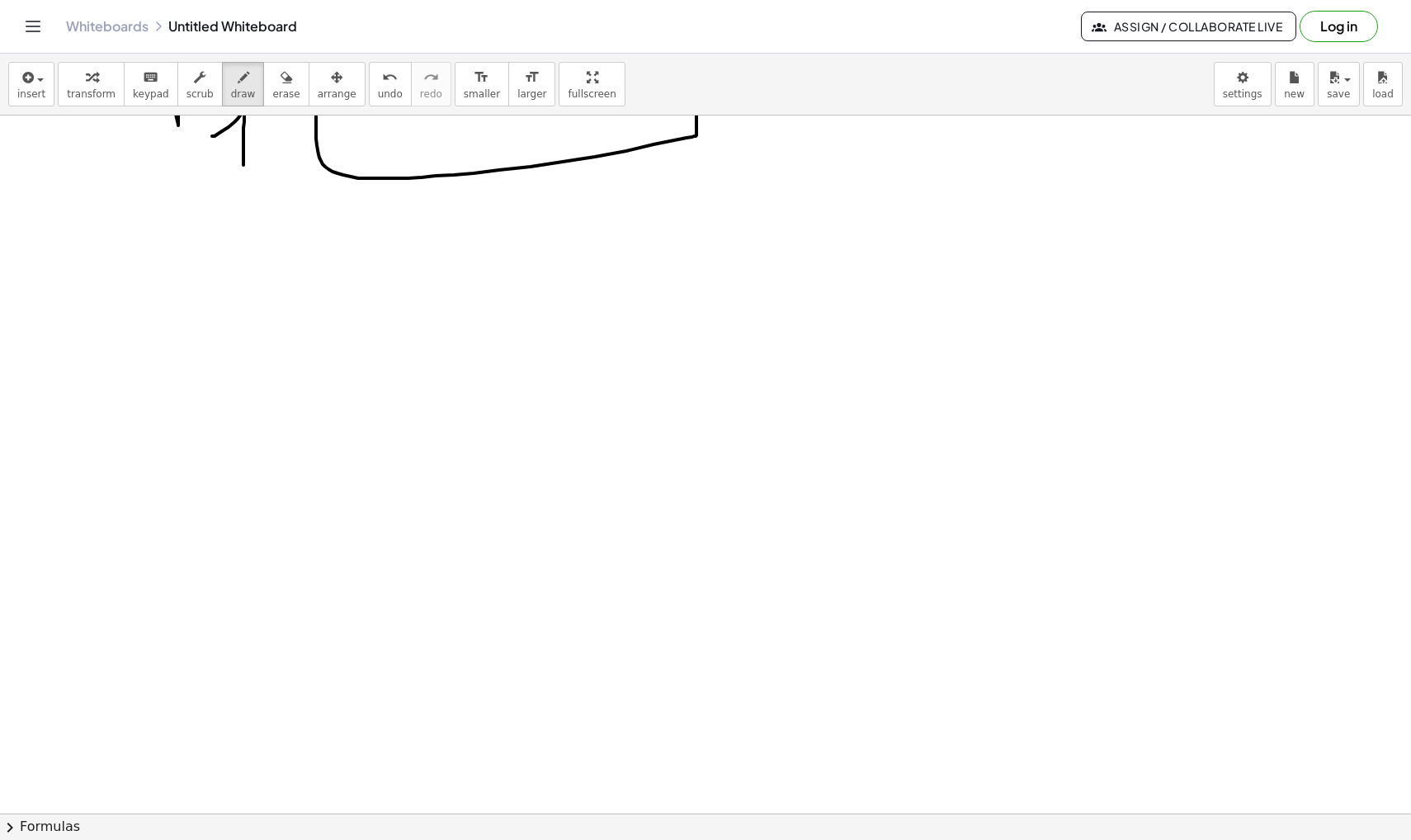
scroll to position [35609, 0]
drag, startPoint x: 210, startPoint y: 304, endPoint x: 255, endPoint y: 354, distance: 67.3
drag, startPoint x: 297, startPoint y: 333, endPoint x: 343, endPoint y: 329, distance: 46.2
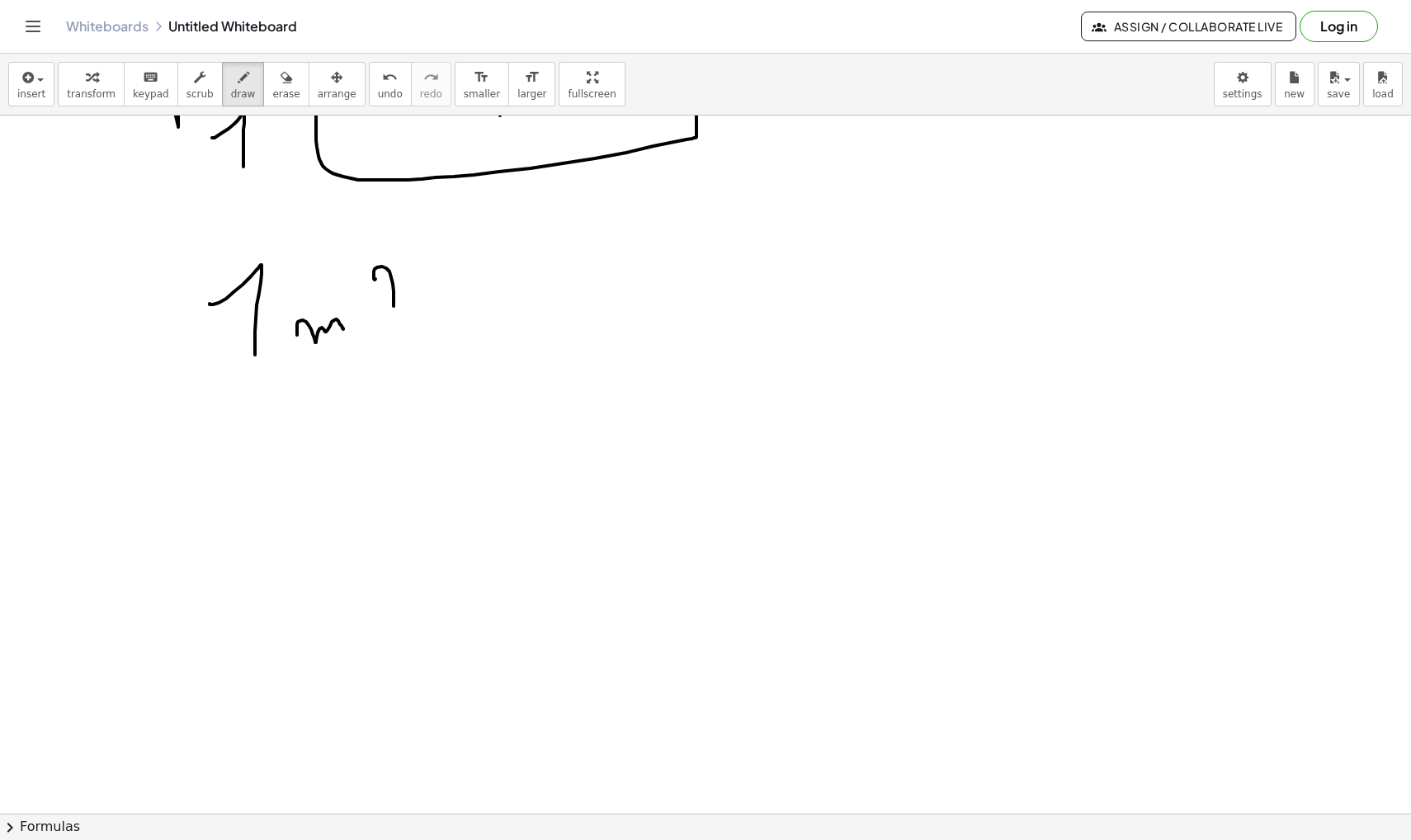
drag, startPoint x: 375, startPoint y: 280, endPoint x: 398, endPoint y: 304, distance: 33.2
drag, startPoint x: 443, startPoint y: 311, endPoint x: 605, endPoint y: 311, distance: 162.0
drag, startPoint x: 604, startPoint y: 301, endPoint x: 604, endPoint y: 328, distance: 27.0
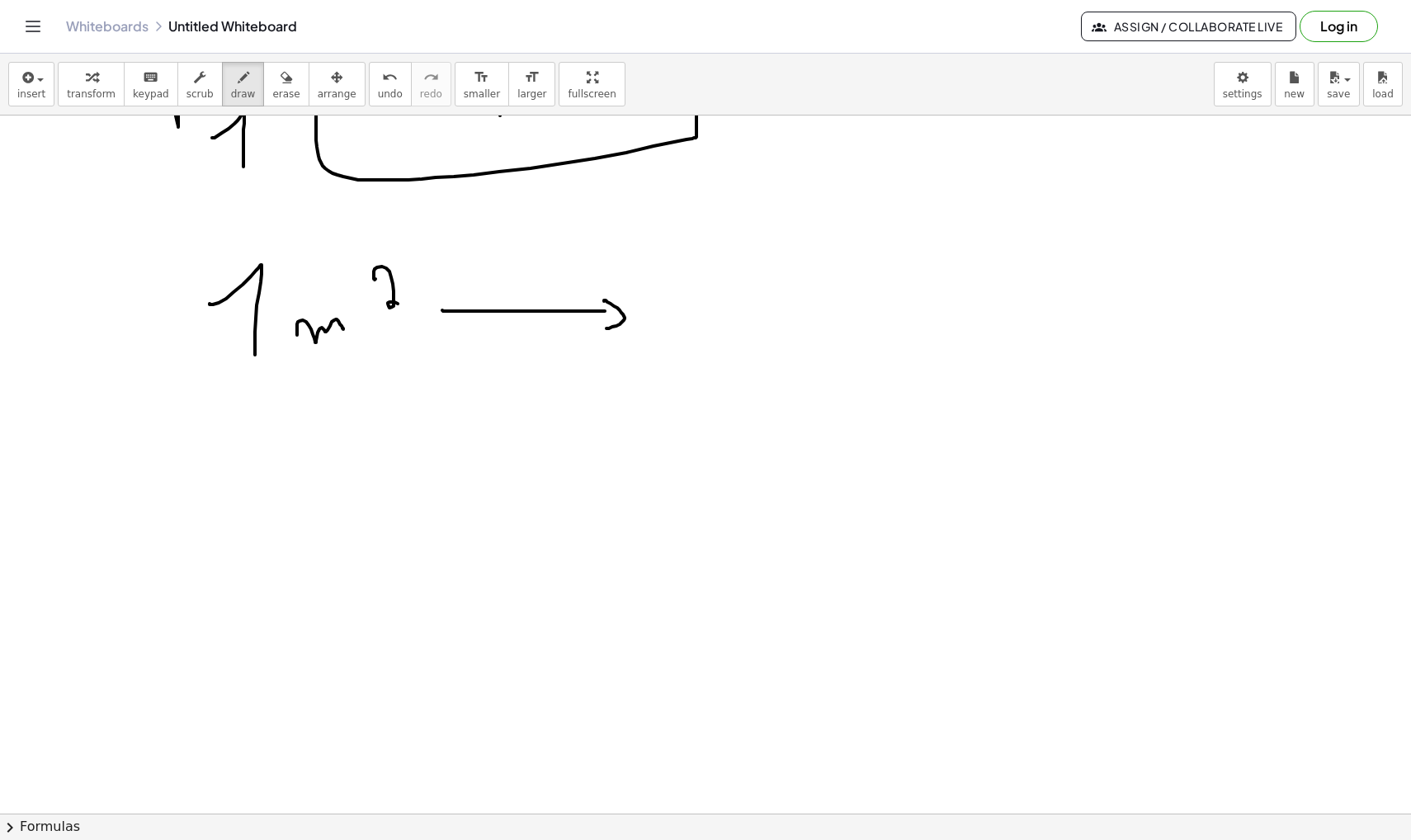
drag, startPoint x: 714, startPoint y: 272, endPoint x: 765, endPoint y: 341, distance: 85.8
drag, startPoint x: 788, startPoint y: 303, endPoint x: 798, endPoint y: 333, distance: 31.6
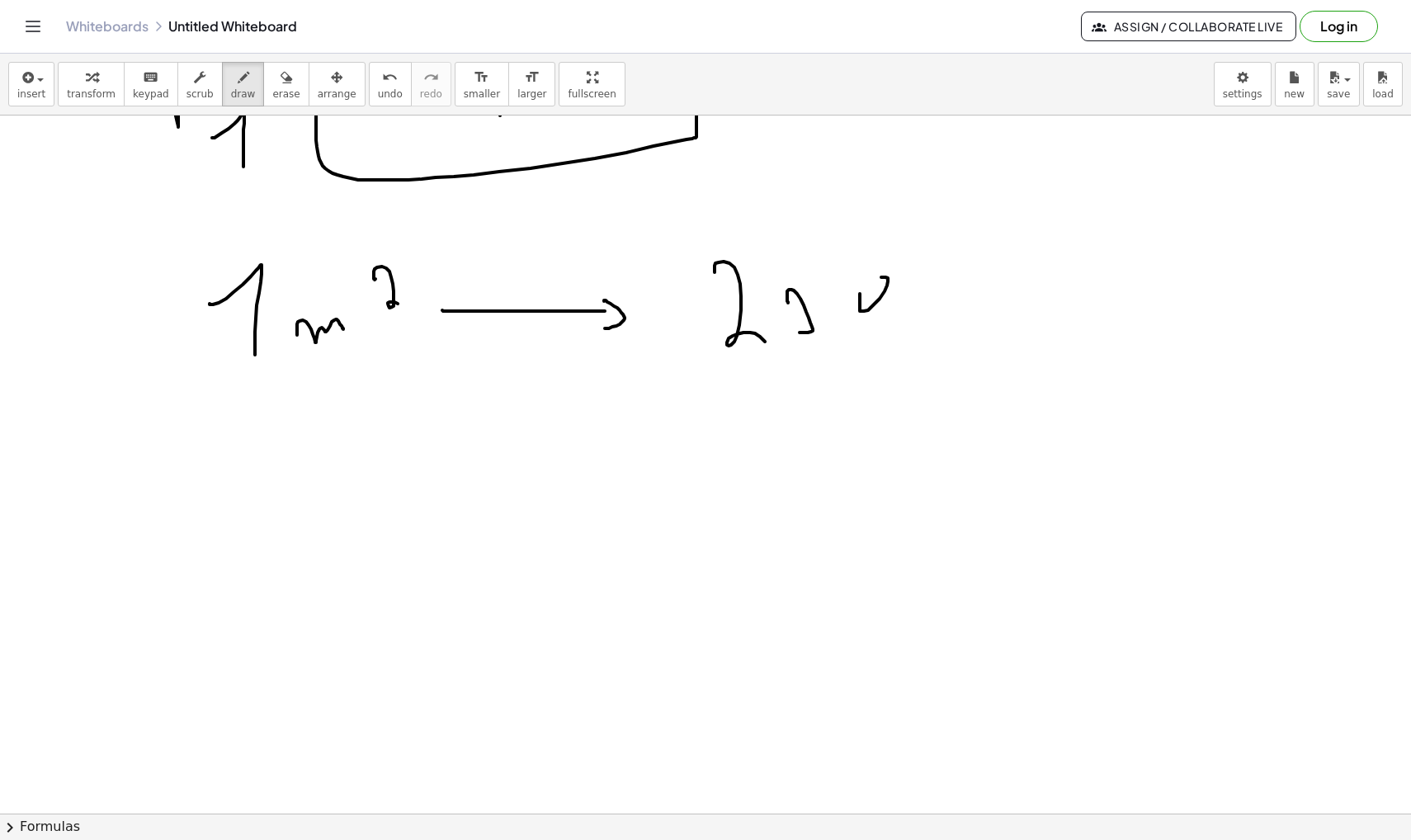
drag, startPoint x: 915, startPoint y: 325, endPoint x: 927, endPoint y: 312, distance: 17.7
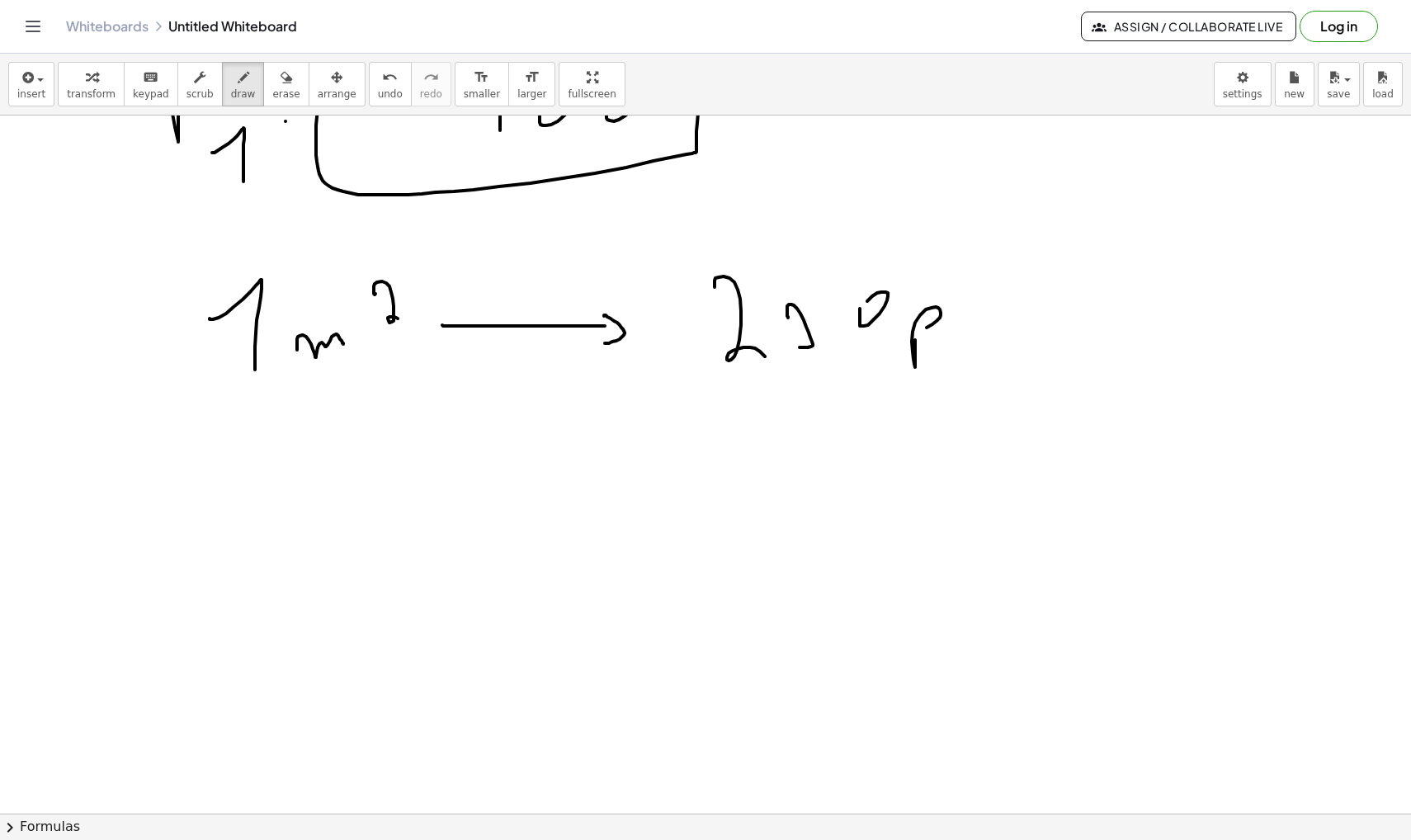
scroll to position [35593, 0]
drag, startPoint x: 261, startPoint y: 479, endPoint x: 252, endPoint y: 555, distance: 76.5
drag, startPoint x: 305, startPoint y: 501, endPoint x: 302, endPoint y: 521, distance: 20.2
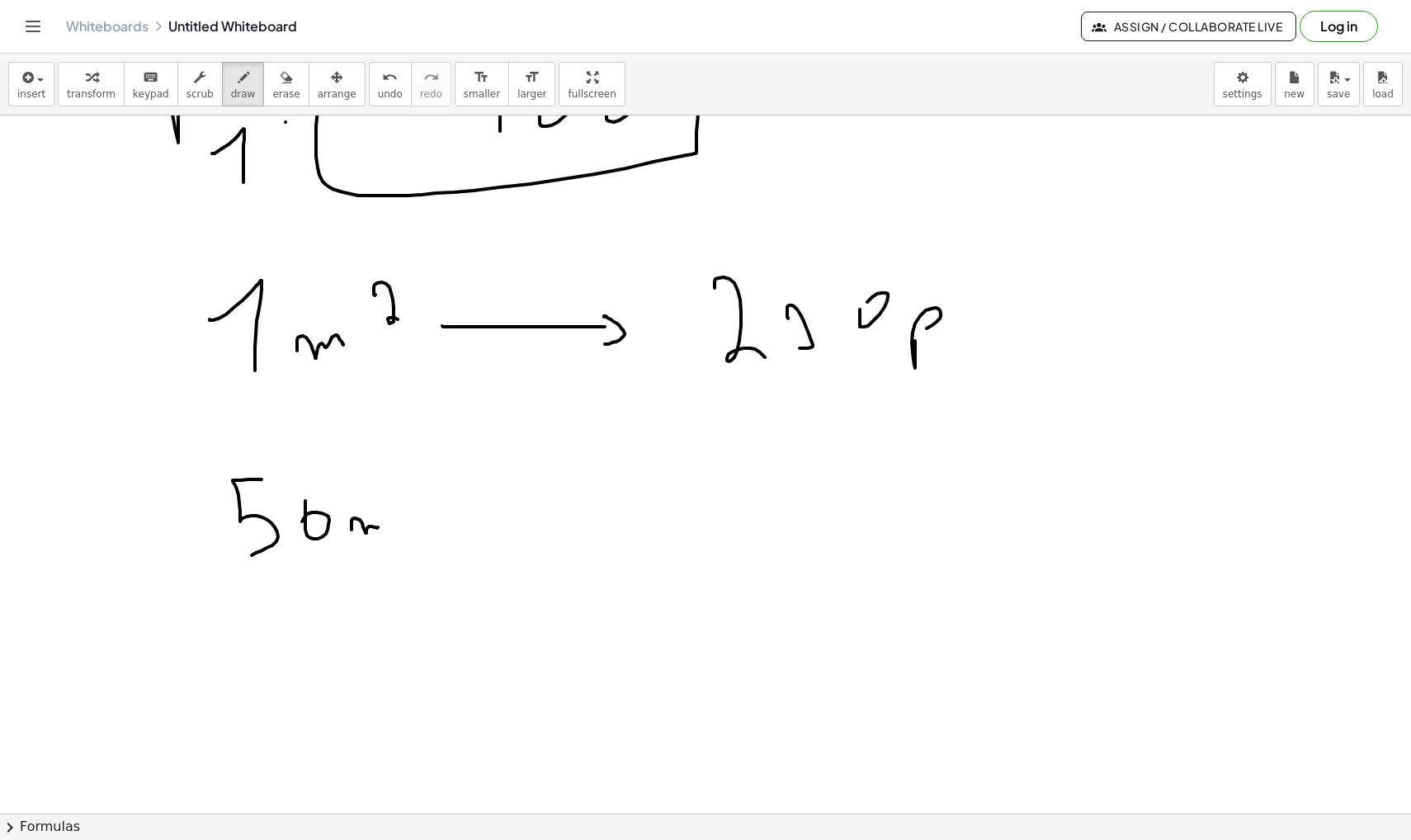
drag, startPoint x: 352, startPoint y: 526, endPoint x: 388, endPoint y: 526, distance: 36.0
drag, startPoint x: 400, startPoint y: 485, endPoint x: 433, endPoint y: 505, distance: 38.6
drag, startPoint x: 503, startPoint y: 497, endPoint x: 617, endPoint y: 495, distance: 114.0
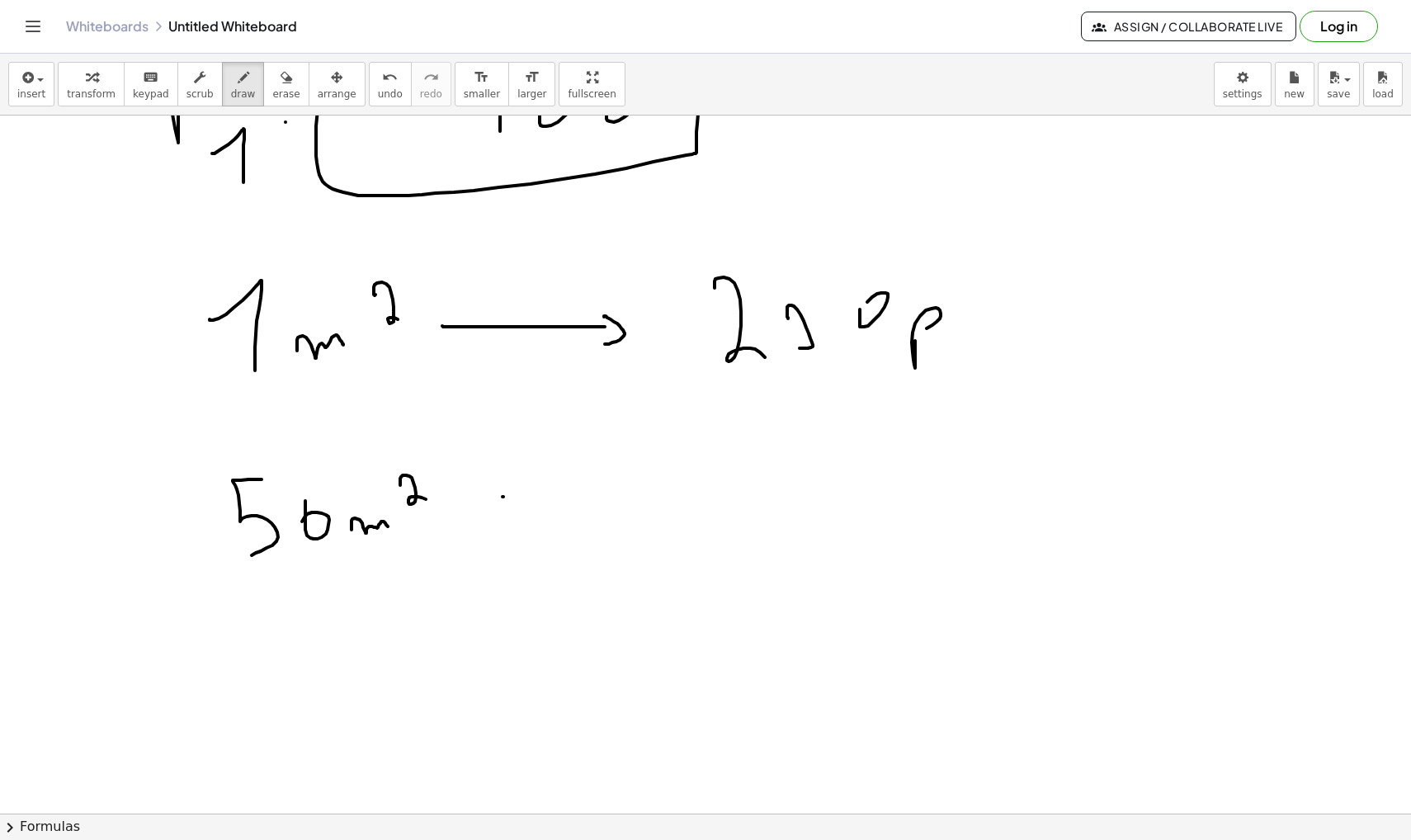
drag, startPoint x: 622, startPoint y: 483, endPoint x: 635, endPoint y: 512, distance: 31.8
drag, startPoint x: 766, startPoint y: 494, endPoint x: 811, endPoint y: 499, distance: 45.3
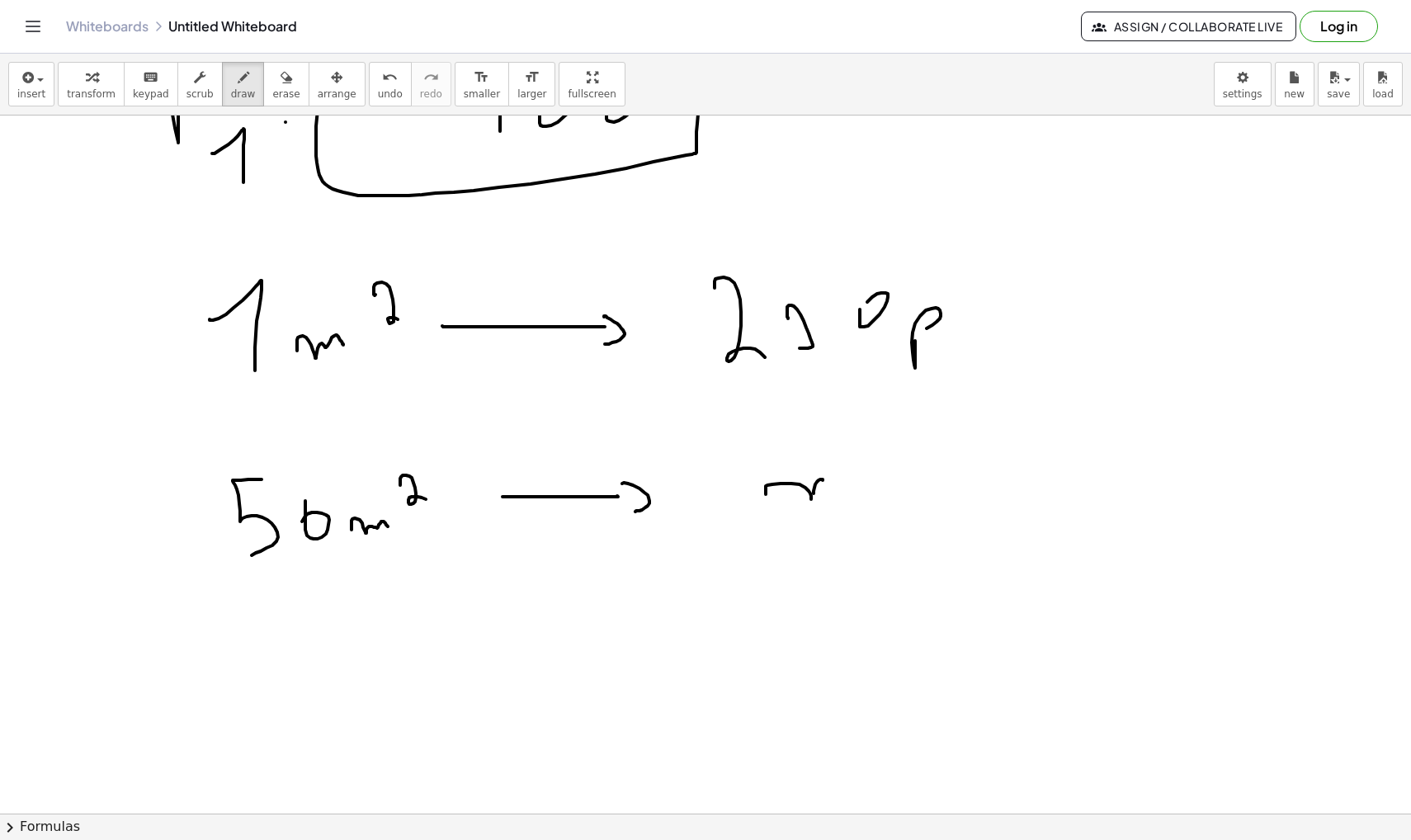
drag, startPoint x: 823, startPoint y: 480, endPoint x: 834, endPoint y: 495, distance: 18.6
drag, startPoint x: 789, startPoint y: 509, endPoint x: 830, endPoint y: 570, distance: 73.5
drag, startPoint x: 454, startPoint y: 469, endPoint x: 694, endPoint y: 396, distance: 250.9
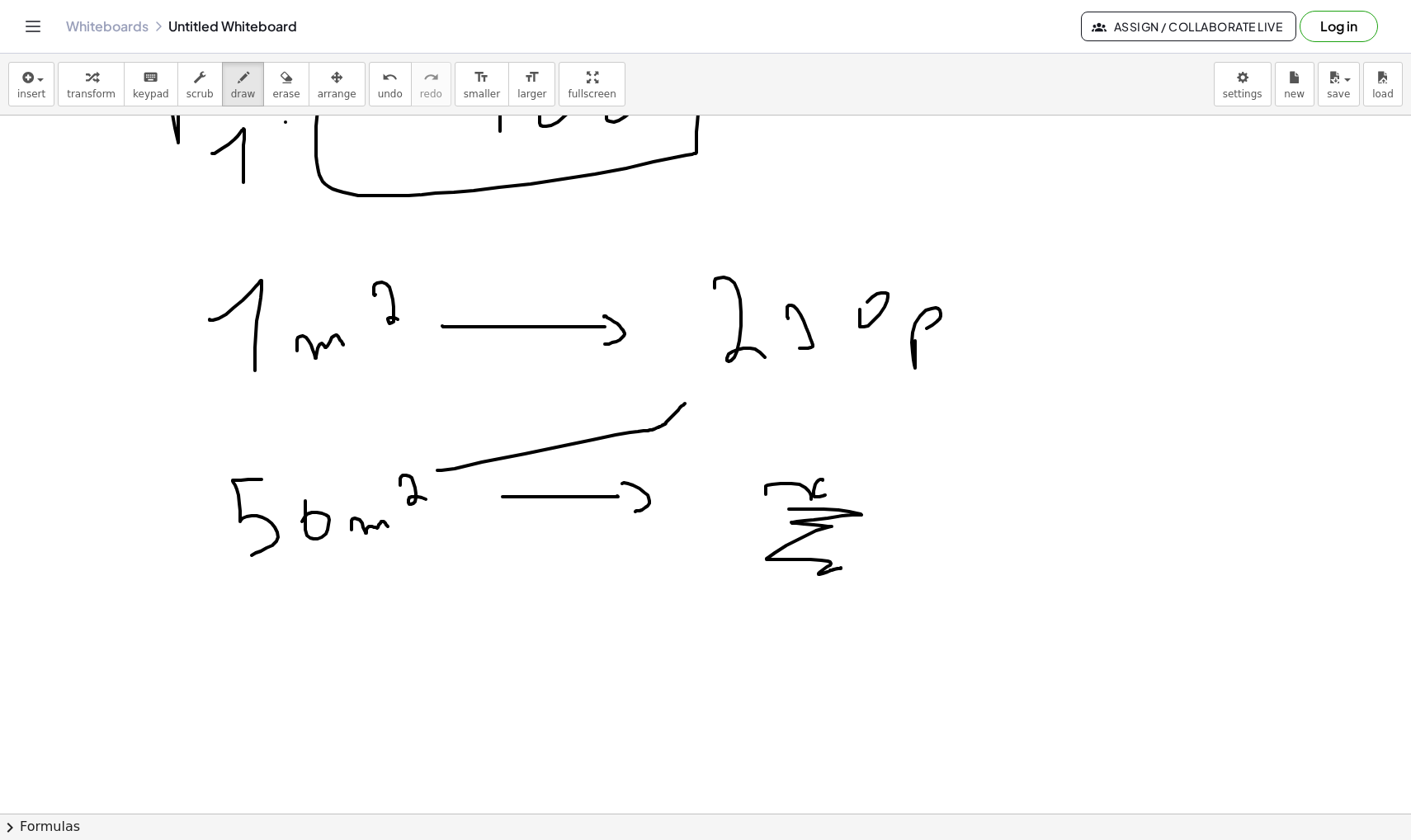
drag, startPoint x: 688, startPoint y: 384, endPoint x: 698, endPoint y: 412, distance: 29.7
drag, startPoint x: 577, startPoint y: 425, endPoint x: 605, endPoint y: 436, distance: 30.1
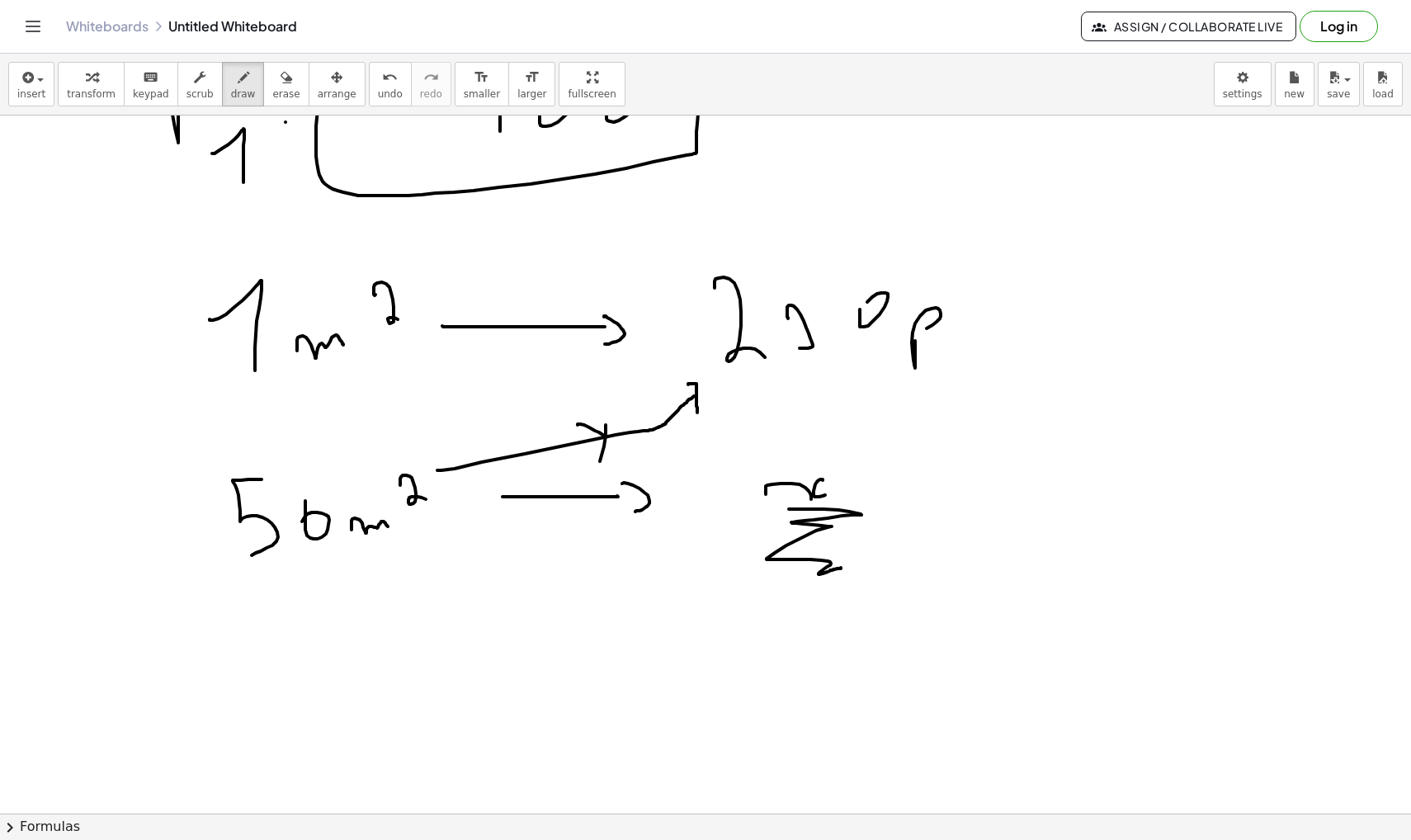
drag, startPoint x: 605, startPoint y: 426, endPoint x: 590, endPoint y: 498, distance: 73.5
drag, startPoint x: 892, startPoint y: 508, endPoint x: 925, endPoint y: 534, distance: 42.0
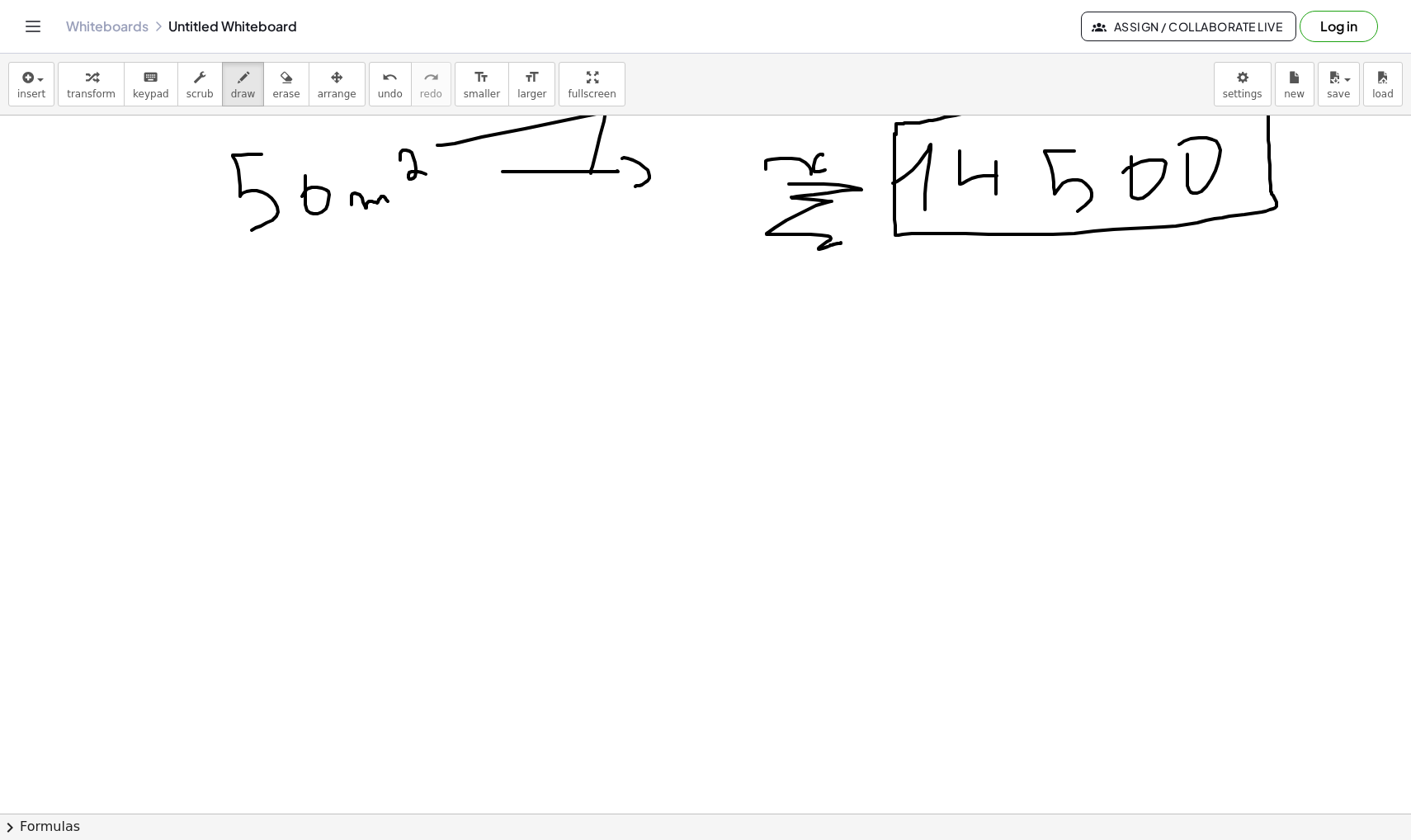
scroll to position [35930, 0]
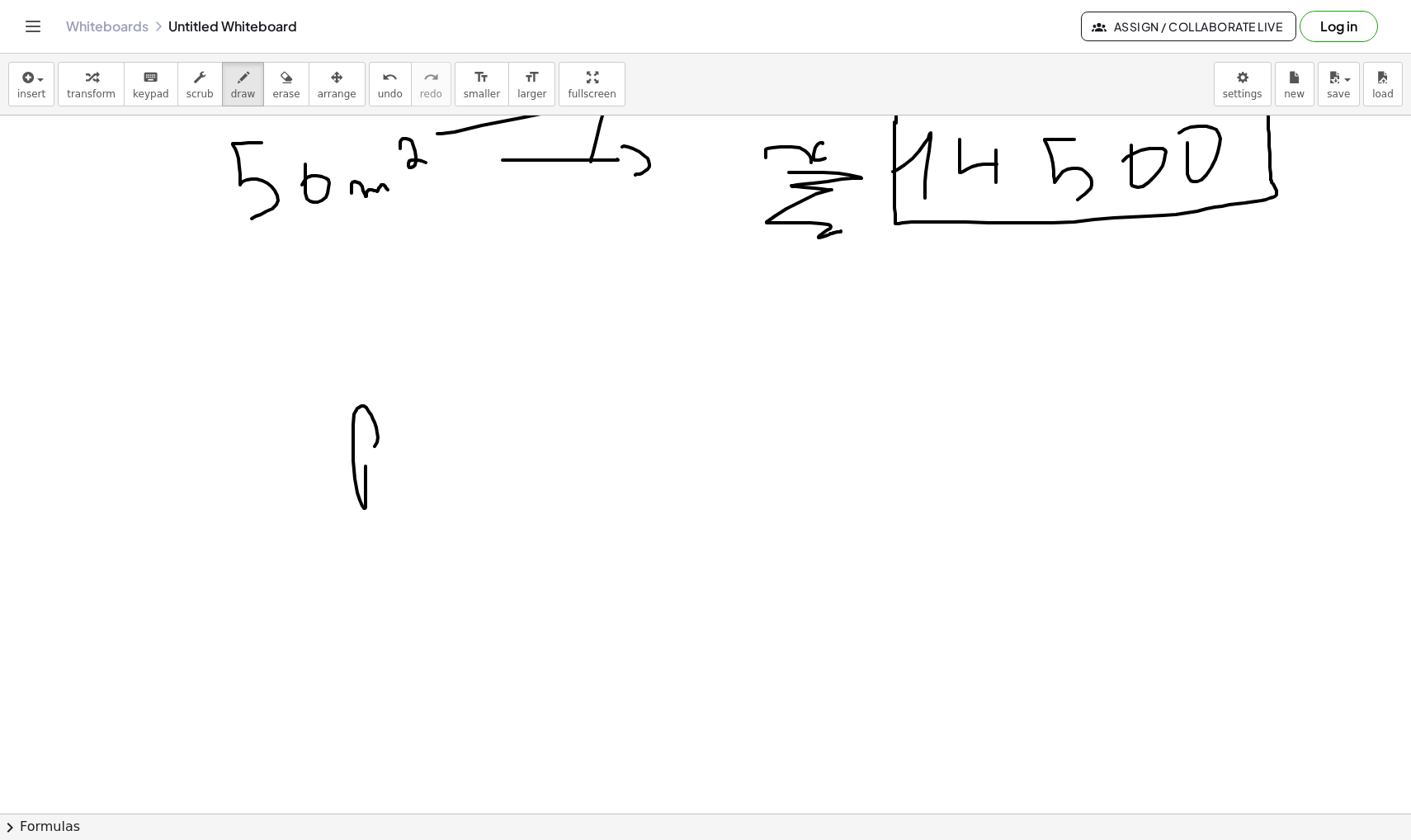
drag, startPoint x: 366, startPoint y: 466, endPoint x: 354, endPoint y: 458, distance: 14.4
drag, startPoint x: 405, startPoint y: 512, endPoint x: 421, endPoint y: 531, distance: 24.8
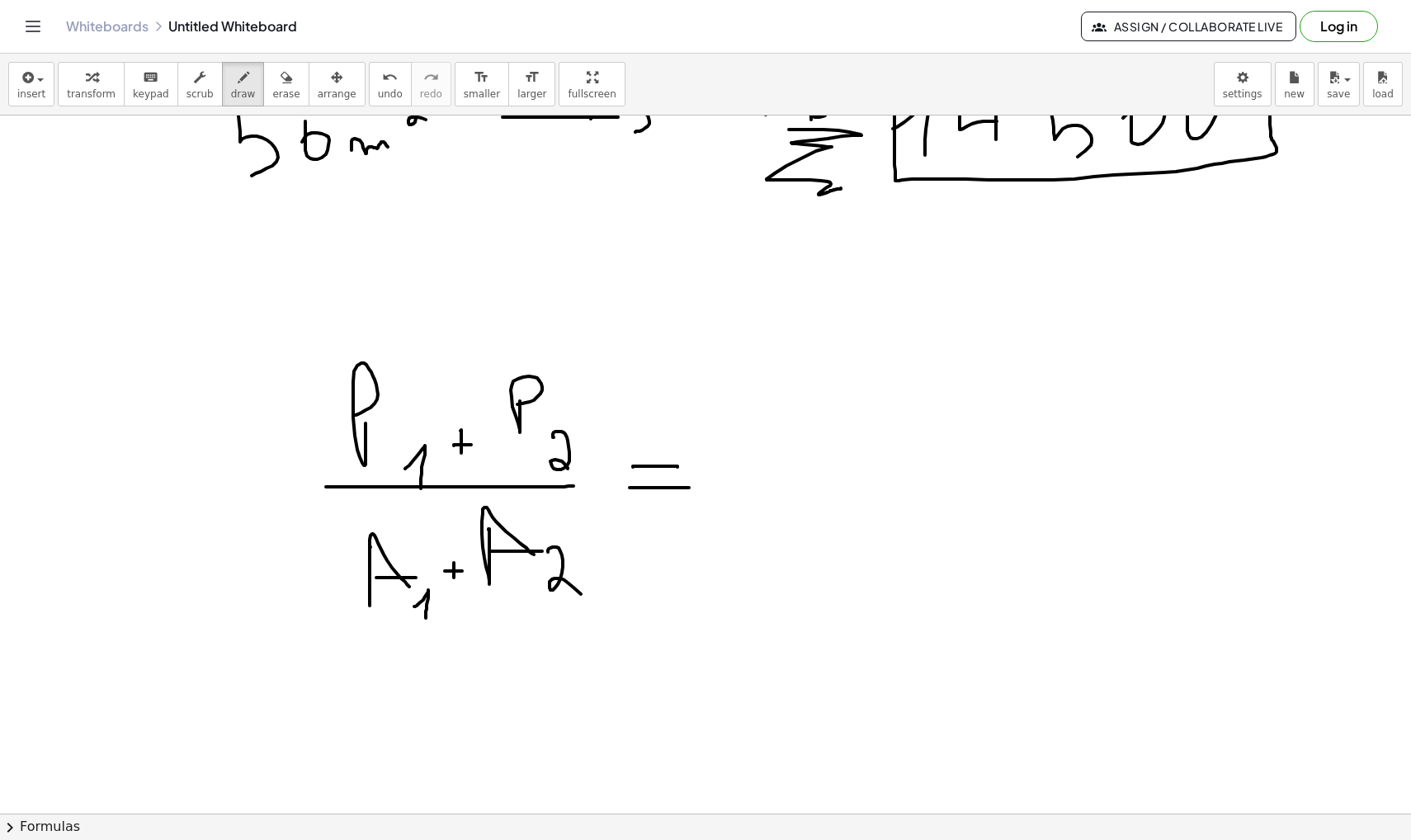
scroll to position [35978, 0]
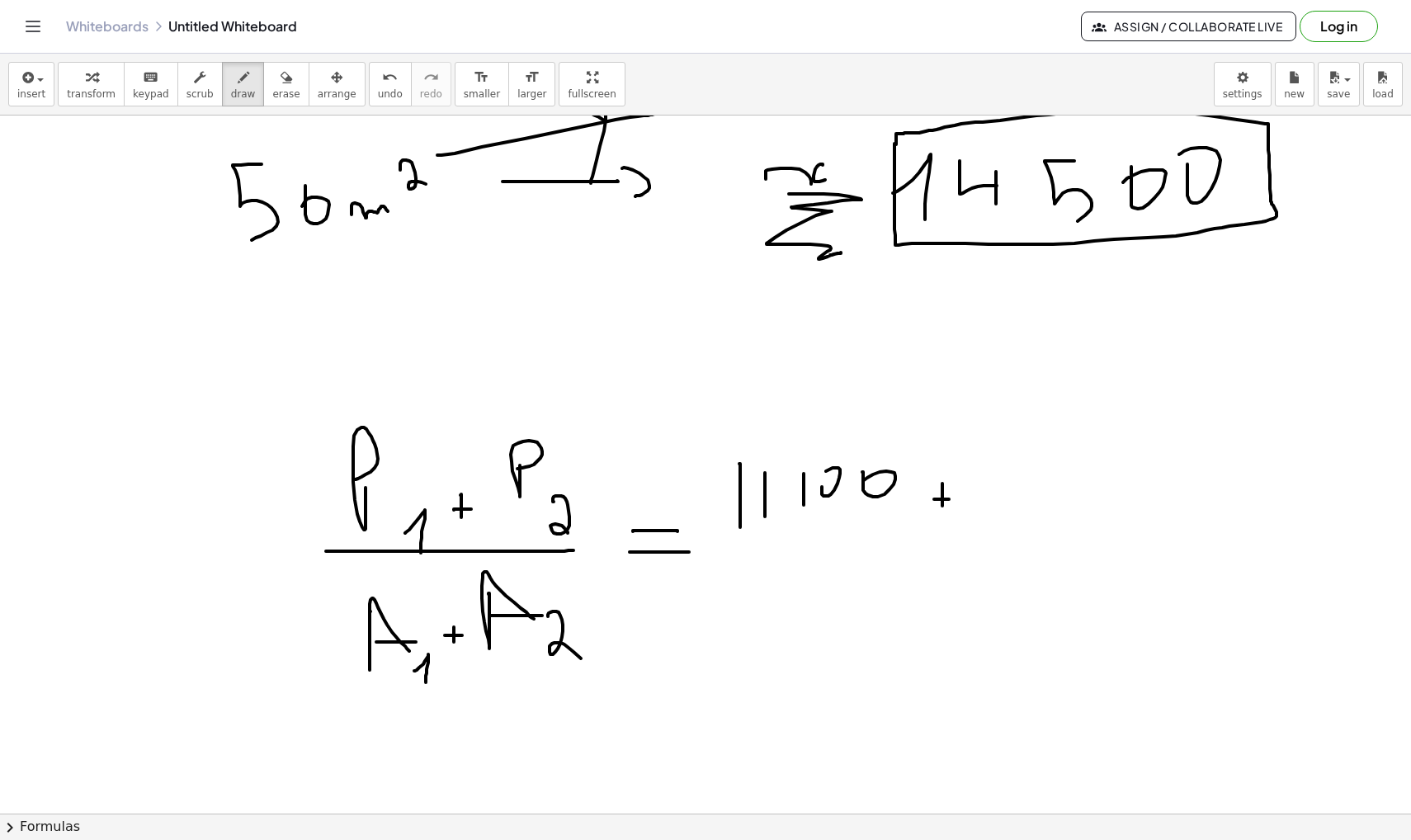
scroll to position [35909, 0]
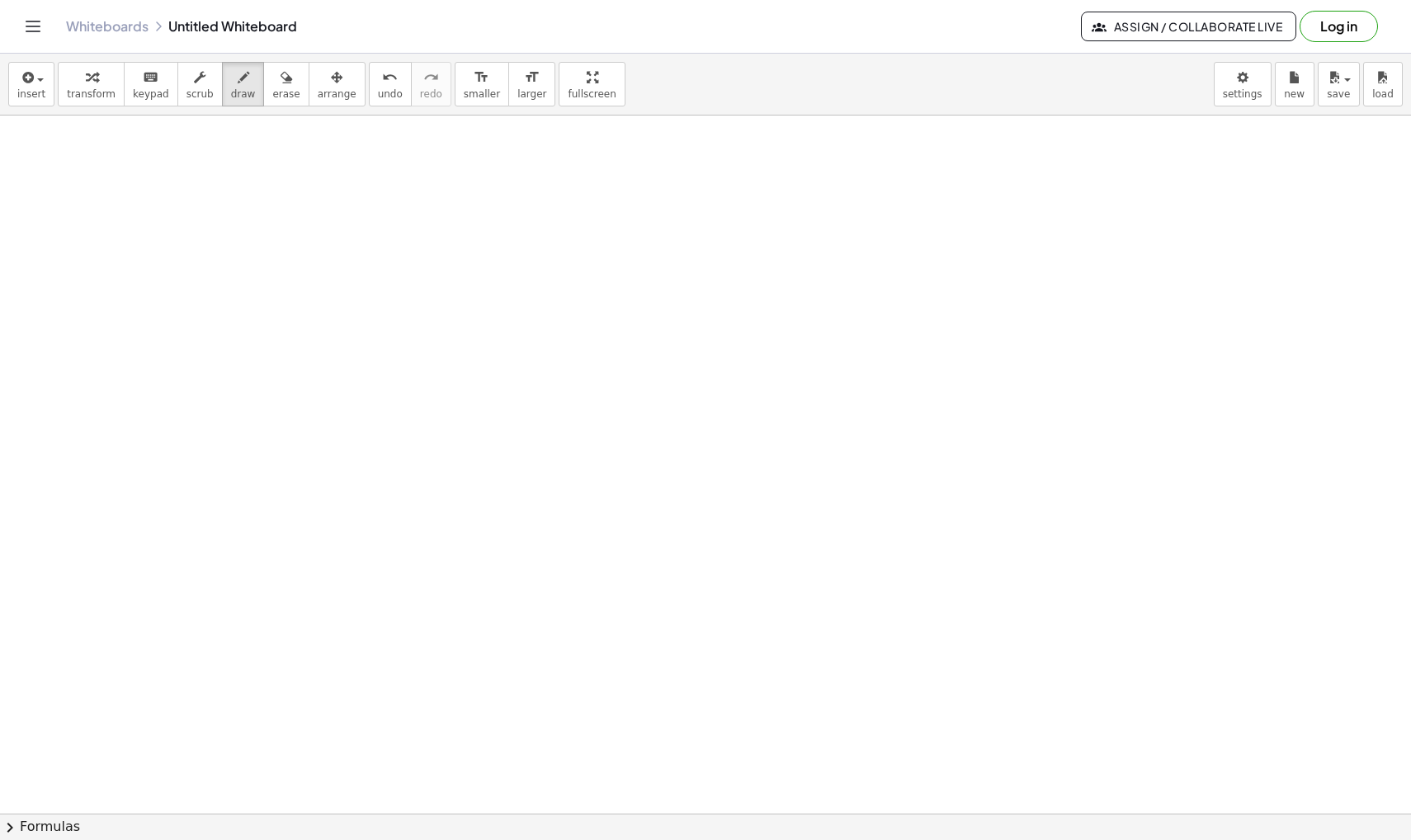
scroll to position [36587, 0]
drag, startPoint x: 125, startPoint y: 344, endPoint x: 190, endPoint y: 389, distance: 79.1
drag, startPoint x: 228, startPoint y: 372, endPoint x: 298, endPoint y: 379, distance: 70.3
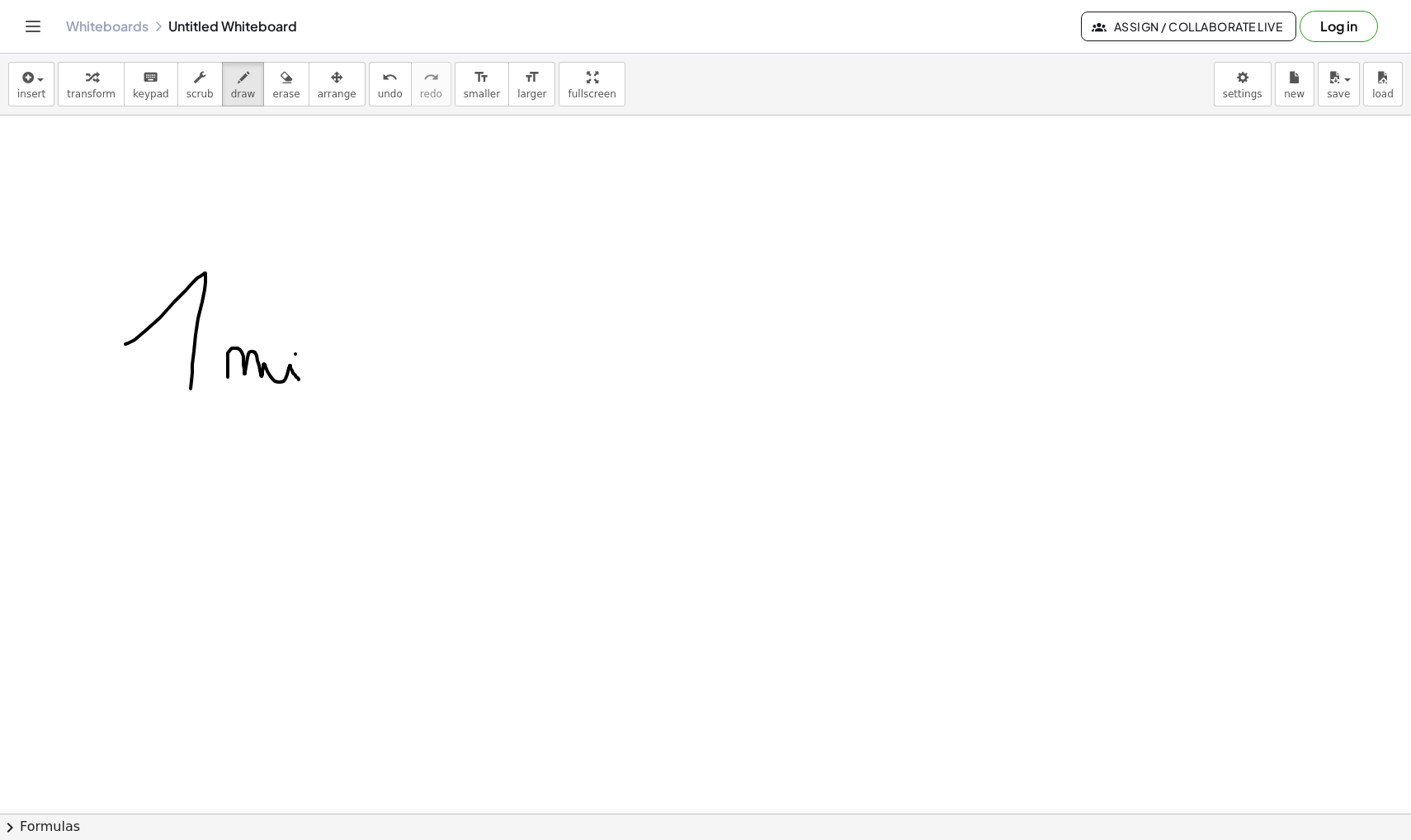
drag, startPoint x: 294, startPoint y: 373, endPoint x: 377, endPoint y: 405, distance: 89.0
drag, startPoint x: 413, startPoint y: 372, endPoint x: 698, endPoint y: 375, distance: 285.0
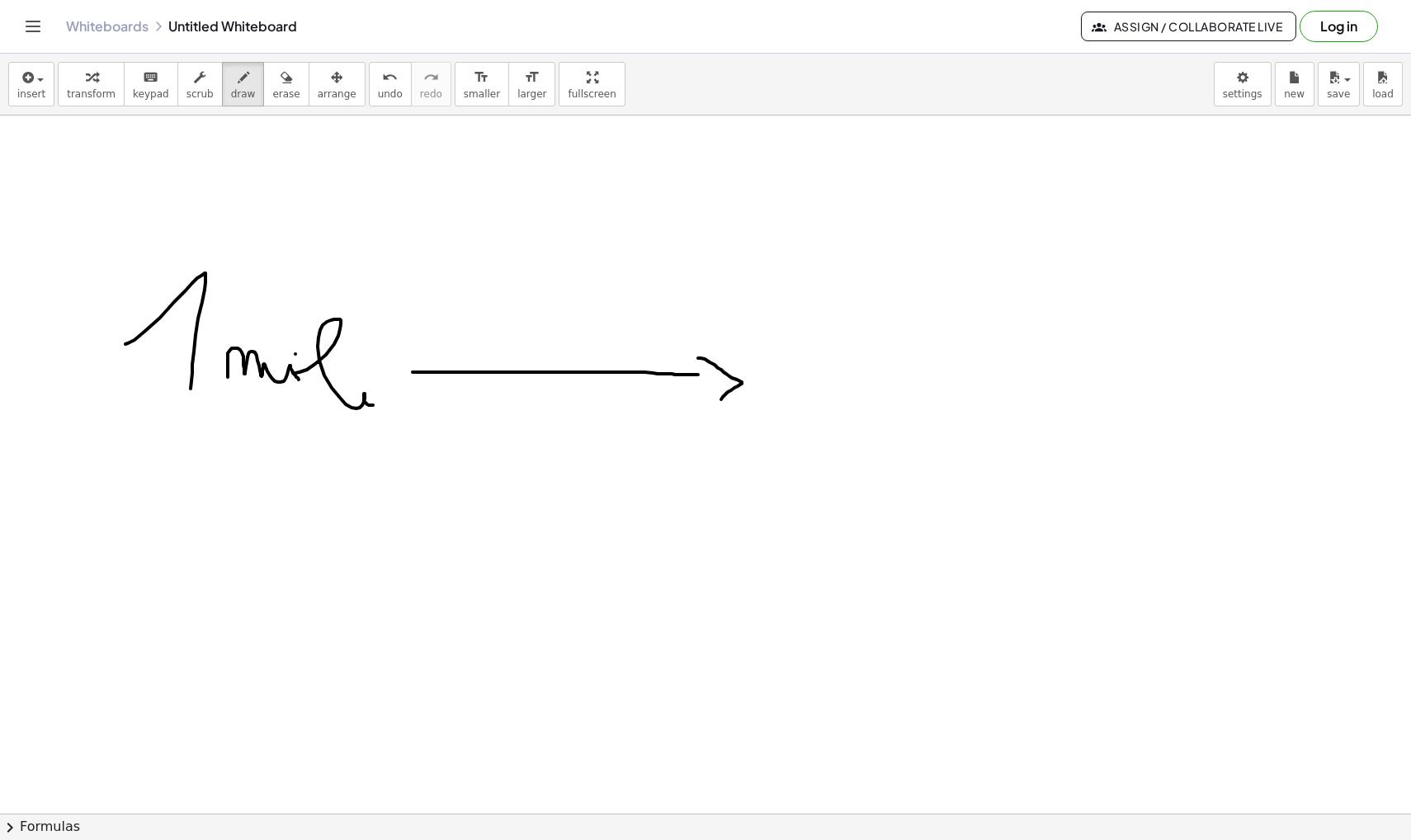
drag, startPoint x: 698, startPoint y: 358, endPoint x: 719, endPoint y: 398, distance: 45.2
drag, startPoint x: 768, startPoint y: 376, endPoint x: 802, endPoint y: 397, distance: 40.0
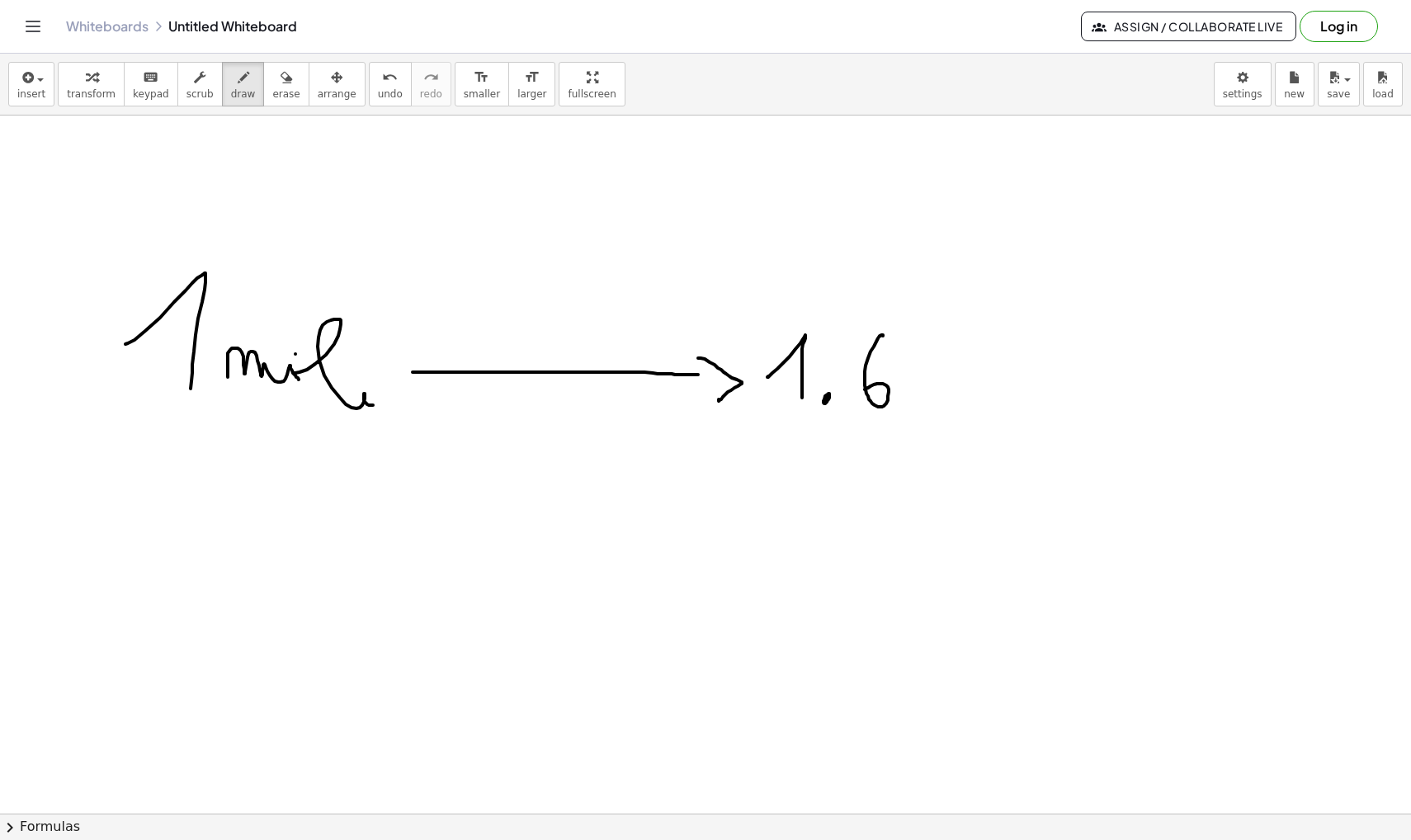
drag, startPoint x: 883, startPoint y: 336, endPoint x: 865, endPoint y: 390, distance: 56.9
drag, startPoint x: 938, startPoint y: 351, endPoint x: 938, endPoint y: 400, distance: 49.0
drag, startPoint x: 938, startPoint y: 385, endPoint x: 956, endPoint y: 359, distance: 31.6
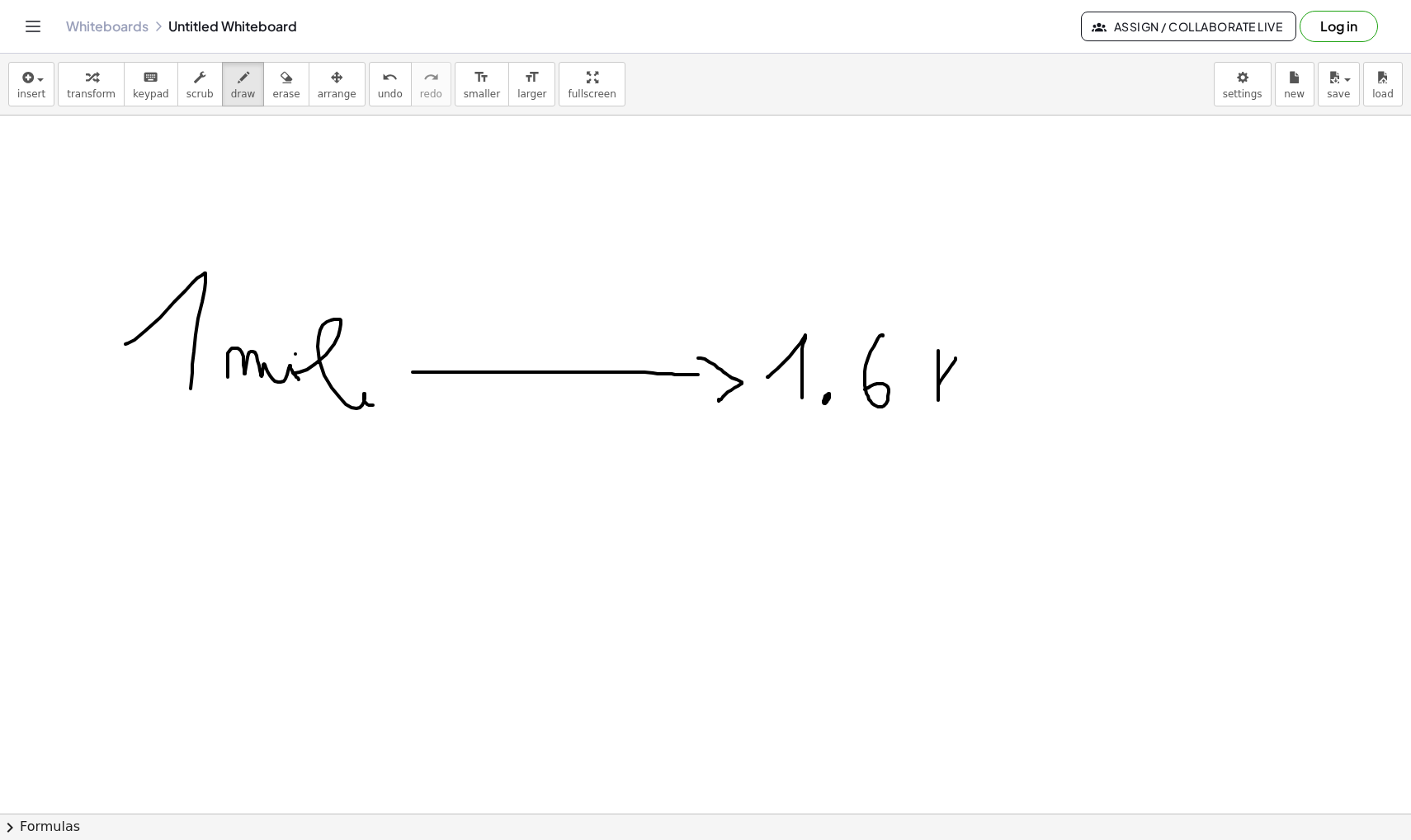
drag, startPoint x: 942, startPoint y: 378, endPoint x: 969, endPoint y: 401, distance: 35.5
drag, startPoint x: 978, startPoint y: 389, endPoint x: 1035, endPoint y: 399, distance: 57.9
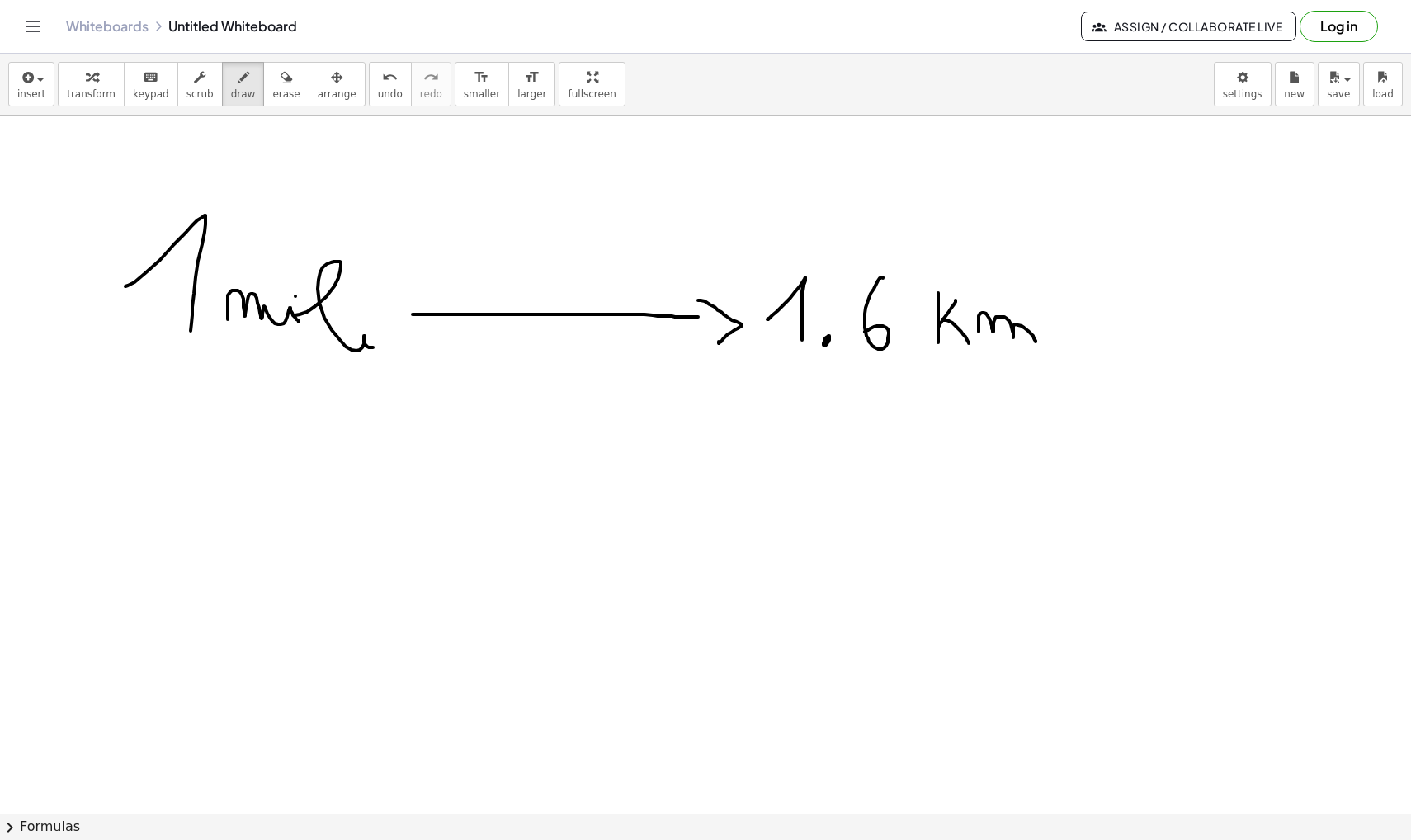
scroll to position [36646, 0]
drag, startPoint x: 779, startPoint y: 460, endPoint x: 798, endPoint y: 478, distance: 26.2
drag, startPoint x: 821, startPoint y: 461, endPoint x: 827, endPoint y: 448, distance: 14.3
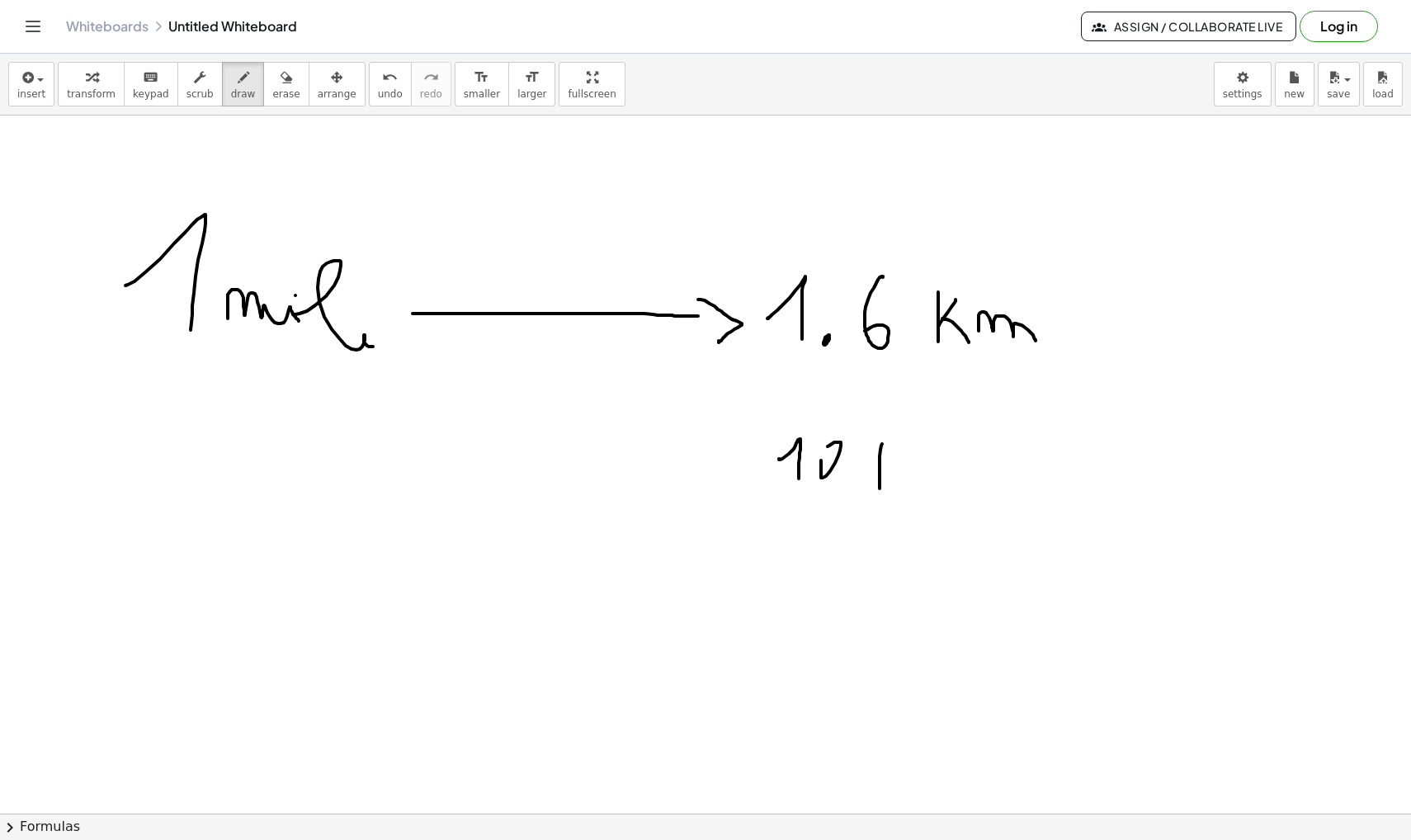
drag, startPoint x: 882, startPoint y: 444, endPoint x: 878, endPoint y: 478, distance: 34.2
drag, startPoint x: 910, startPoint y: 461, endPoint x: 906, endPoint y: 451, distance: 10.8
drag, startPoint x: 950, startPoint y: 454, endPoint x: 950, endPoint y: 504, distance: 50.0
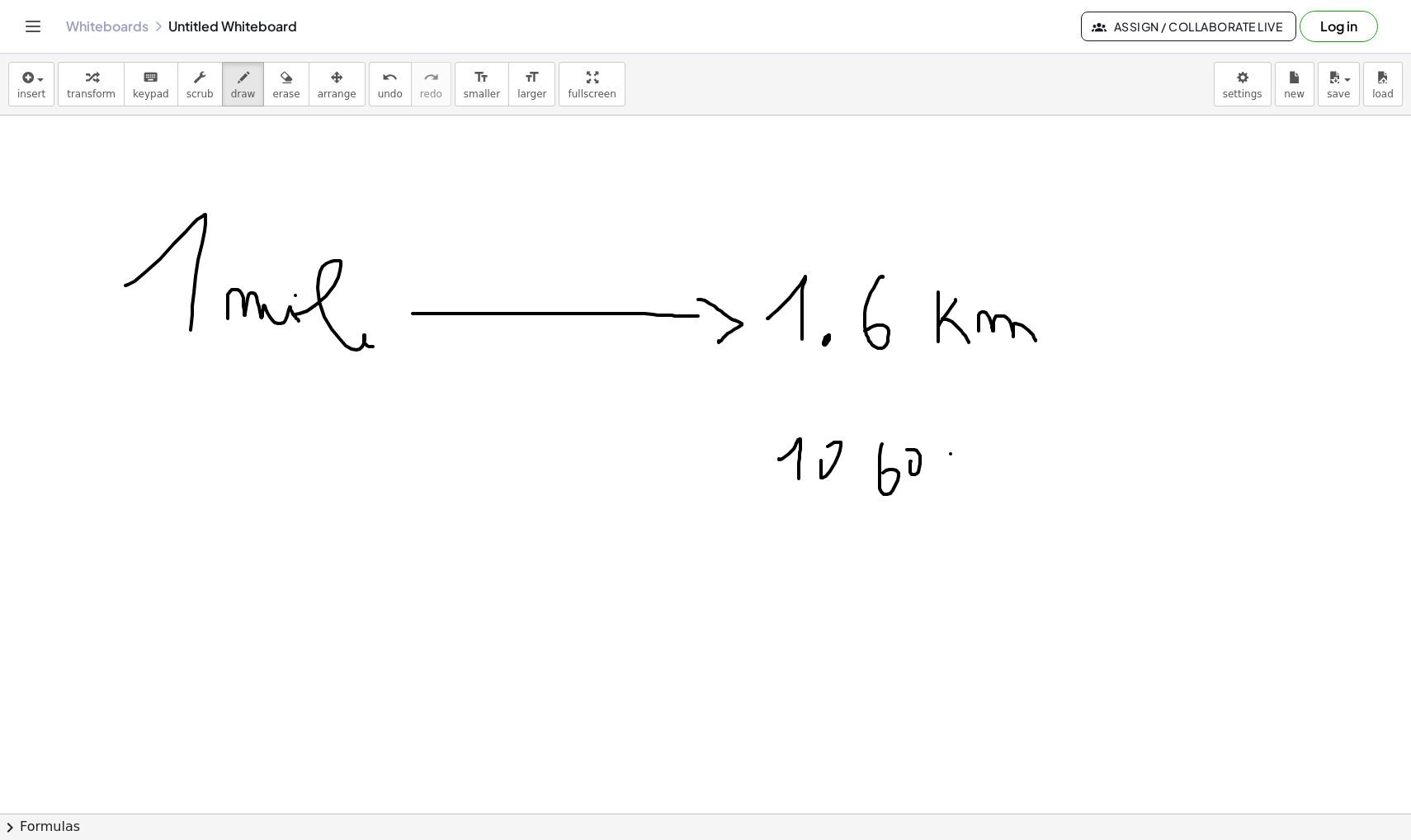
drag, startPoint x: 950, startPoint y: 480, endPoint x: 970, endPoint y: 447, distance: 38.6
drag, startPoint x: 950, startPoint y: 476, endPoint x: 969, endPoint y: 495, distance: 26.9
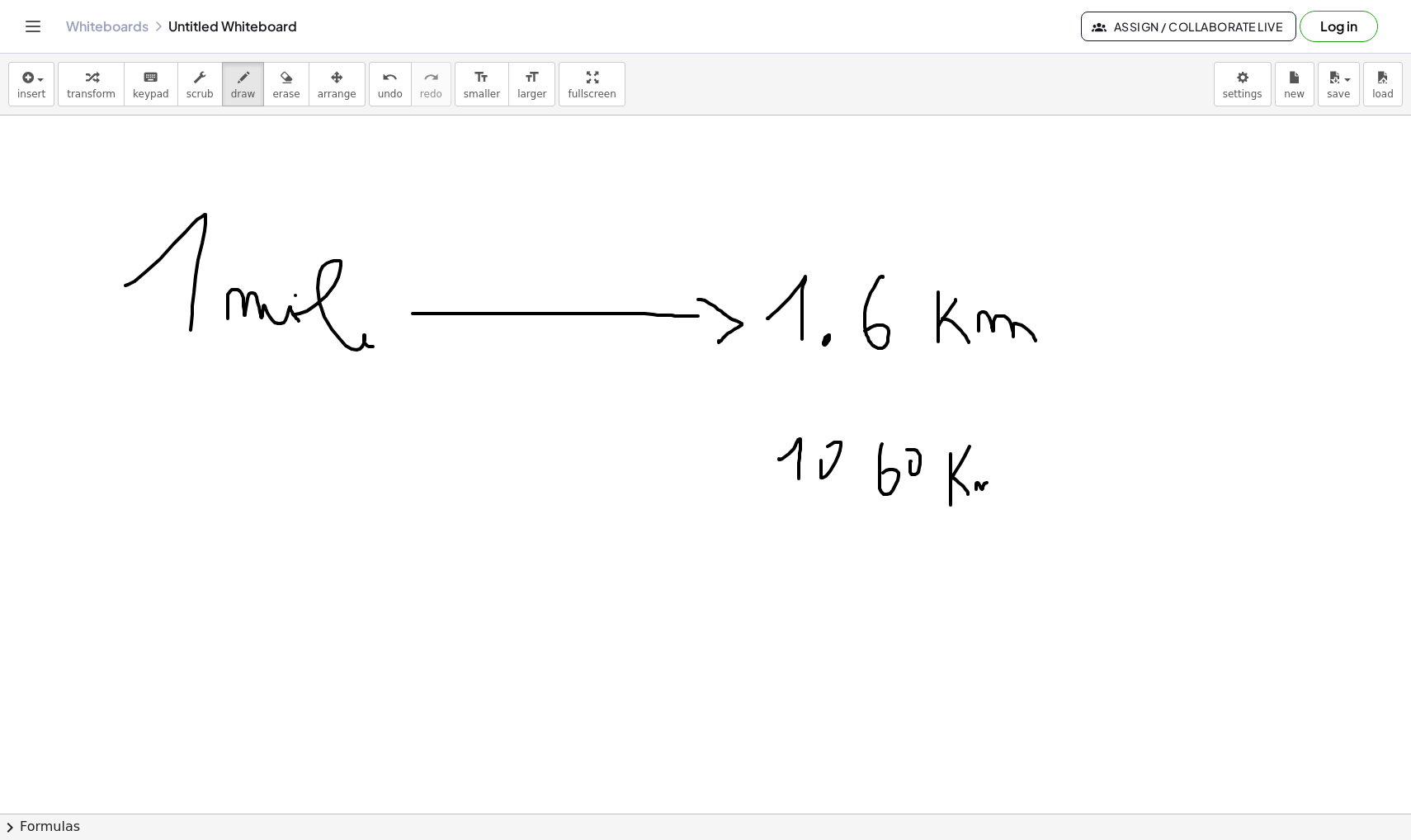
drag, startPoint x: 976, startPoint y: 489, endPoint x: 999, endPoint y: 483, distance: 23.8
drag, startPoint x: 759, startPoint y: 472, endPoint x: 297, endPoint y: 461, distance: 462.1
drag, startPoint x: 297, startPoint y: 443, endPoint x: 311, endPoint y: 465, distance: 26.1
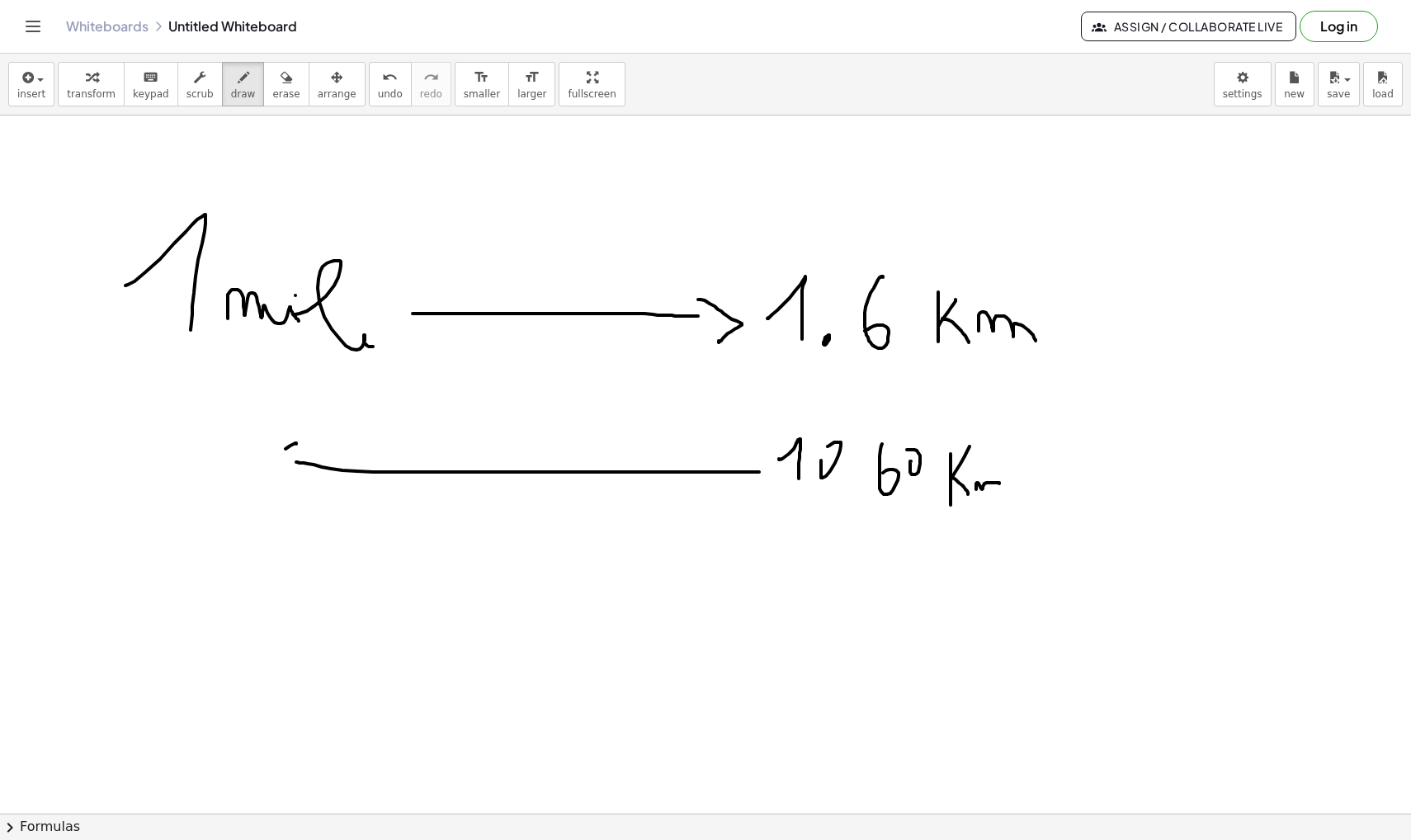
drag, startPoint x: 192, startPoint y: 441, endPoint x: 206, endPoint y: 451, distance: 17.2
click at [382, 87] on icon "undo" at bounding box center [390, 77] width 16 height 20
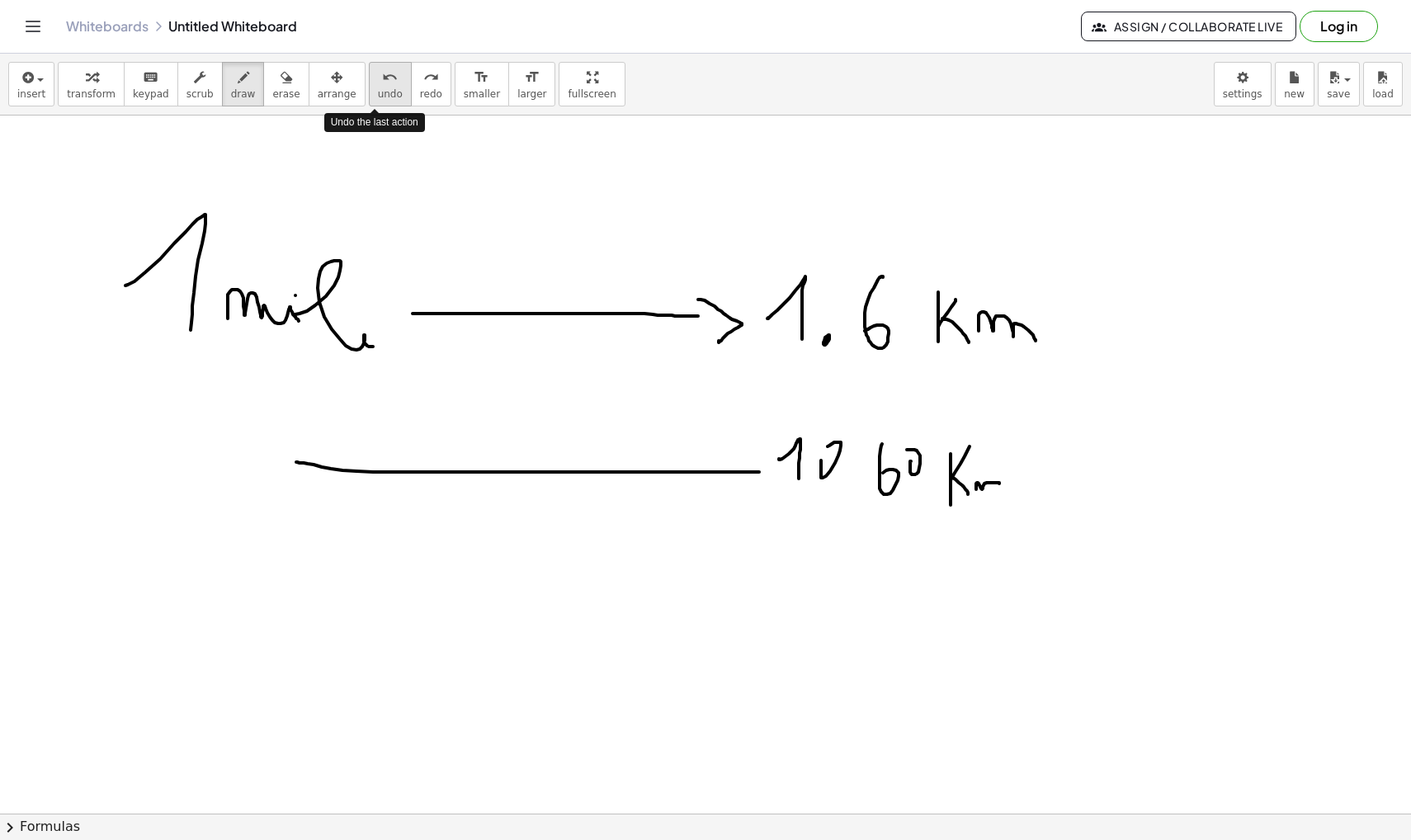
click at [382, 87] on icon "undo" at bounding box center [390, 77] width 16 height 20
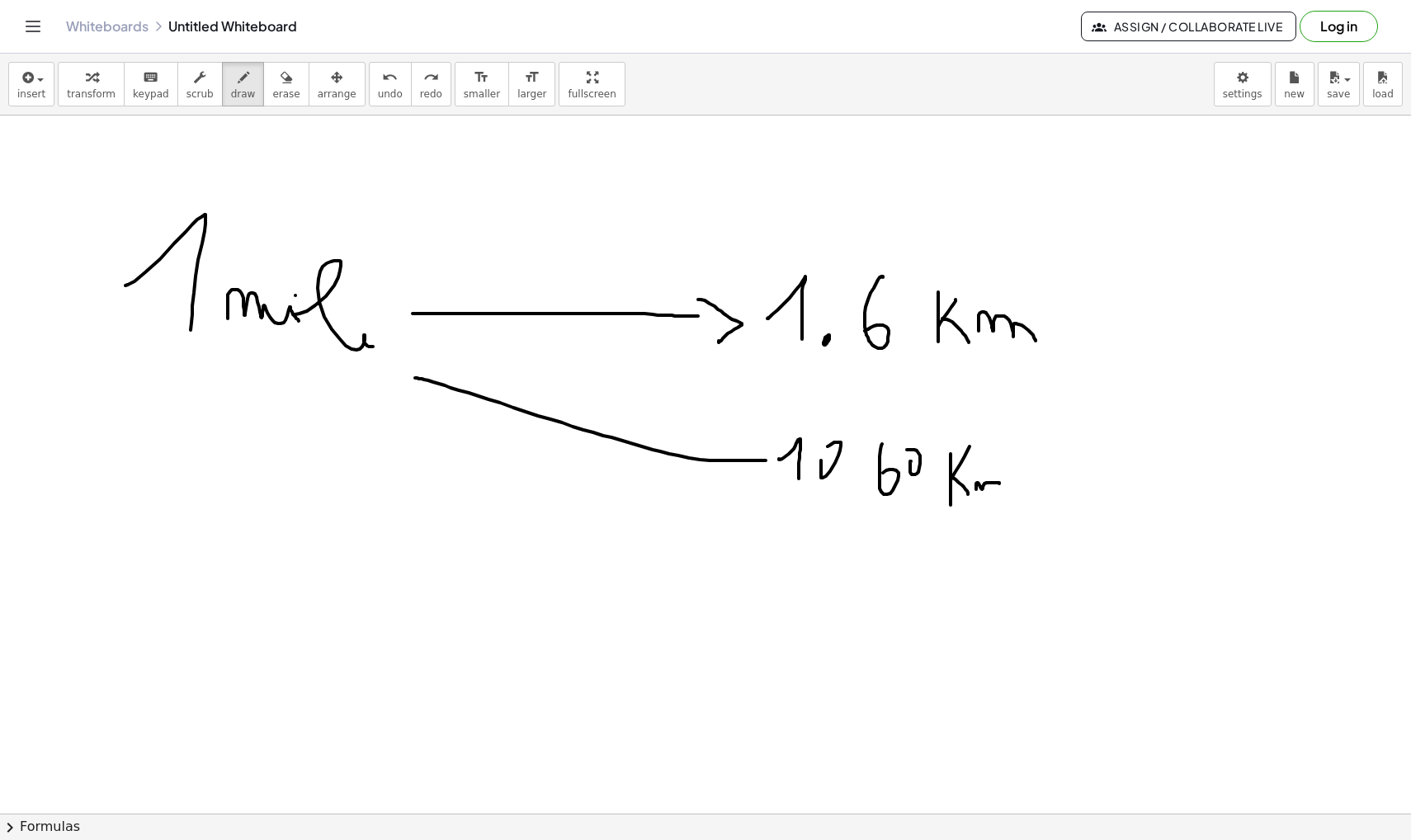
drag, startPoint x: 766, startPoint y: 461, endPoint x: 401, endPoint y: 375, distance: 375.0
drag, startPoint x: 394, startPoint y: 385, endPoint x: 457, endPoint y: 364, distance: 66.4
drag, startPoint x: 527, startPoint y: 401, endPoint x: 565, endPoint y: 433, distance: 49.7
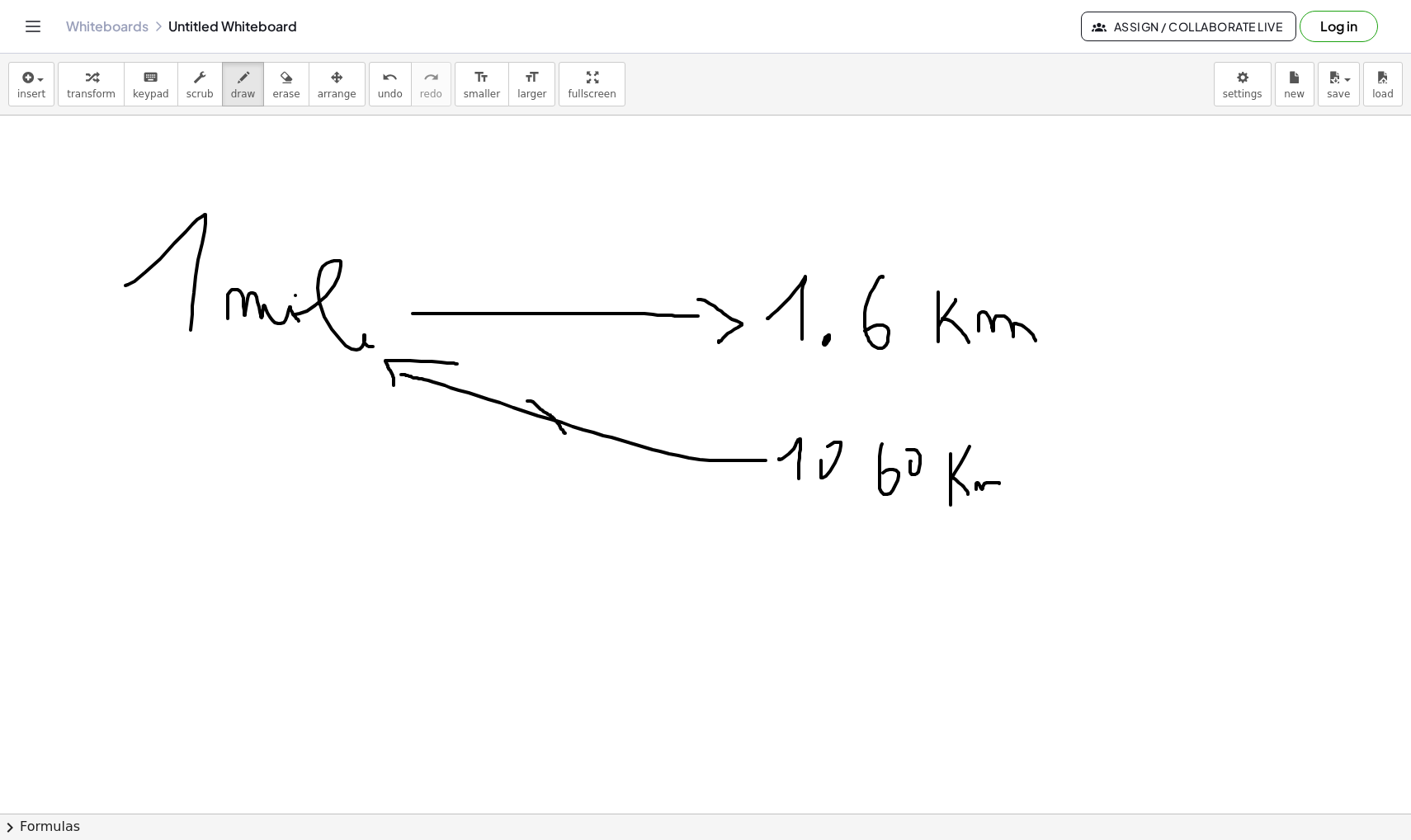
drag, startPoint x: 578, startPoint y: 409, endPoint x: 515, endPoint y: 441, distance: 70.7
drag, startPoint x: 364, startPoint y: 235, endPoint x: 782, endPoint y: 227, distance: 418.1
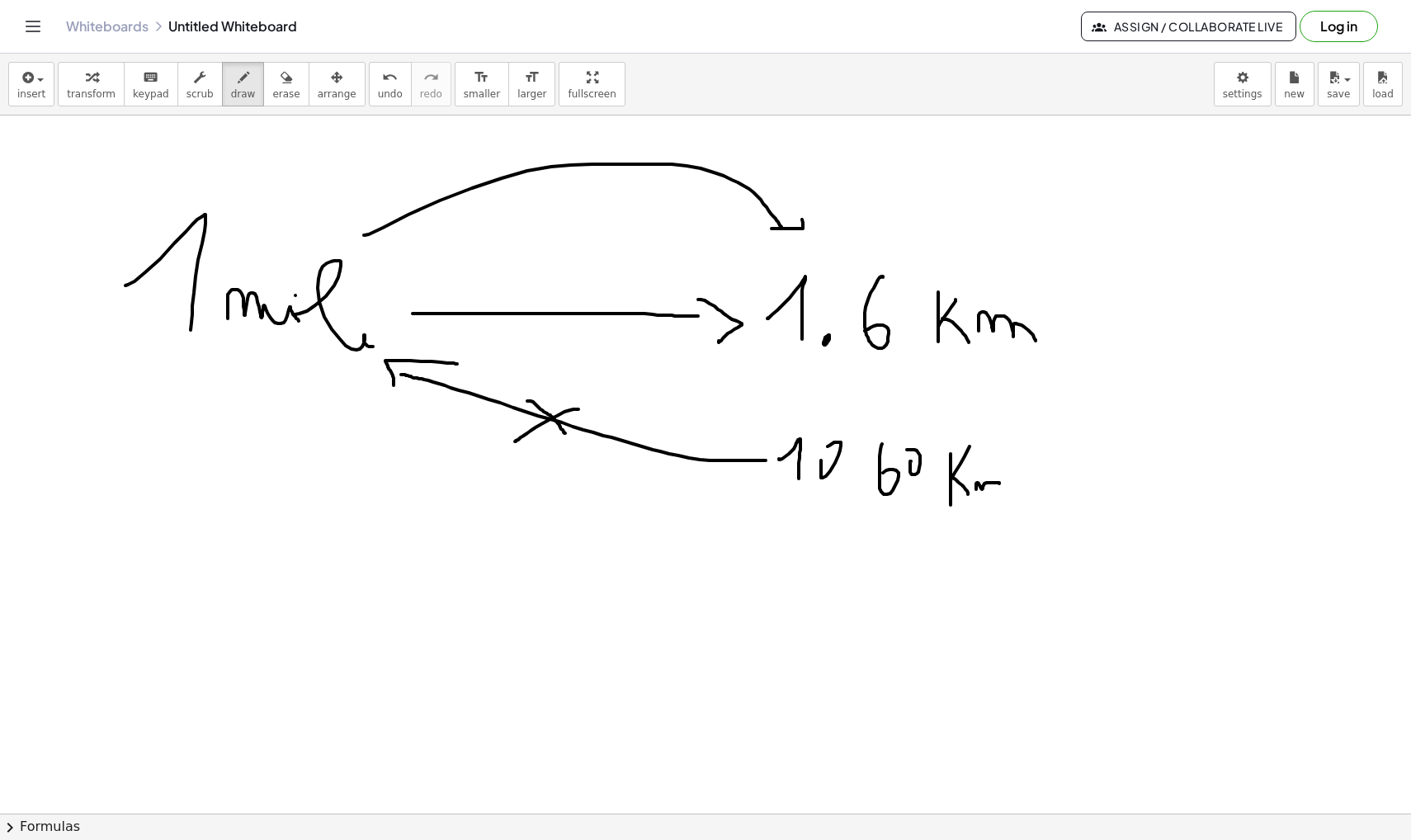
drag, startPoint x: 771, startPoint y: 228, endPoint x: 797, endPoint y: 210, distance: 31.6
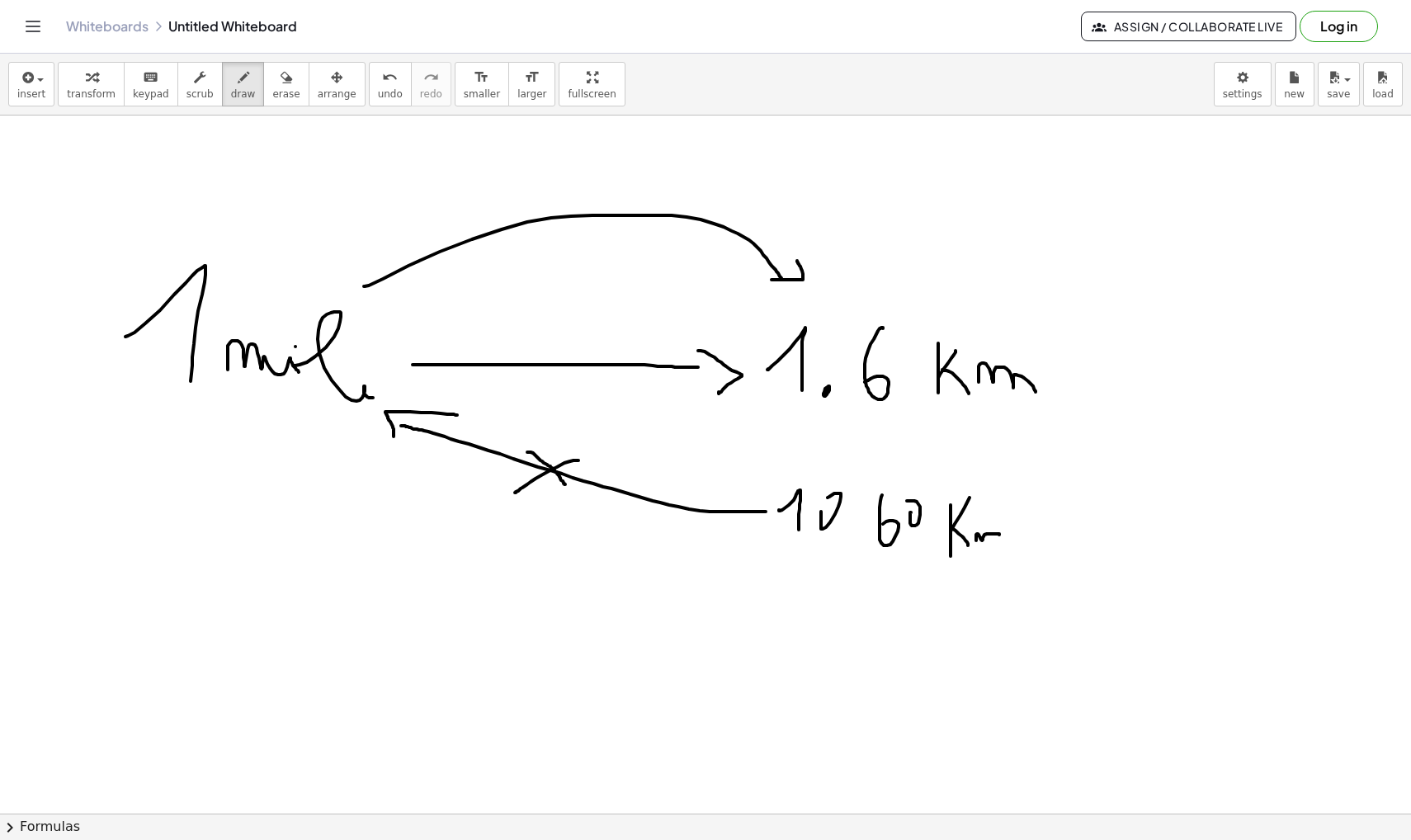
scroll to position [36570, 0]
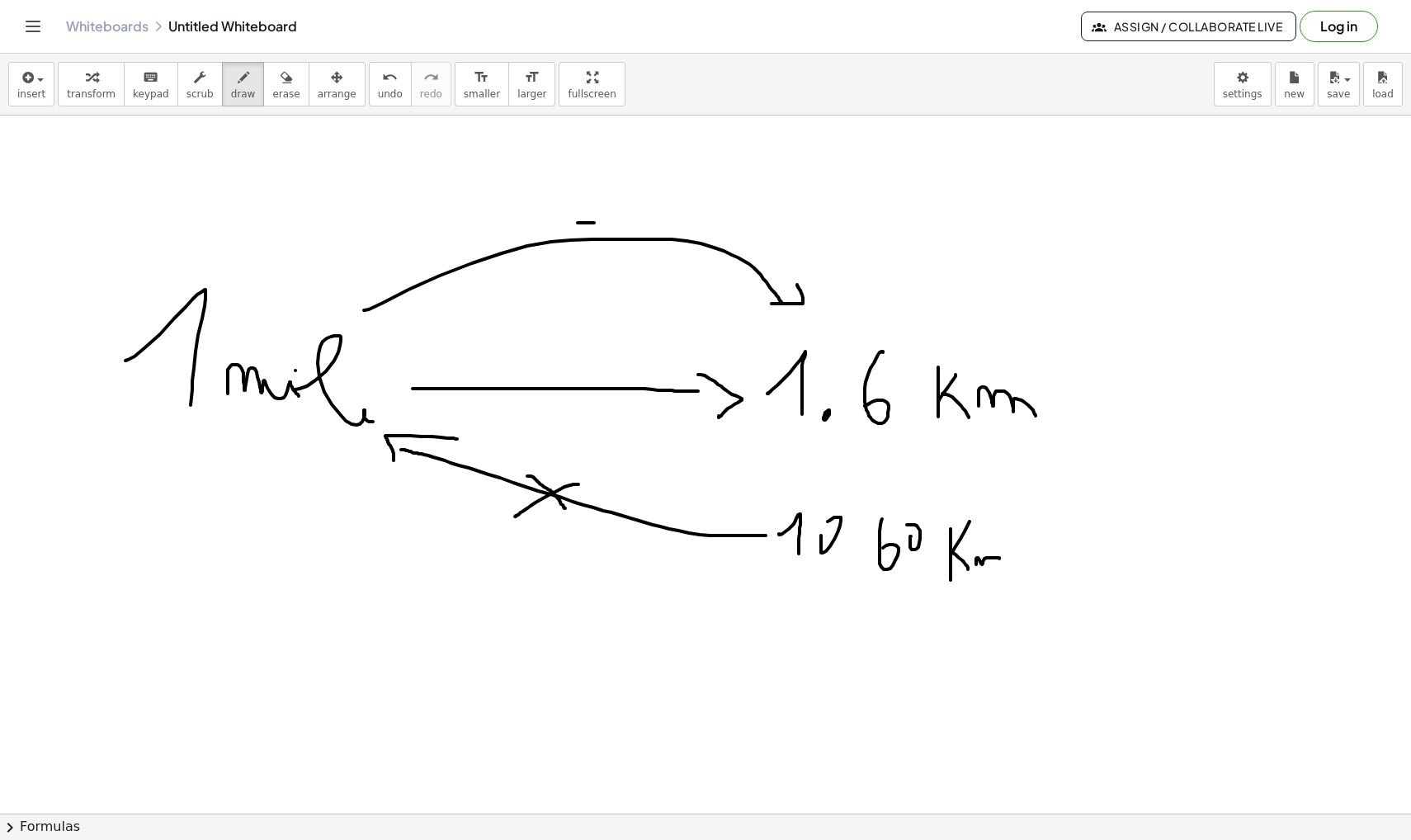
drag, startPoint x: 577, startPoint y: 223, endPoint x: 605, endPoint y: 223, distance: 28.0
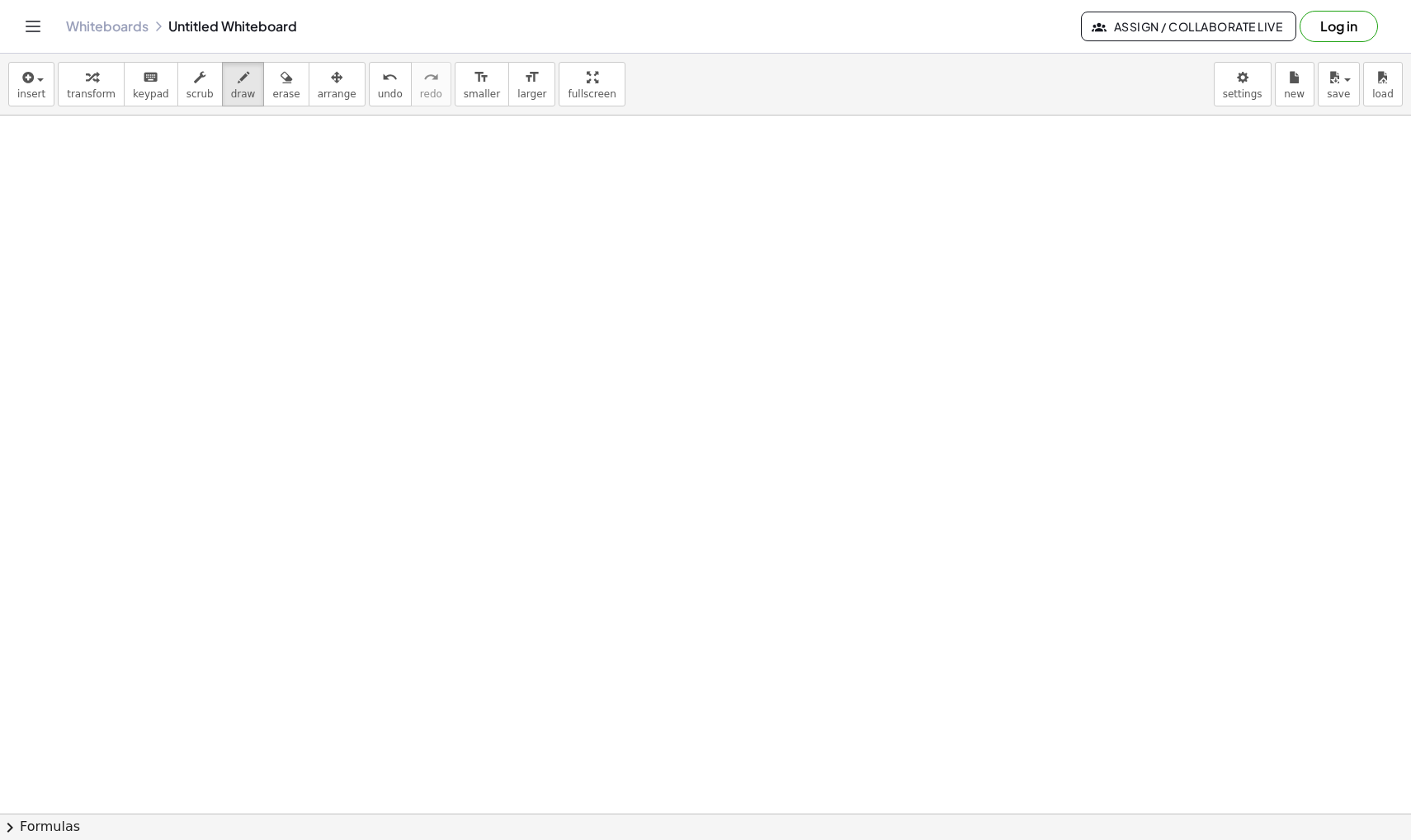
scroll to position [37347, 0]
drag, startPoint x: 431, startPoint y: 246, endPoint x: 467, endPoint y: 333, distance: 94.2
drag, startPoint x: 519, startPoint y: 275, endPoint x: 520, endPoint y: 326, distance: 51.0
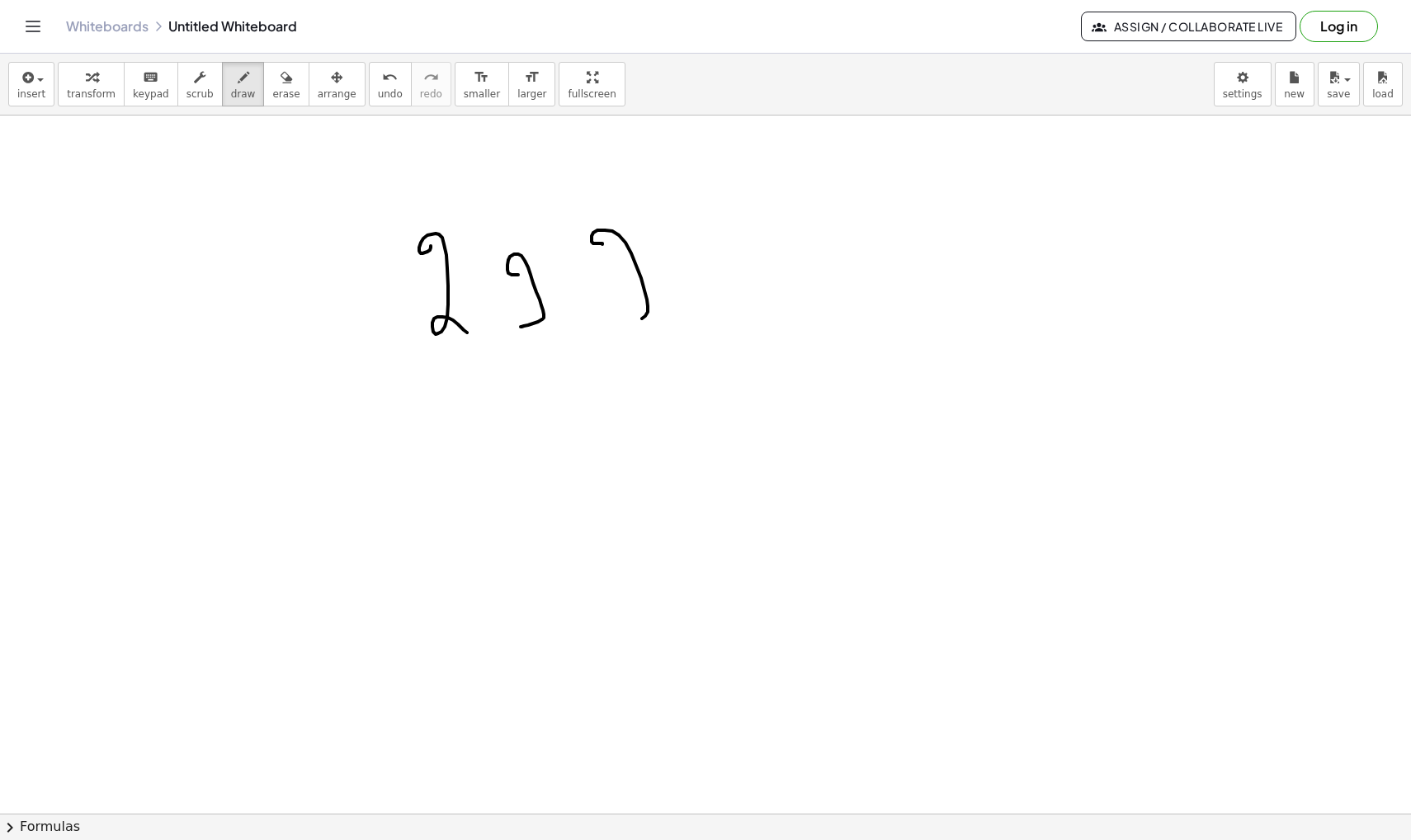
drag, startPoint x: 602, startPoint y: 243, endPoint x: 626, endPoint y: 324, distance: 84.5
drag, startPoint x: 689, startPoint y: 298, endPoint x: 719, endPoint y: 310, distance: 32.3
drag, startPoint x: 712, startPoint y: 278, endPoint x: 712, endPoint y: 326, distance: 48.0
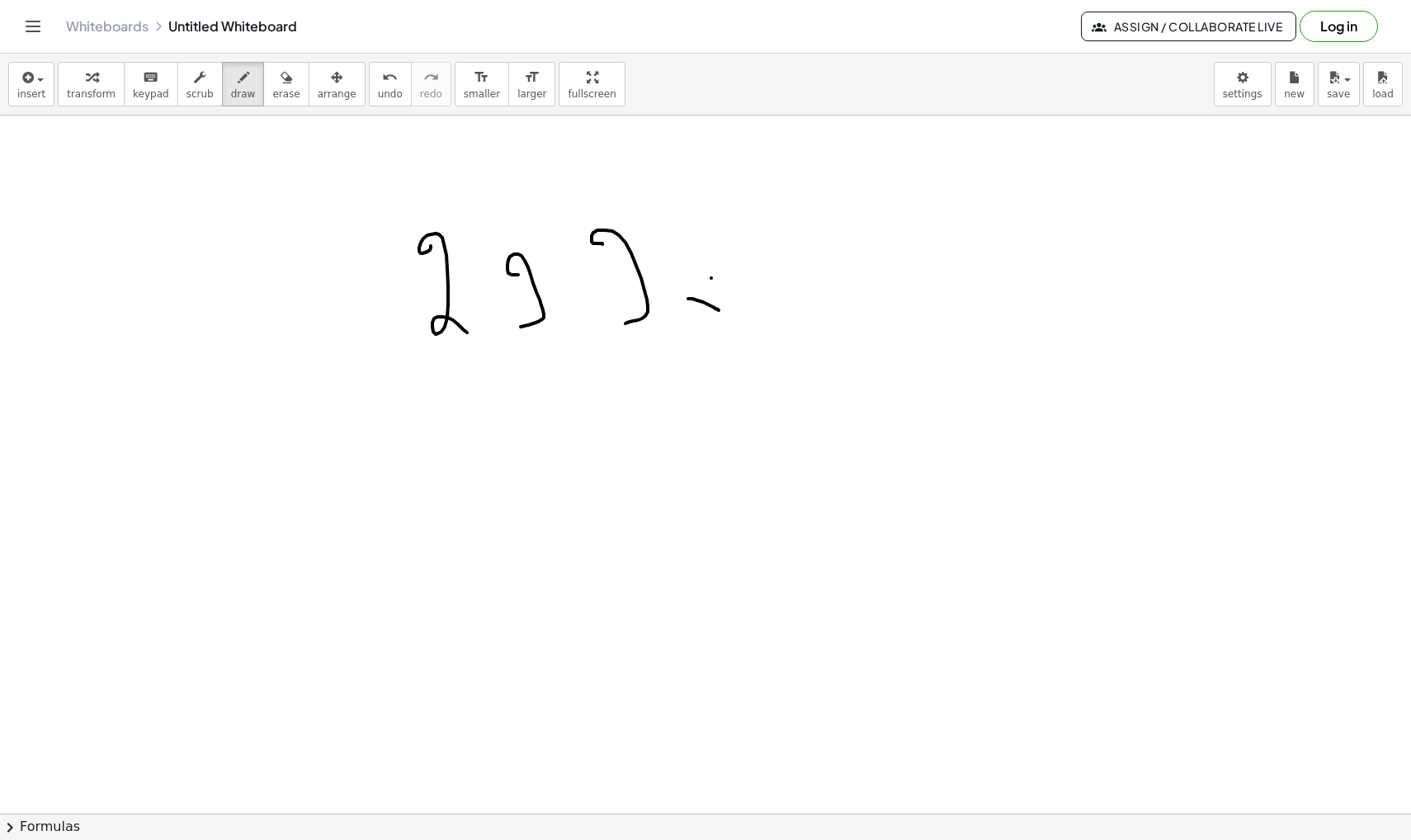
drag, startPoint x: 790, startPoint y: 241, endPoint x: 777, endPoint y: 363, distance: 122.7
drag, startPoint x: 813, startPoint y: 315, endPoint x: 837, endPoint y: 344, distance: 37.6
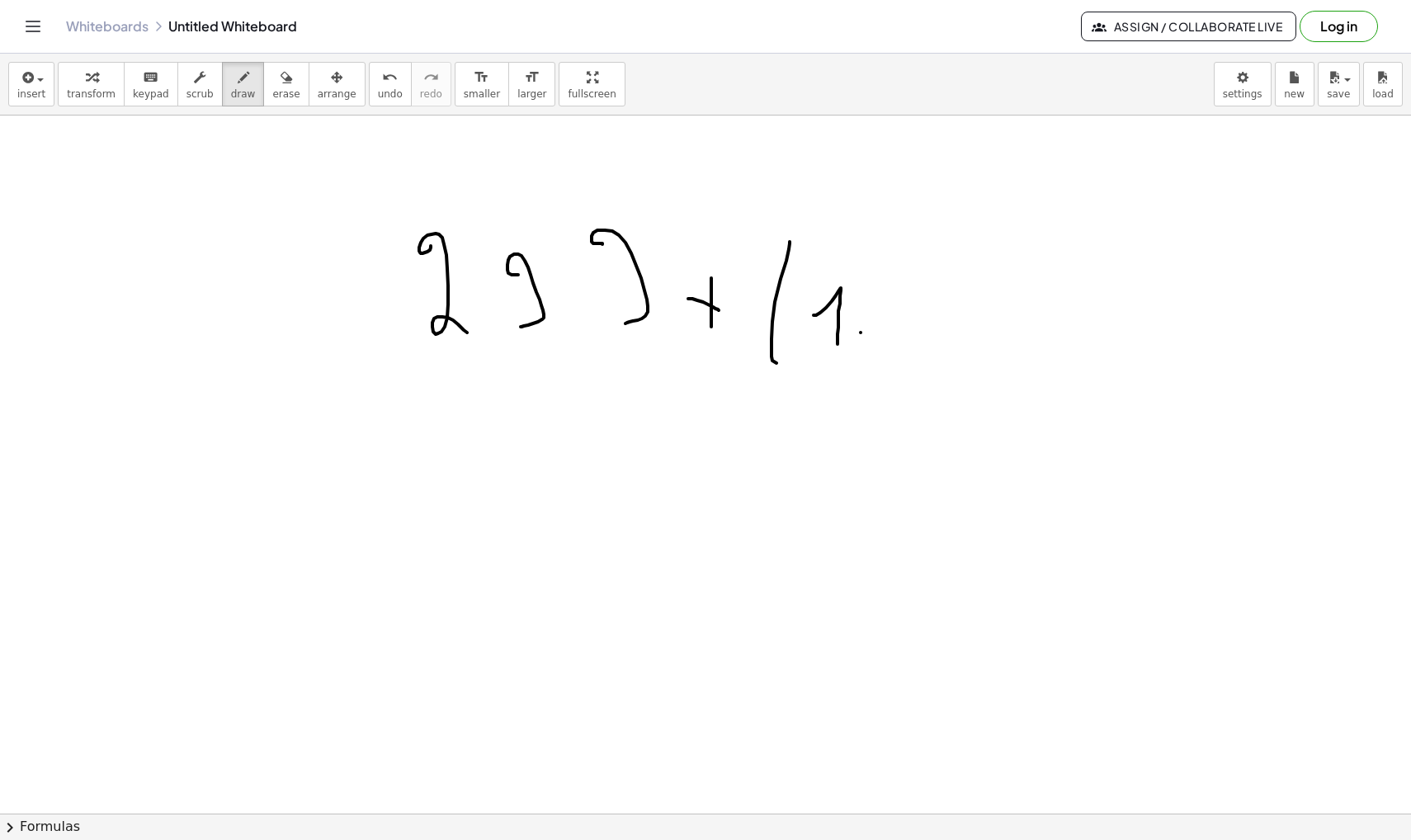
drag, startPoint x: 861, startPoint y: 333, endPoint x: 880, endPoint y: 333, distance: 19.0
drag, startPoint x: 907, startPoint y: 293, endPoint x: 907, endPoint y: 327, distance: 34.0
drag, startPoint x: 954, startPoint y: 290, endPoint x: 955, endPoint y: 337, distance: 47.0
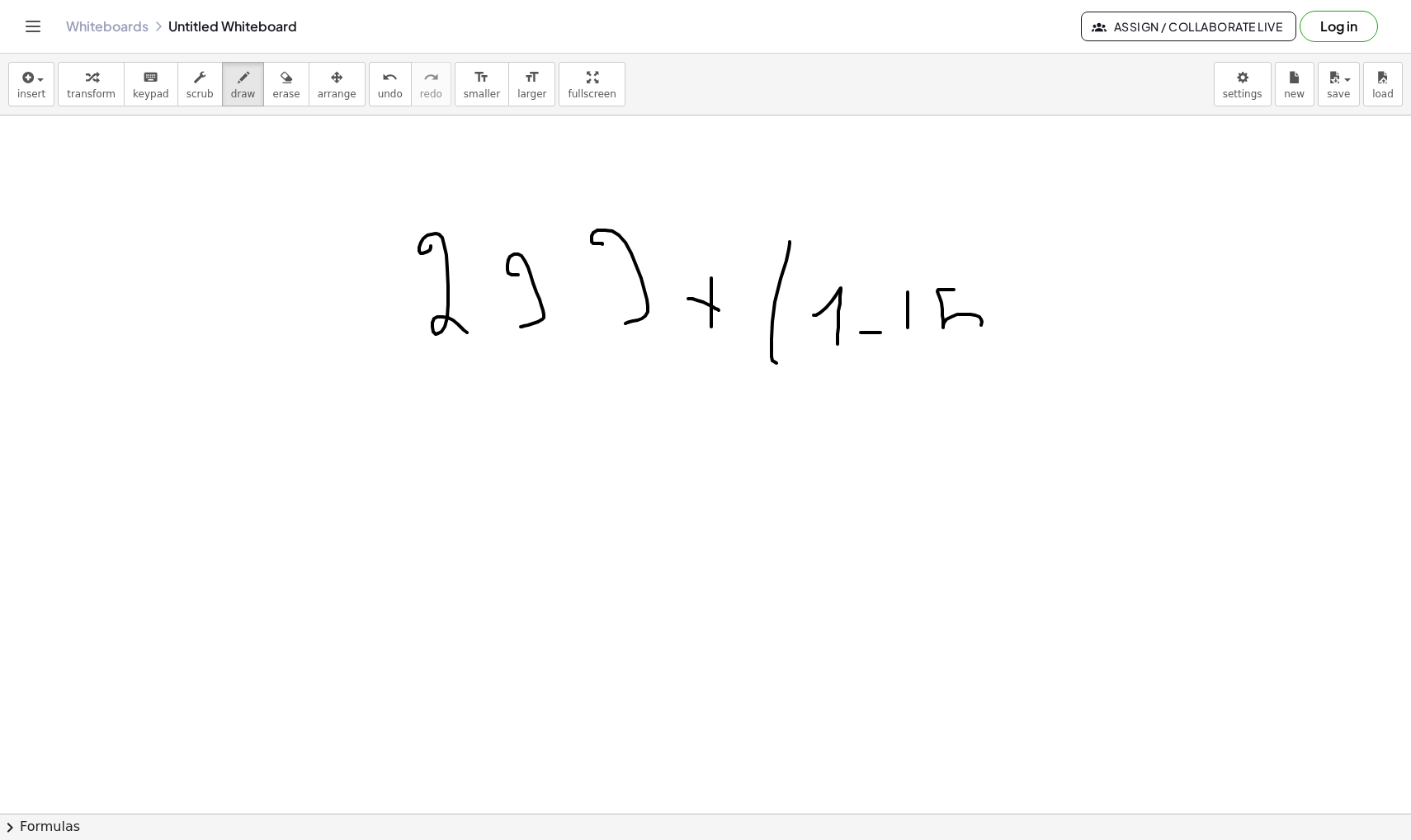
drag, startPoint x: 898, startPoint y: 358, endPoint x: 1021, endPoint y: 358, distance: 123.0
drag, startPoint x: 915, startPoint y: 394, endPoint x: 914, endPoint y: 451, distance: 57.0
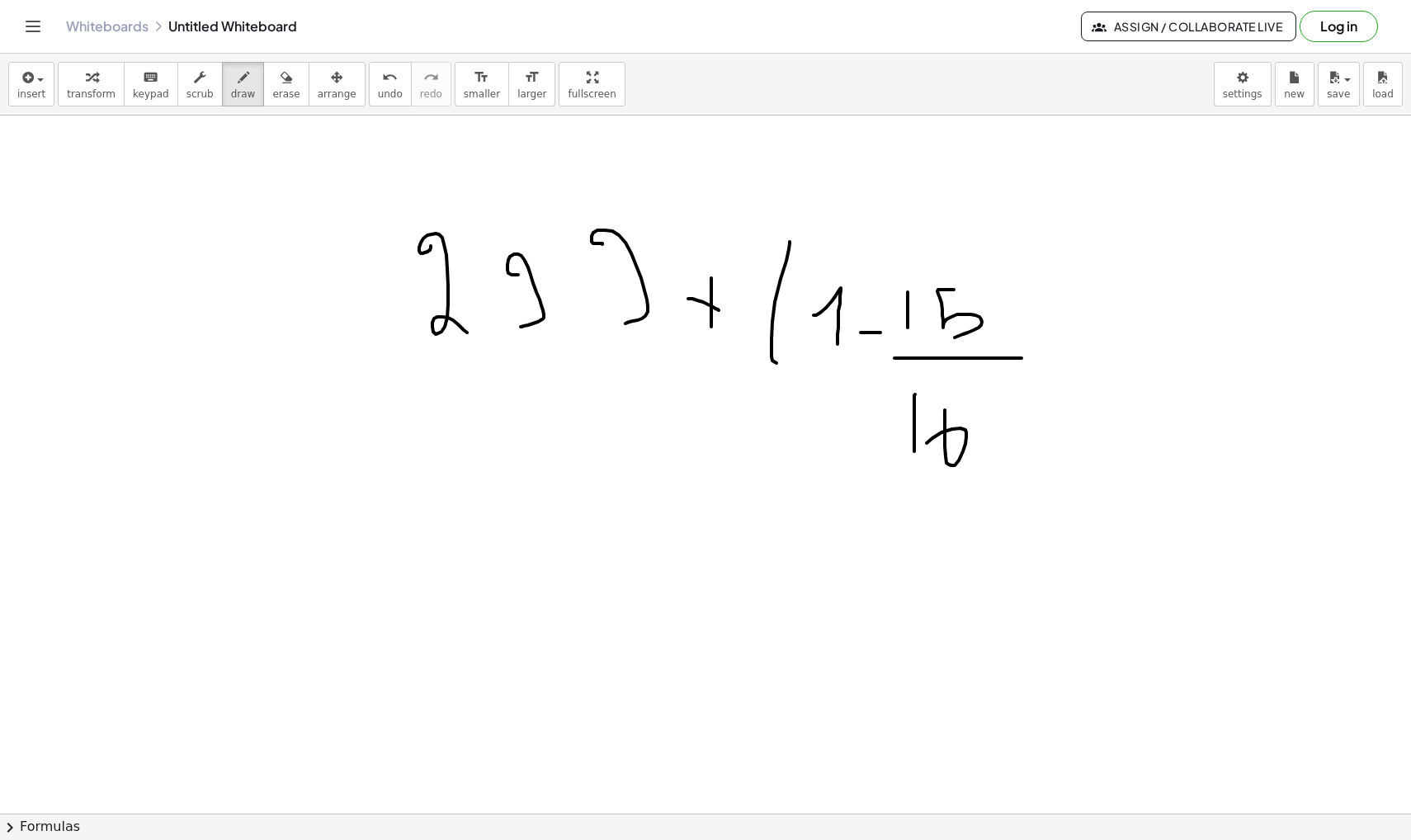
drag, startPoint x: 945, startPoint y: 410, endPoint x: 927, endPoint y: 443, distance: 37.6
drag, startPoint x: 965, startPoint y: 422, endPoint x: 965, endPoint y: 412, distance: 10.0
drag, startPoint x: 1000, startPoint y: 259, endPoint x: 1066, endPoint y: 470, distance: 221.1
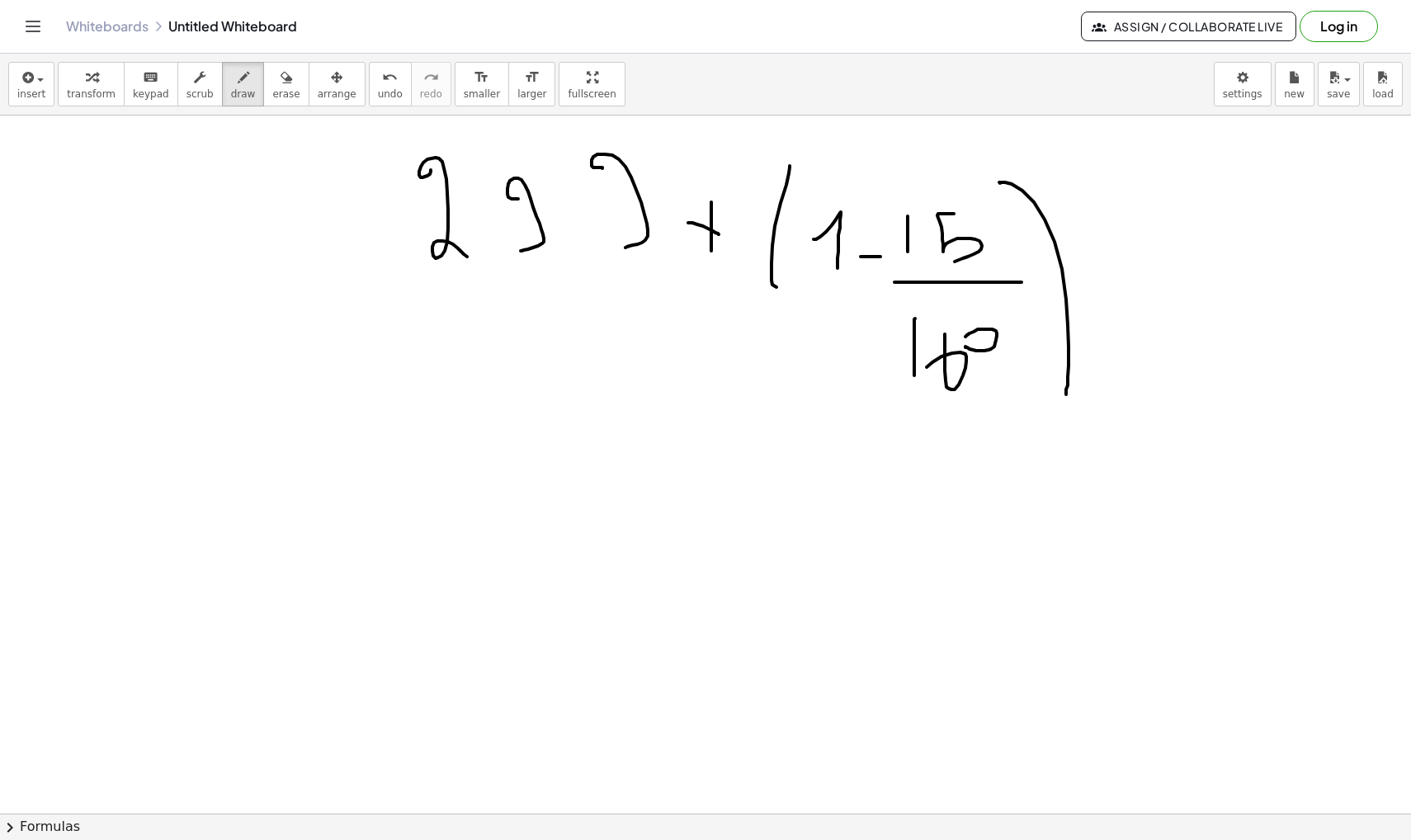
scroll to position [37428, 0]
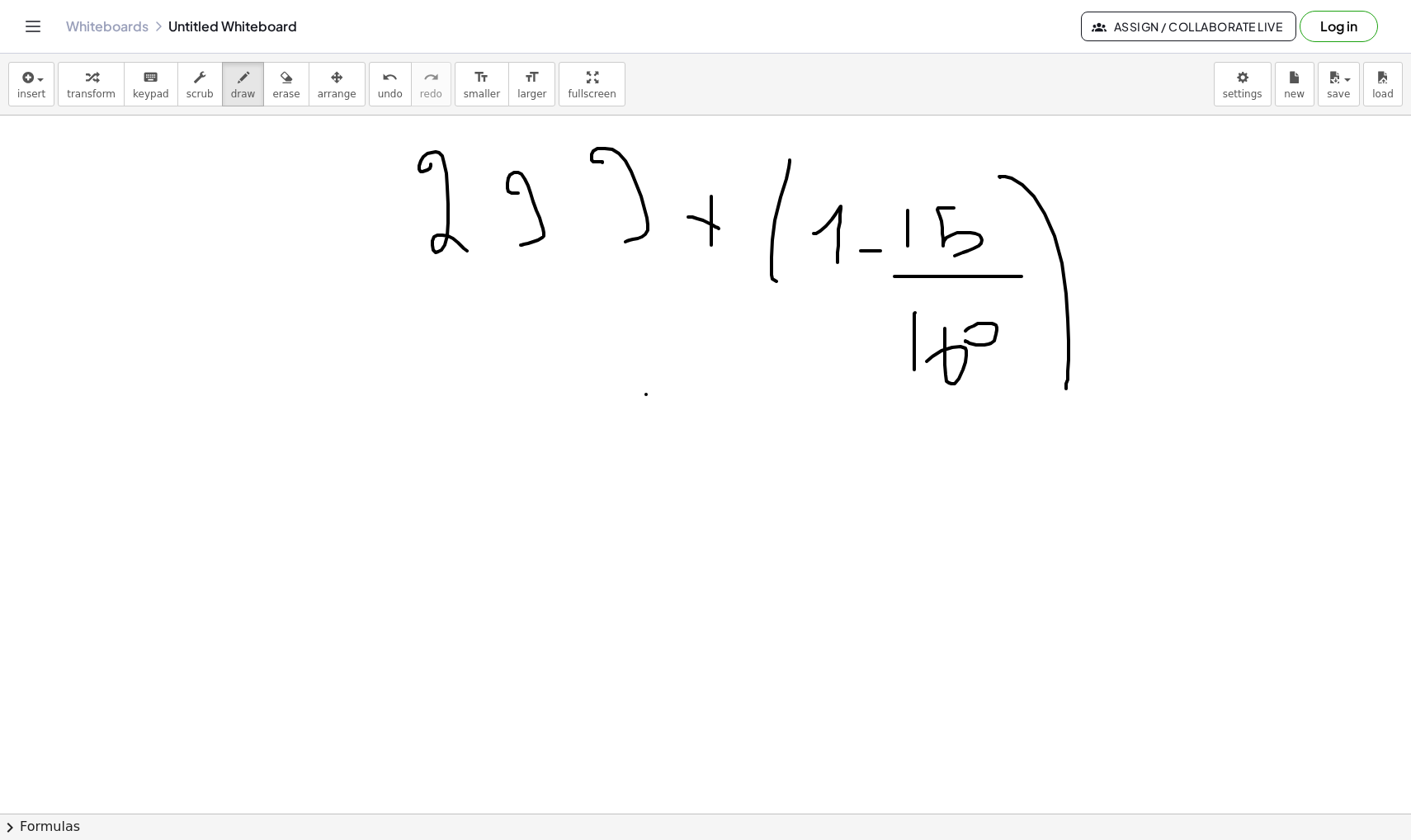
drag, startPoint x: 646, startPoint y: 394, endPoint x: 684, endPoint y: 433, distance: 54.5
drag, startPoint x: 684, startPoint y: 401, endPoint x: 674, endPoint y: 434, distance: 34.5
drag, startPoint x: 752, startPoint y: 397, endPoint x: 743, endPoint y: 537, distance: 140.3
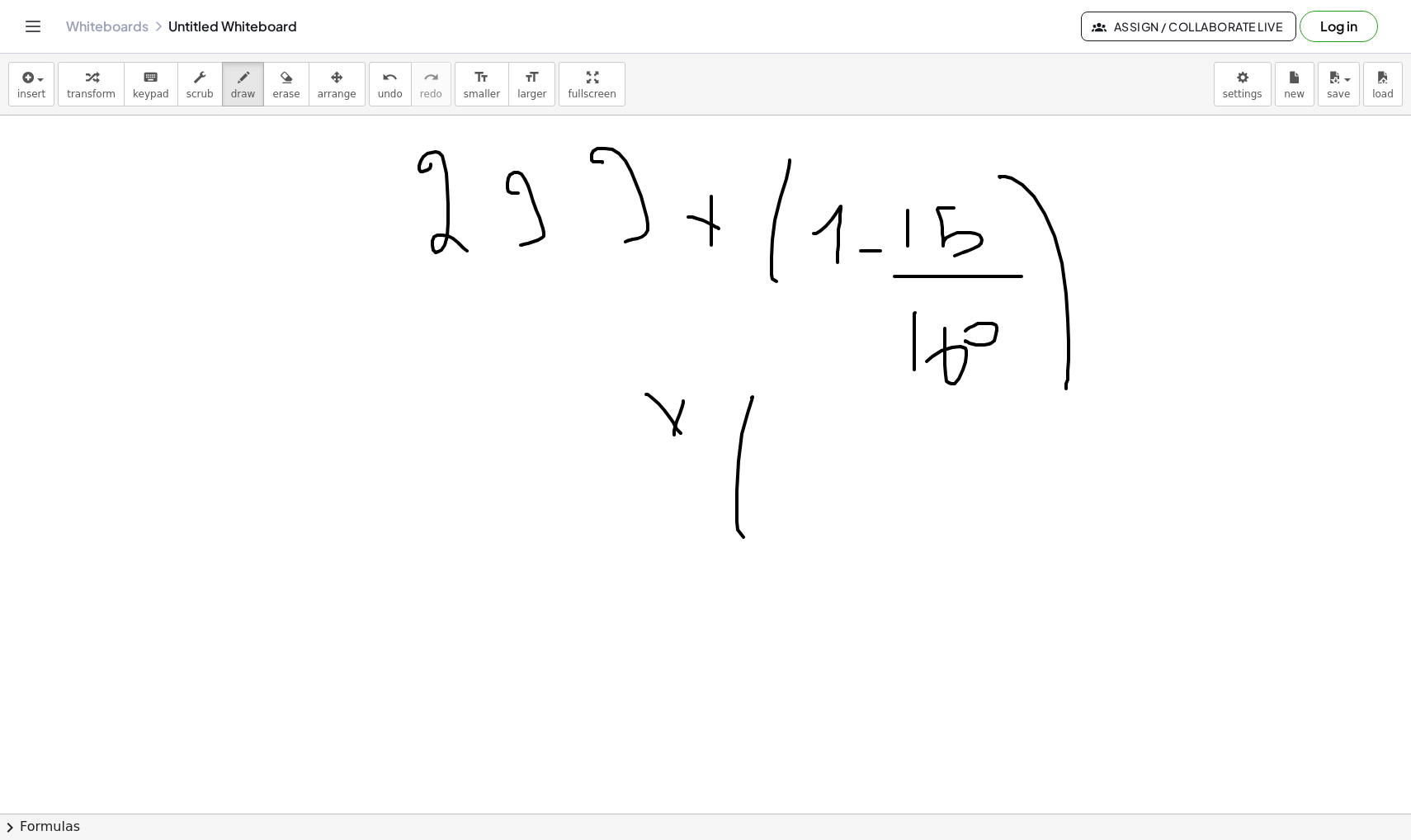
drag, startPoint x: 792, startPoint y: 516, endPoint x: 789, endPoint y: 506, distance: 10.4
drag, startPoint x: 855, startPoint y: 524, endPoint x: 855, endPoint y: 569, distance: 45.0
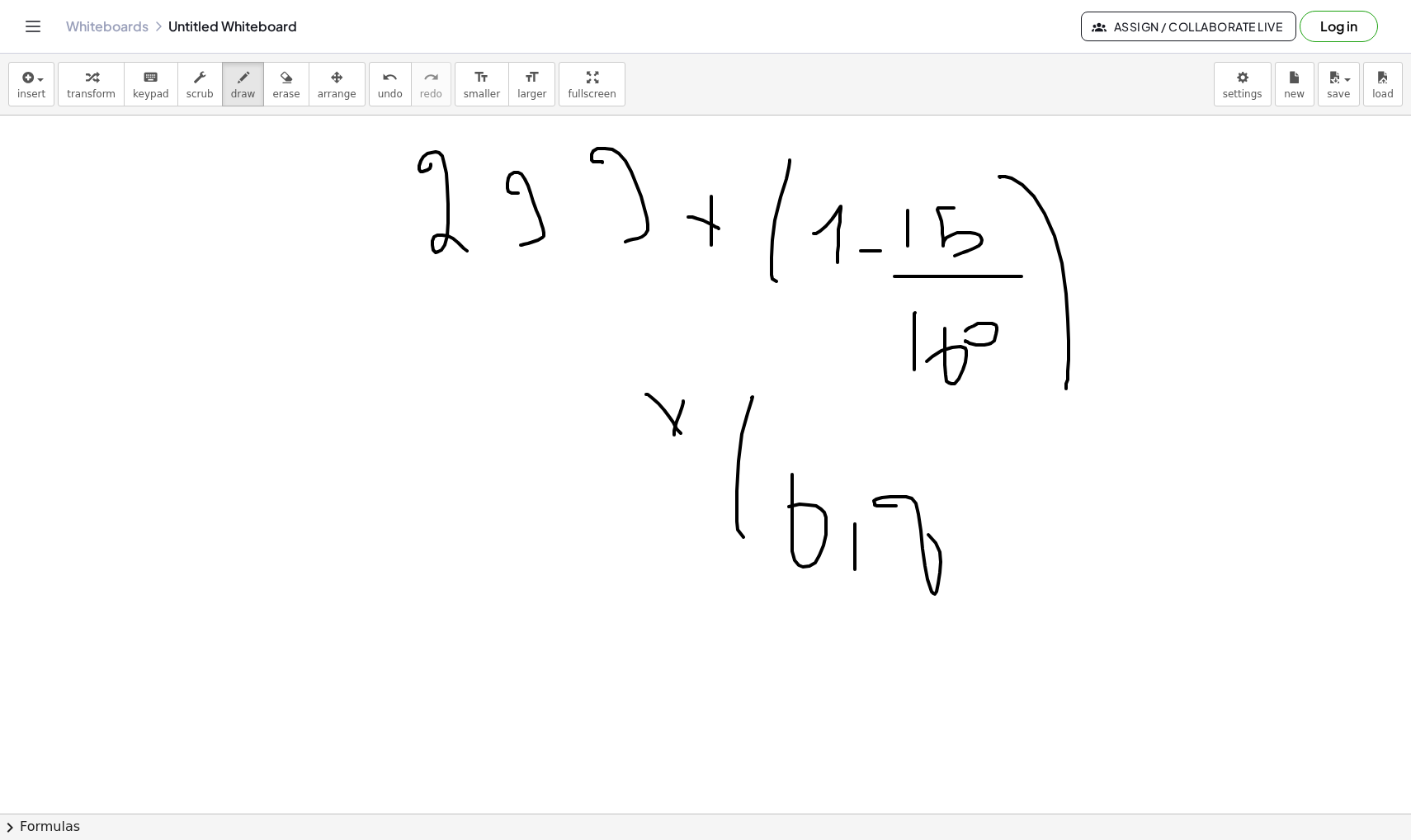
drag, startPoint x: 896, startPoint y: 505, endPoint x: 900, endPoint y: 521, distance: 16.5
drag, startPoint x: 998, startPoint y: 487, endPoint x: 1010, endPoint y: 585, distance: 98.7
drag, startPoint x: 1036, startPoint y: 473, endPoint x: 1067, endPoint y: 583, distance: 114.3
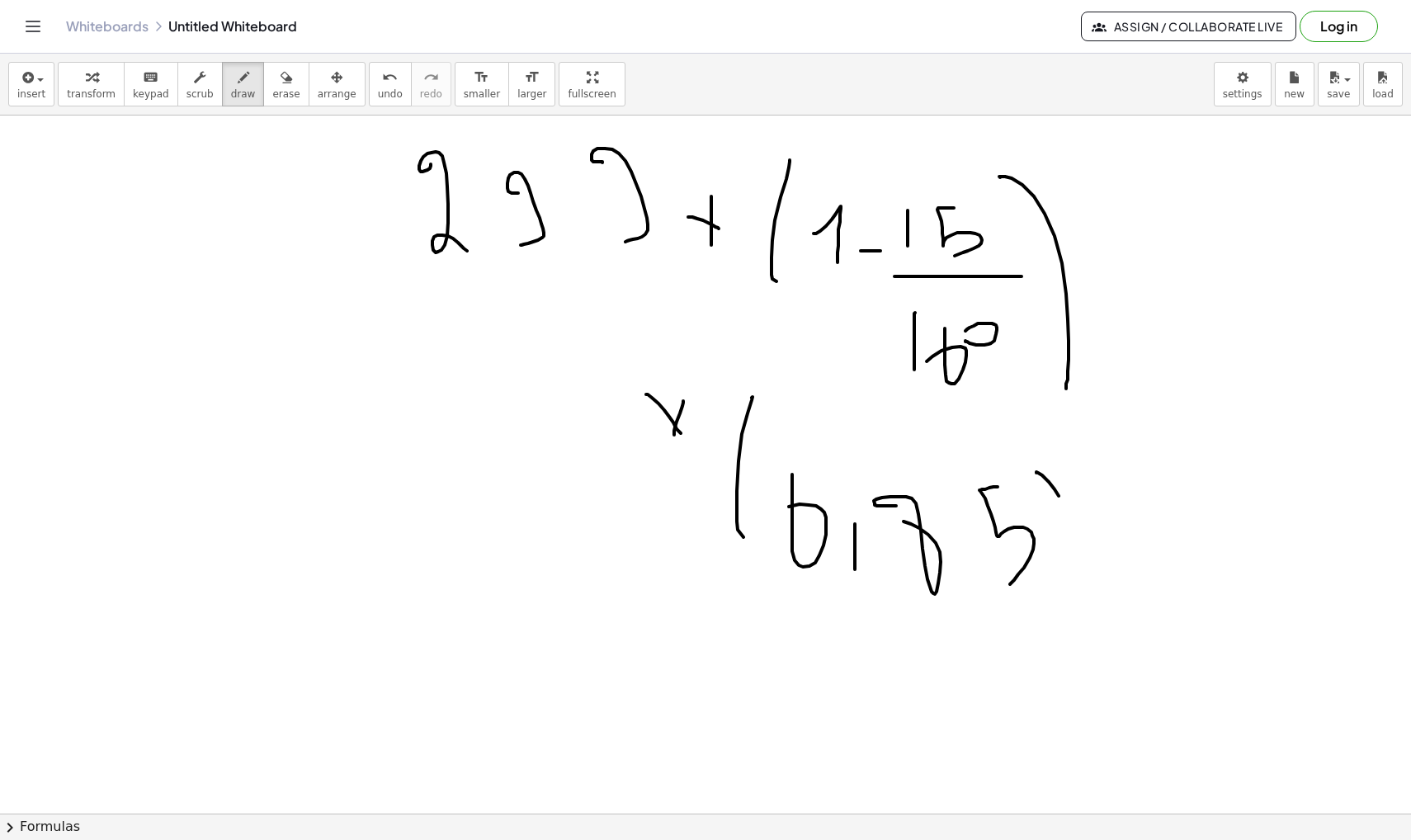
drag, startPoint x: 1096, startPoint y: 553, endPoint x: 1120, endPoint y: 553, distance: 24.0
drag, startPoint x: 1096, startPoint y: 526, endPoint x: 1127, endPoint y: 526, distance: 31.0
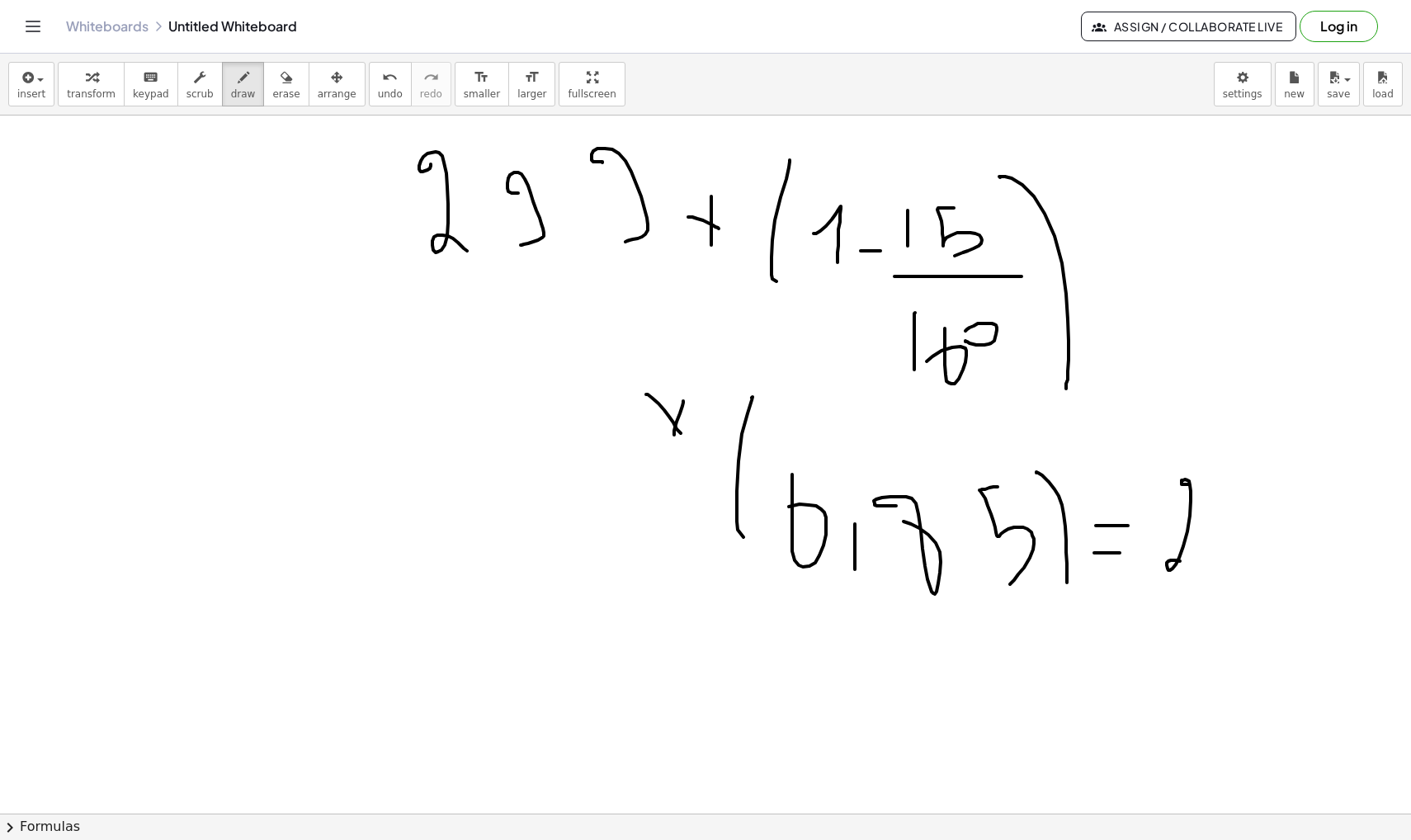
drag, startPoint x: 1188, startPoint y: 484, endPoint x: 1205, endPoint y: 572, distance: 89.6
drag, startPoint x: 1263, startPoint y: 479, endPoint x: 1242, endPoint y: 550, distance: 74.0
drag, startPoint x: 1299, startPoint y: 486, endPoint x: 1324, endPoint y: 519, distance: 41.4
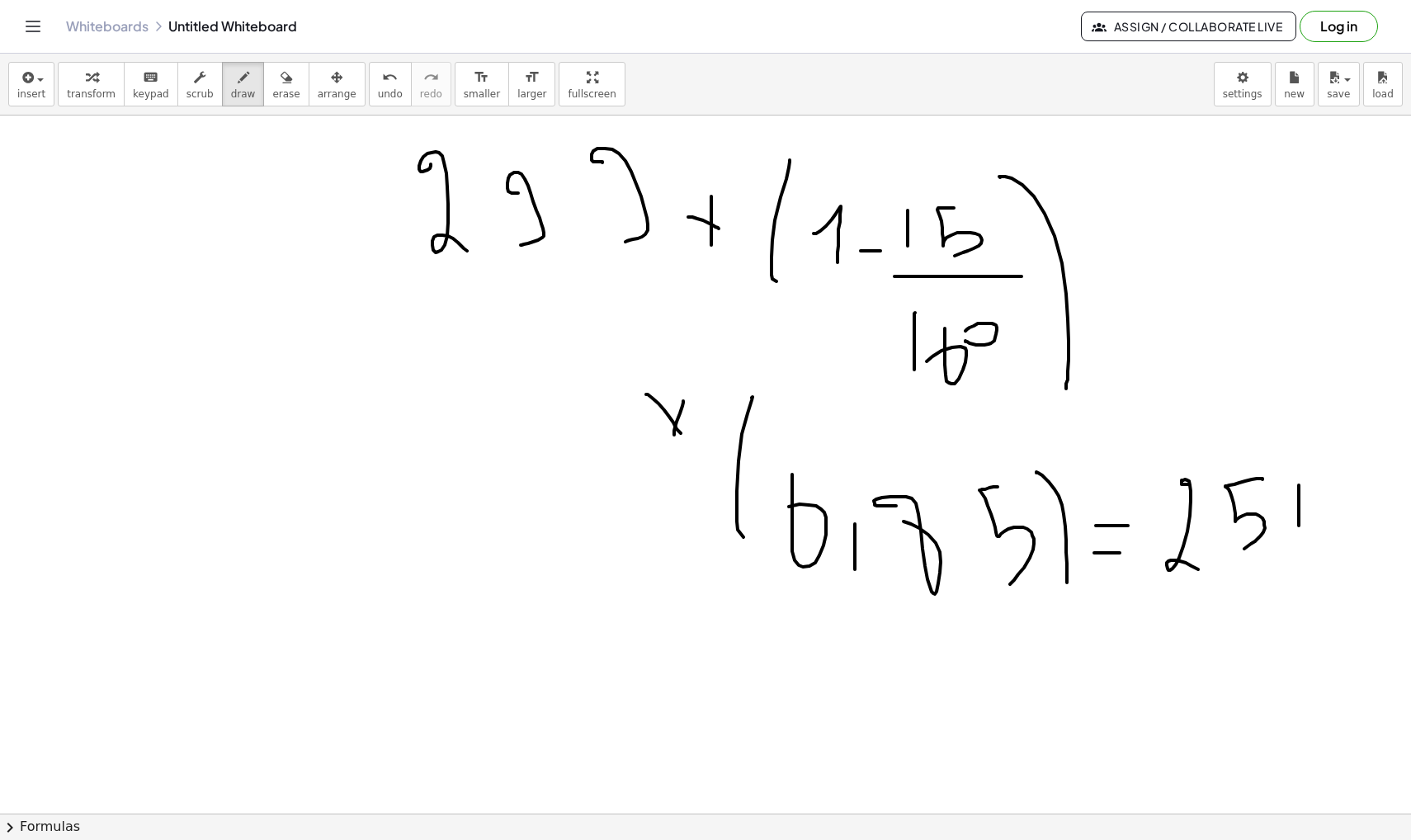
drag, startPoint x: 1327, startPoint y: 495, endPoint x: 1327, endPoint y: 524, distance: 29.0
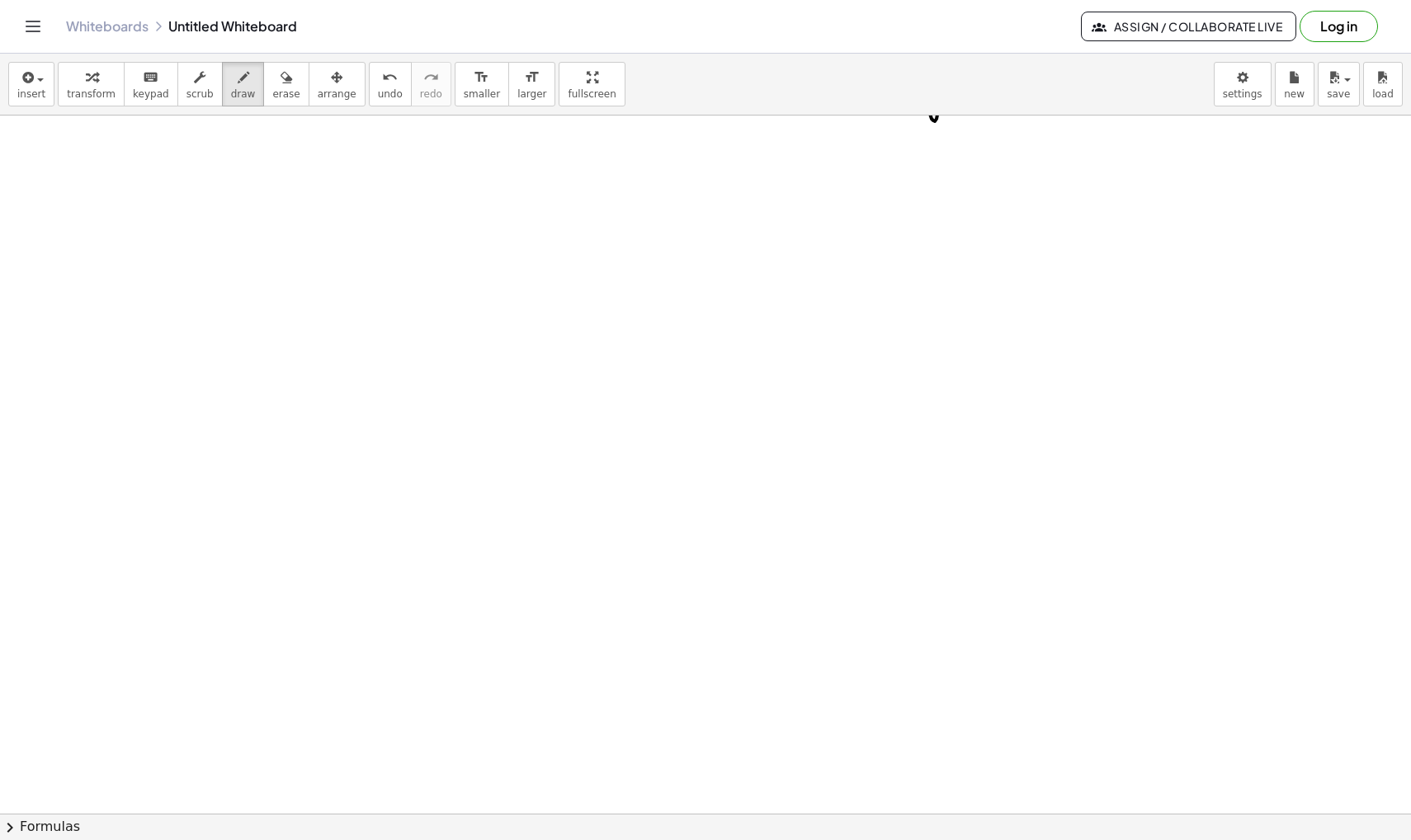
scroll to position [37982, 0]
drag, startPoint x: 293, startPoint y: 307, endPoint x: 333, endPoint y: 382, distance: 85.0
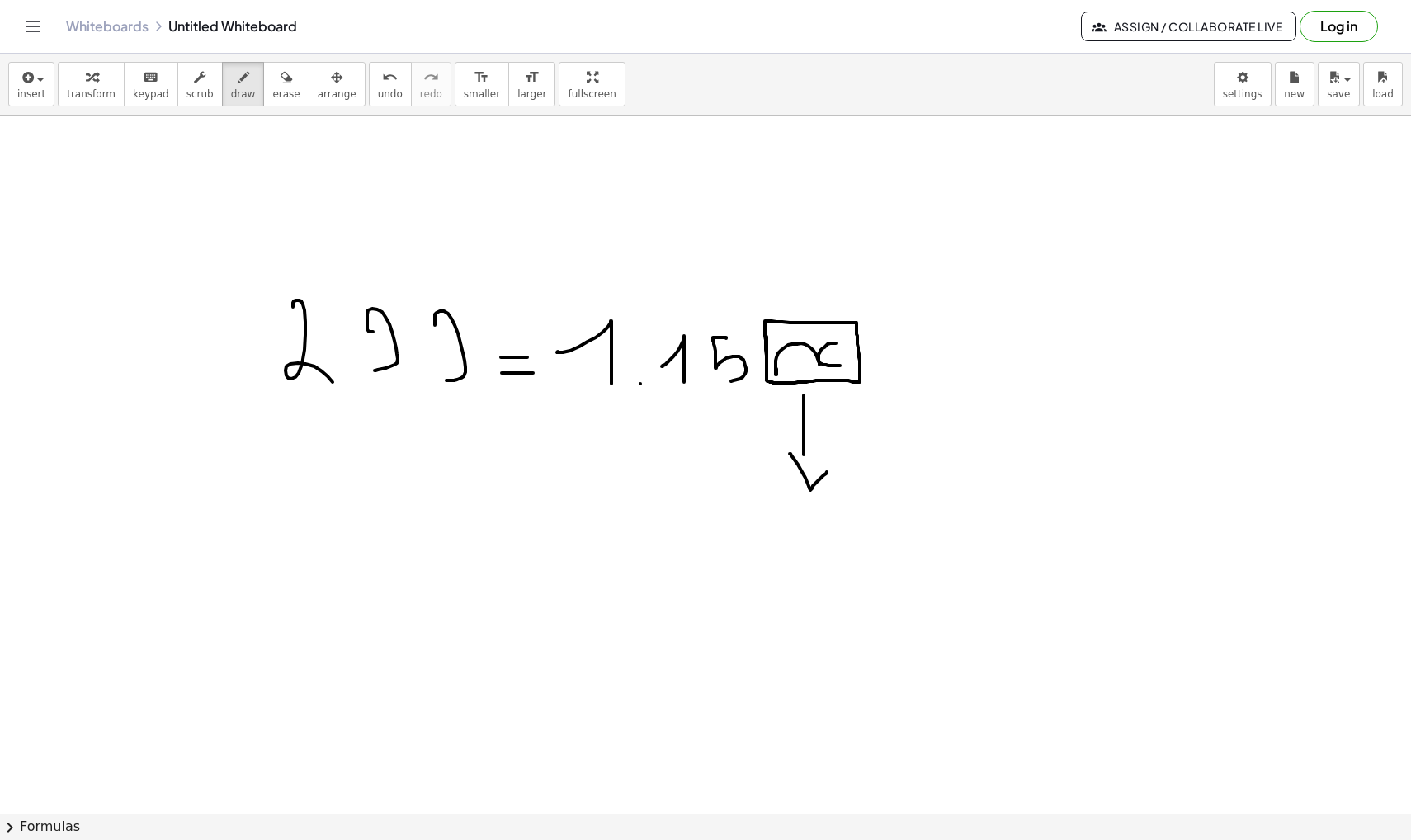
drag, startPoint x: 499, startPoint y: 487, endPoint x: 541, endPoint y: 487, distance: 42.0
drag, startPoint x: 502, startPoint y: 523, endPoint x: 560, endPoint y: 523, distance: 58.0
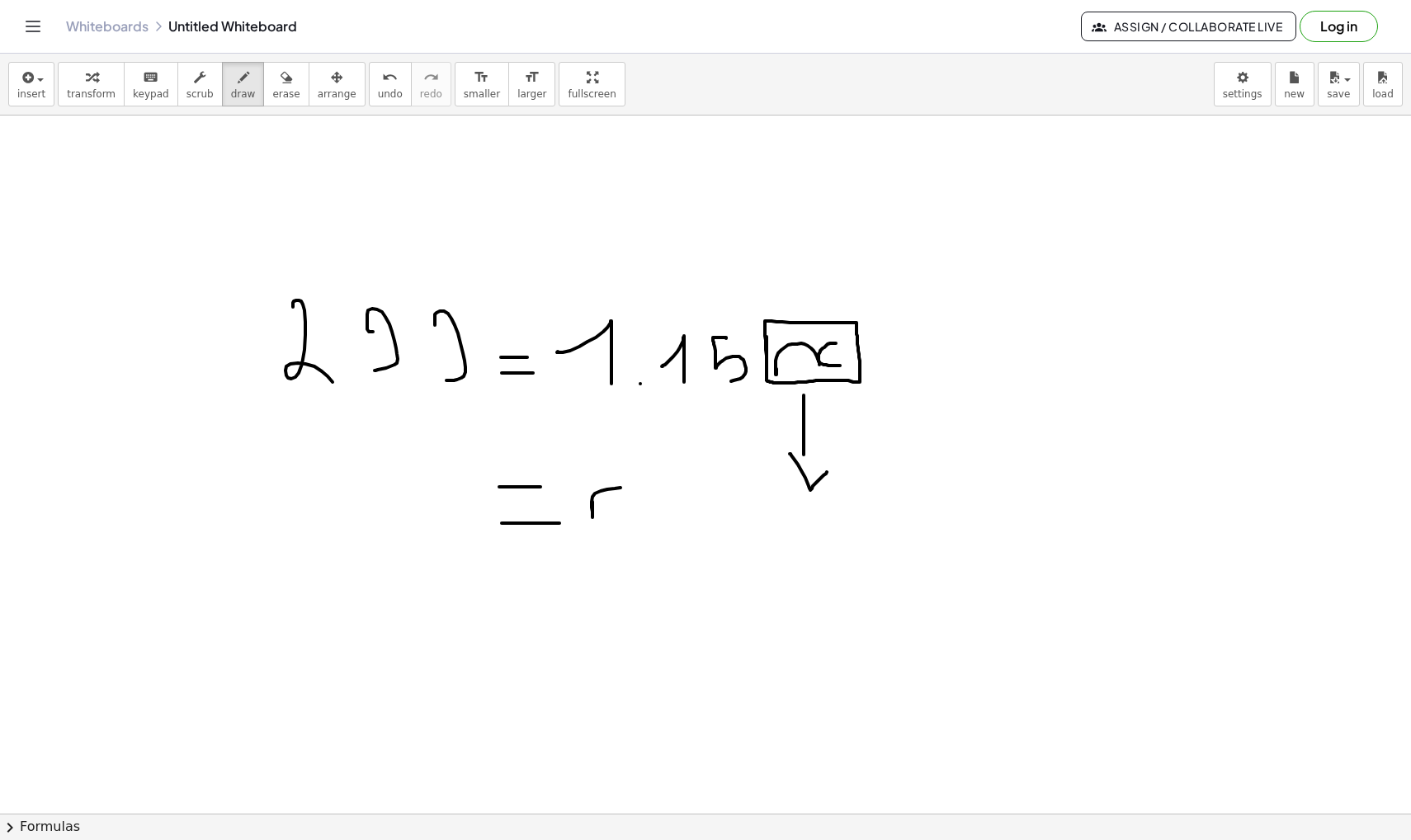
drag, startPoint x: 592, startPoint y: 502, endPoint x: 633, endPoint y: 498, distance: 41.2
drag, startPoint x: 652, startPoint y: 484, endPoint x: 663, endPoint y: 522, distance: 39.6
drag, startPoint x: 303, startPoint y: 483, endPoint x: 325, endPoint y: 541, distance: 62.0
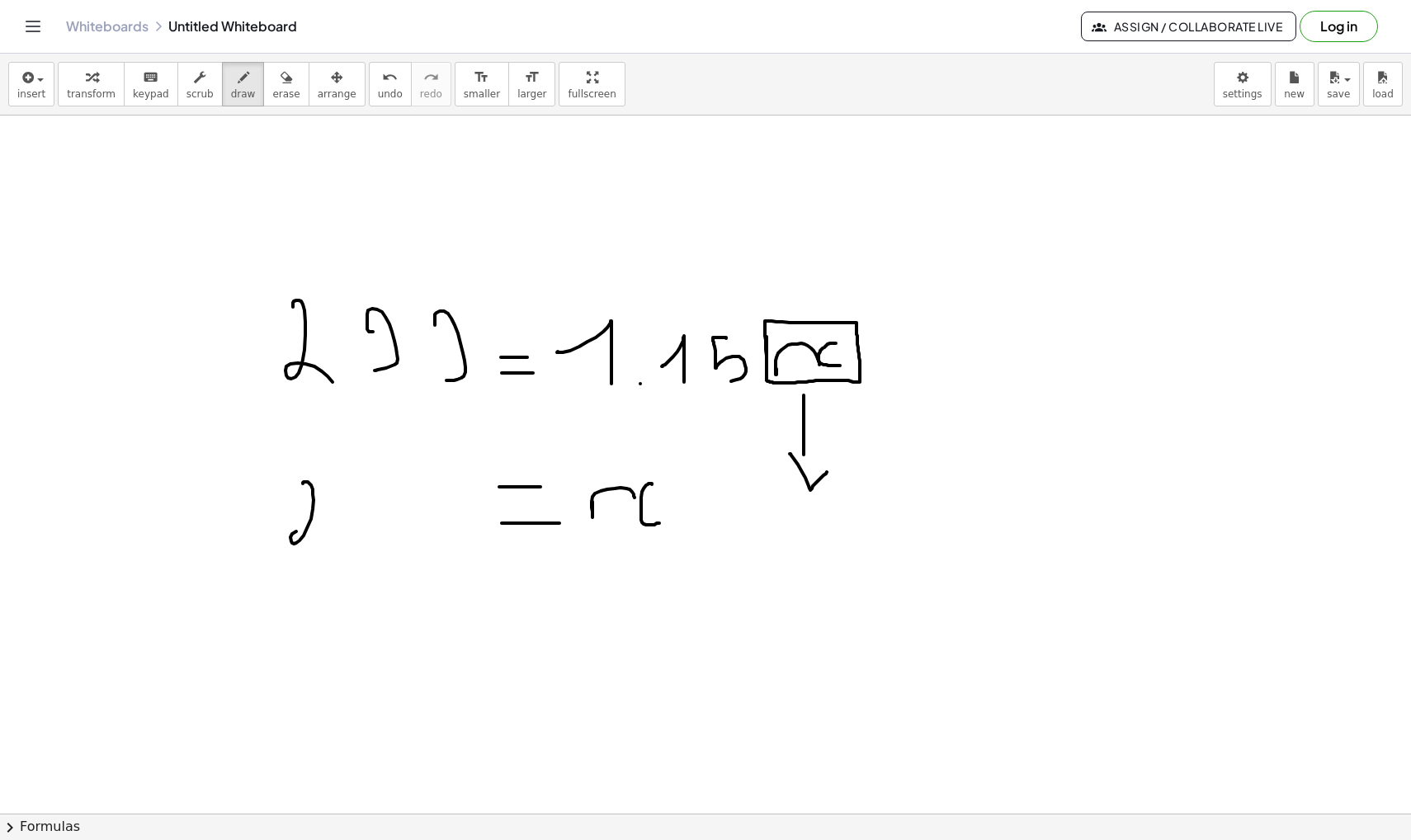
drag, startPoint x: 354, startPoint y: 498, endPoint x: 367, endPoint y: 535, distance: 39.2
drag, startPoint x: 405, startPoint y: 505, endPoint x: 422, endPoint y: 544, distance: 42.5
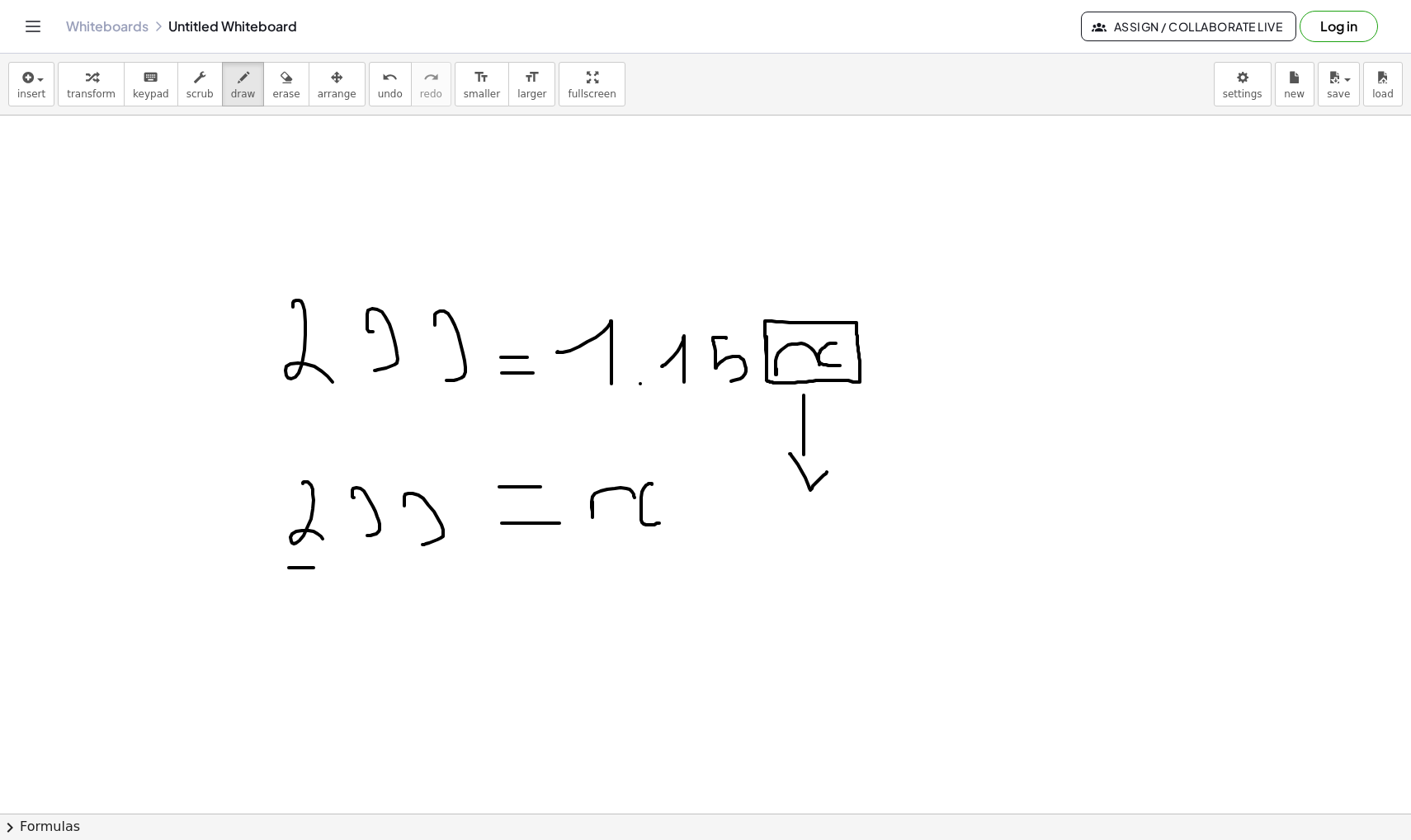
drag, startPoint x: 289, startPoint y: 568, endPoint x: 487, endPoint y: 569, distance: 198.0
drag, startPoint x: 311, startPoint y: 628, endPoint x: 341, endPoint y: 703, distance: 80.8
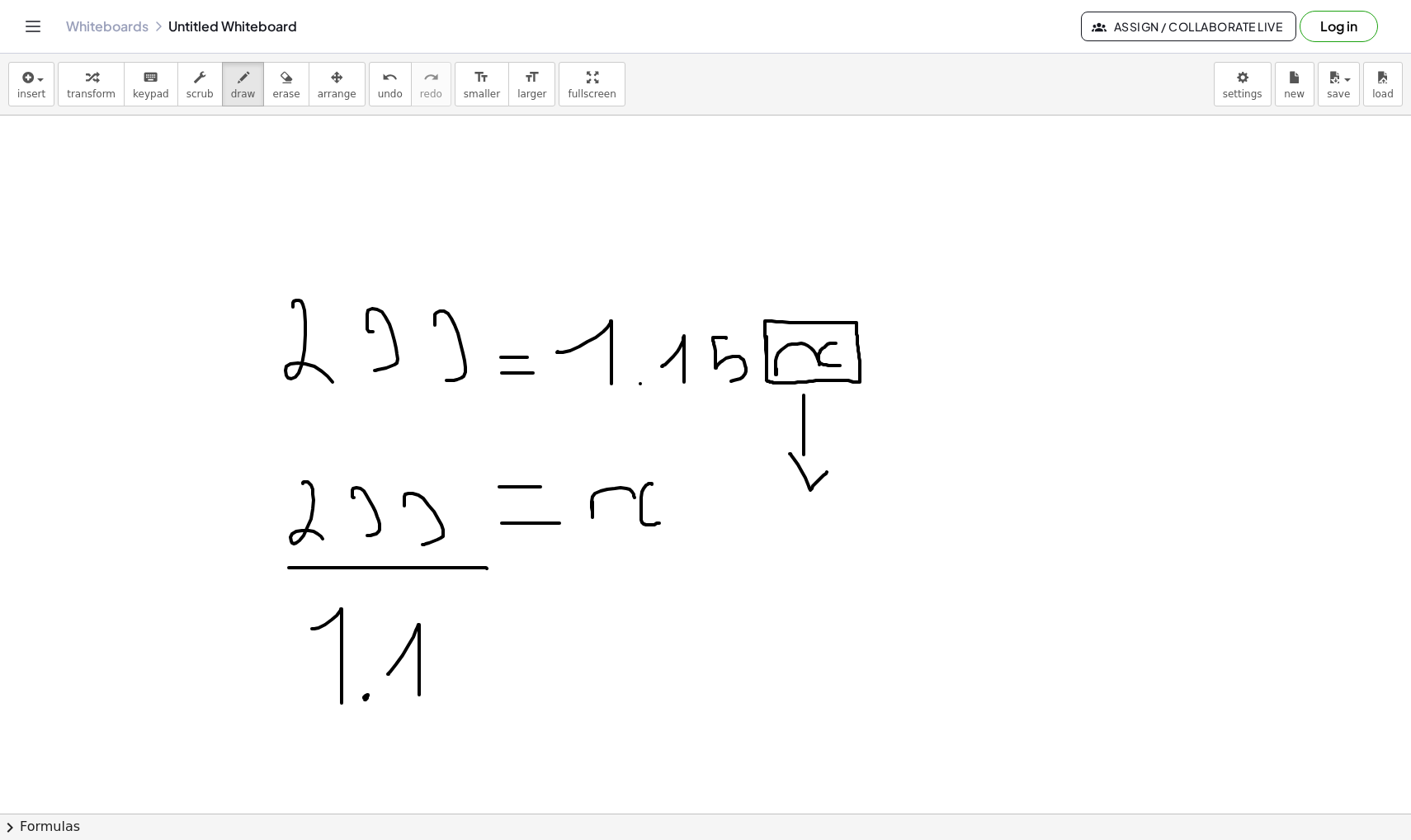
drag, startPoint x: 388, startPoint y: 674, endPoint x: 420, endPoint y: 705, distance: 44.6
drag, startPoint x: 485, startPoint y: 628, endPoint x: 472, endPoint y: 699, distance: 72.2
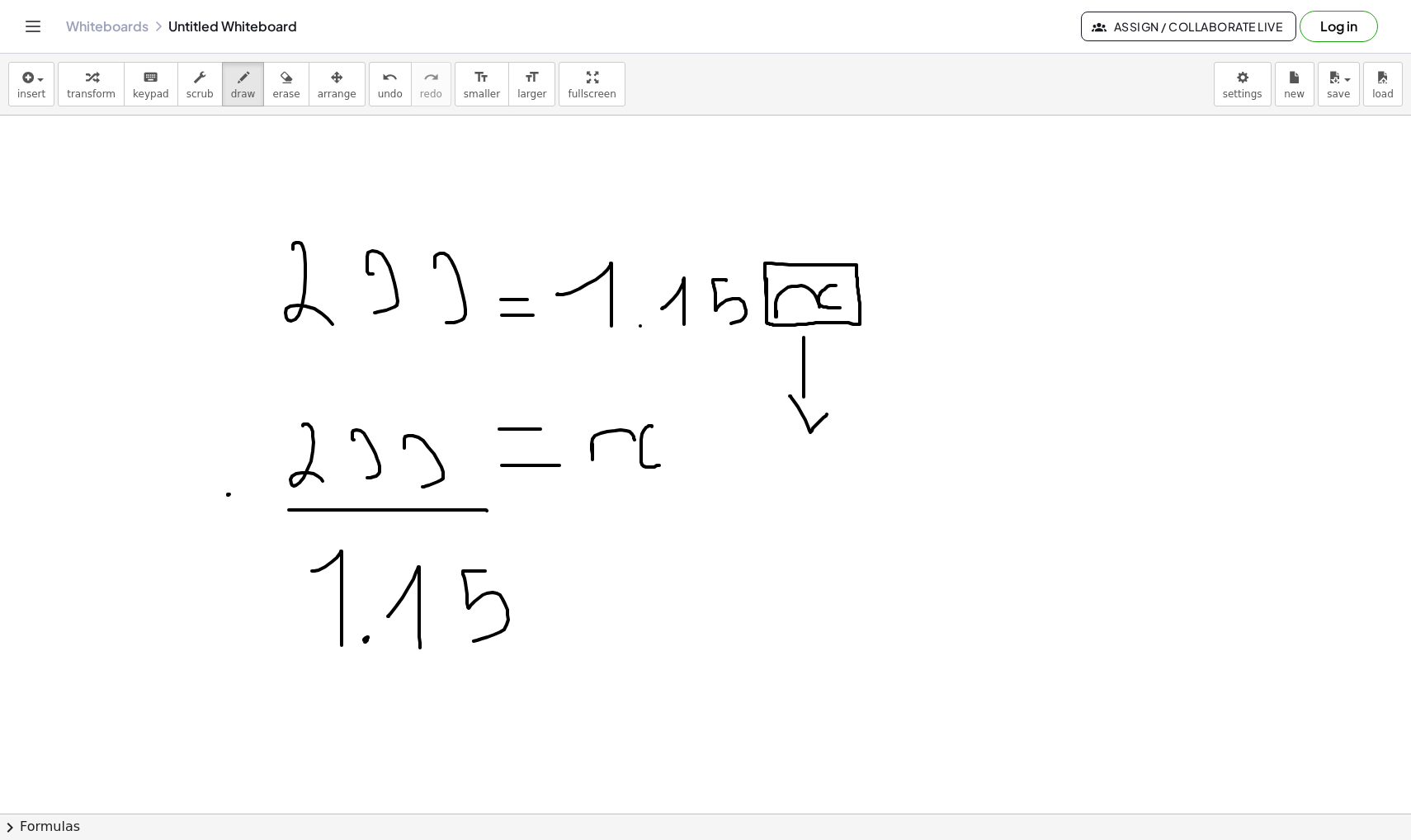
drag, startPoint x: 228, startPoint y: 495, endPoint x: 253, endPoint y: 494, distance: 25.0
drag, startPoint x: 229, startPoint y: 510, endPoint x: 245, endPoint y: 510, distance: 16.0
drag, startPoint x: 46, startPoint y: 446, endPoint x: 81, endPoint y: 490, distance: 56.2
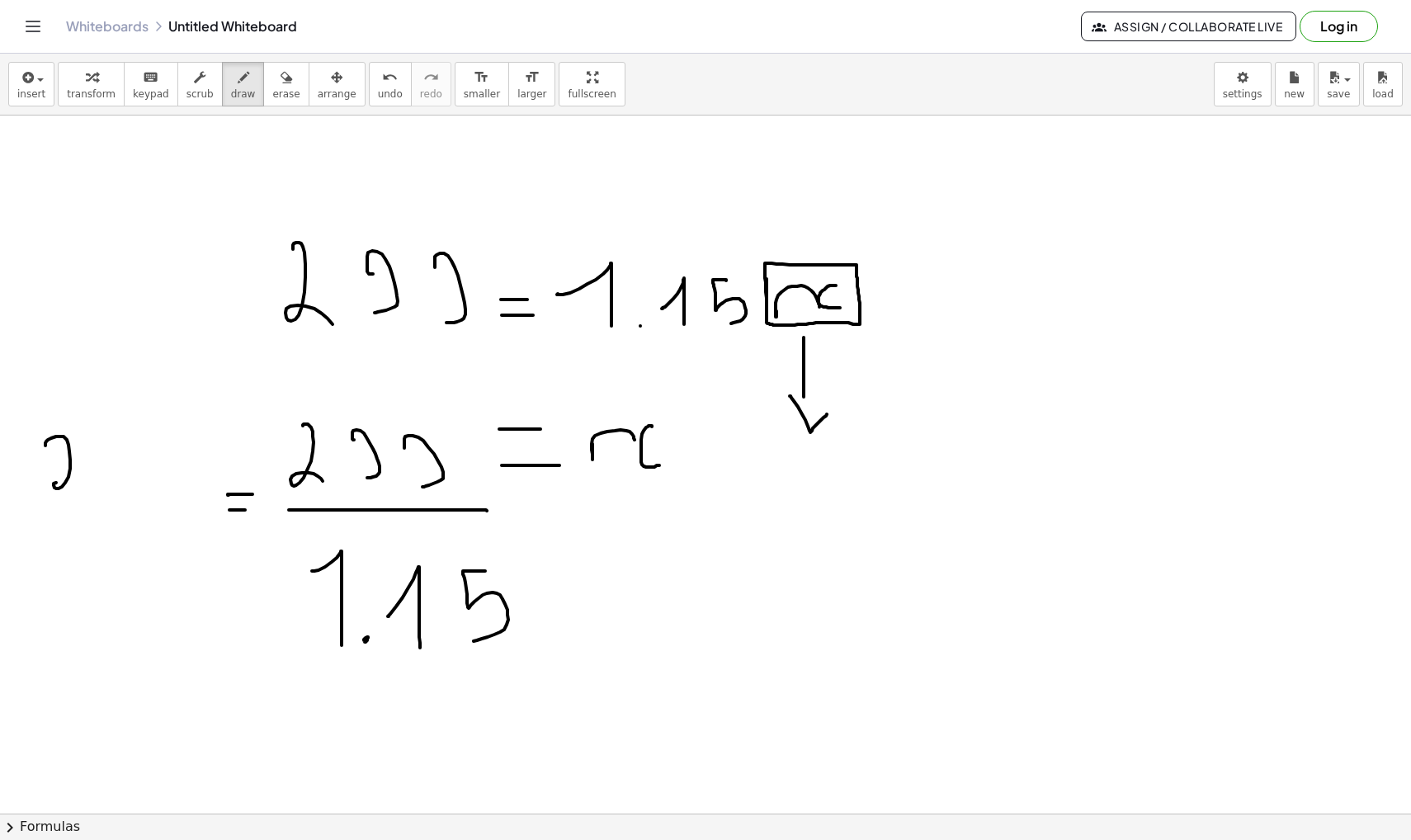
drag, startPoint x: 113, startPoint y: 453, endPoint x: 122, endPoint y: 486, distance: 34.2
drag, startPoint x: 148, startPoint y: 467, endPoint x: 145, endPoint y: 460, distance: 7.6
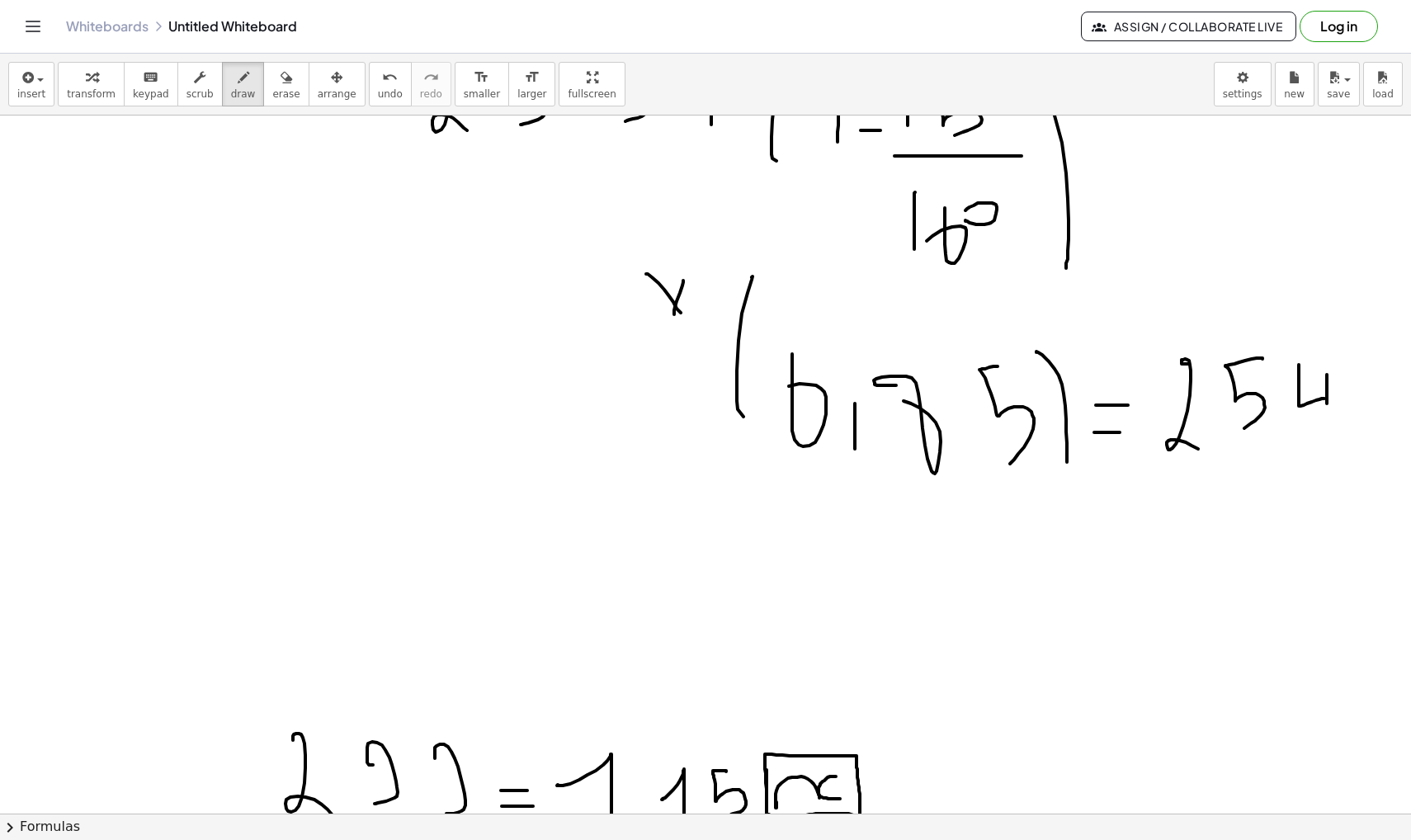
scroll to position [37528, 0]
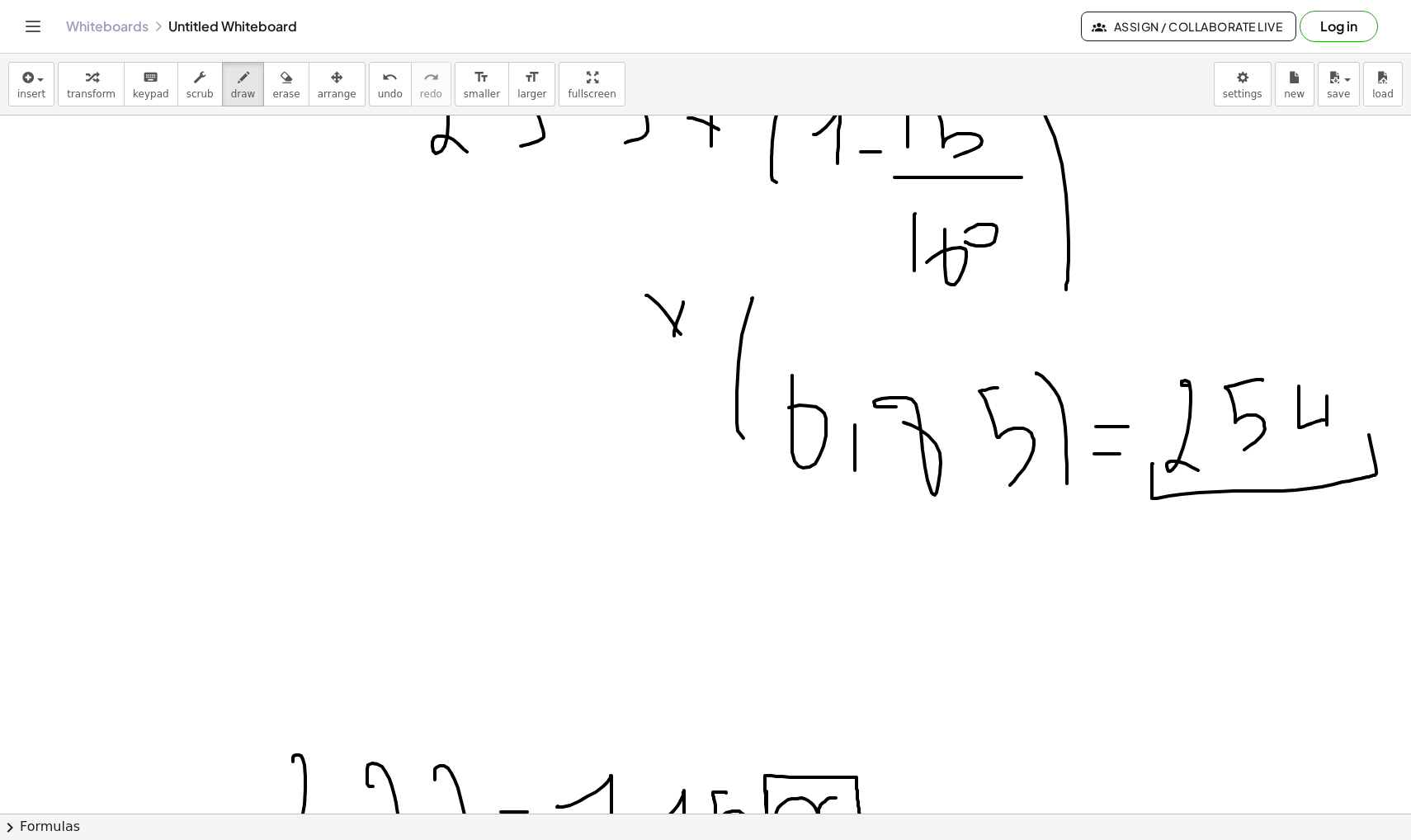
drag, startPoint x: 1153, startPoint y: 463, endPoint x: 1366, endPoint y: 422, distance: 216.9
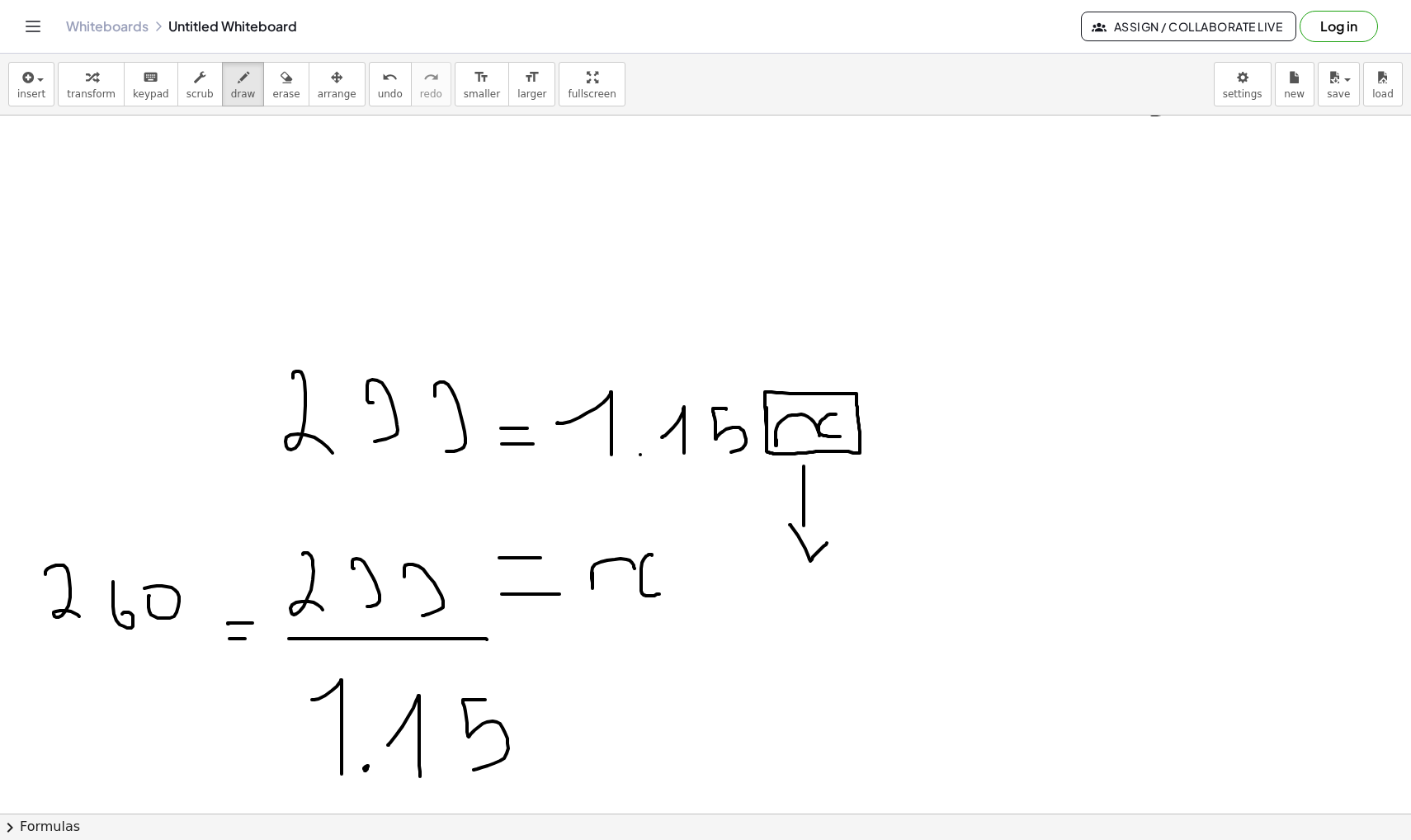
scroll to position [37913, 0]
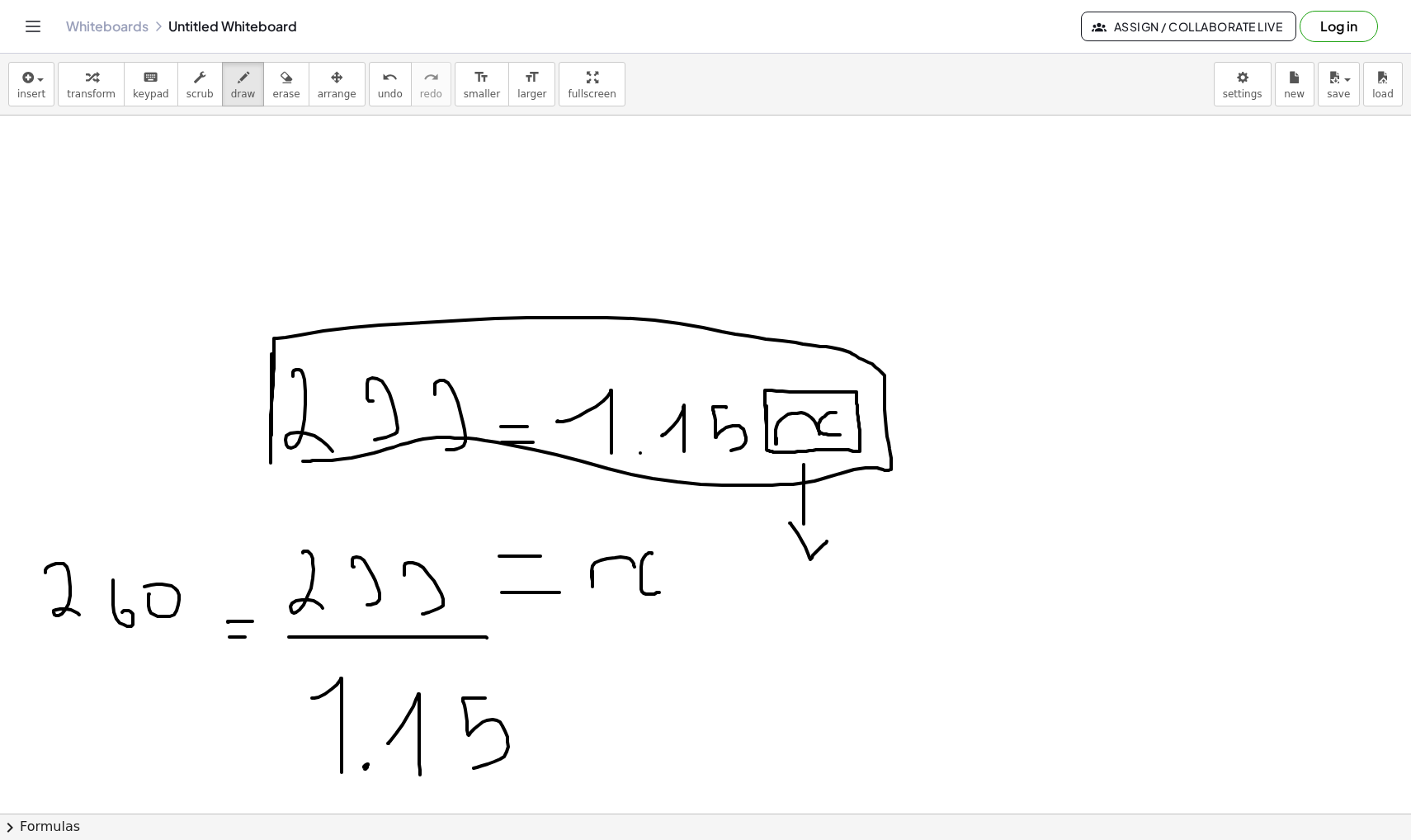
drag, startPoint x: 500, startPoint y: 426, endPoint x: 529, endPoint y: 426, distance: 29.0
drag, startPoint x: 500, startPoint y: 447, endPoint x: 530, endPoint y: 445, distance: 30.1
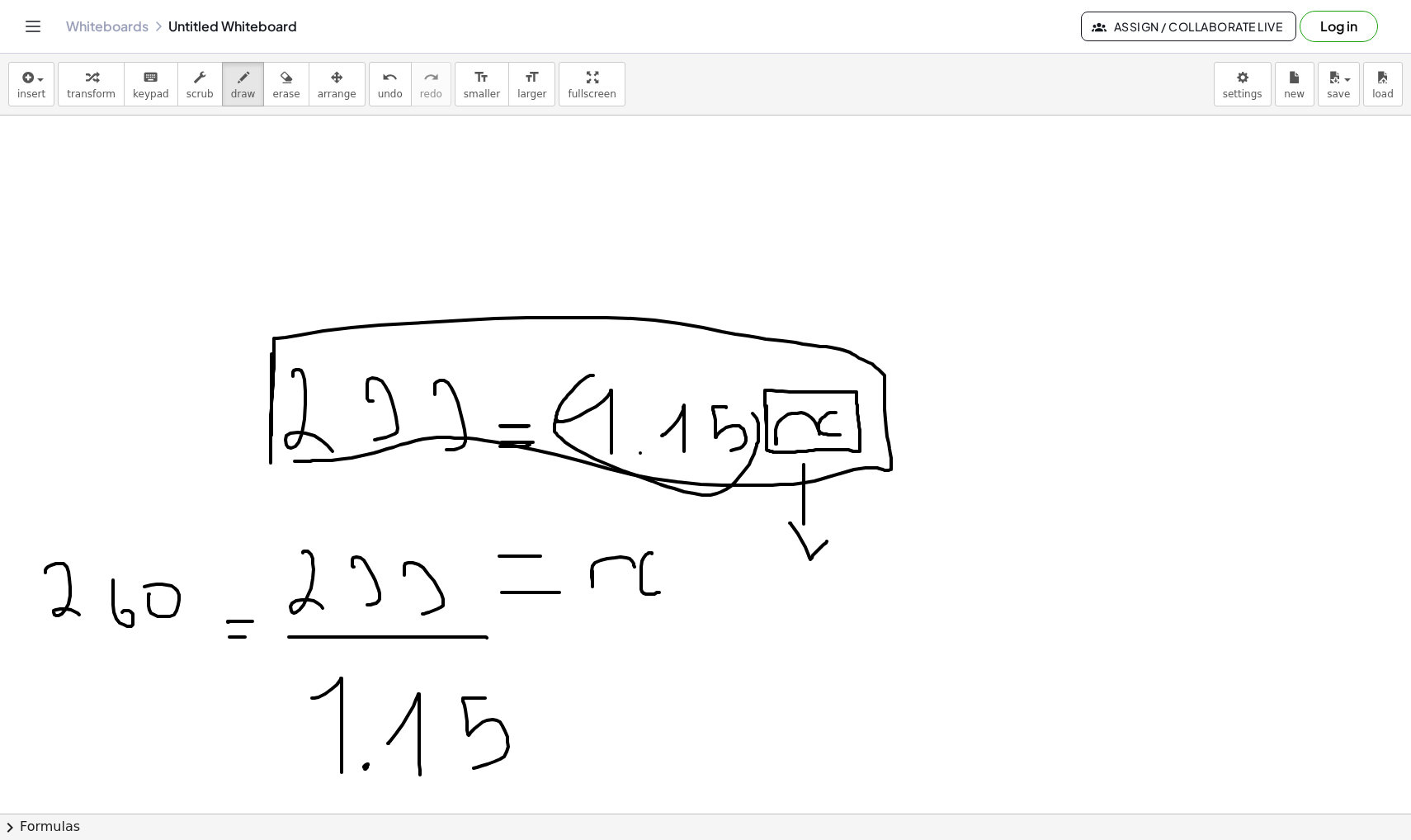
drag, startPoint x: 593, startPoint y: 376, endPoint x: 555, endPoint y: 394, distance: 42.0
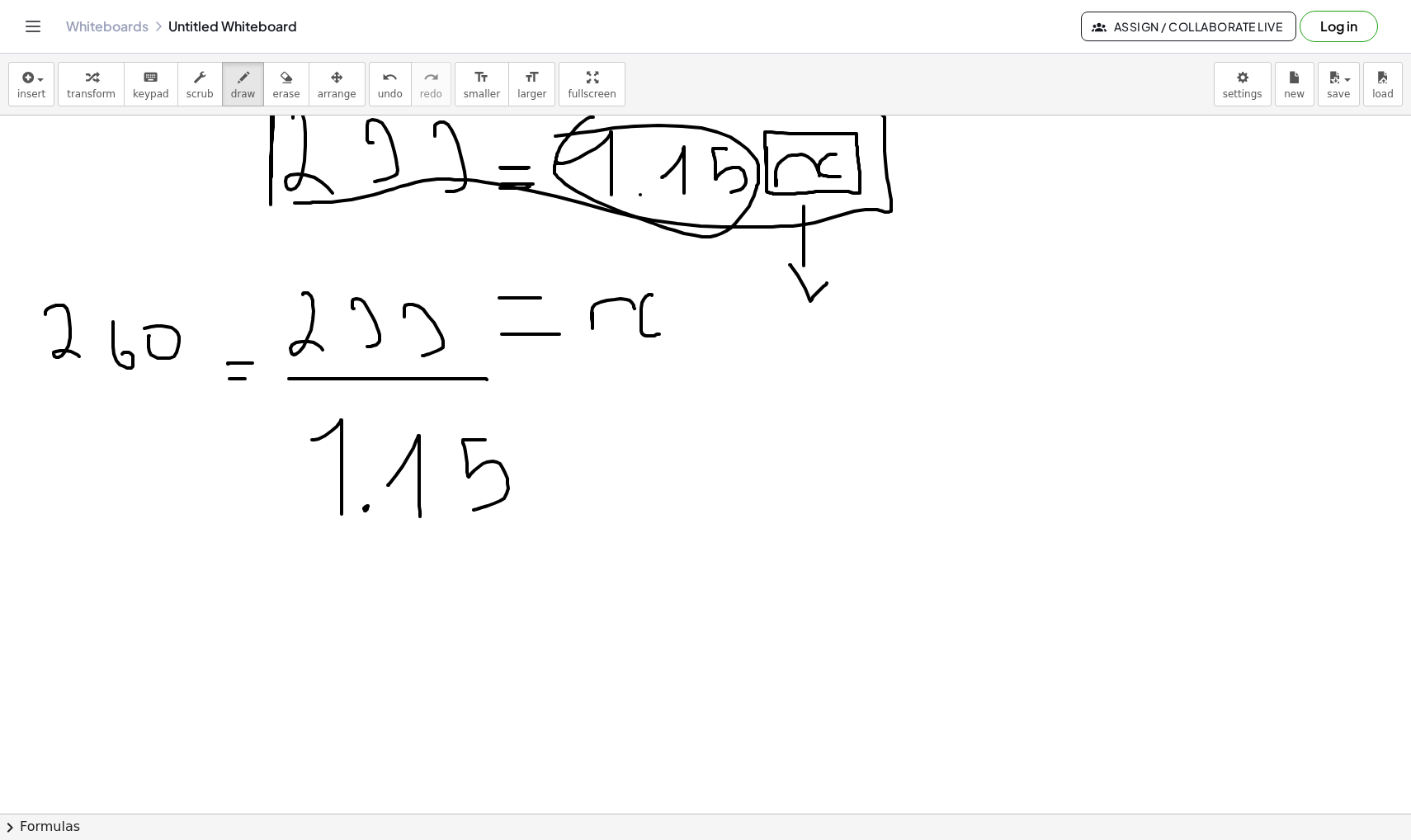
scroll to position [38172, 0]
drag, startPoint x: 29, startPoint y: 384, endPoint x: 120, endPoint y: 448, distance: 111.3
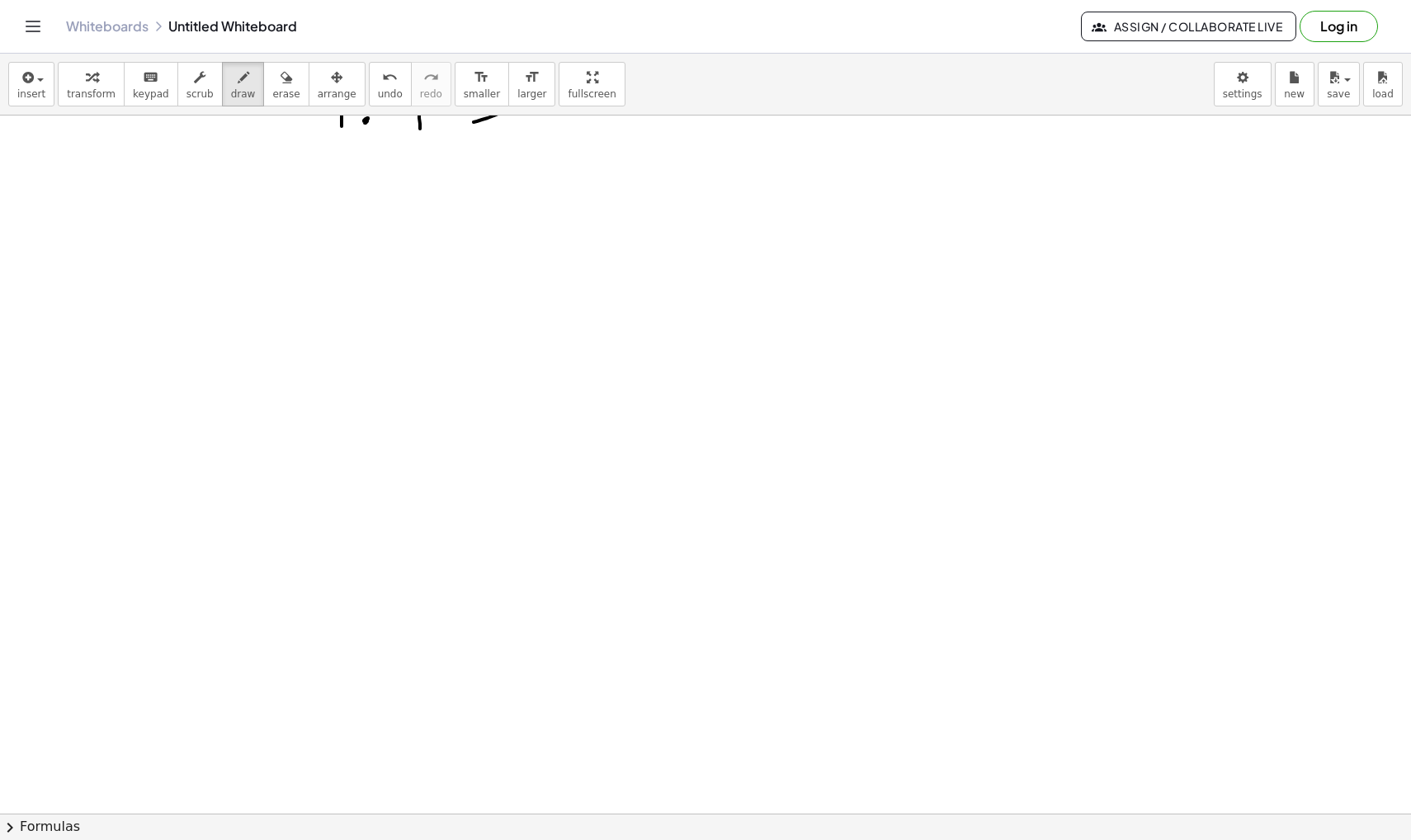
scroll to position [38556, 0]
drag, startPoint x: 385, startPoint y: 319, endPoint x: 411, endPoint y: 392, distance: 77.5
drag, startPoint x: 468, startPoint y: 330, endPoint x: 457, endPoint y: 405, distance: 75.8
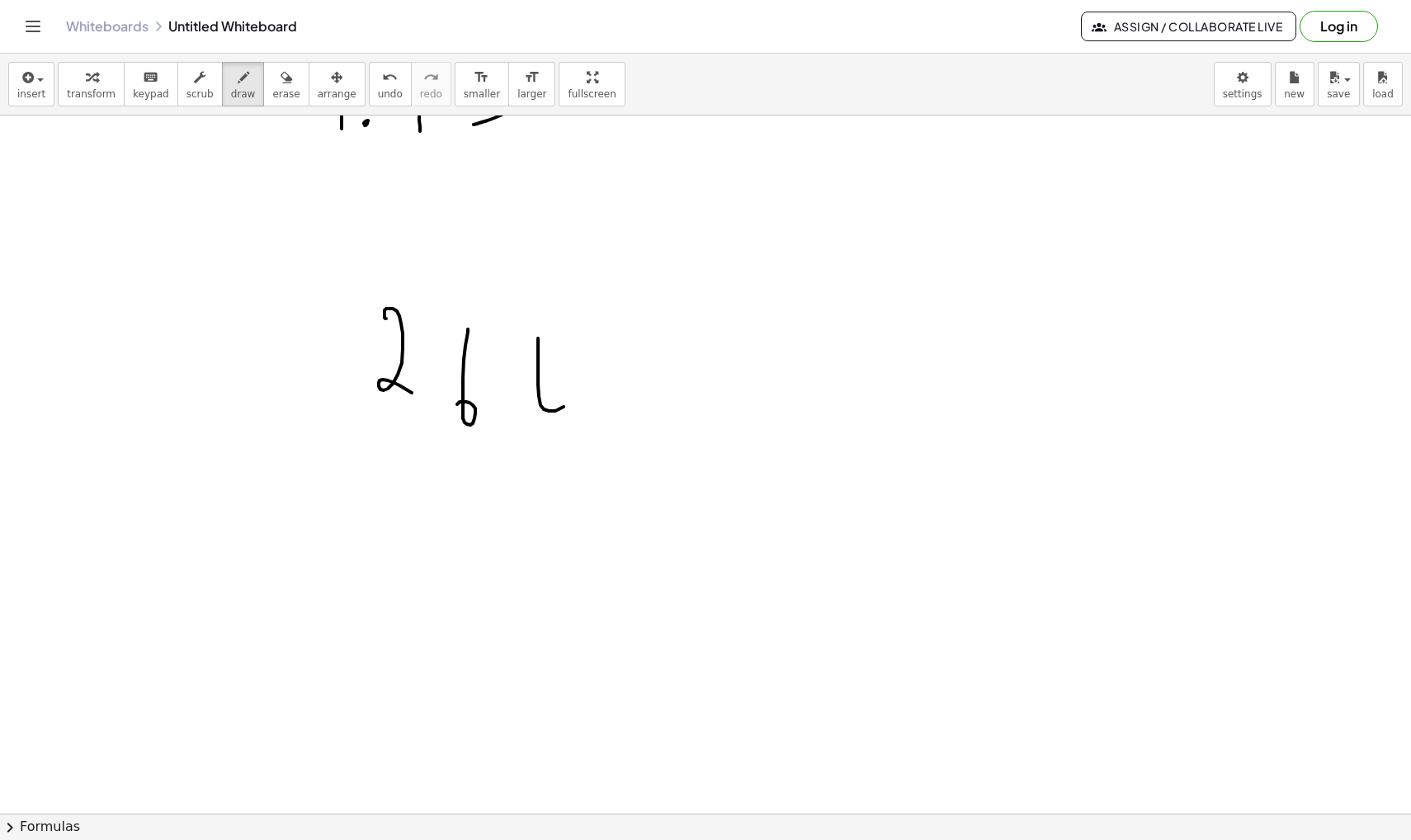
drag, startPoint x: 538, startPoint y: 340, endPoint x: 544, endPoint y: 366, distance: 26.7
drag, startPoint x: 659, startPoint y: 309, endPoint x: 661, endPoint y: 460, distance: 151.0
drag, startPoint x: 700, startPoint y: 411, endPoint x: 771, endPoint y: 417, distance: 71.3
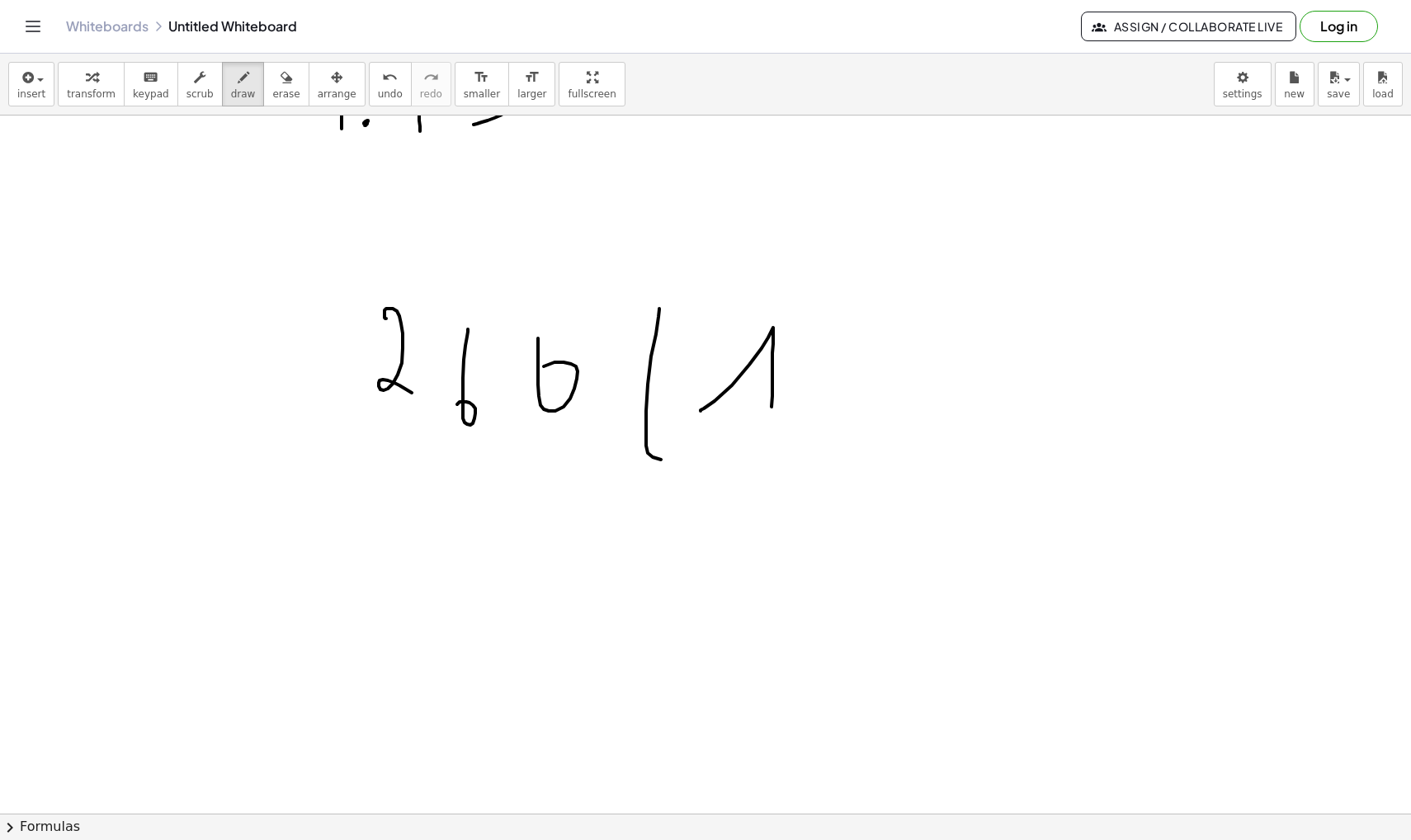
drag, startPoint x: 837, startPoint y: 346, endPoint x: 888, endPoint y: 427, distance: 95.7
drag, startPoint x: 875, startPoint y: 401, endPoint x: 906, endPoint y: 401, distance: 31.0
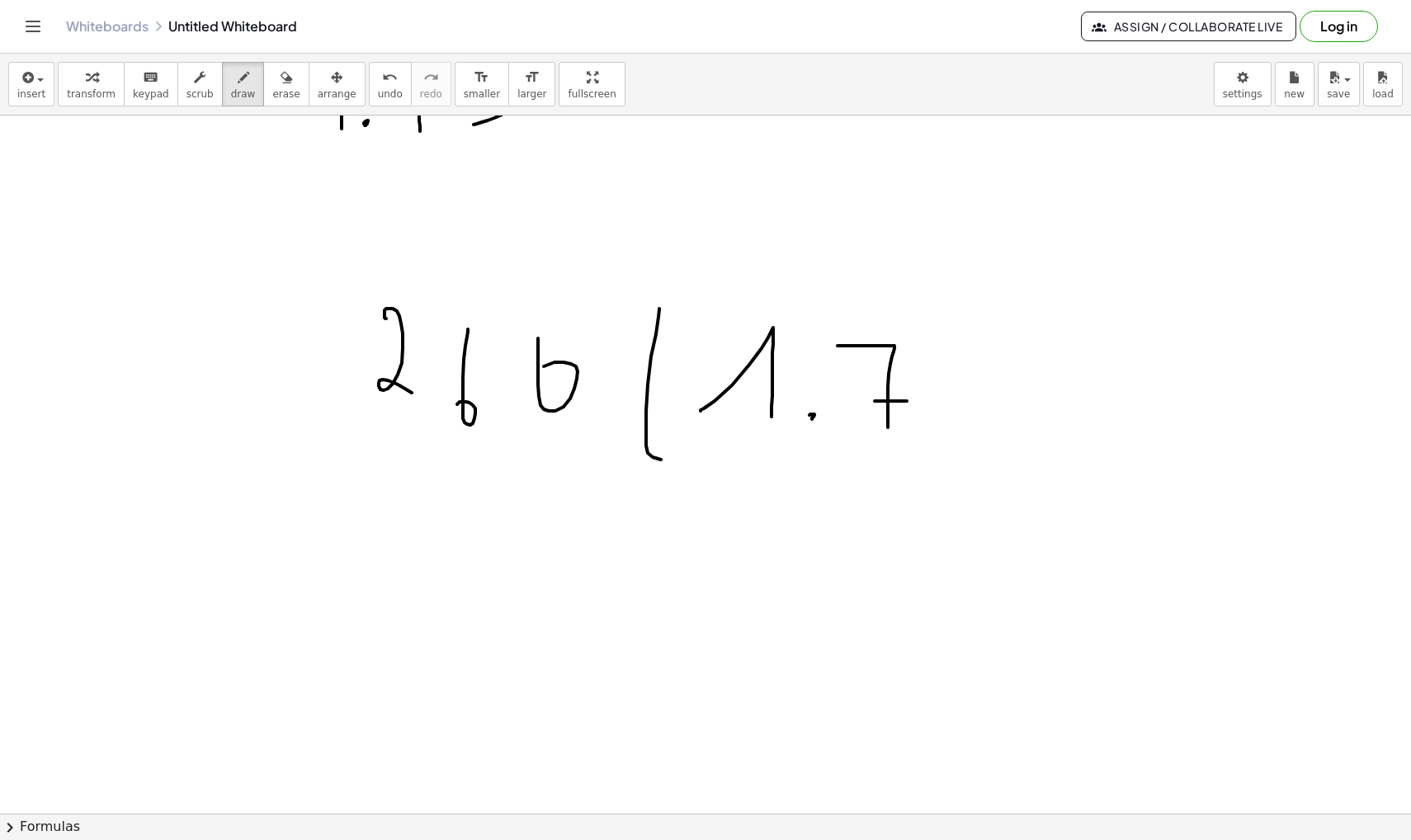
drag, startPoint x: 948, startPoint y: 351, endPoint x: 934, endPoint y: 426, distance: 76.3
drag, startPoint x: 960, startPoint y: 316, endPoint x: 991, endPoint y: 464, distance: 151.2
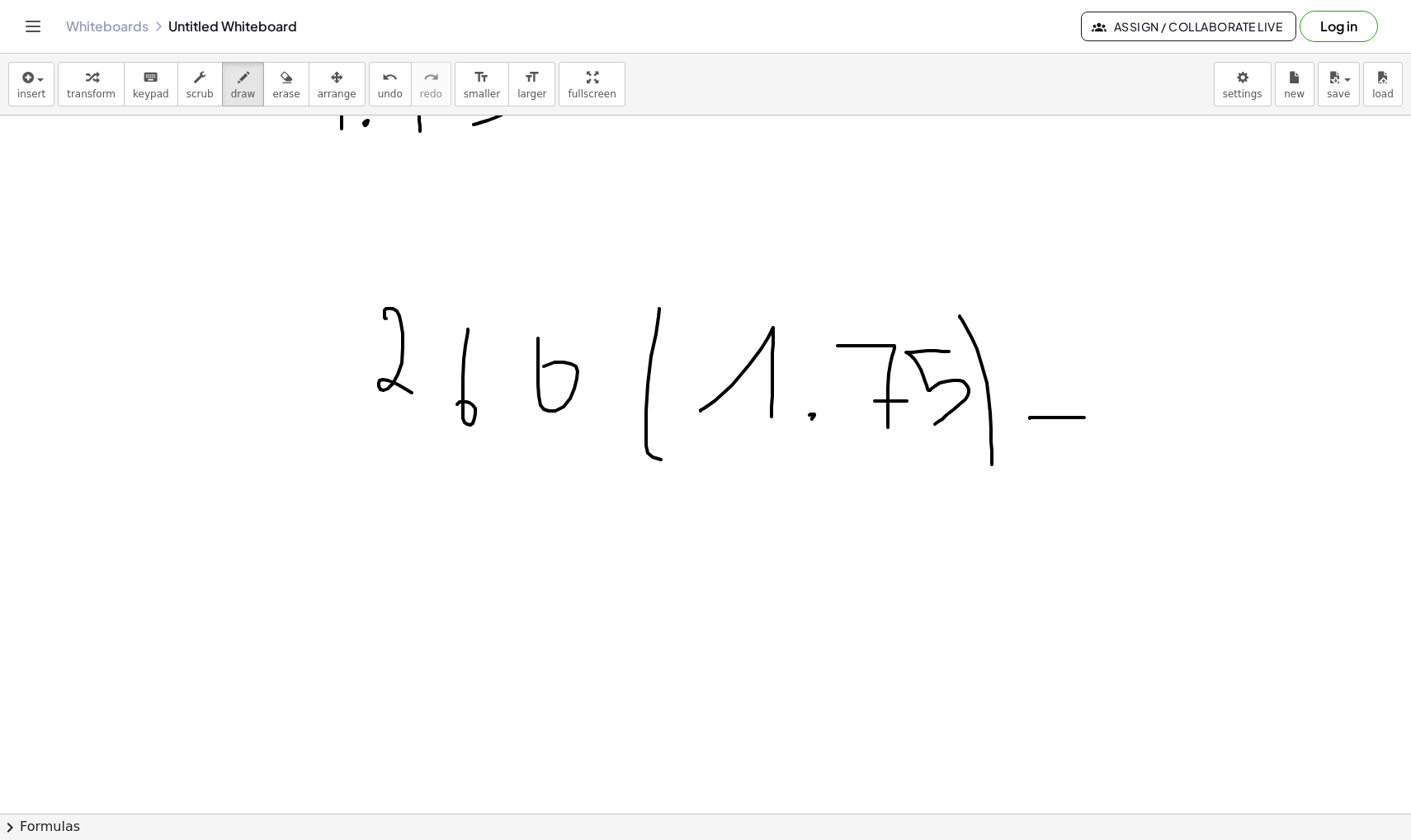
drag, startPoint x: 1030, startPoint y: 418, endPoint x: 1085, endPoint y: 418, distance: 55.0
drag, startPoint x: 1032, startPoint y: 446, endPoint x: 1100, endPoint y: 446, distance: 68.0
drag, startPoint x: 1127, startPoint y: 369, endPoint x: 1166, endPoint y: 406, distance: 53.8
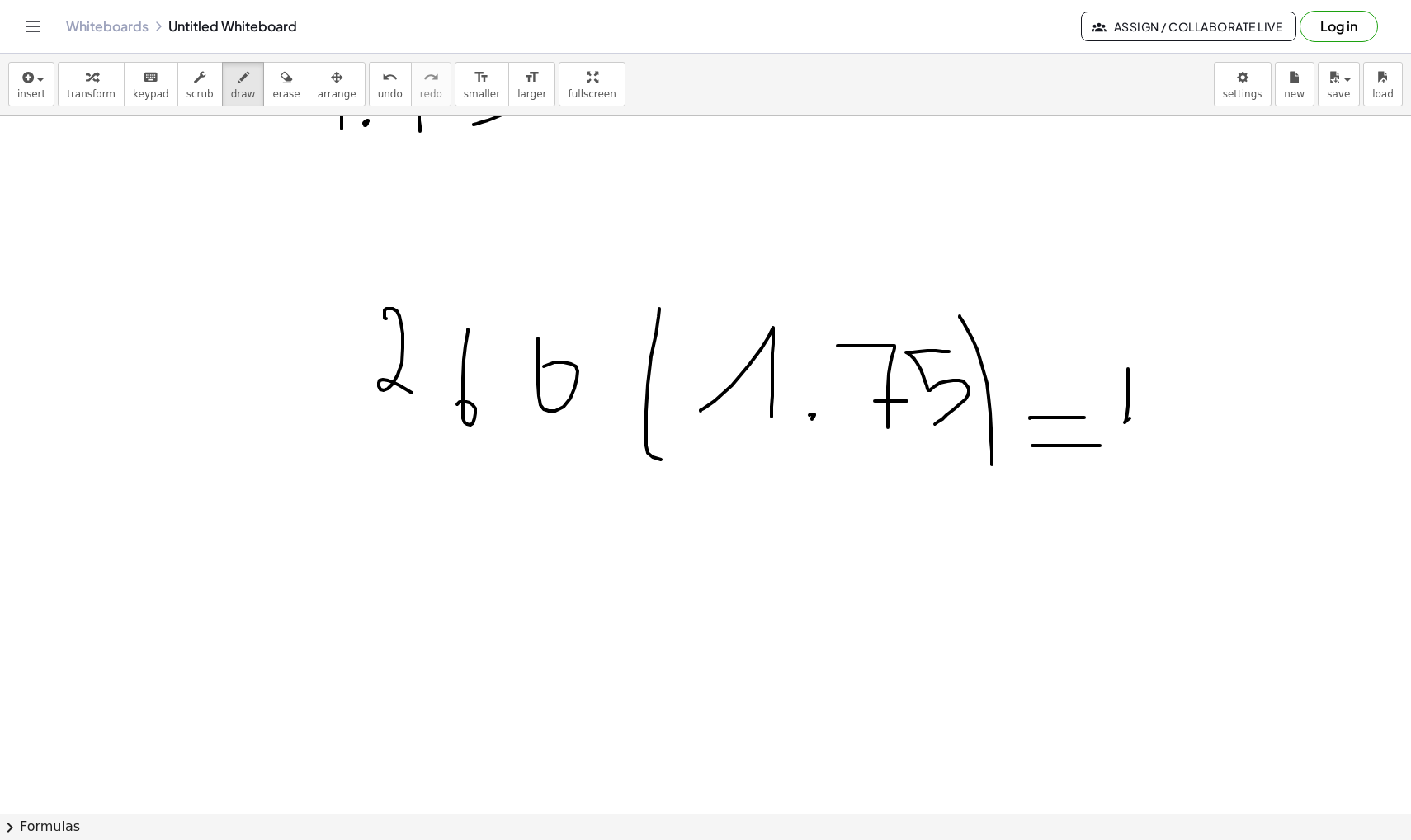
drag, startPoint x: 1166, startPoint y: 392, endPoint x: 1166, endPoint y: 432, distance: 40.0
drag, startPoint x: 1219, startPoint y: 366, endPoint x: 1221, endPoint y: 427, distance: 61.0
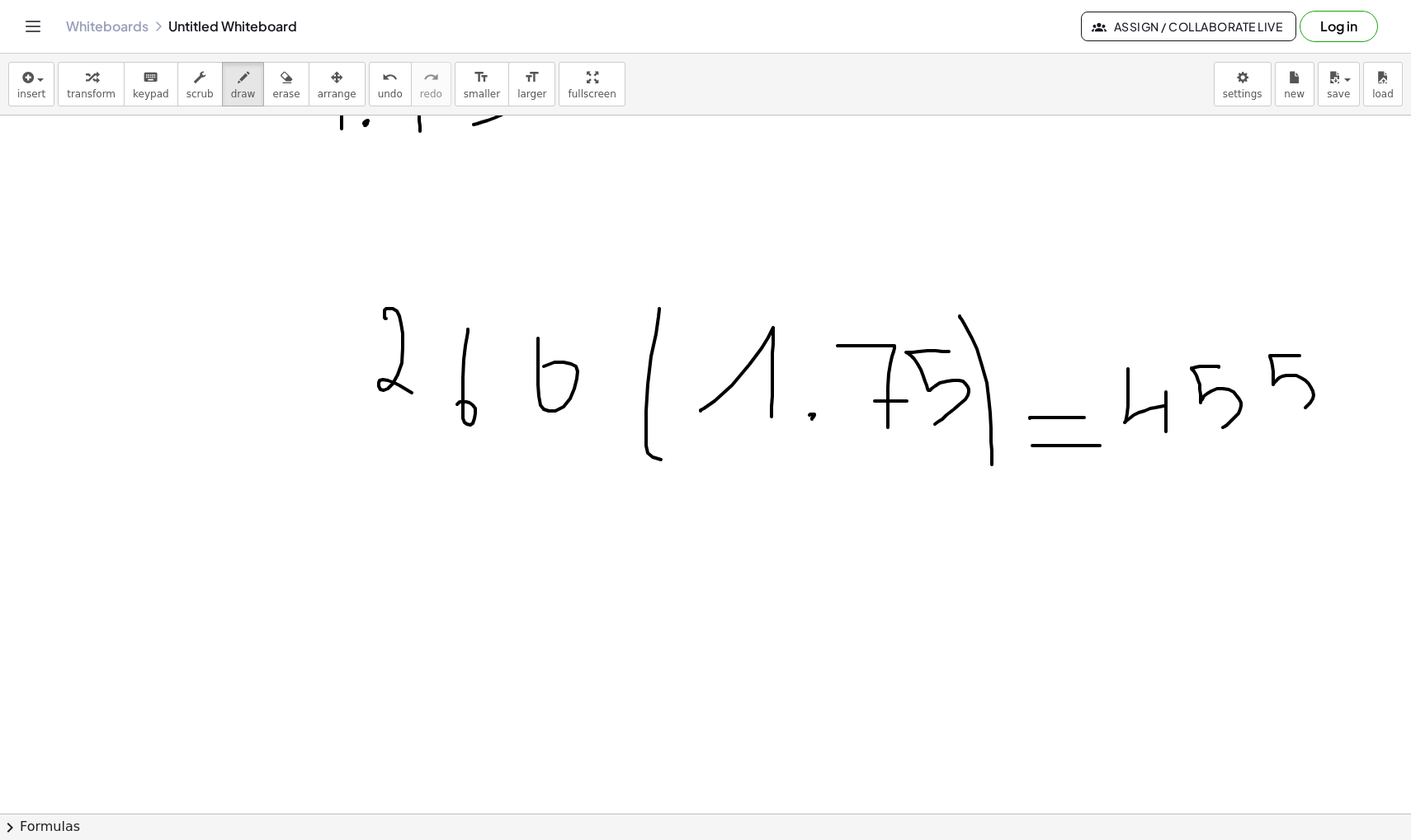
drag, startPoint x: 1299, startPoint y: 355, endPoint x: 1261, endPoint y: 436, distance: 89.5
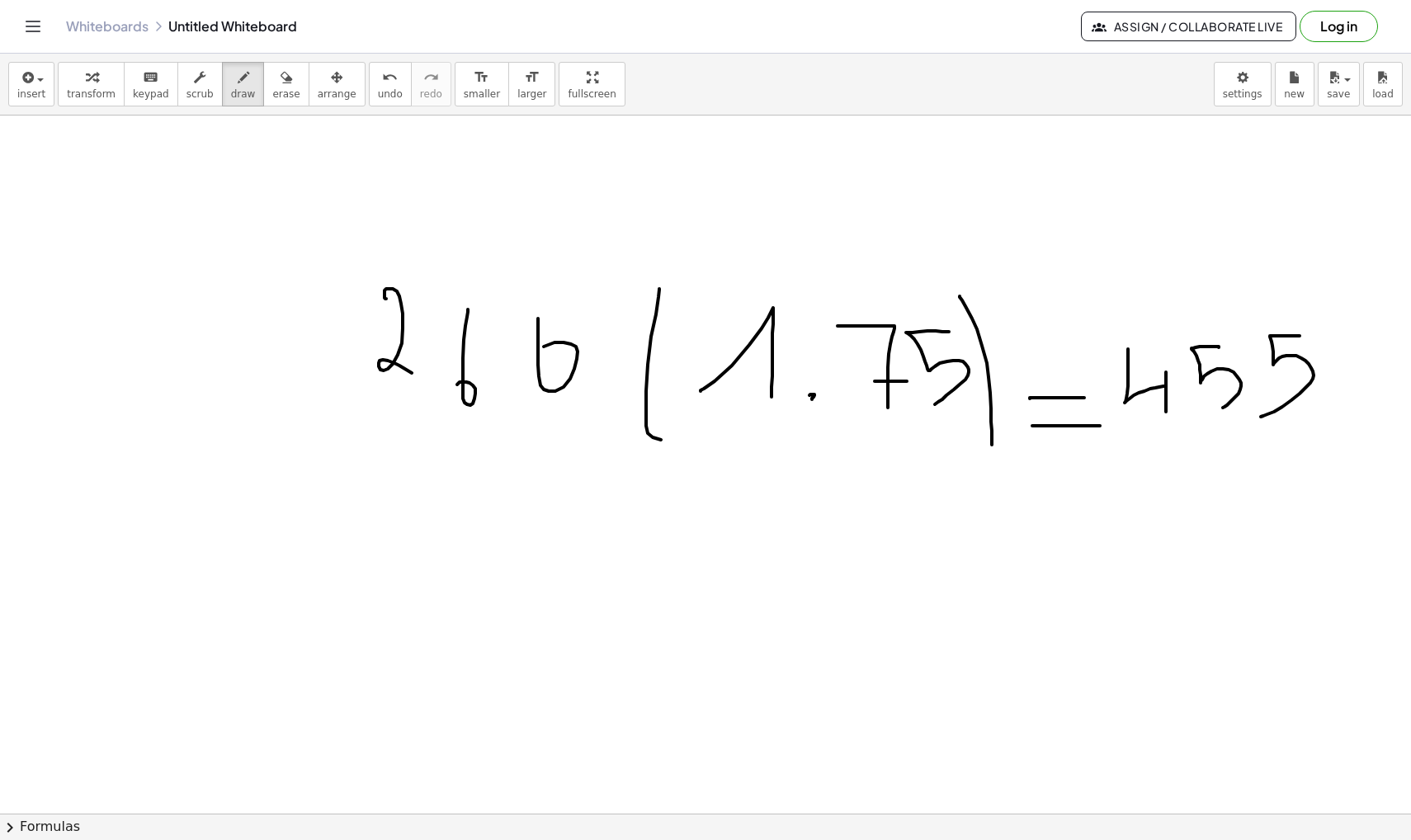
scroll to position [38577, 0]
drag, startPoint x: 1174, startPoint y: 514, endPoint x: 1163, endPoint y: 549, distance: 36.7
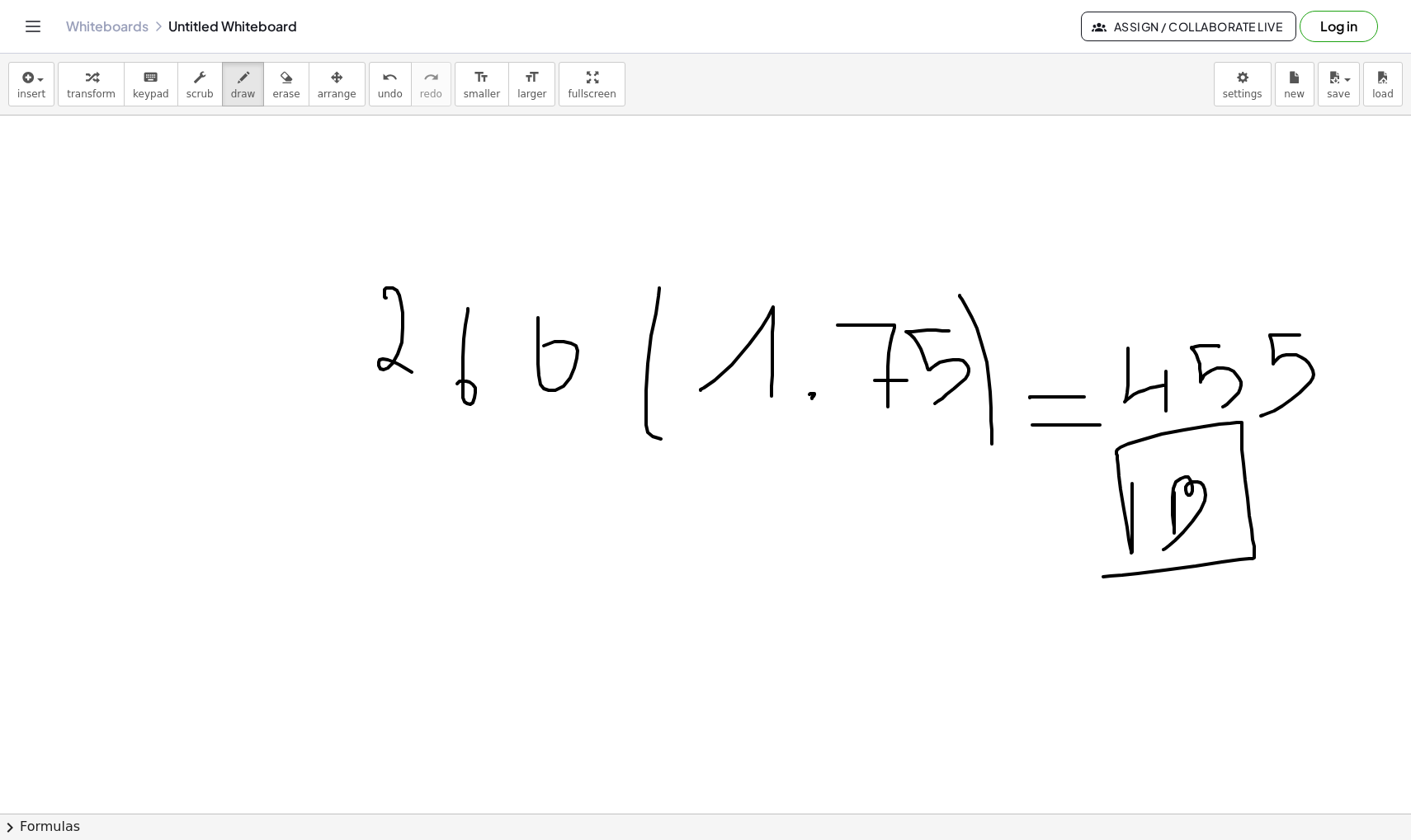
drag, startPoint x: 1132, startPoint y: 486, endPoint x: 1087, endPoint y: 480, distance: 45.4
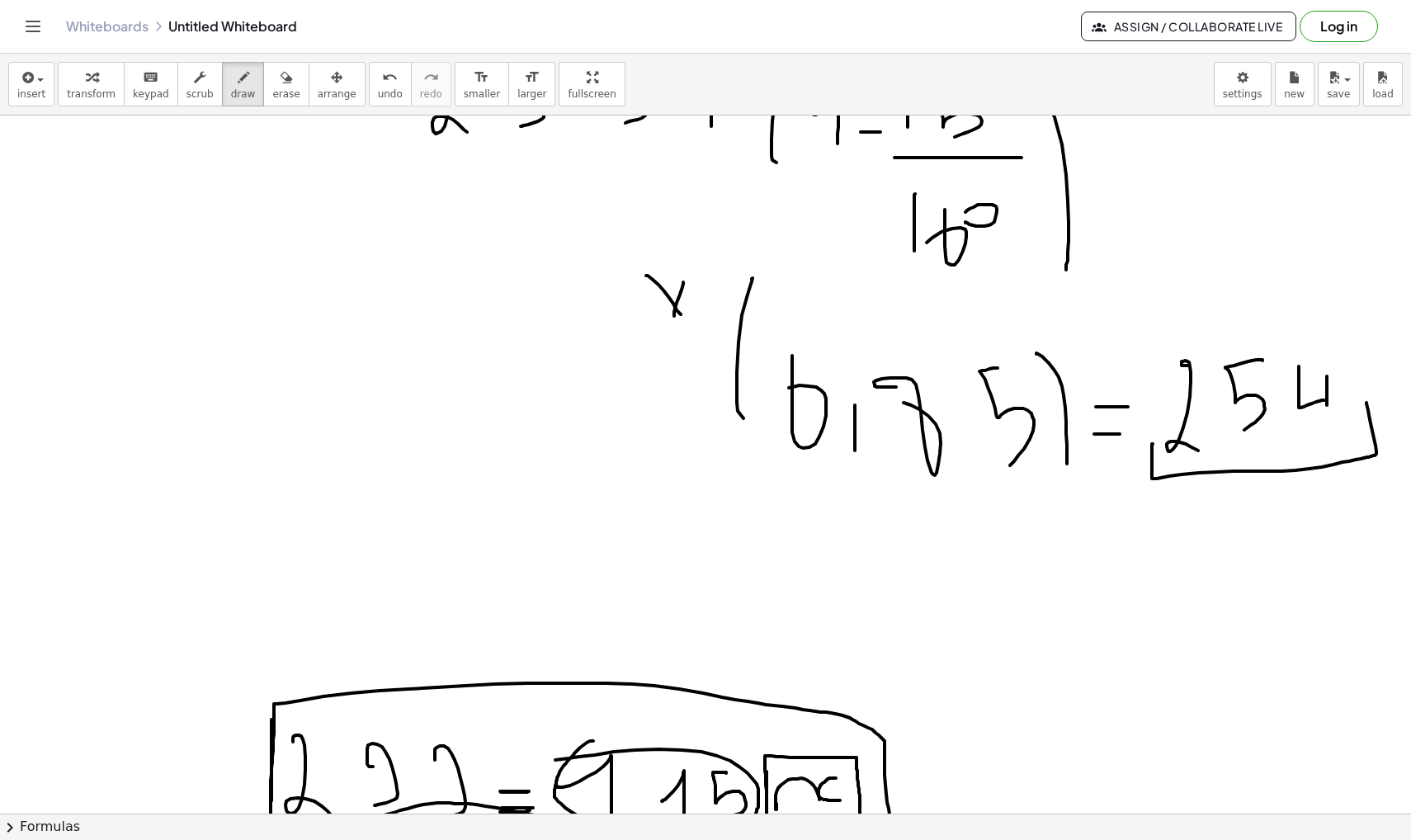
scroll to position [37527, 0]
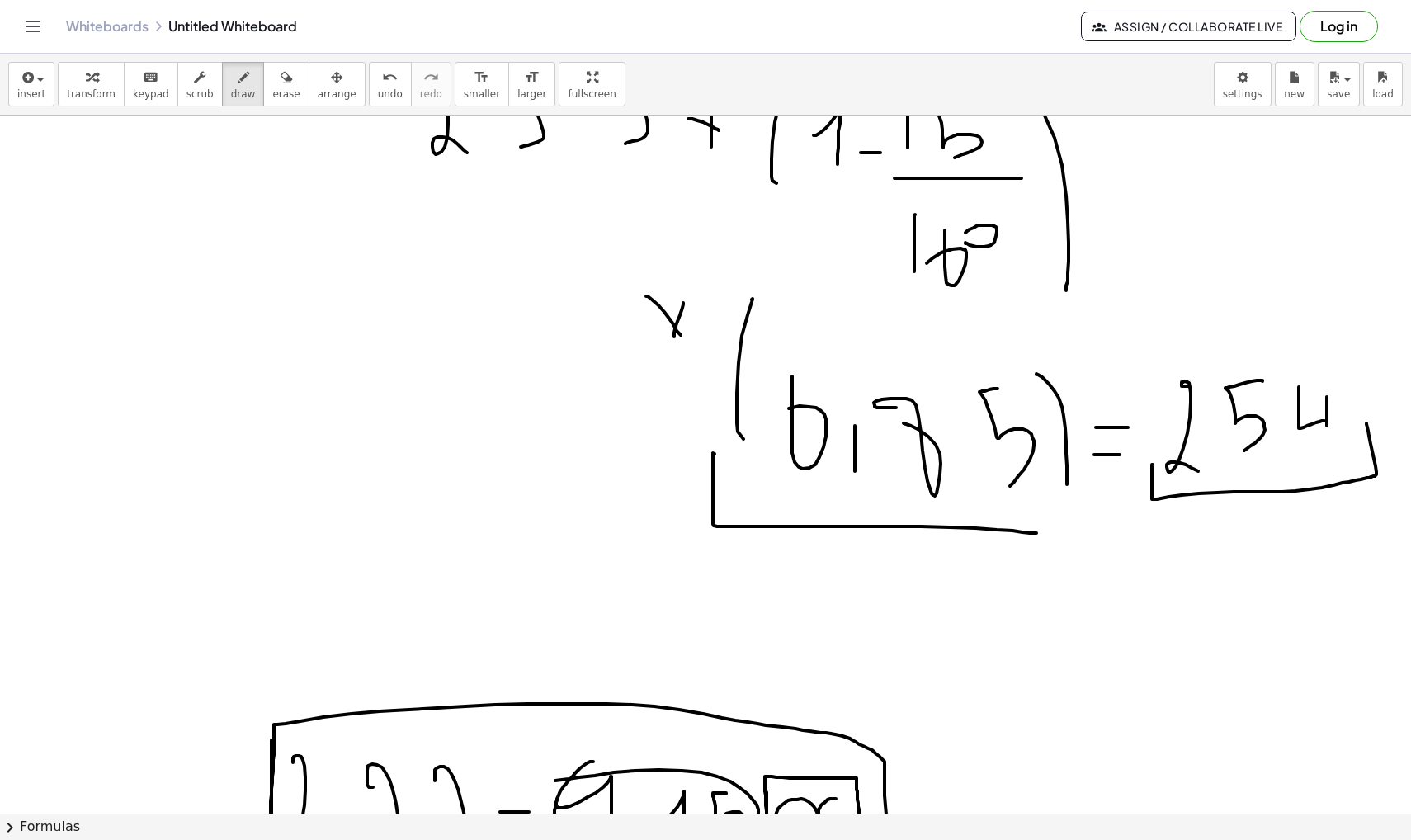
drag, startPoint x: 713, startPoint y: 454, endPoint x: 1087, endPoint y: 495, distance: 376.2
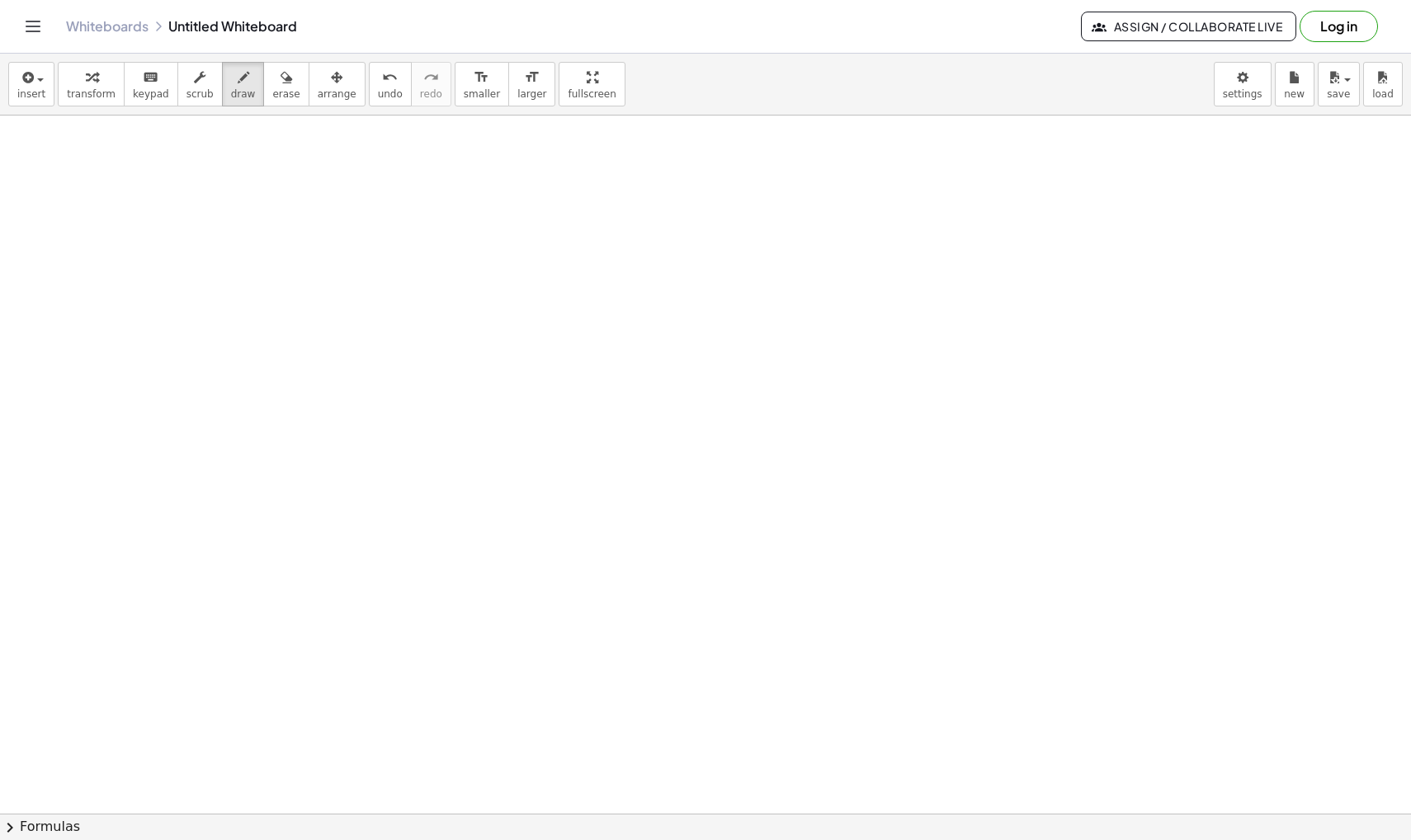
scroll to position [40040, 0]
drag, startPoint x: 173, startPoint y: 375, endPoint x: 262, endPoint y: 417, distance: 98.4
drag, startPoint x: 349, startPoint y: 316, endPoint x: 337, endPoint y: 311, distance: 13.0
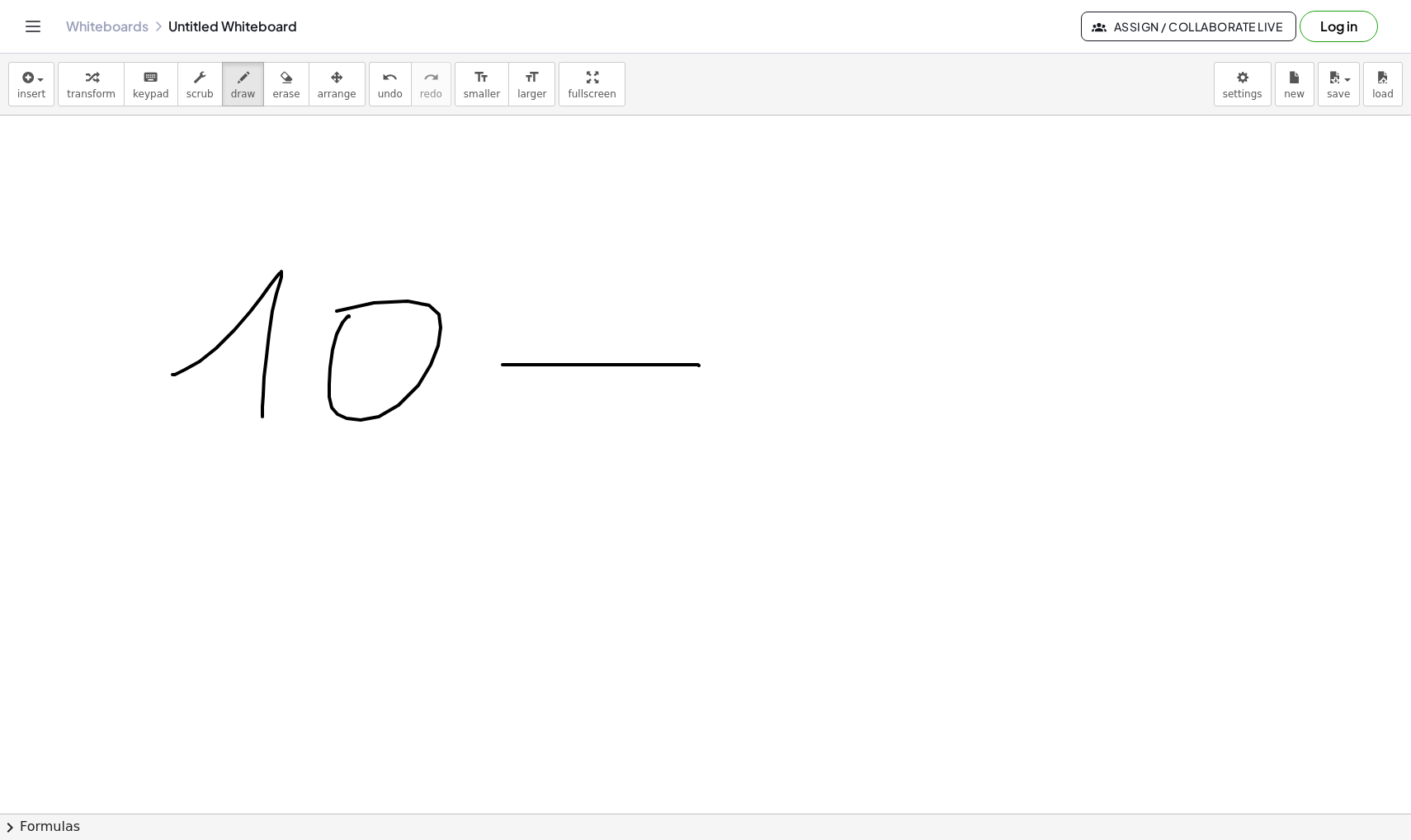
drag, startPoint x: 507, startPoint y: 365, endPoint x: 699, endPoint y: 365, distance: 192.0
drag, startPoint x: 697, startPoint y: 342, endPoint x: 706, endPoint y: 397, distance: 55.7
drag, startPoint x: 814, startPoint y: 354, endPoint x: 883, endPoint y: 391, distance: 78.3
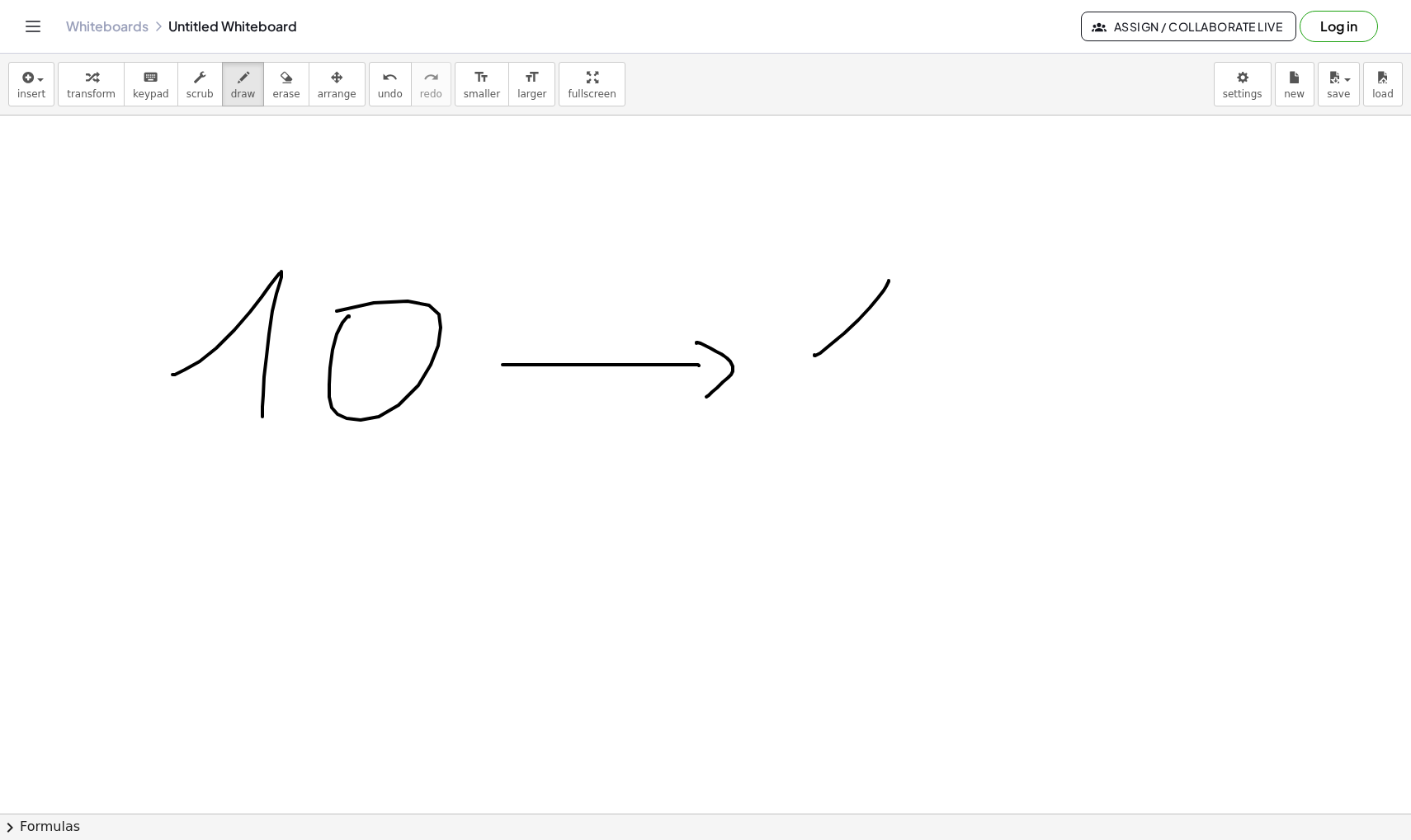
drag, startPoint x: 938, startPoint y: 321, endPoint x: 973, endPoint y: 376, distance: 65.2
drag, startPoint x: 1141, startPoint y: 274, endPoint x: 1075, endPoint y: 373, distance: 119.0
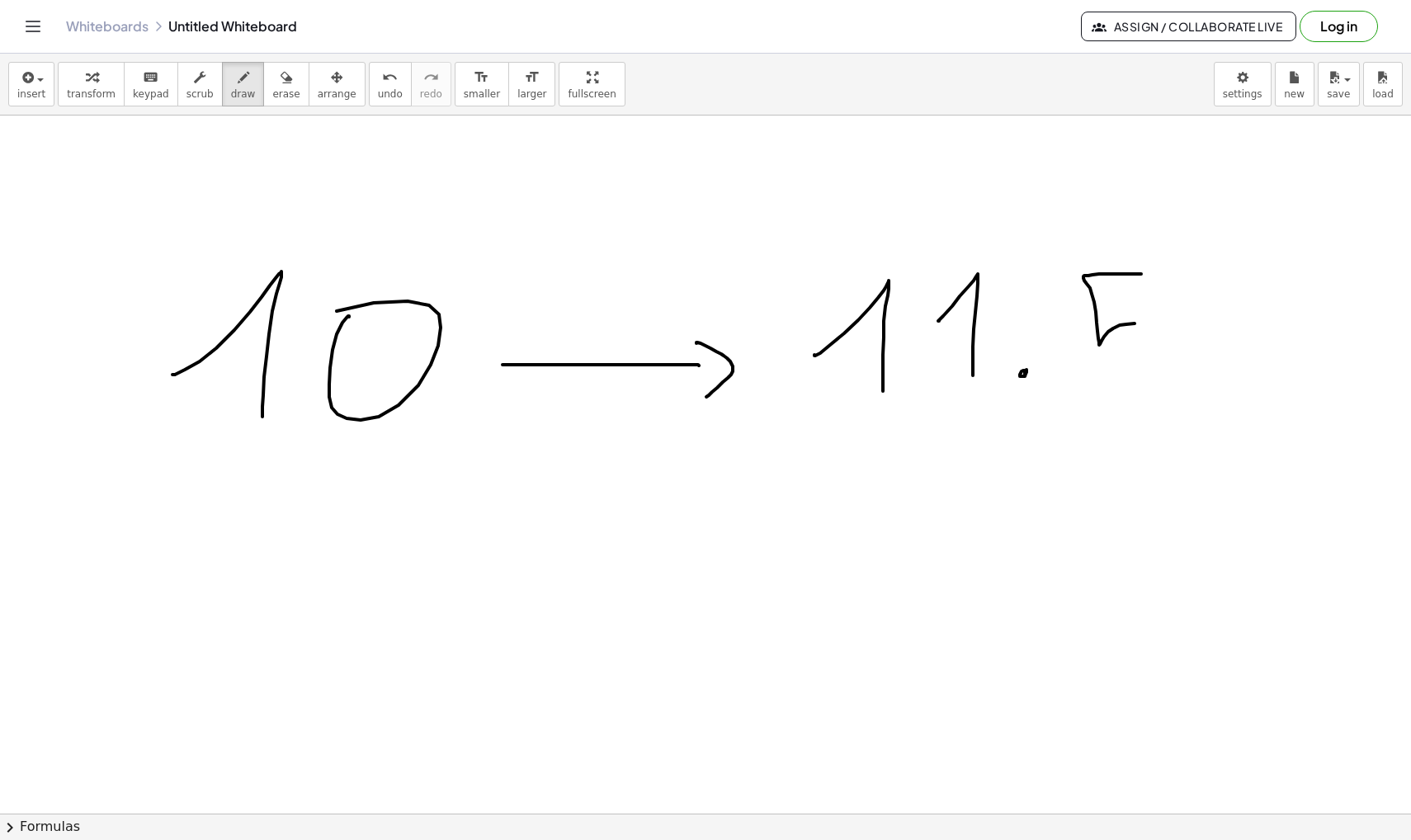
drag, startPoint x: 533, startPoint y: 241, endPoint x: 533, endPoint y: 257, distance: 16.0
drag, startPoint x: 527, startPoint y: 253, endPoint x: 538, endPoint y: 253, distance: 11.0
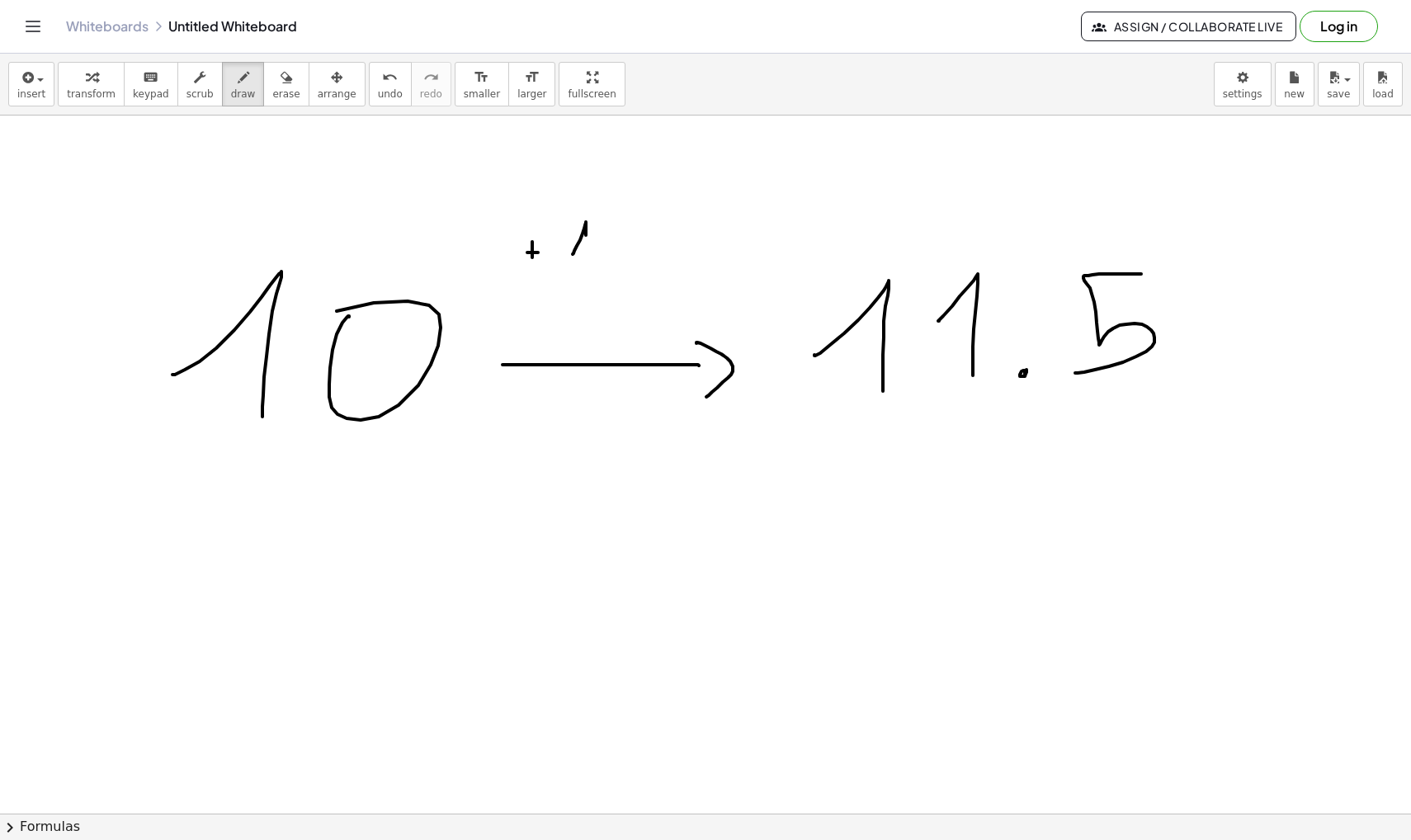
drag, startPoint x: 573, startPoint y: 255, endPoint x: 586, endPoint y: 273, distance: 22.2
drag, startPoint x: 629, startPoint y: 227, endPoint x: 643, endPoint y: 272, distance: 47.1
drag, startPoint x: 676, startPoint y: 221, endPoint x: 671, endPoint y: 213, distance: 9.4
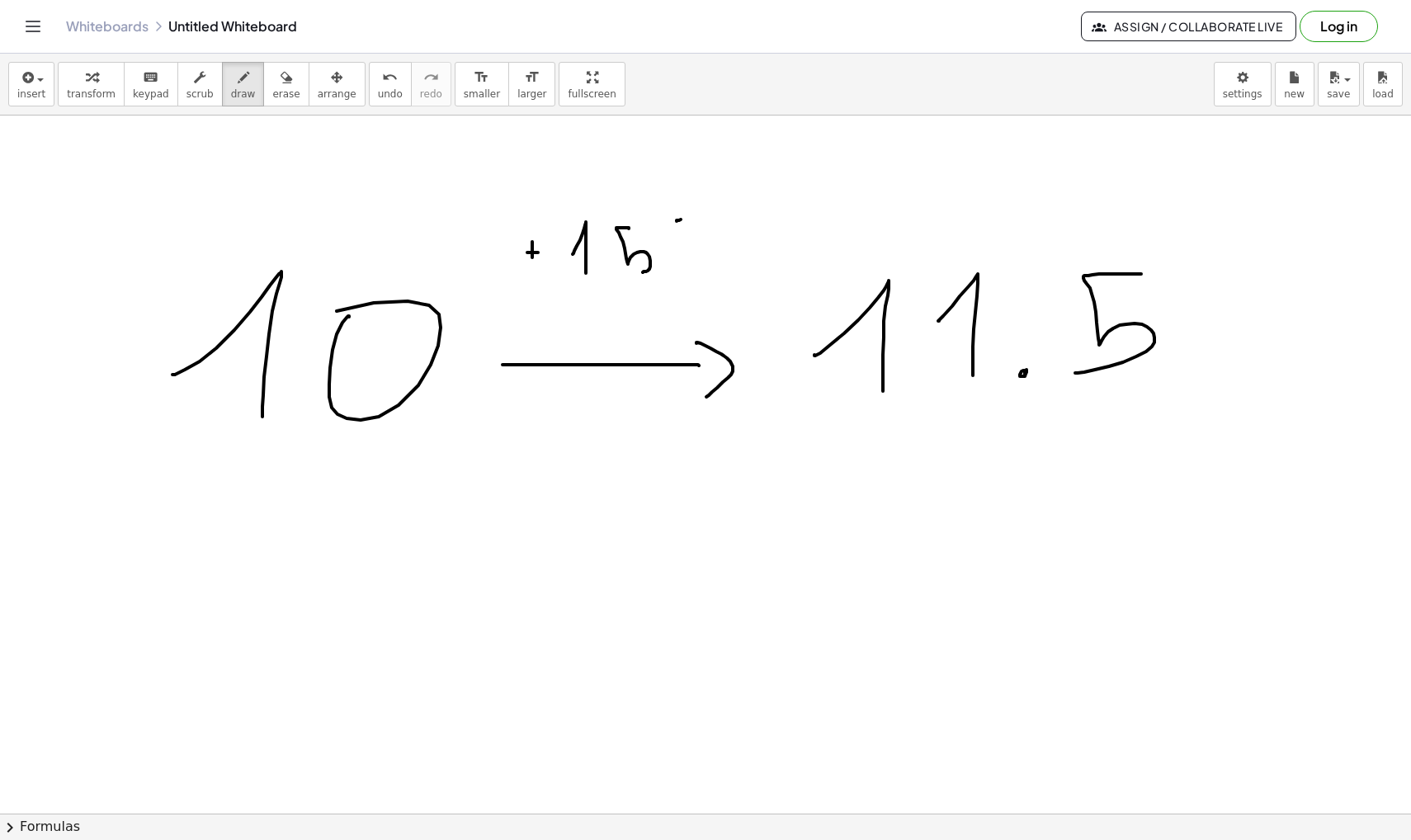
drag, startPoint x: 703, startPoint y: 214, endPoint x: 703, endPoint y: 258, distance: 44.0
drag, startPoint x: 726, startPoint y: 250, endPoint x: 726, endPoint y: 234, distance: 16.0
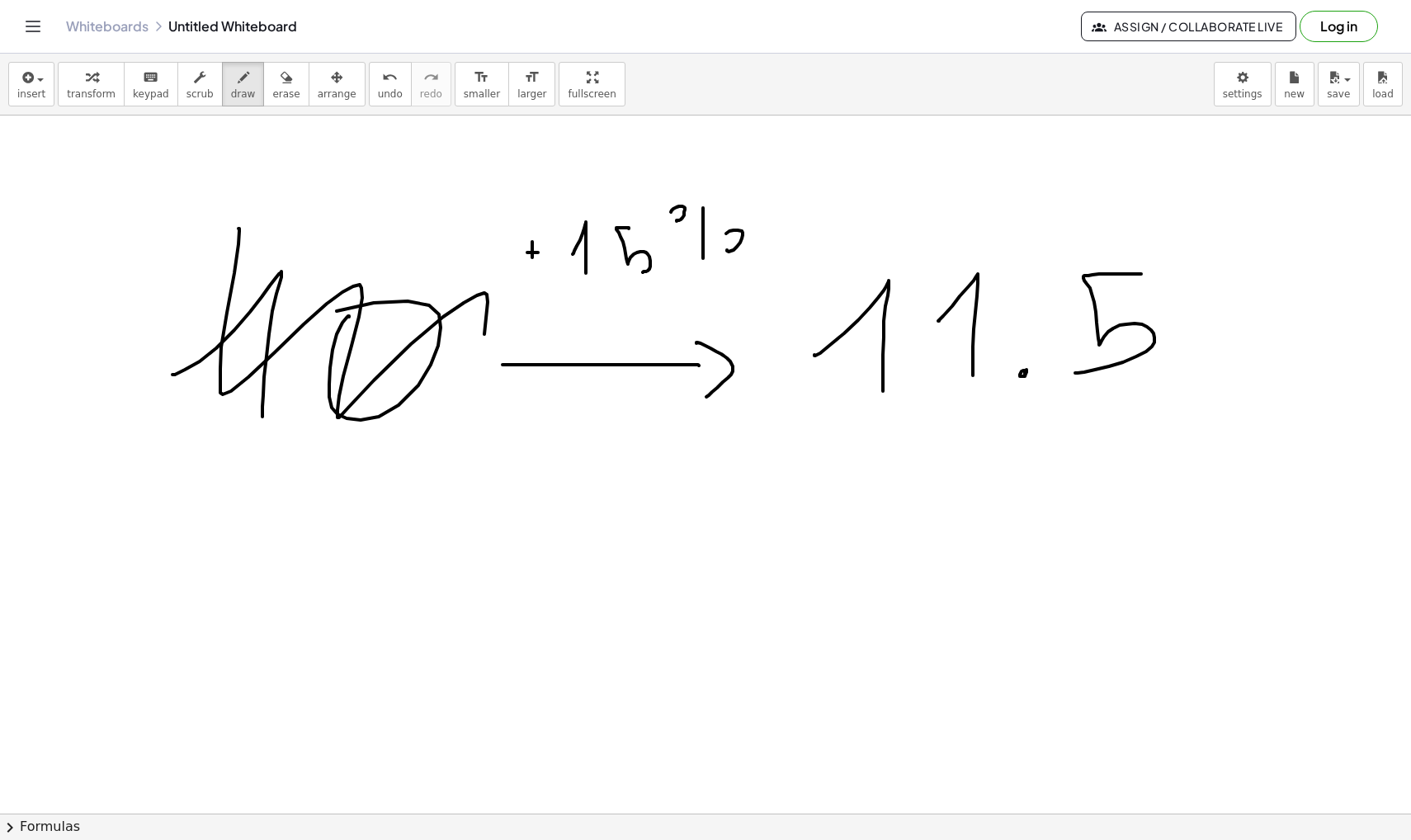
drag, startPoint x: 240, startPoint y: 231, endPoint x: 484, endPoint y: 334, distance: 264.8
drag, startPoint x: 807, startPoint y: 398, endPoint x: 1179, endPoint y: 374, distance: 372.8
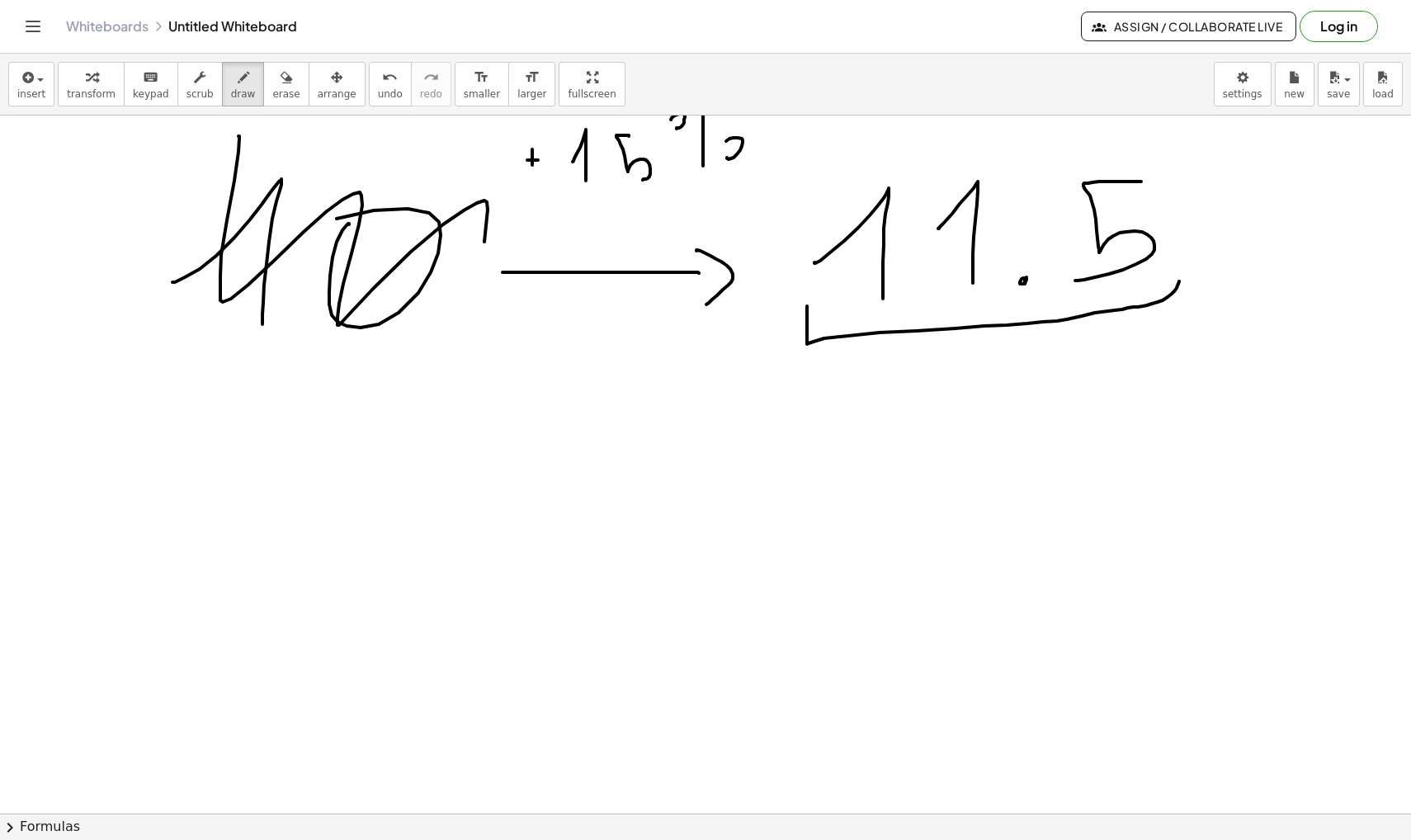
scroll to position [40134, 0]
drag, startPoint x: 454, startPoint y: 479, endPoint x: 499, endPoint y: 479, distance: 45.0
drag, startPoint x: 533, startPoint y: 432, endPoint x: 533, endPoint y: 485, distance: 53.0
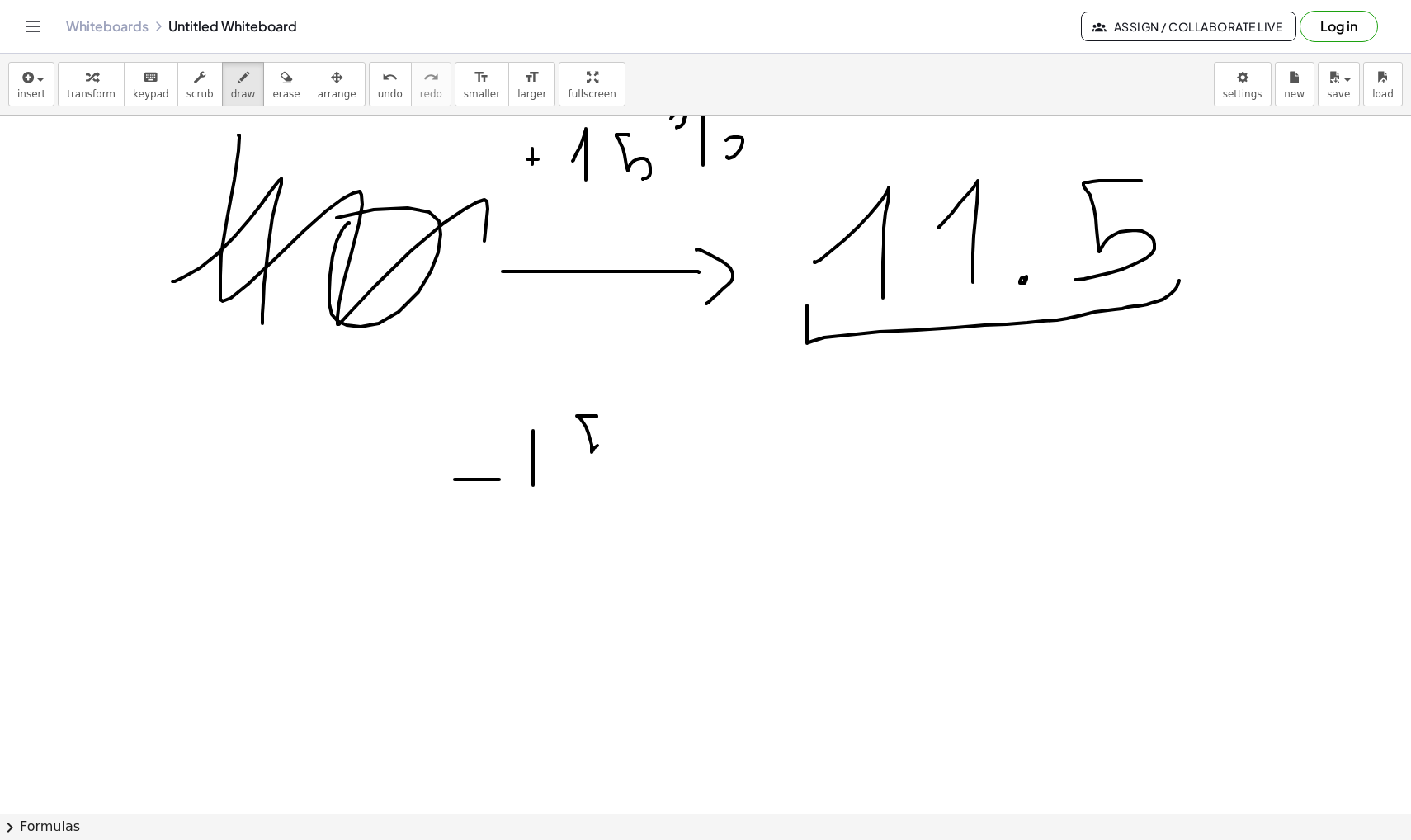
drag, startPoint x: 597, startPoint y: 417, endPoint x: 602, endPoint y: 476, distance: 59.2
drag, startPoint x: 644, startPoint y: 406, endPoint x: 636, endPoint y: 405, distance: 8.1
drag, startPoint x: 681, startPoint y: 384, endPoint x: 681, endPoint y: 493, distance: 109.0
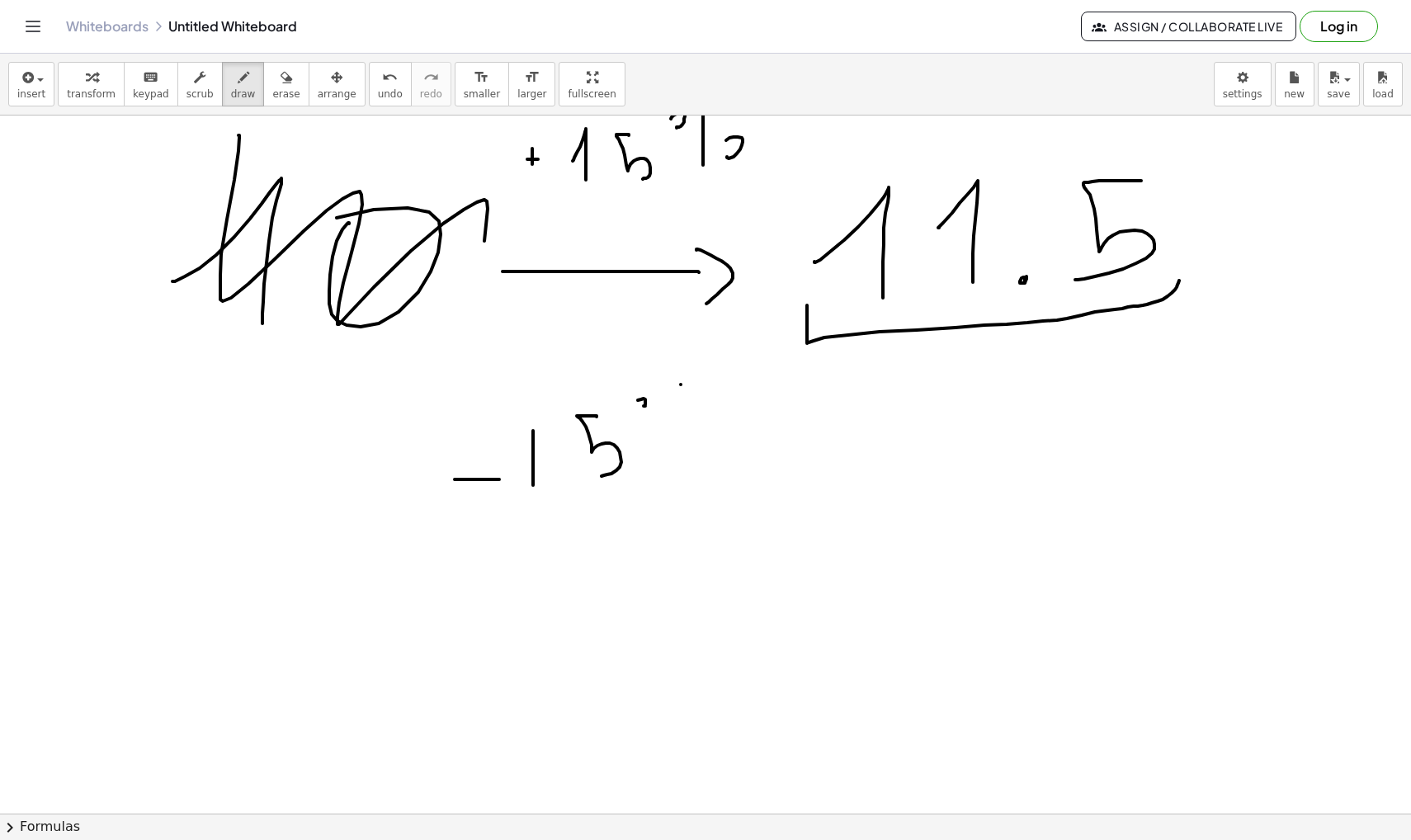
drag, startPoint x: 712, startPoint y: 461, endPoint x: 708, endPoint y: 452, distance: 9.8
drag, startPoint x: 407, startPoint y: 488, endPoint x: 203, endPoint y: 488, distance: 204.0
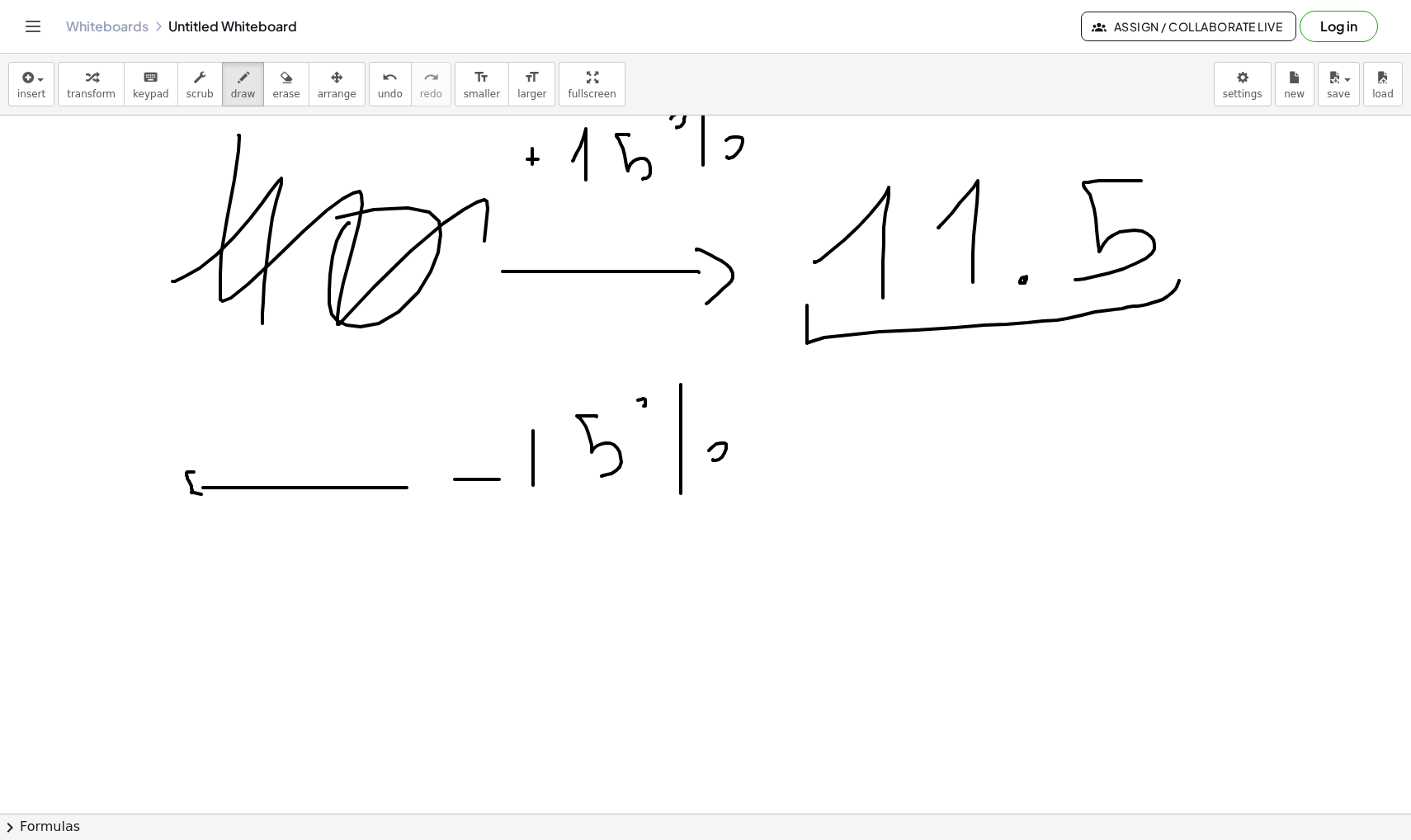
drag, startPoint x: 194, startPoint y: 472, endPoint x: 211, endPoint y: 503, distance: 35.4
drag, startPoint x: 71, startPoint y: 461, endPoint x: 75, endPoint y: 514, distance: 53.2
drag, startPoint x: 102, startPoint y: 495, endPoint x: 104, endPoint y: 513, distance: 18.1
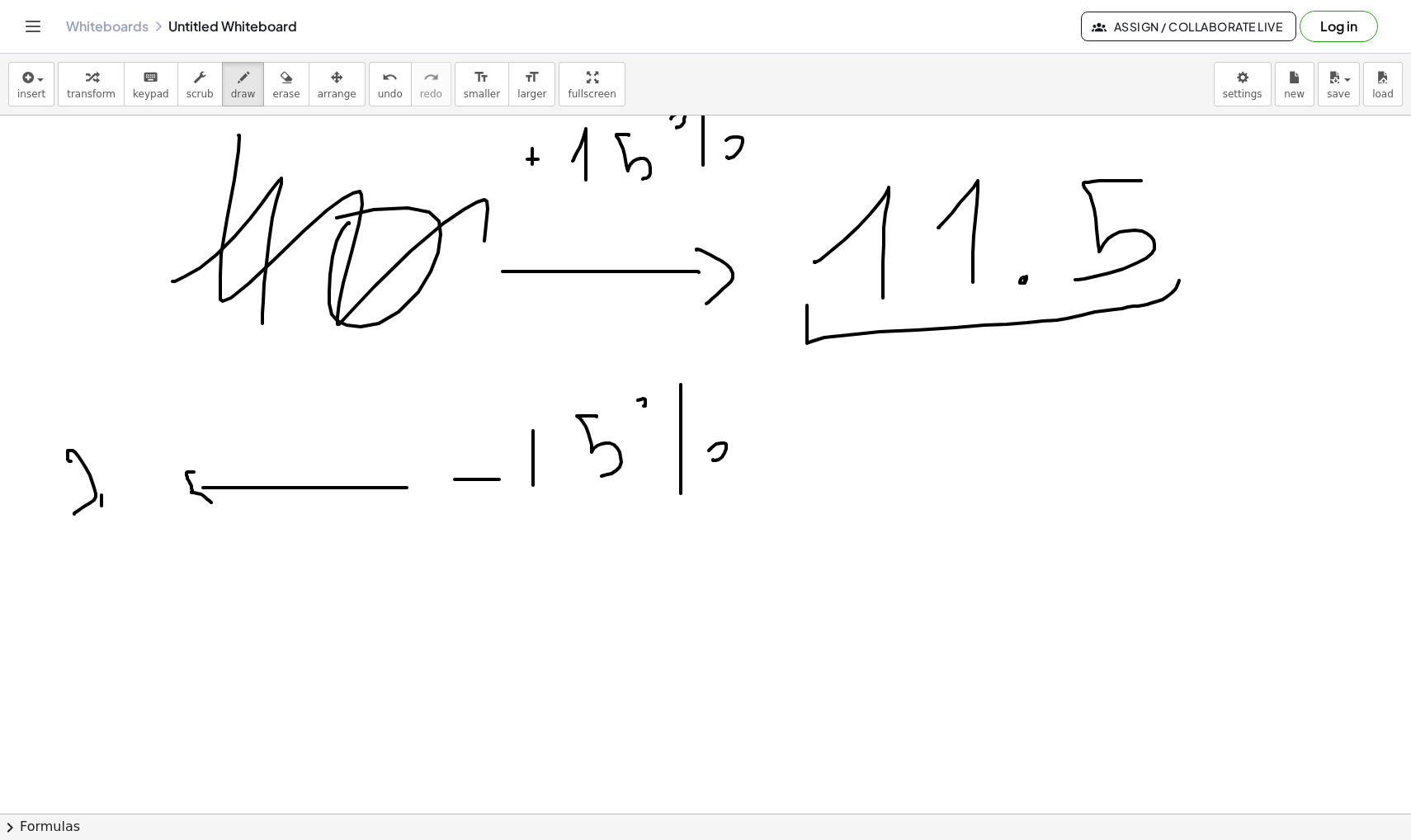
drag, startPoint x: 95, startPoint y: 427, endPoint x: 118, endPoint y: 485, distance: 62.4
drag, startPoint x: 107, startPoint y: 462, endPoint x: 123, endPoint y: 462, distance: 16.0
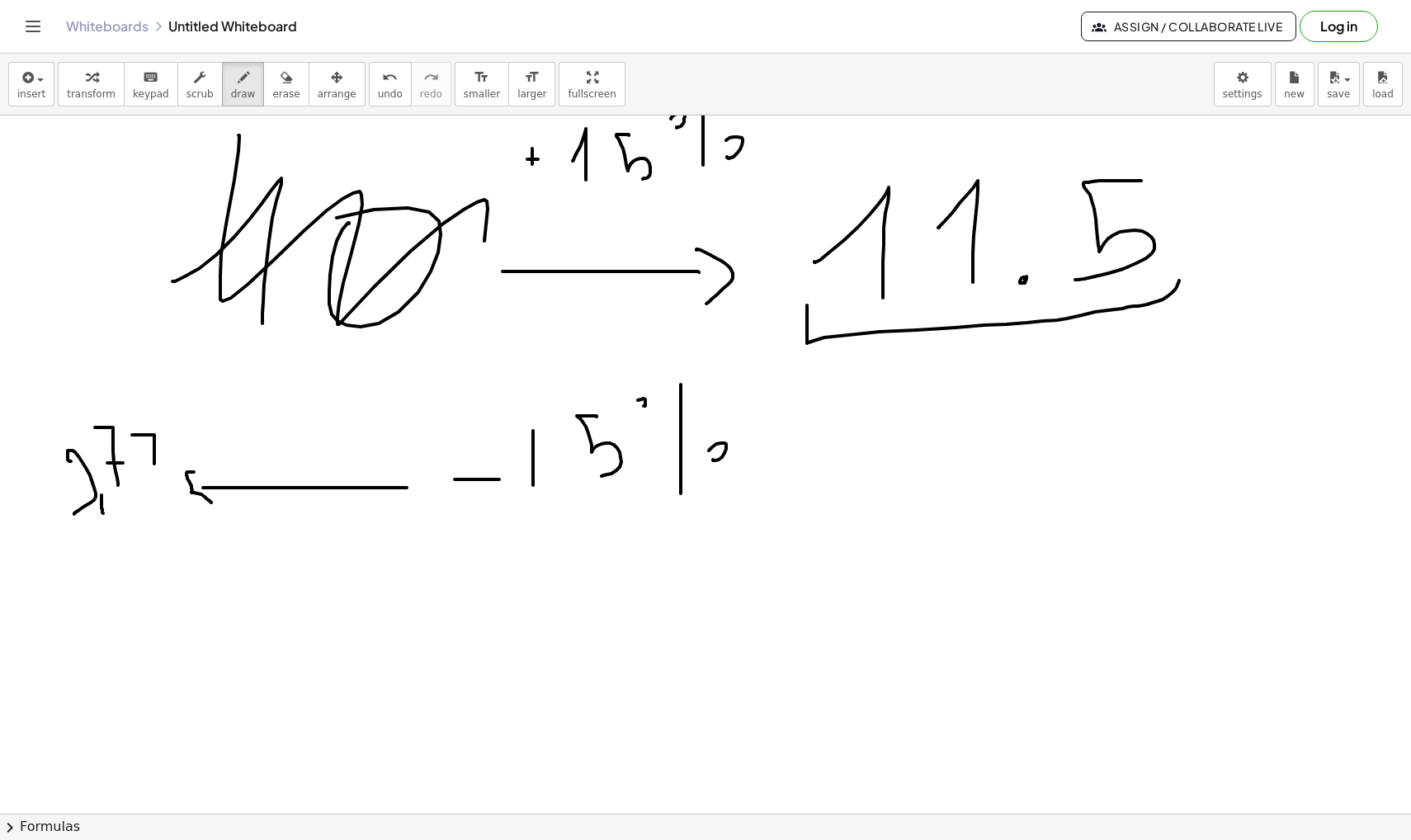
drag, startPoint x: 132, startPoint y: 434, endPoint x: 154, endPoint y: 476, distance: 47.4
drag, startPoint x: 146, startPoint y: 461, endPoint x: 162, endPoint y: 461, distance: 16.0
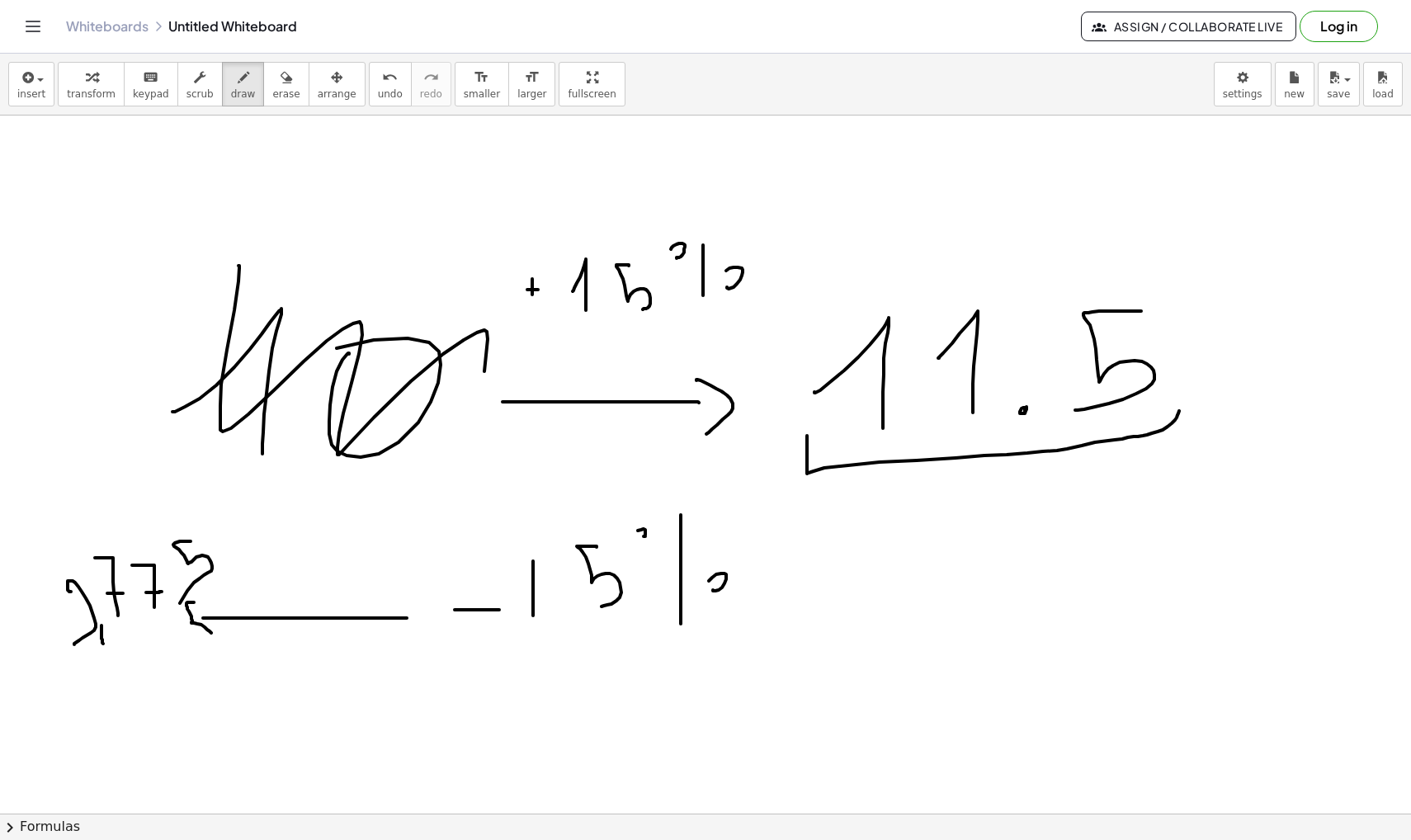
scroll to position [40006, 0]
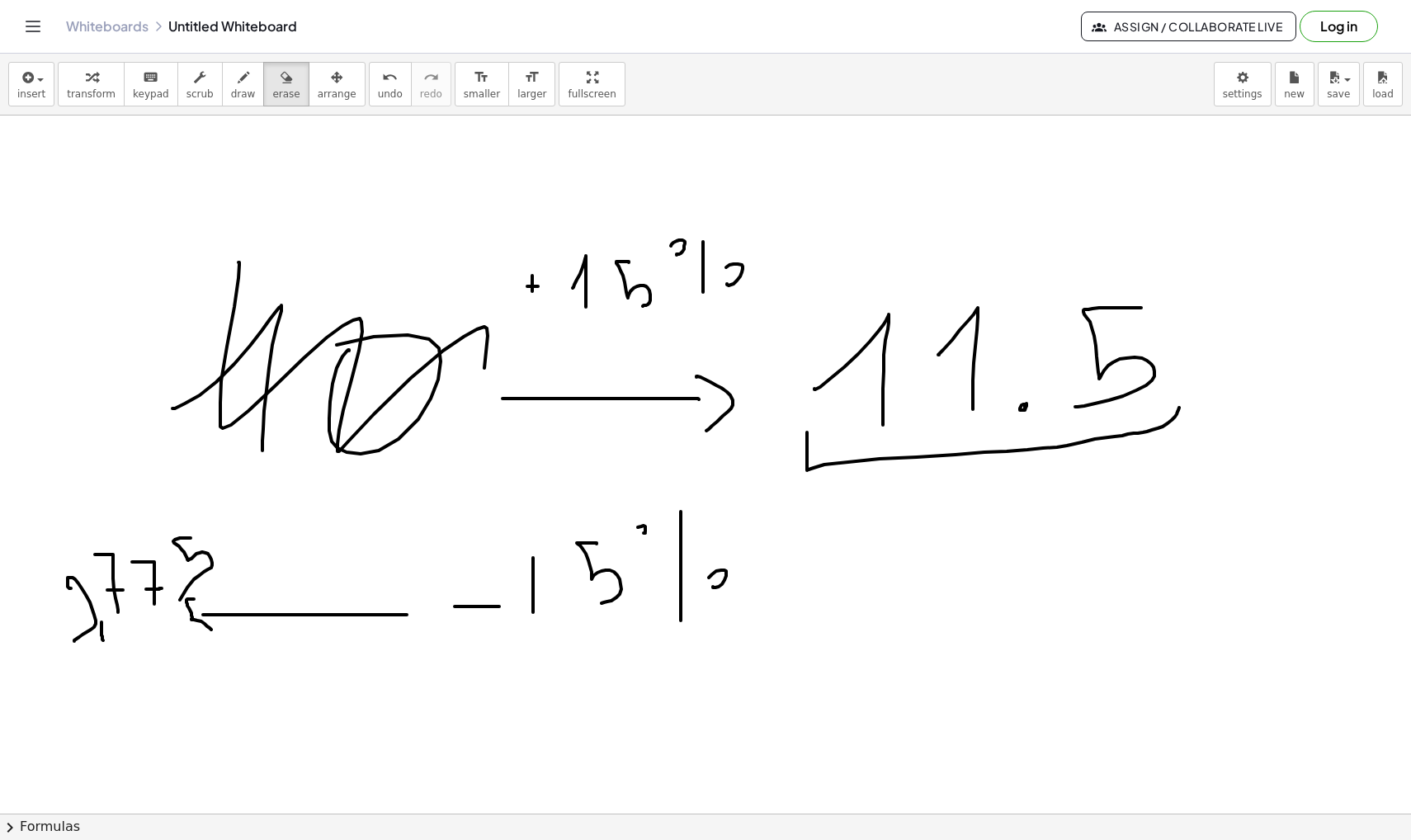
drag, startPoint x: 283, startPoint y: 88, endPoint x: 283, endPoint y: 140, distance: 52.0
click at [283, 89] on span "erase" at bounding box center [285, 94] width 27 height 11
click at [231, 81] on div "button" at bounding box center [243, 76] width 25 height 20
